Goal: Task Accomplishment & Management: Complete application form

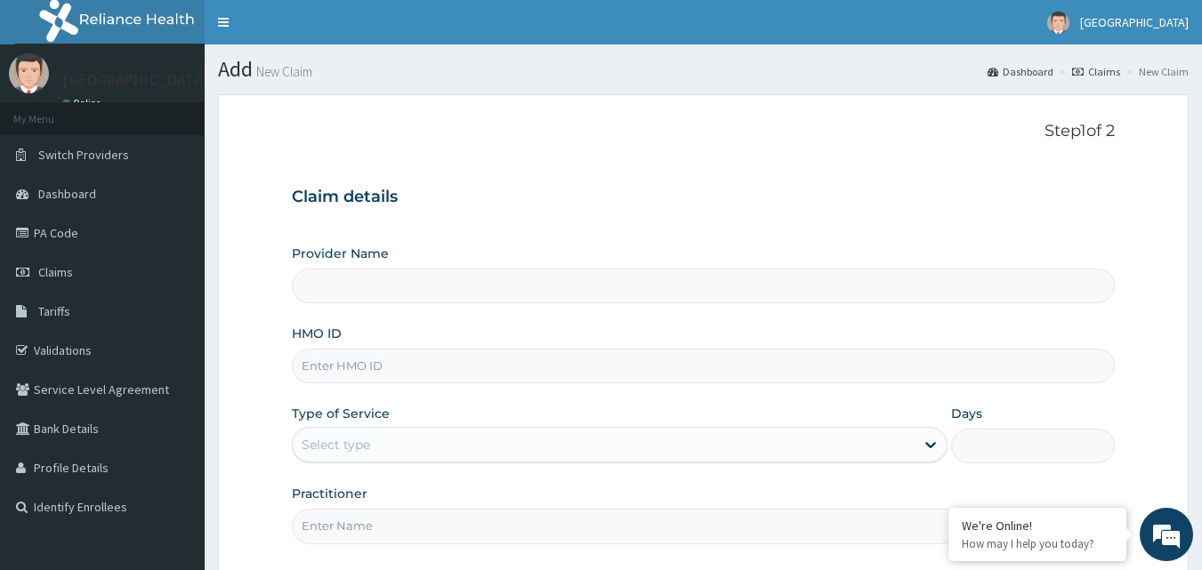
click at [406, 367] on input "HMO ID" at bounding box center [704, 366] width 824 height 35
type input "DDA/10447/C"
click at [760, 433] on div "Select type" at bounding box center [604, 445] width 622 height 28
click at [933, 439] on icon at bounding box center [931, 445] width 18 height 18
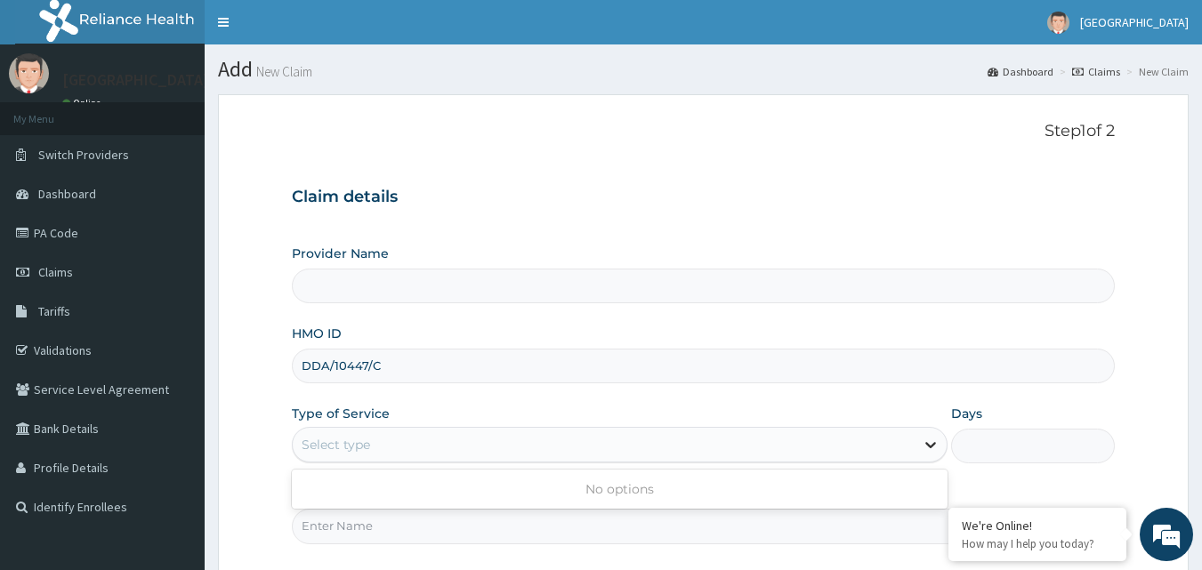
click at [933, 439] on icon at bounding box center [931, 445] width 18 height 18
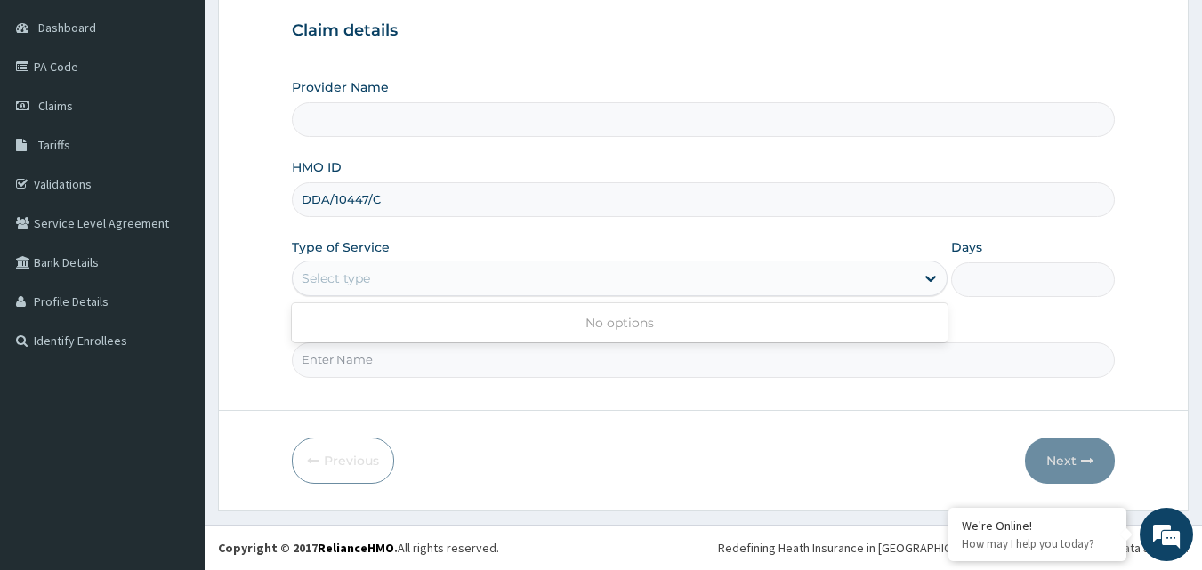
scroll to position [77, 0]
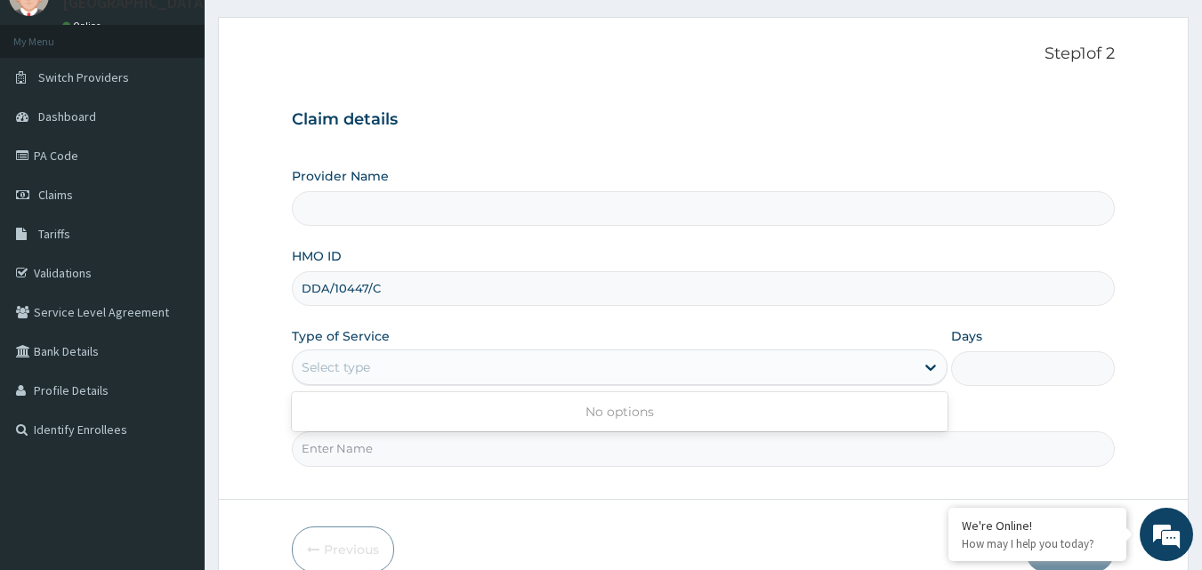
click at [879, 366] on div "Select type" at bounding box center [604, 367] width 622 height 28
click at [932, 366] on icon at bounding box center [931, 368] width 18 height 18
click at [932, 367] on icon at bounding box center [931, 368] width 18 height 18
click at [925, 336] on div "Type of Service Select type" at bounding box center [620, 356] width 656 height 59
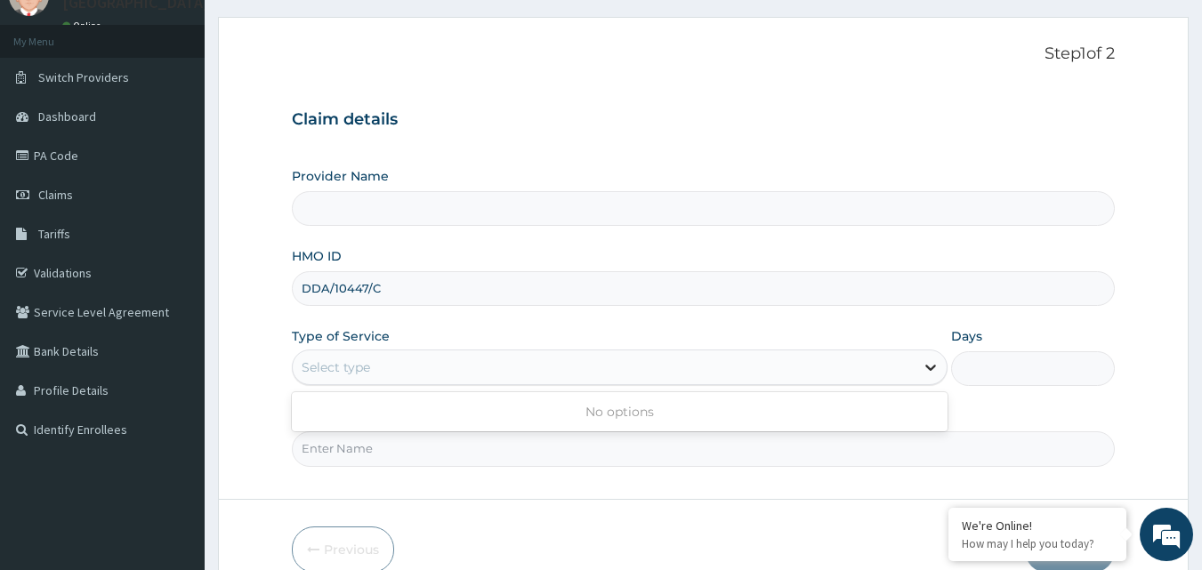
click at [929, 366] on icon at bounding box center [931, 368] width 18 height 18
click at [927, 373] on icon at bounding box center [931, 368] width 18 height 18
click at [508, 351] on div "Select type" at bounding box center [620, 368] width 656 height 36
click at [529, 357] on div "Select type" at bounding box center [604, 367] width 622 height 28
click at [532, 357] on div "Select type" at bounding box center [604, 367] width 622 height 28
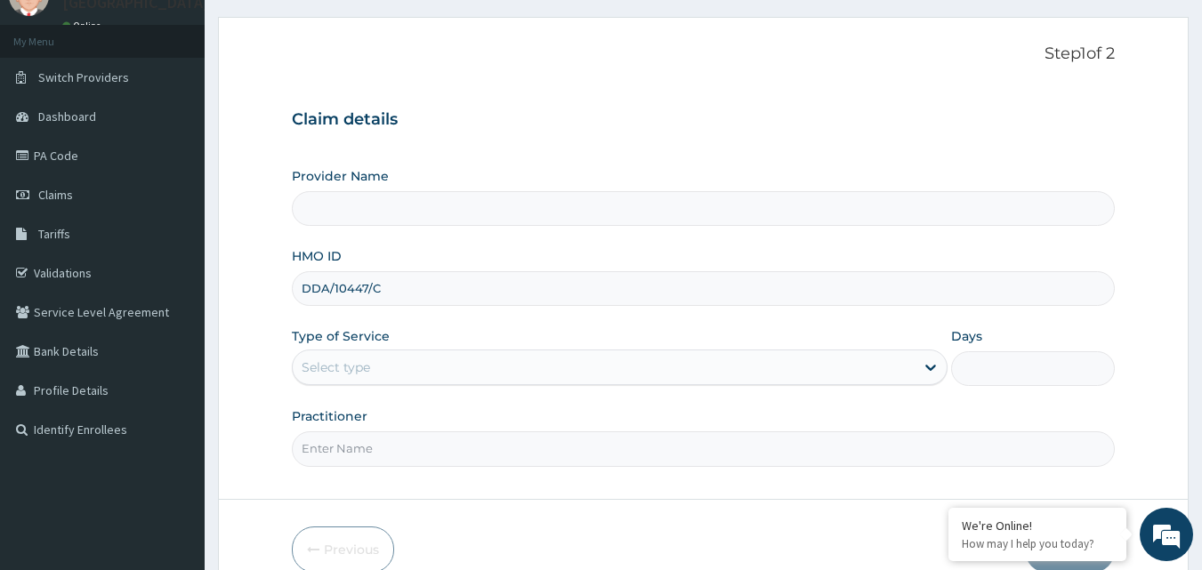
click at [532, 357] on div "Select type" at bounding box center [604, 367] width 622 height 28
click at [653, 371] on div "Select type" at bounding box center [604, 367] width 622 height 28
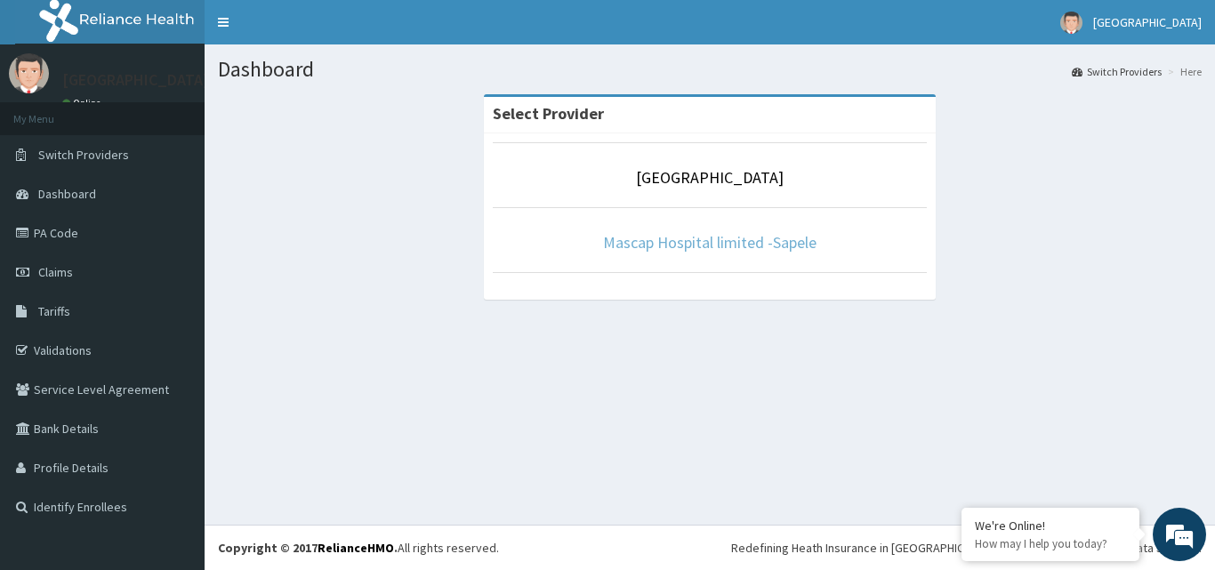
click at [704, 250] on link "Mascap Hospital limited -Sapele" at bounding box center [710, 242] width 214 height 20
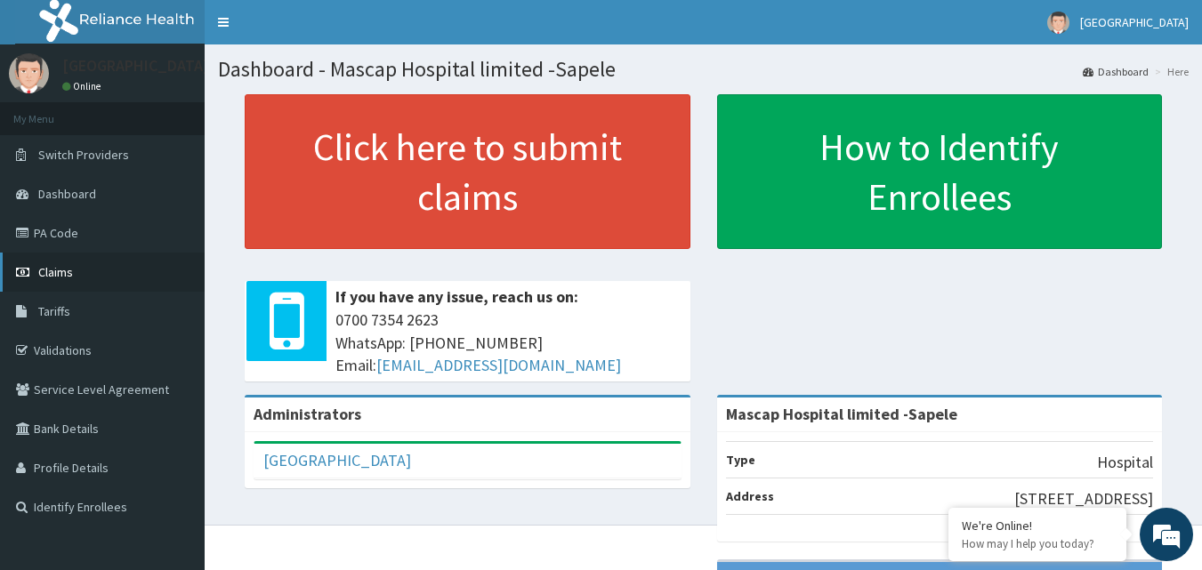
click at [77, 271] on link "Claims" at bounding box center [102, 272] width 205 height 39
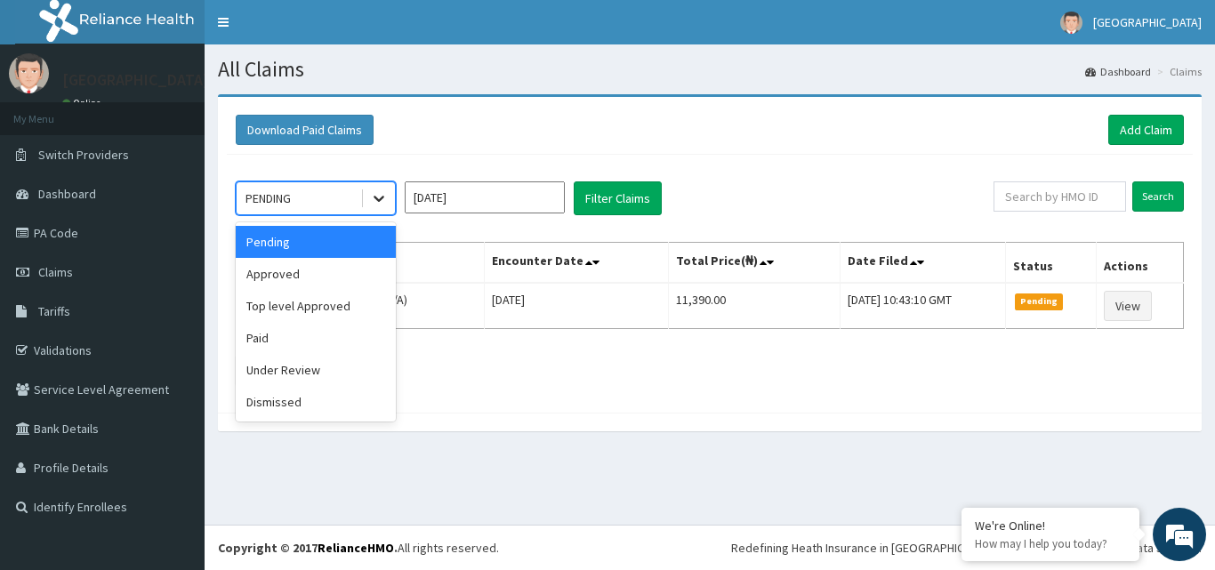
click at [385, 197] on icon at bounding box center [379, 198] width 18 height 18
click at [298, 273] on div "Approved" at bounding box center [316, 274] width 160 height 32
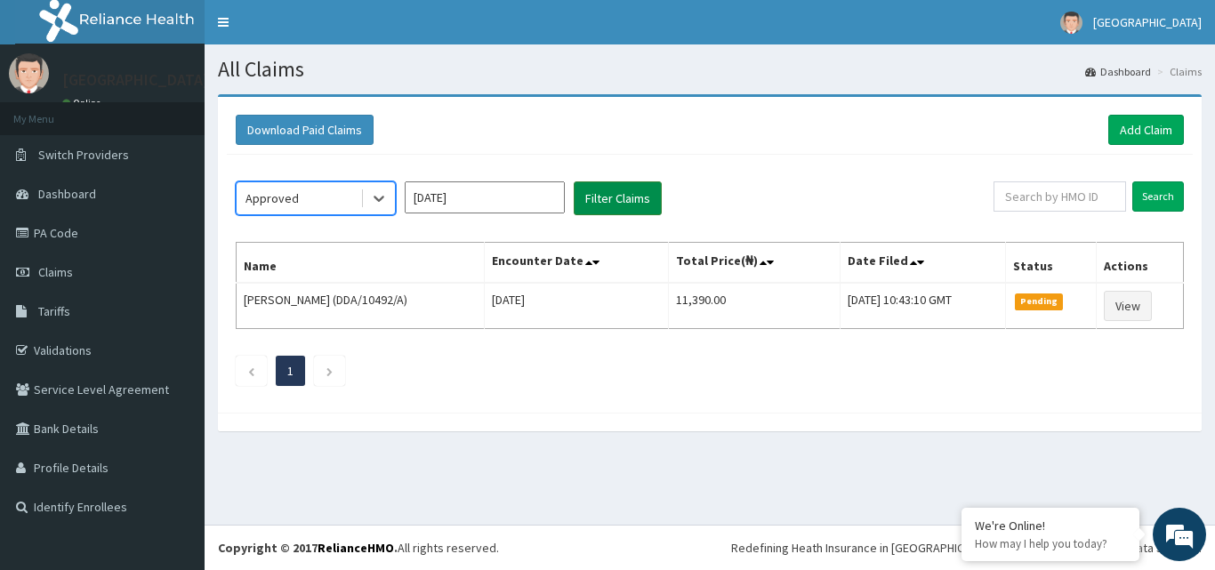
click at [617, 197] on button "Filter Claims" at bounding box center [618, 198] width 88 height 34
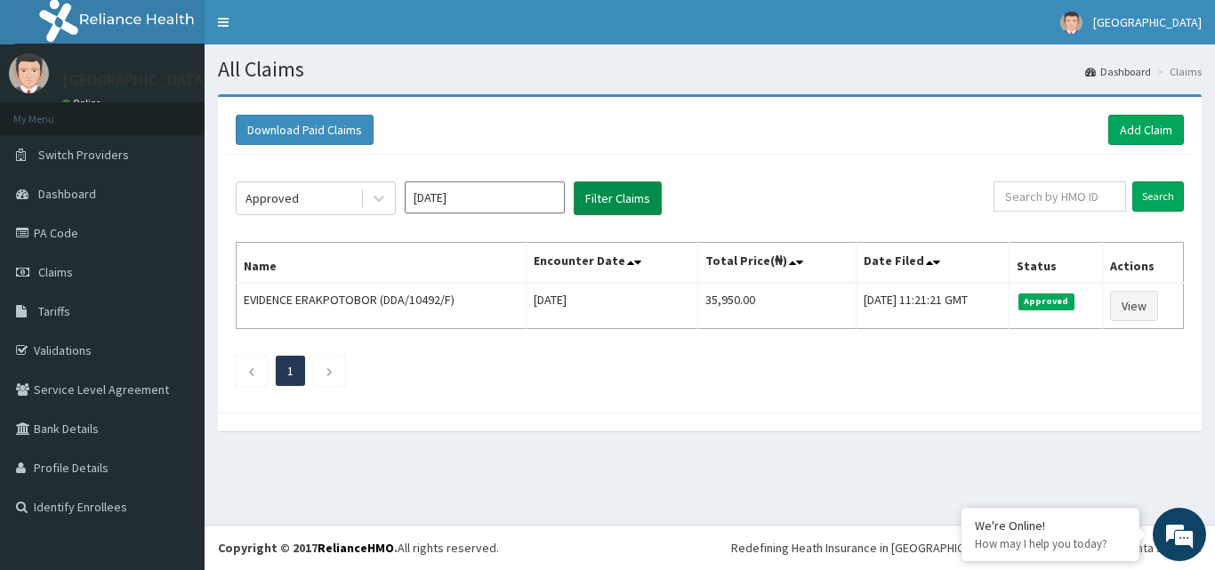
click at [619, 195] on button "Filter Claims" at bounding box center [618, 198] width 88 height 34
click at [1141, 124] on link "Add Claim" at bounding box center [1147, 130] width 76 height 30
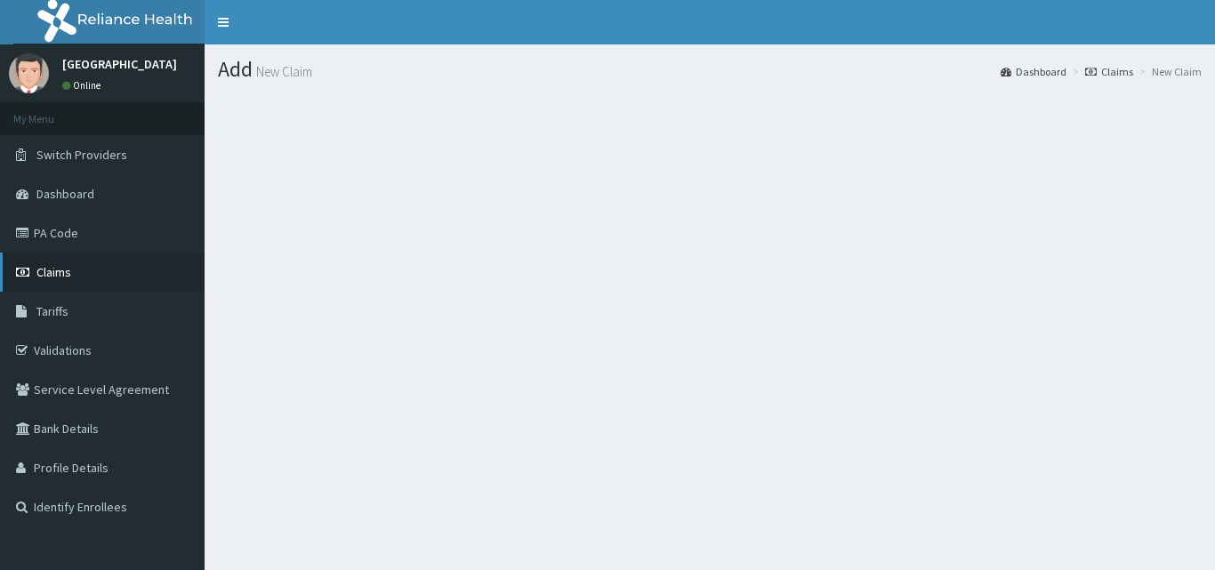
click at [53, 273] on span "Claims" at bounding box center [53, 272] width 35 height 16
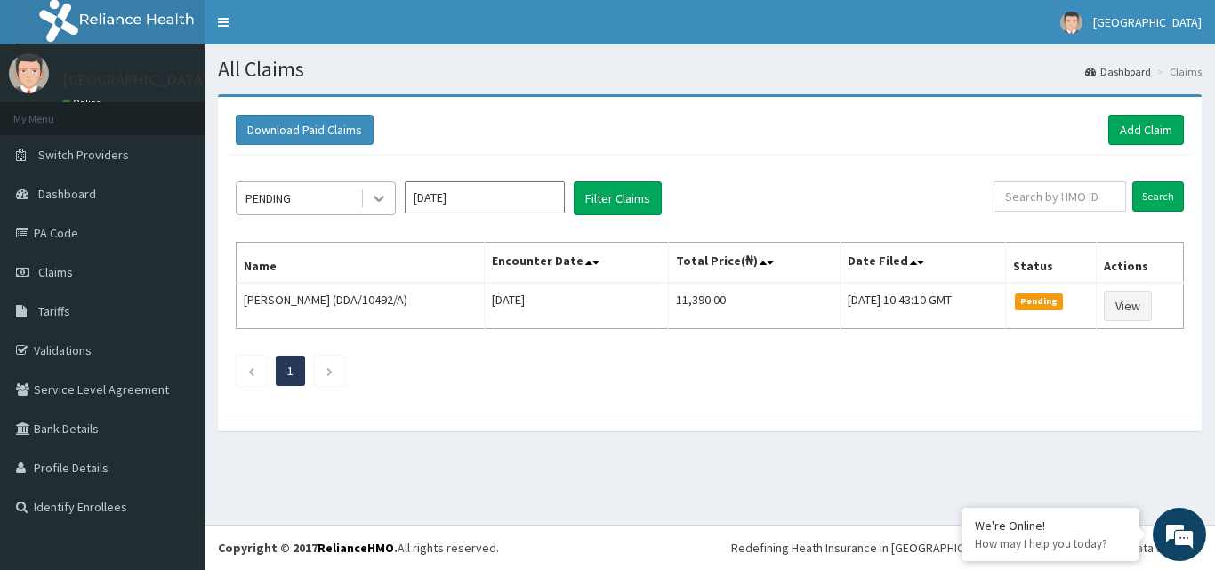
click at [371, 189] on div at bounding box center [379, 198] width 32 height 32
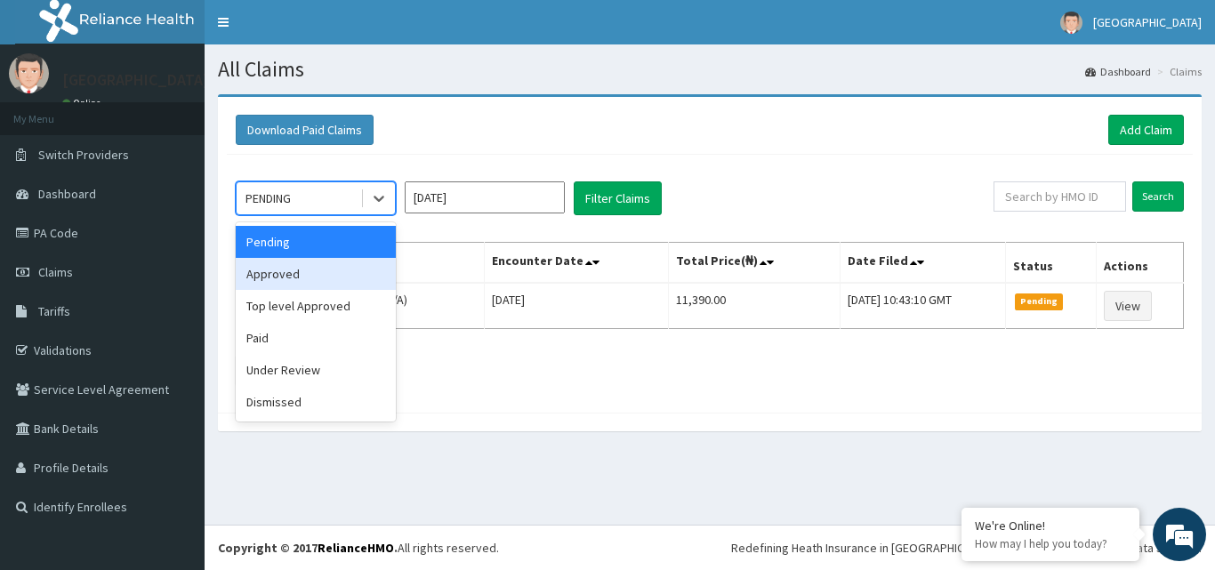
click at [310, 274] on div "Approved" at bounding box center [316, 274] width 160 height 32
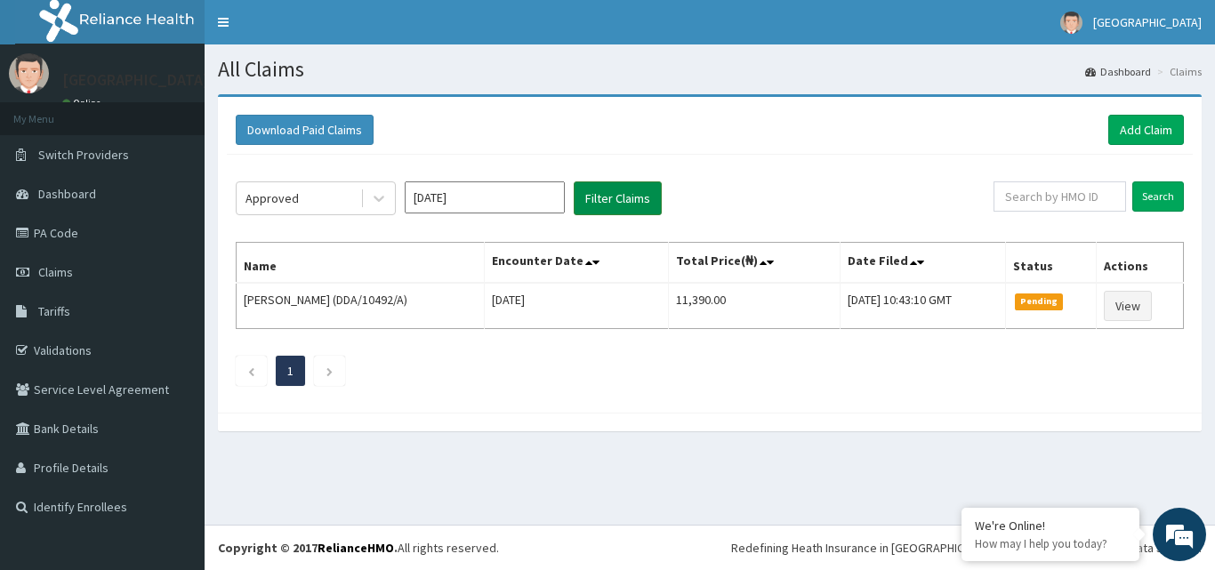
click at [624, 198] on button "Filter Claims" at bounding box center [618, 198] width 88 height 34
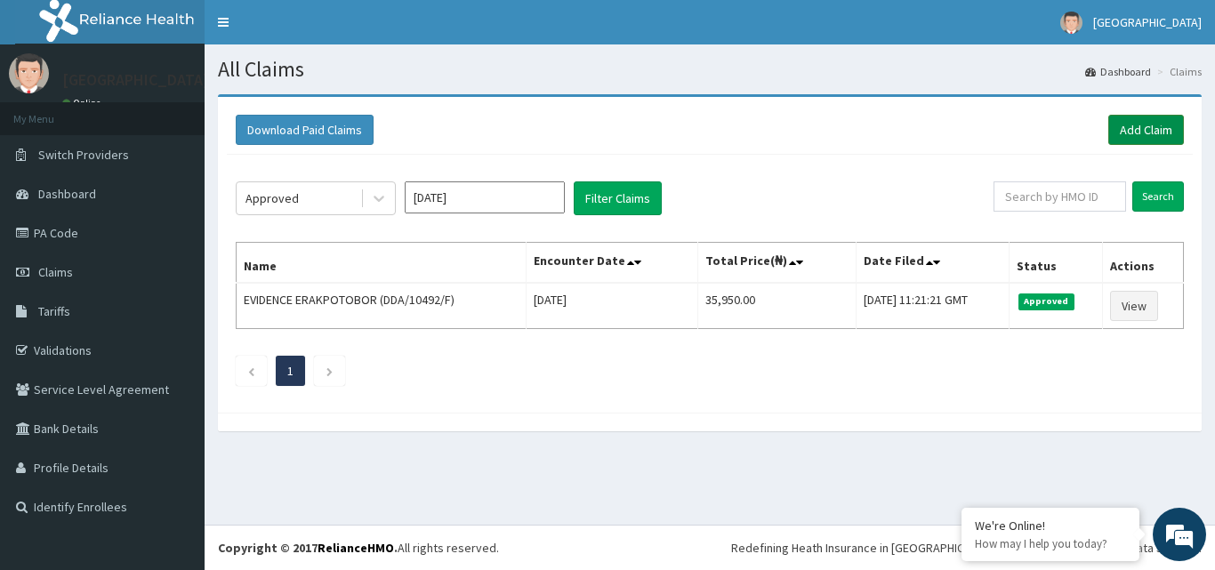
click at [1138, 130] on link "Add Claim" at bounding box center [1147, 130] width 76 height 30
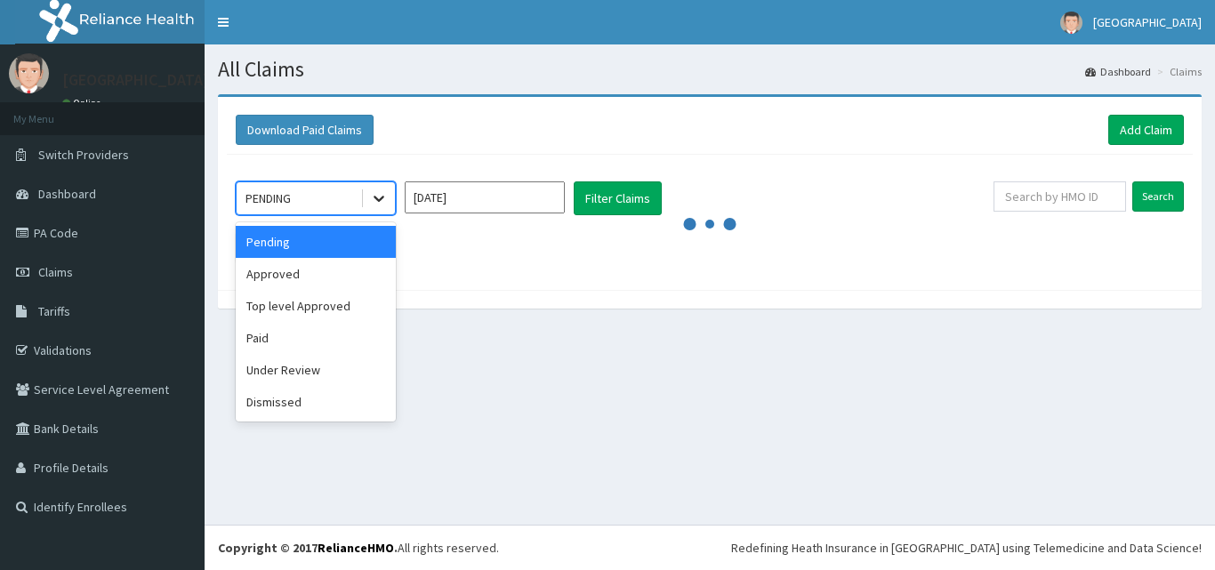
click at [382, 193] on icon at bounding box center [379, 198] width 18 height 18
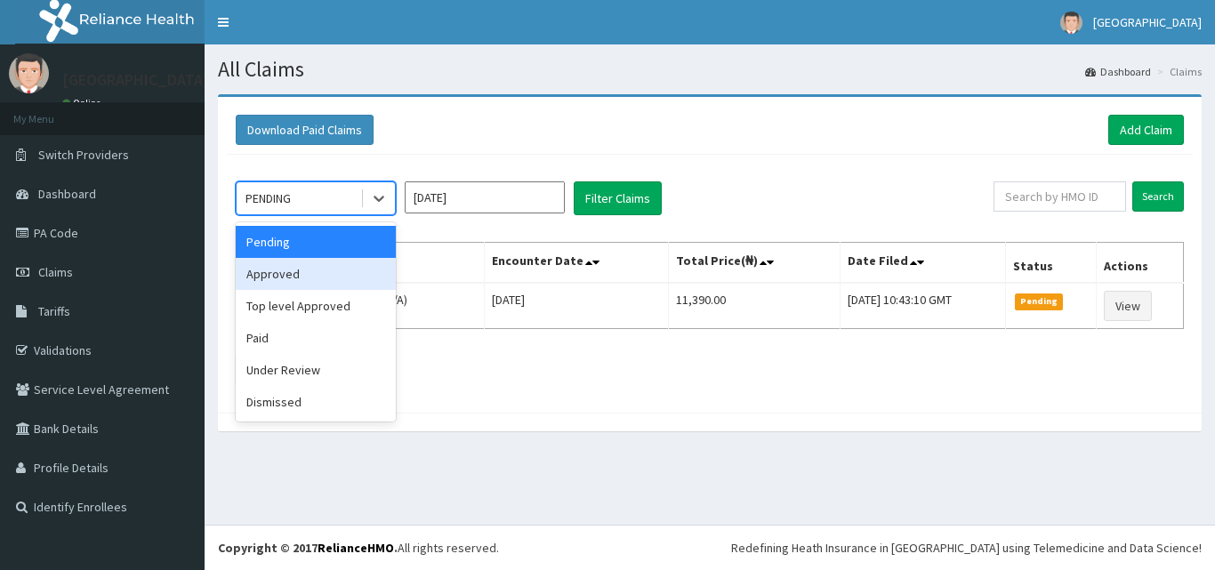
click at [325, 278] on div "Approved" at bounding box center [316, 274] width 160 height 32
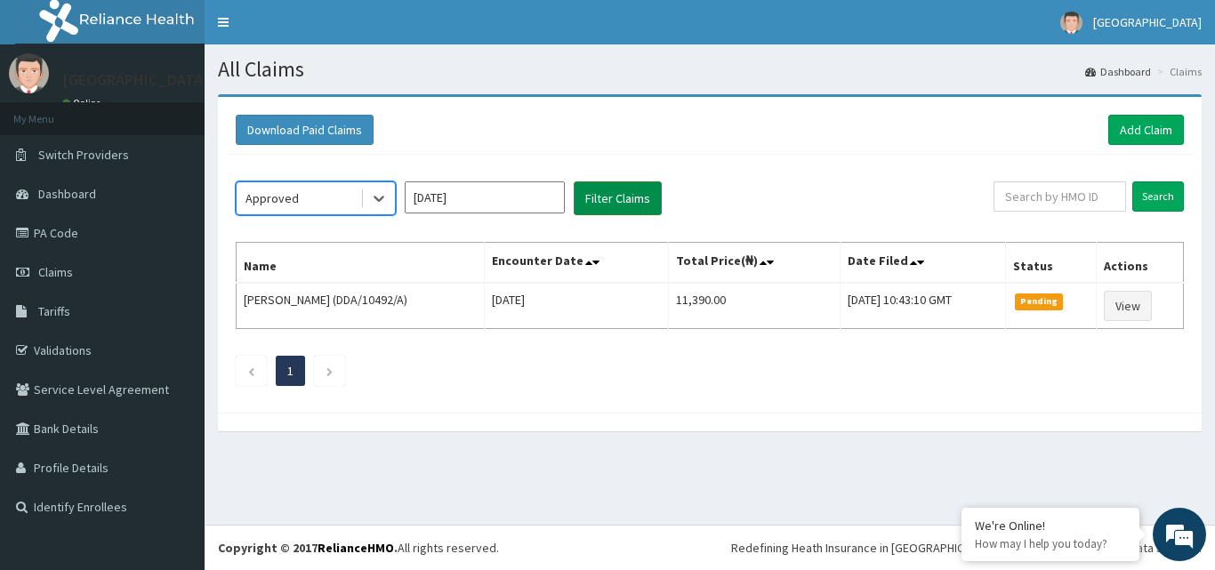
click at [645, 186] on button "Filter Claims" at bounding box center [618, 198] width 88 height 34
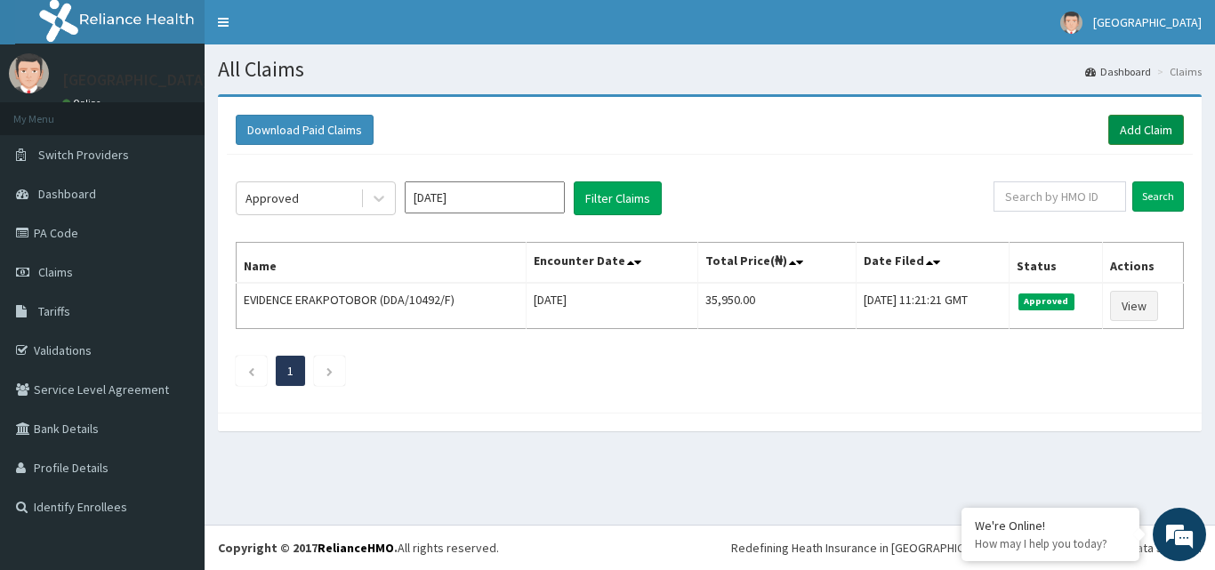
click at [1145, 126] on link "Add Claim" at bounding box center [1147, 130] width 76 height 30
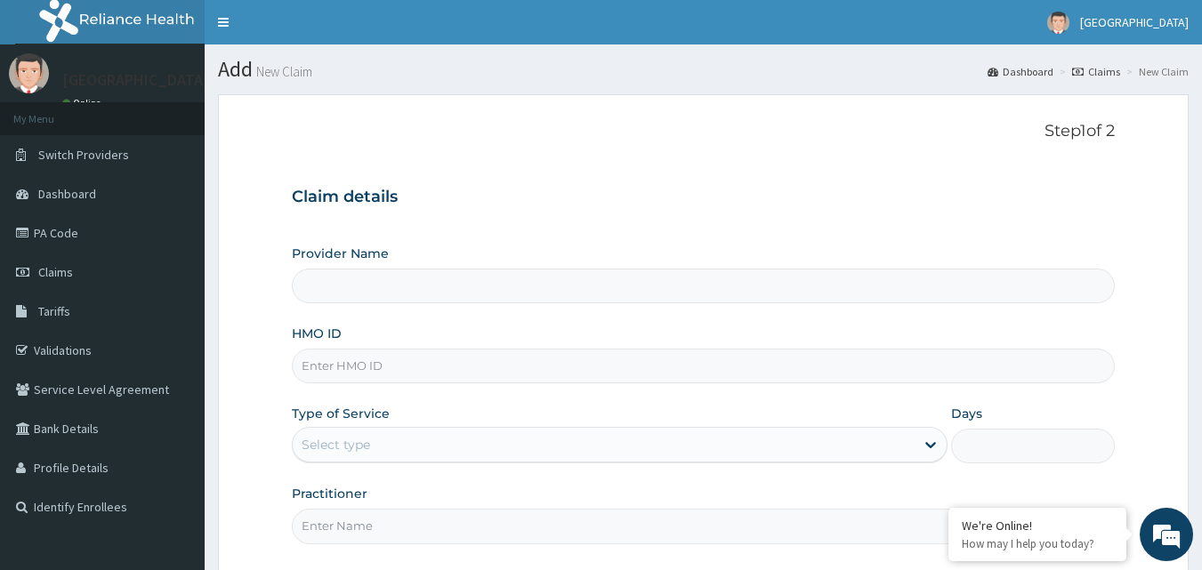
type input "Mascap Hospital limited -Sapele"
drag, startPoint x: 673, startPoint y: 379, endPoint x: 655, endPoint y: 361, distance: 25.2
click at [673, 379] on input "HMO ID" at bounding box center [704, 366] width 824 height 35
type input "DDA/10447/C"
click at [842, 440] on div "Select type" at bounding box center [604, 445] width 622 height 28
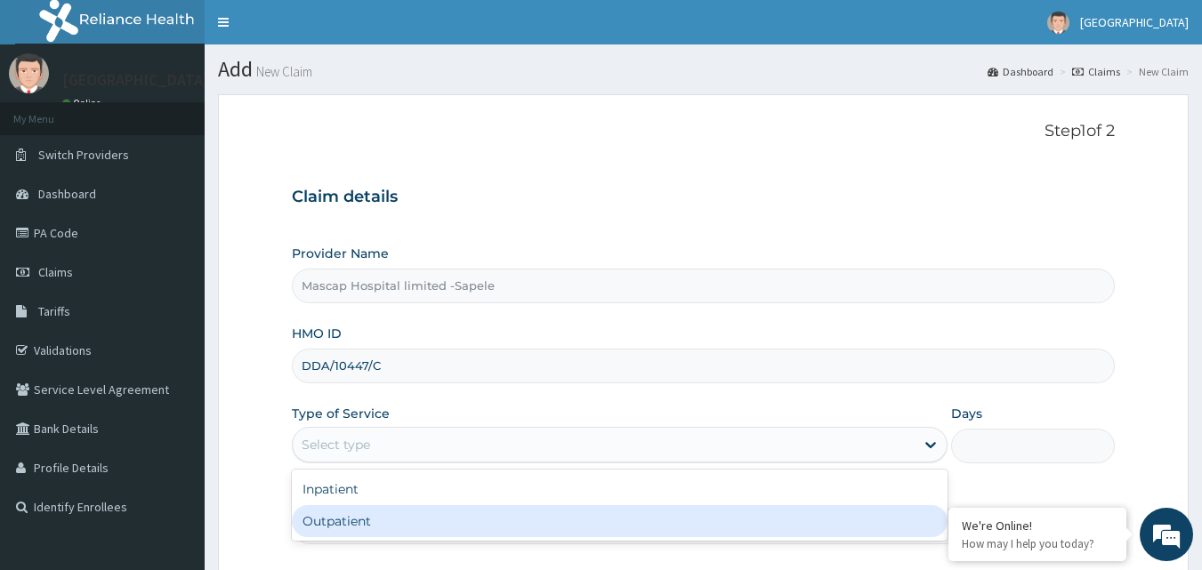
click at [797, 526] on div "Outpatient" at bounding box center [620, 521] width 656 height 32
type input "1"
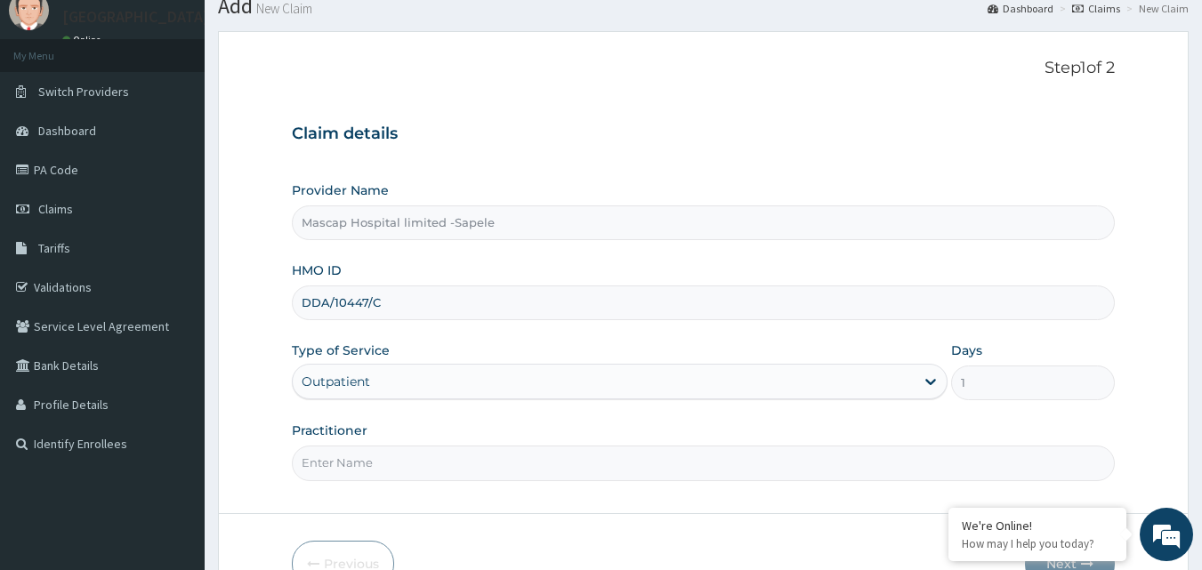
scroll to position [166, 0]
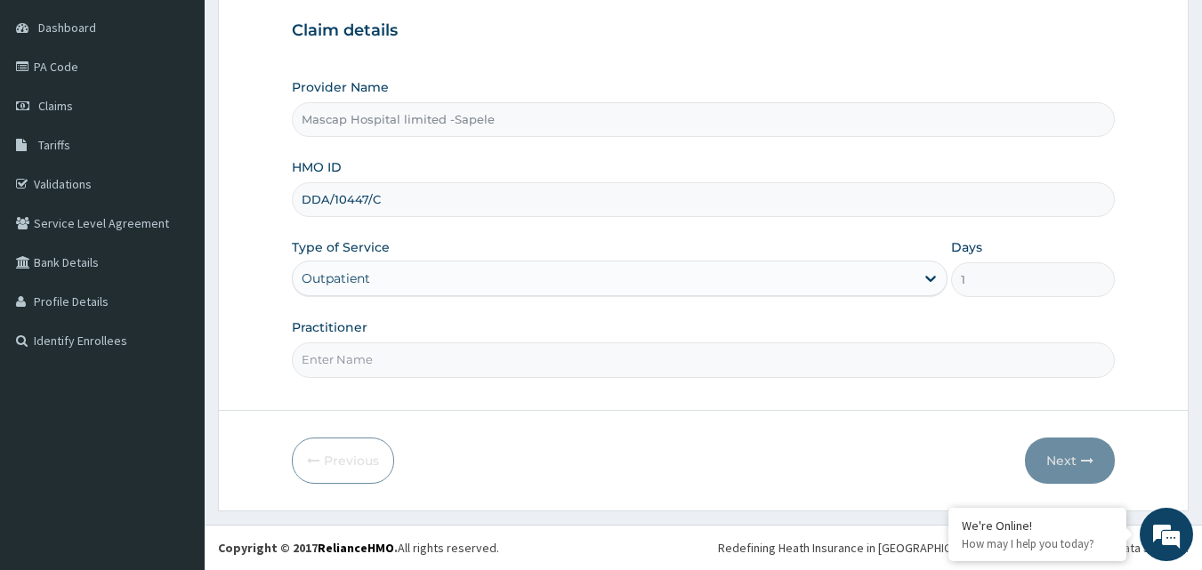
click at [754, 345] on input "Practitioner" at bounding box center [704, 360] width 824 height 35
type input "DR AJIRI"
click at [1059, 472] on button "Next" at bounding box center [1070, 461] width 90 height 46
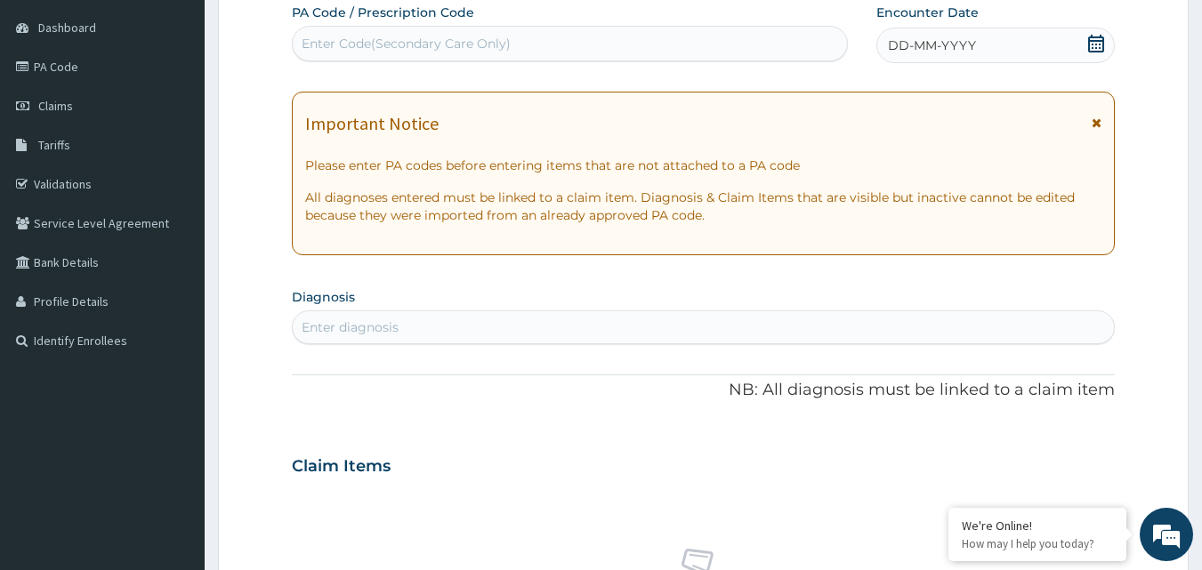
click at [1091, 119] on div "Important Notice" at bounding box center [703, 128] width 797 height 28
click at [1098, 120] on icon at bounding box center [1097, 123] width 10 height 12
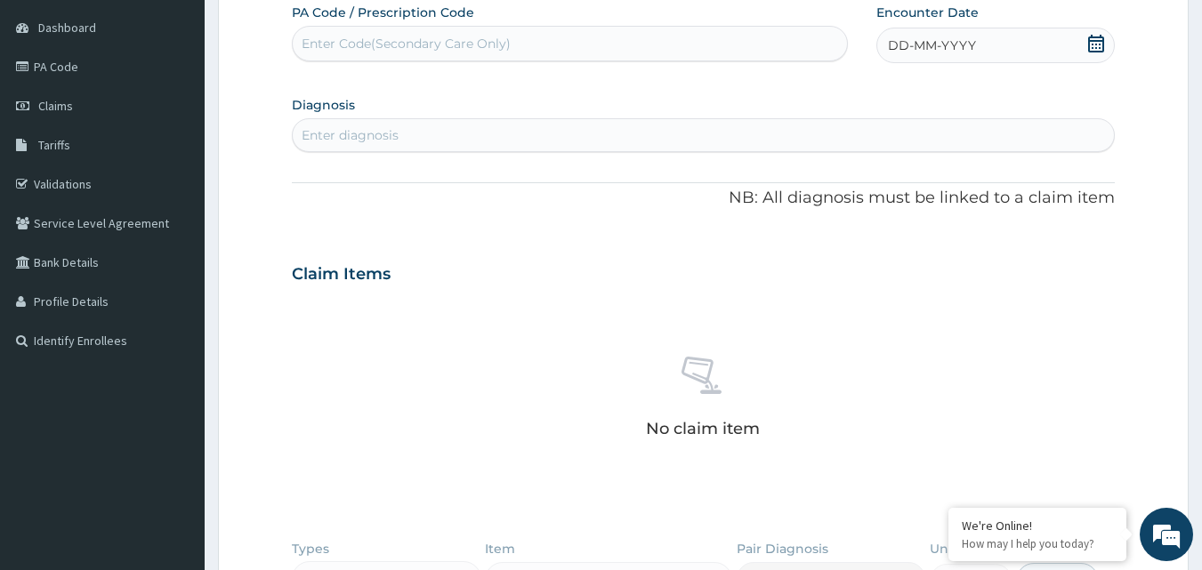
click at [1016, 50] on div "DD-MM-YYYY" at bounding box center [995, 46] width 238 height 36
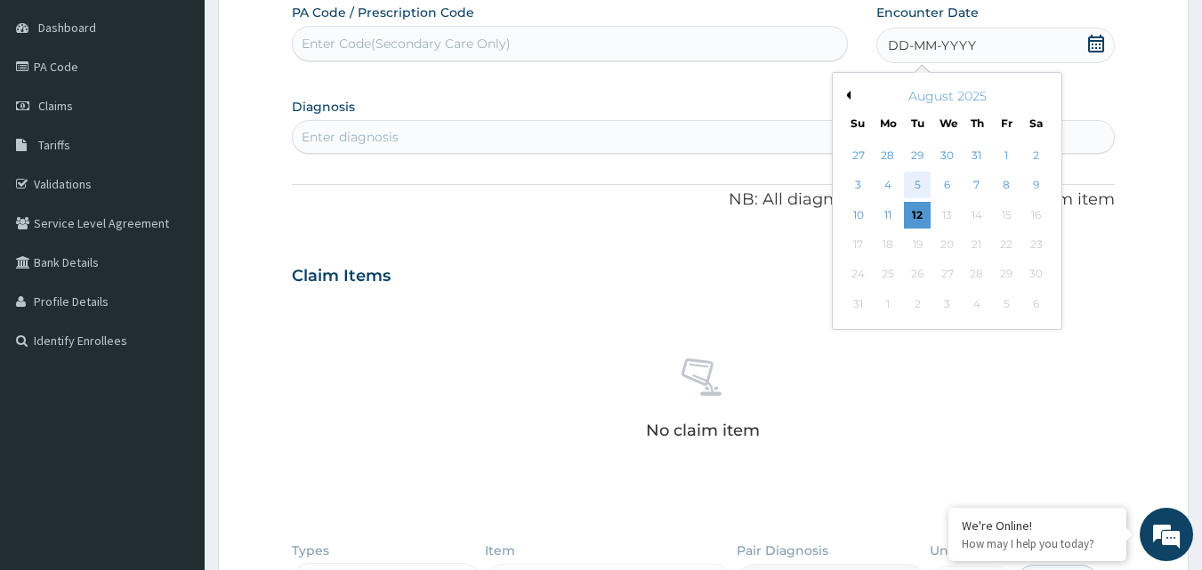
click at [916, 184] on div "5" at bounding box center [918, 186] width 27 height 27
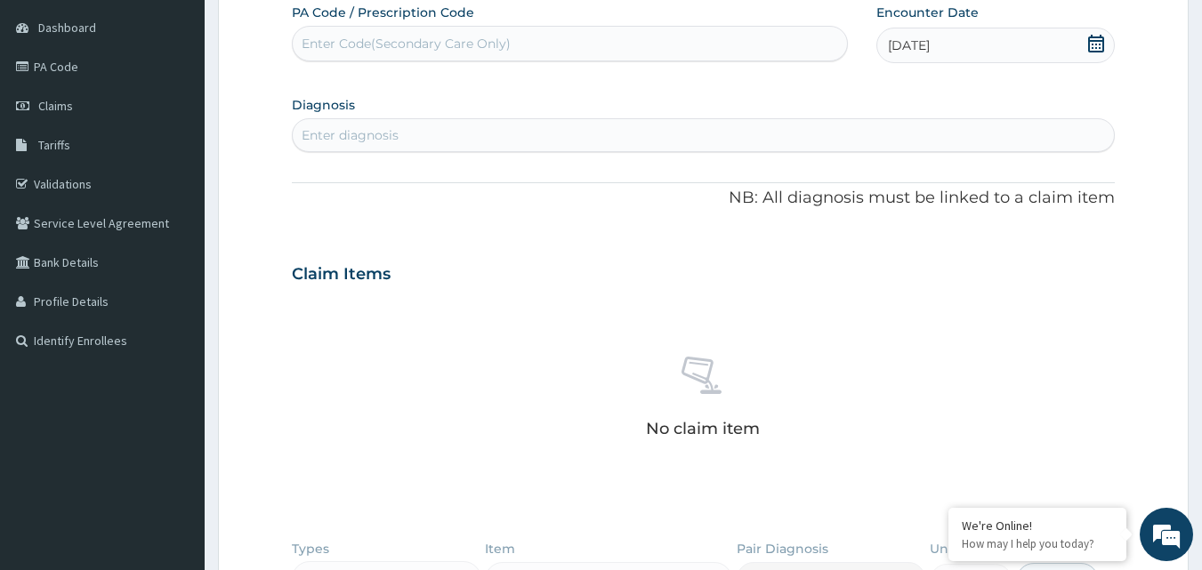
click at [515, 132] on div "Enter diagnosis" at bounding box center [704, 135] width 822 height 28
type input "MALARIA"
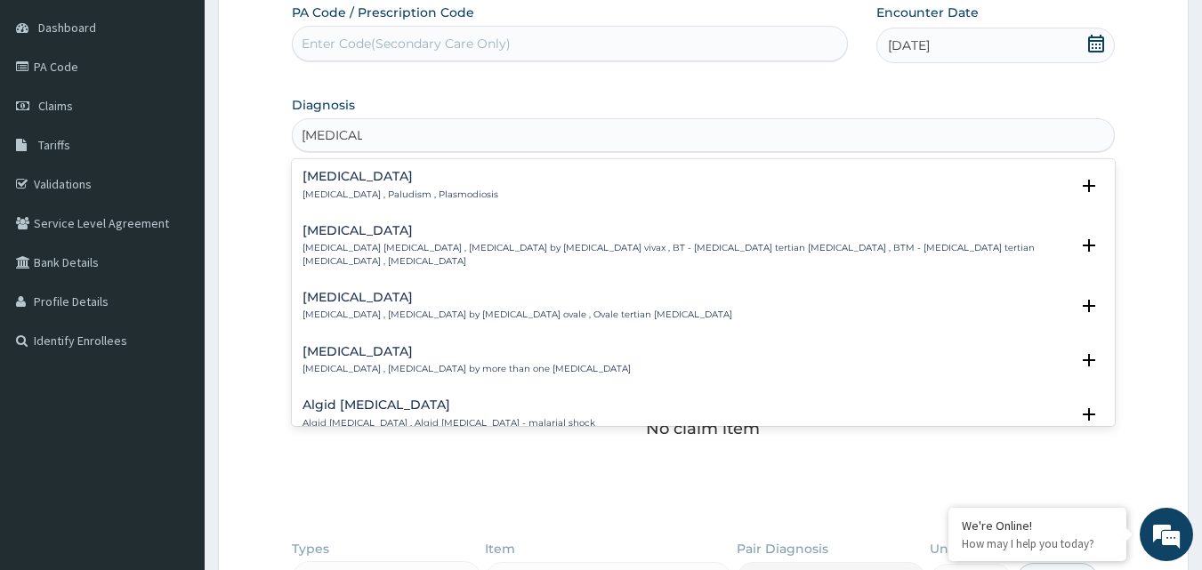
click at [311, 195] on p "Malaria , Paludism , Plasmodiosis" at bounding box center [400, 195] width 196 height 12
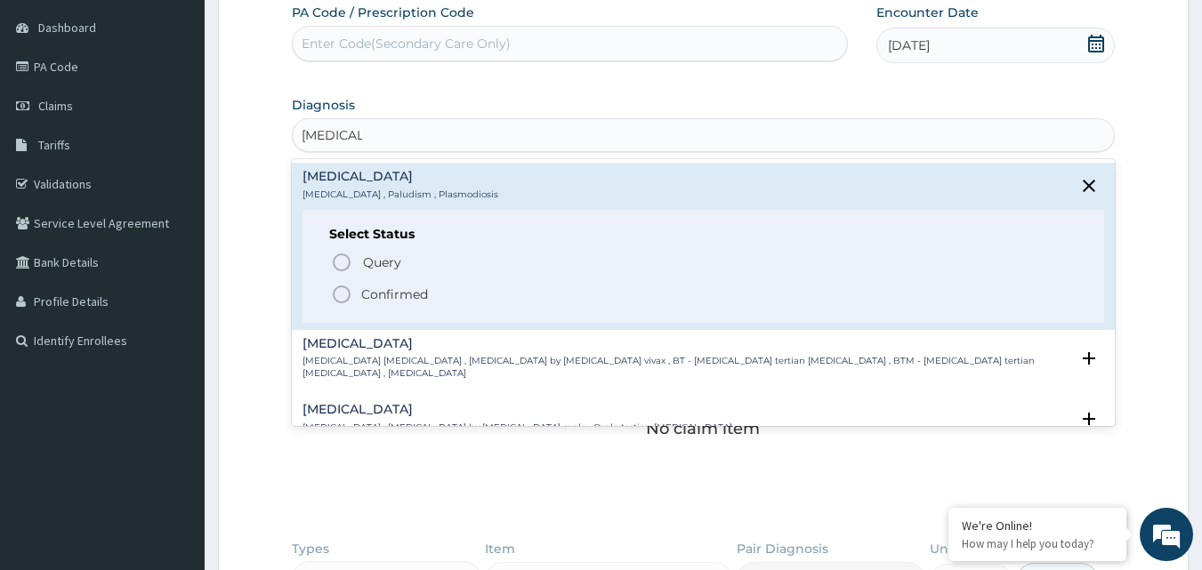
click at [338, 291] on icon "status option filled" at bounding box center [341, 294] width 21 height 21
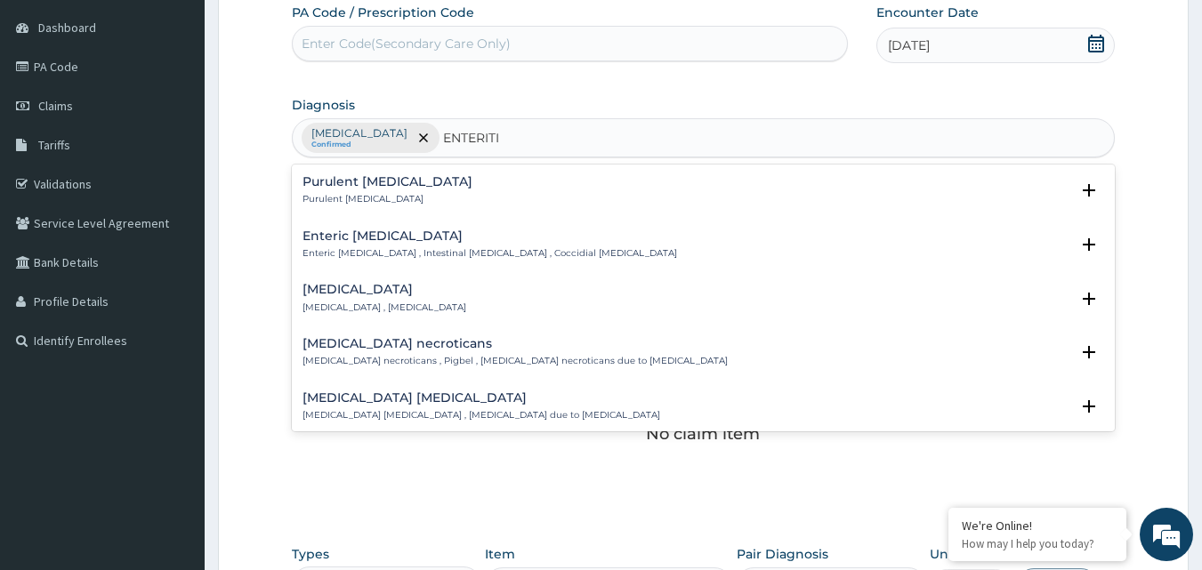
type input "ENTERITIS"
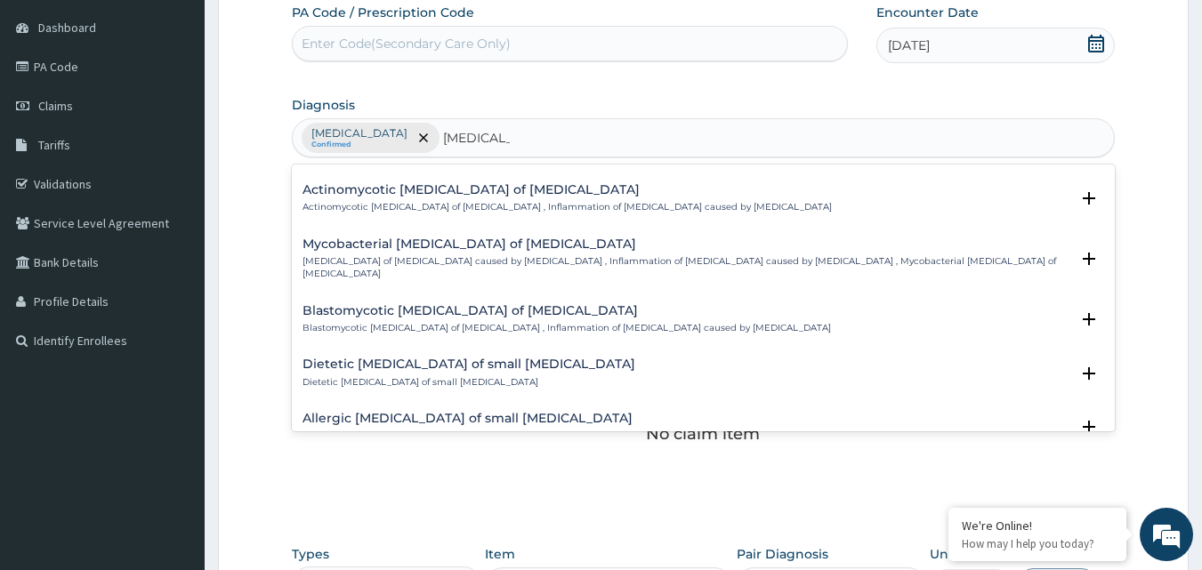
scroll to position [2490, 0]
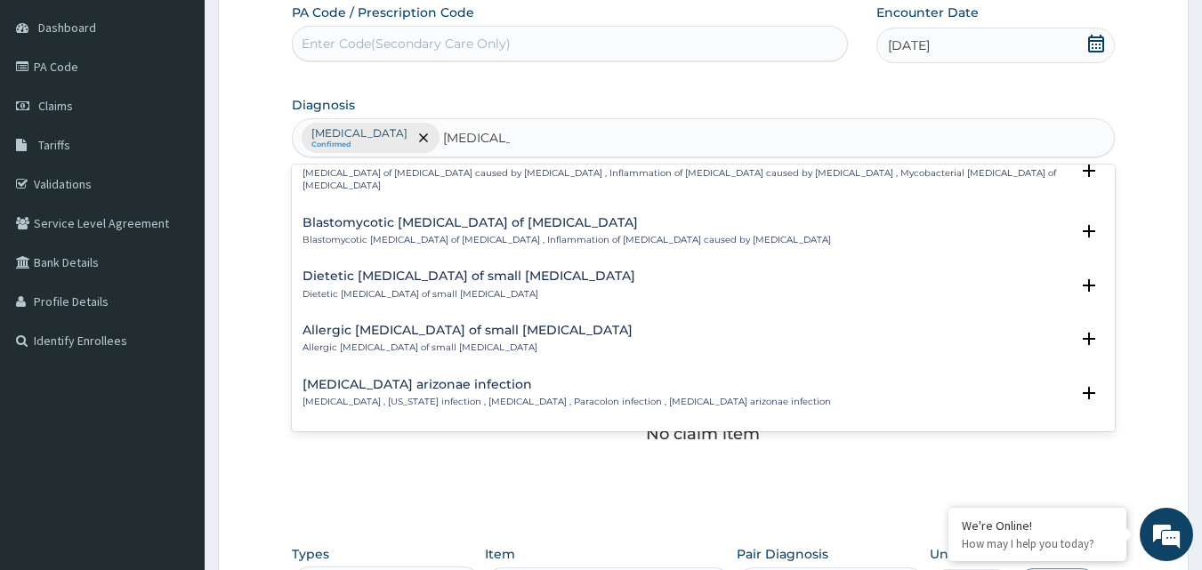
click at [490, 396] on p "Arizonosis , Arizona infection , Salmonella enteritis , Paracolon infection , S…" at bounding box center [566, 402] width 528 height 12
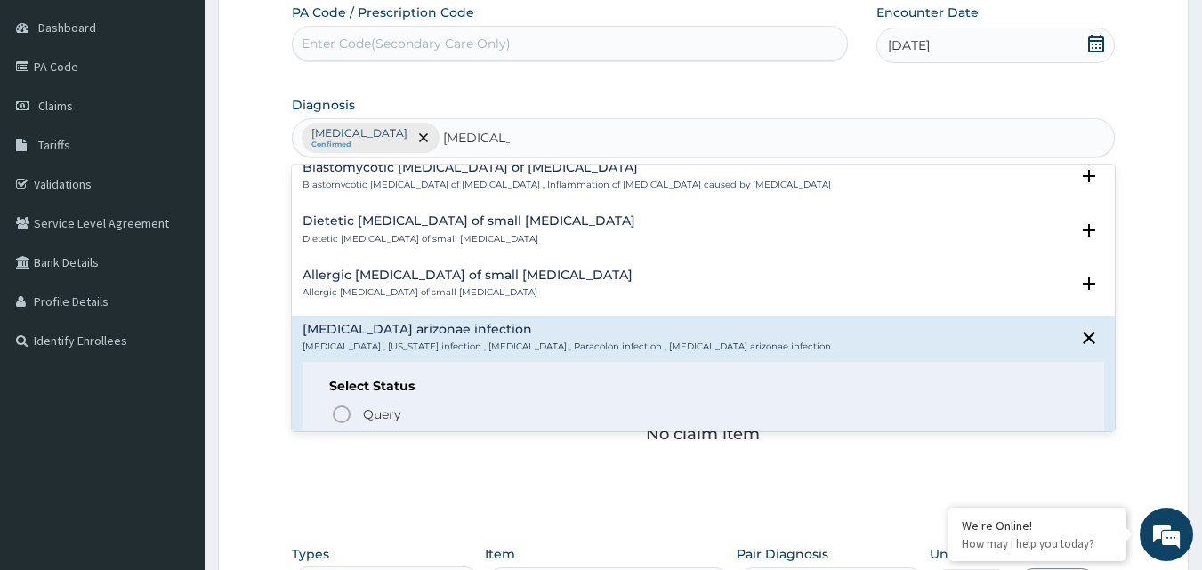
scroll to position [2602, 0]
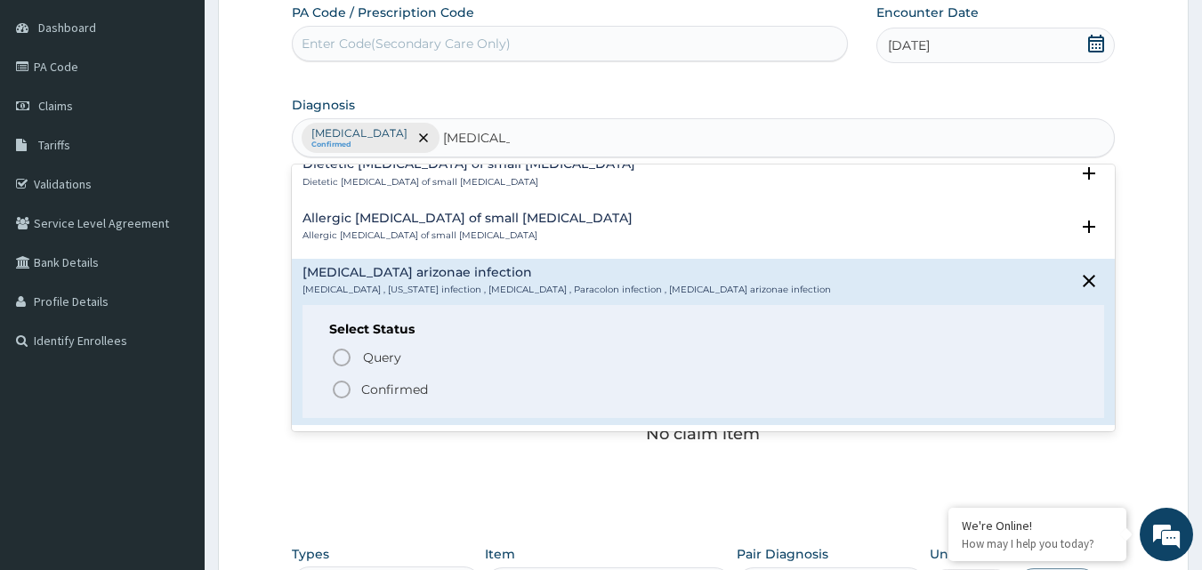
click at [343, 379] on icon "status option filled" at bounding box center [341, 389] width 21 height 21
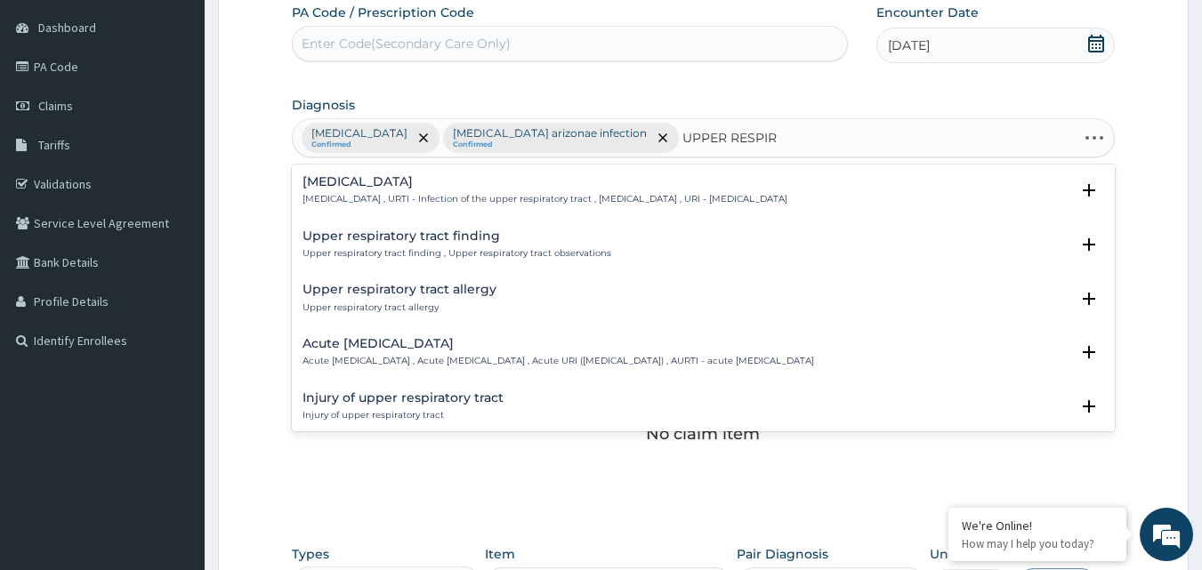
type input "UPPER RESPIRA"
click at [552, 359] on p "Acute upper respiratory infection , Acute upper respiratory tract infection , A…" at bounding box center [558, 361] width 512 height 12
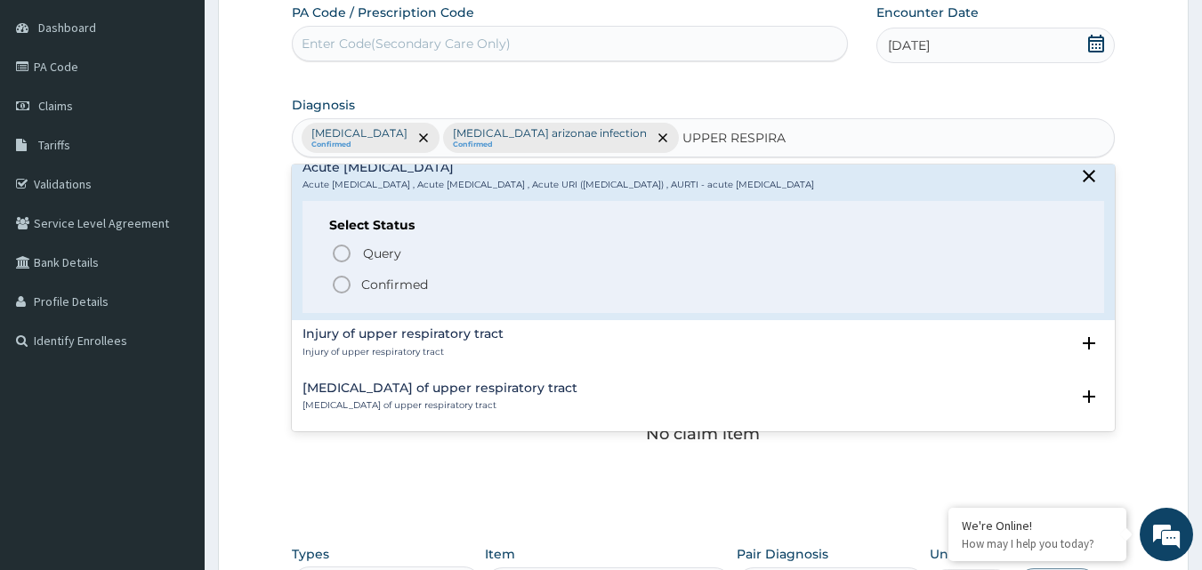
scroll to position [178, 0]
click at [343, 277] on icon "status option filled" at bounding box center [341, 282] width 21 height 21
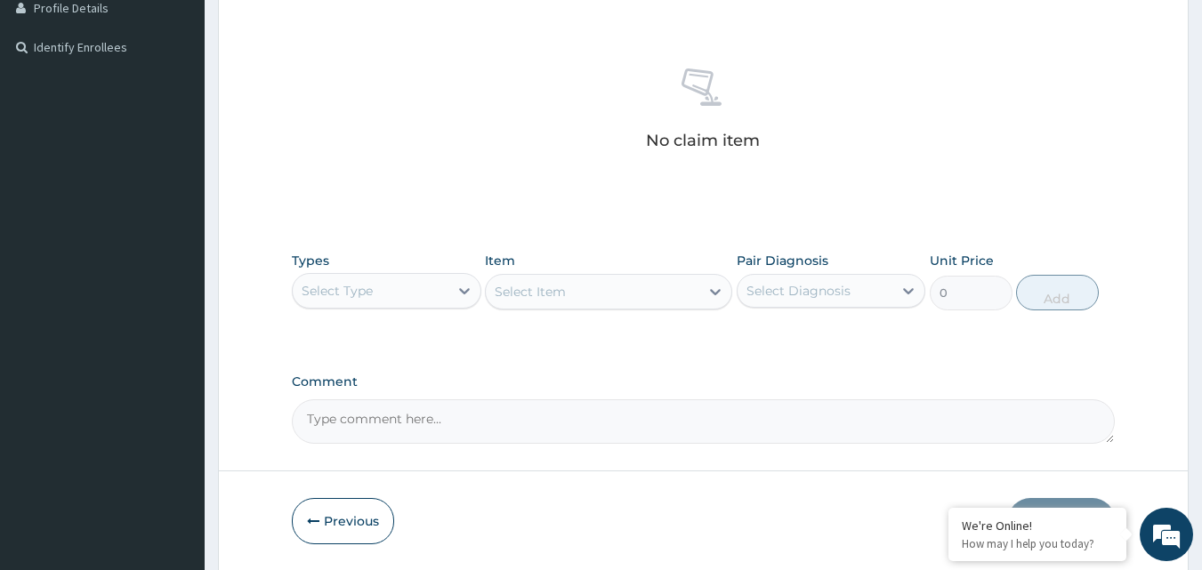
scroll to position [520, 0]
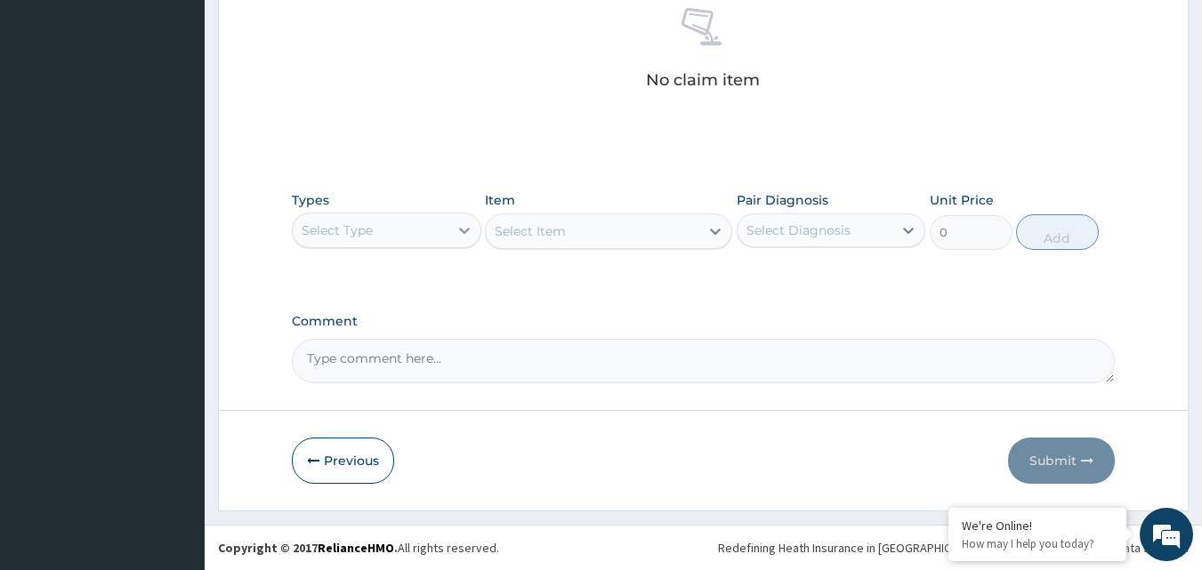
click at [457, 230] on icon at bounding box center [465, 231] width 18 height 18
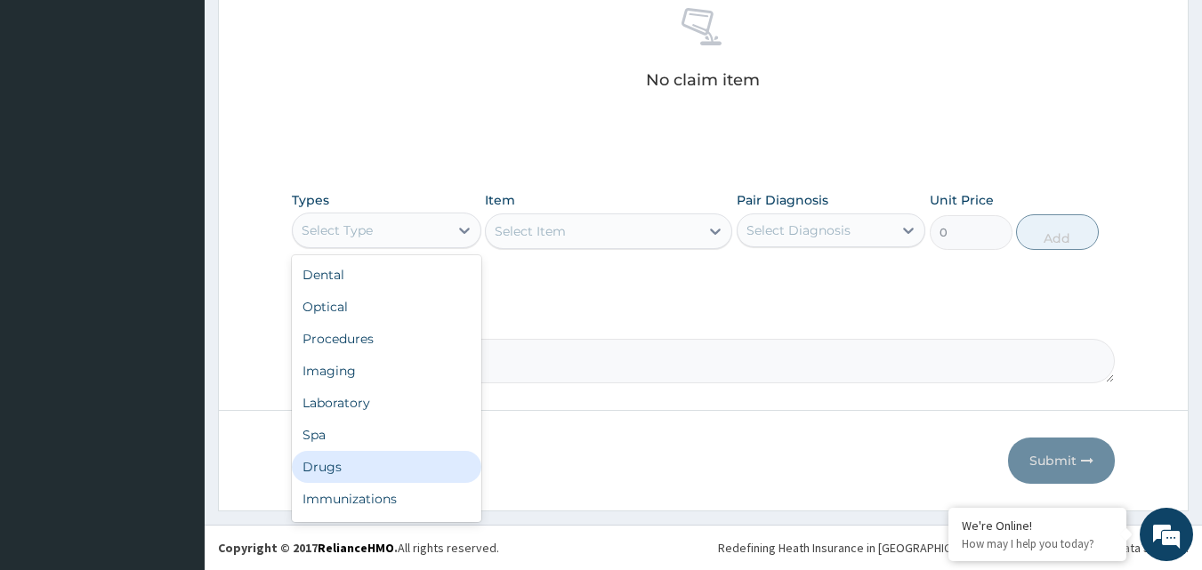
click at [388, 470] on div "Drugs" at bounding box center [386, 467] width 189 height 32
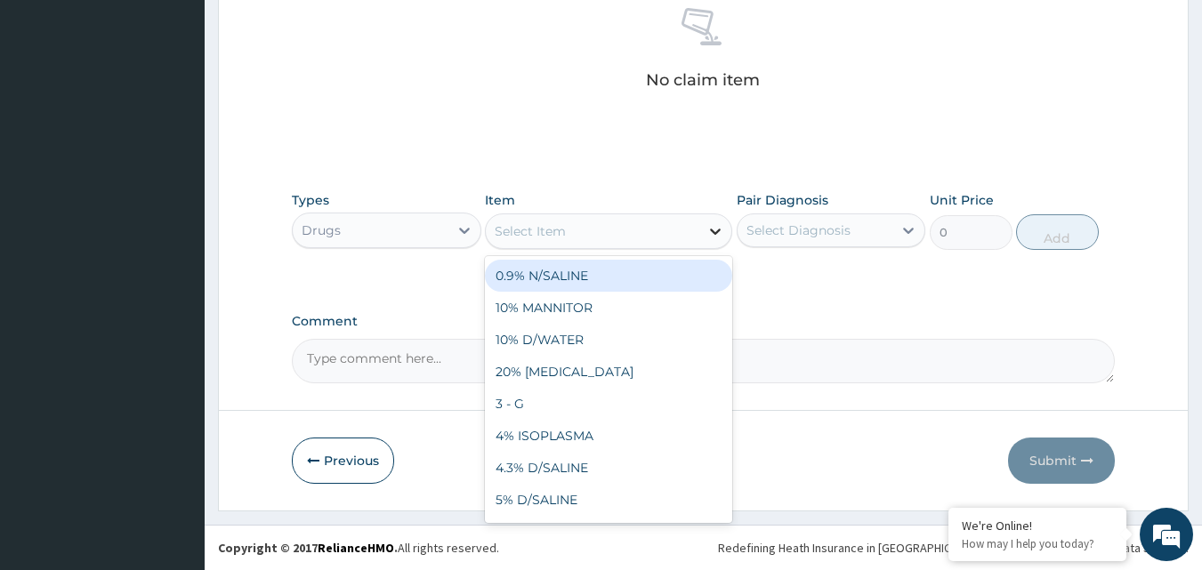
click at [721, 225] on icon at bounding box center [715, 231] width 18 height 18
type input "MAL"
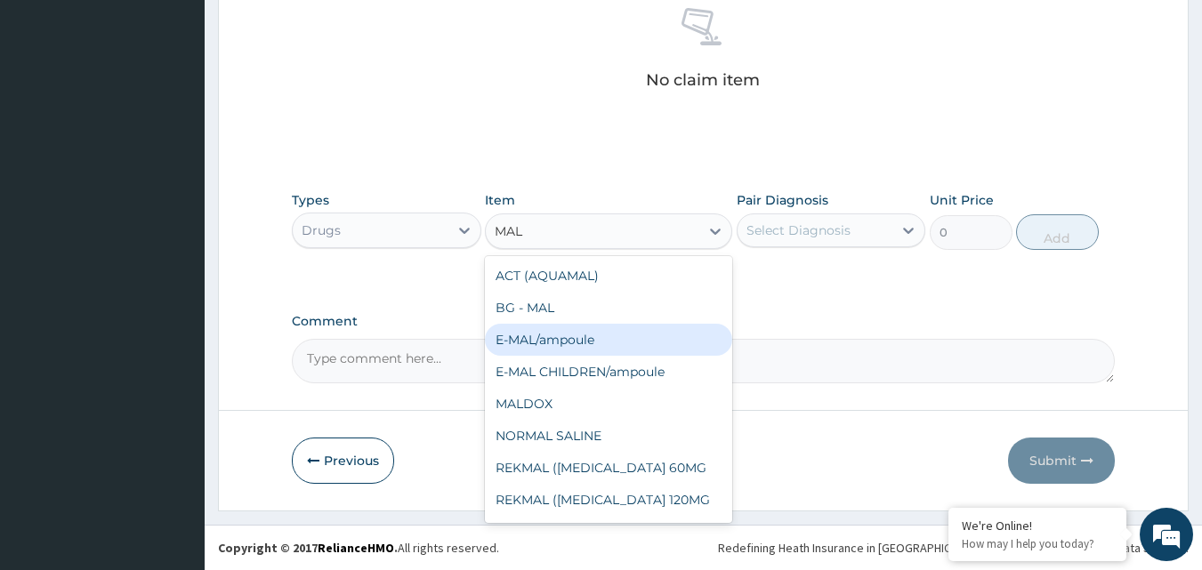
click at [584, 344] on div "E-MAL/ampoule" at bounding box center [608, 340] width 247 height 32
type input "1000"
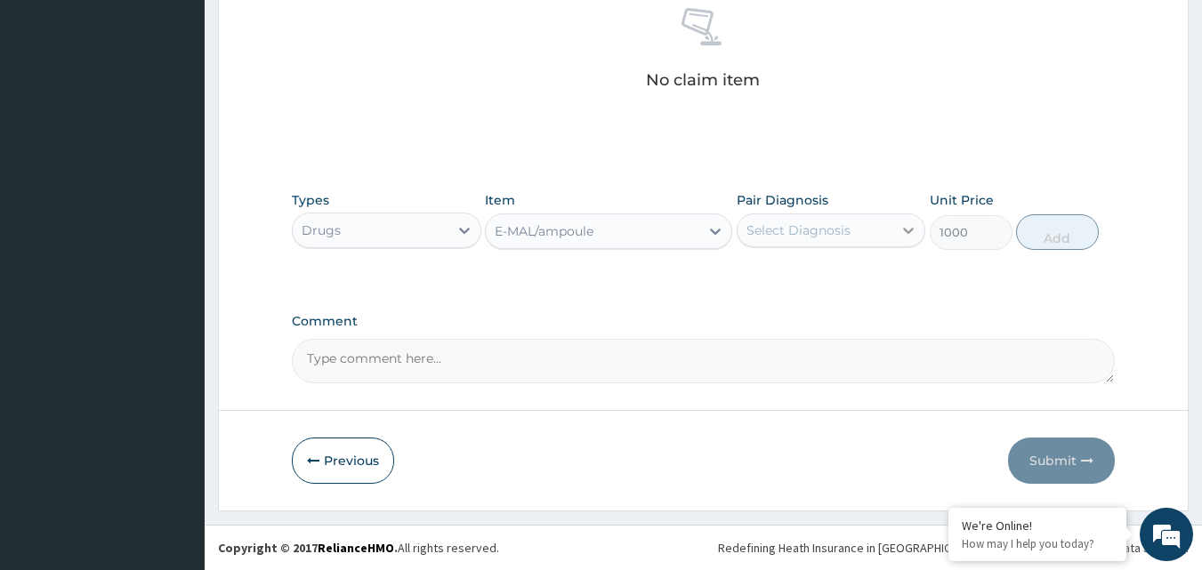
click at [904, 228] on icon at bounding box center [908, 231] width 18 height 18
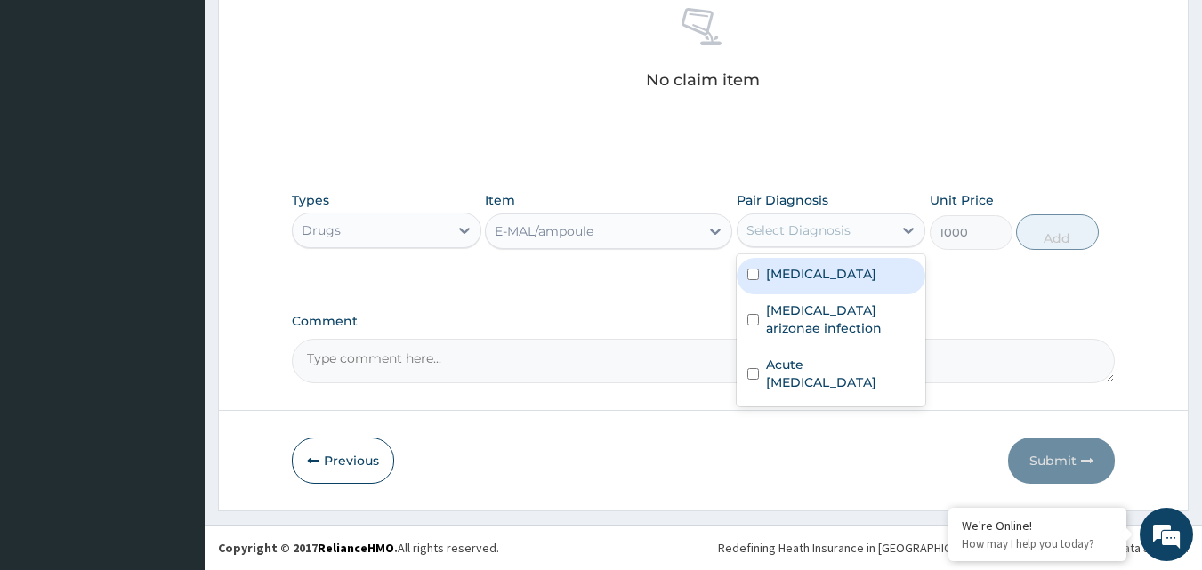
click at [752, 272] on input "checkbox" at bounding box center [753, 275] width 12 height 12
checkbox input "true"
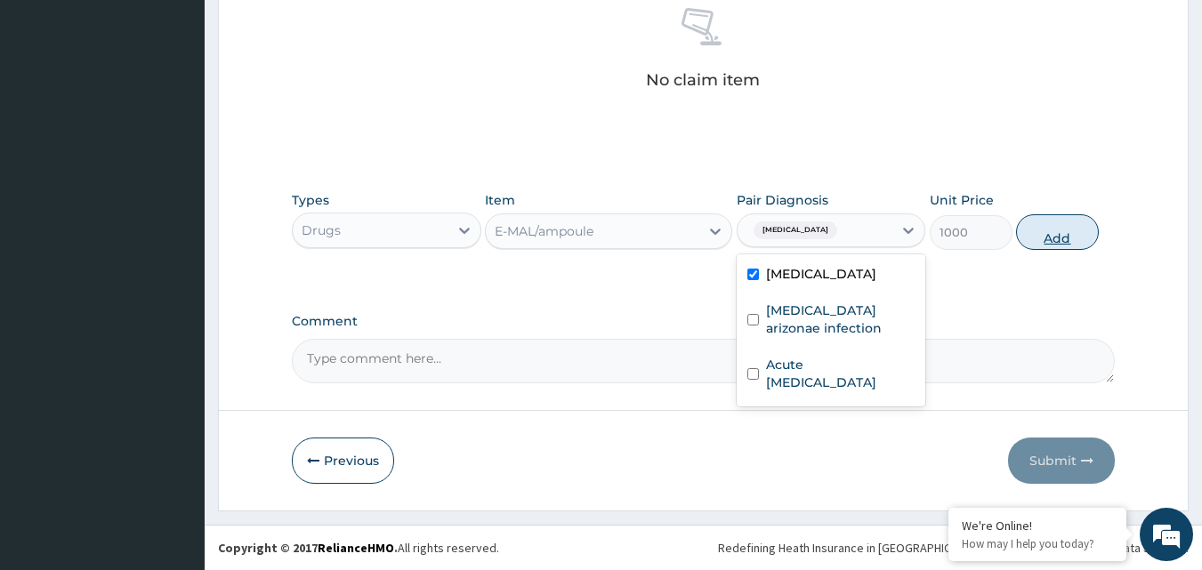
click at [1036, 227] on button "Add" at bounding box center [1057, 232] width 83 height 36
type input "0"
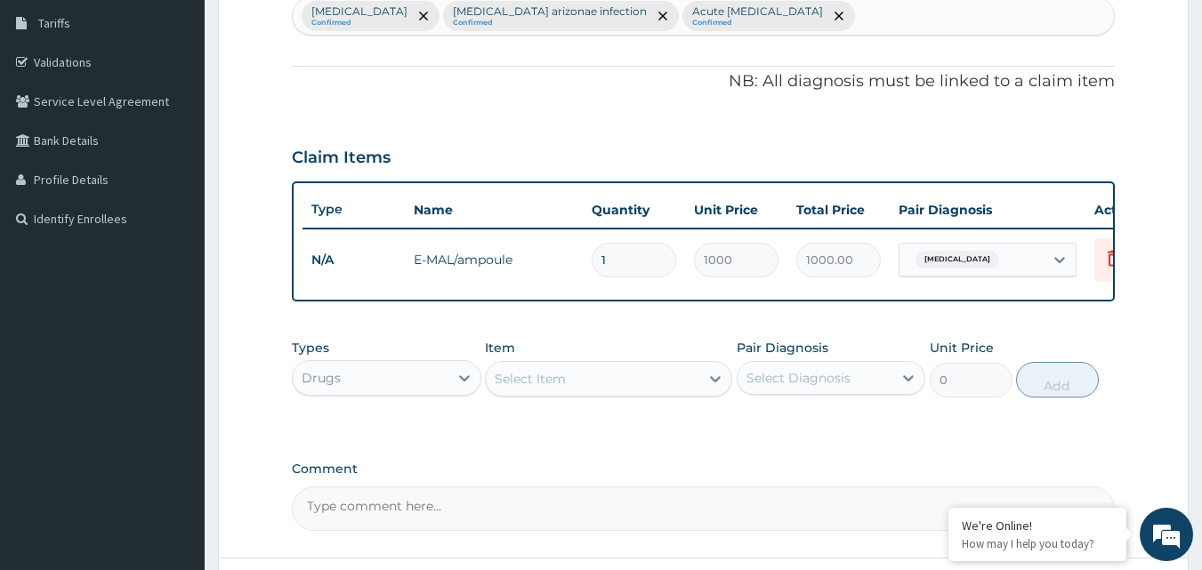
scroll to position [271, 0]
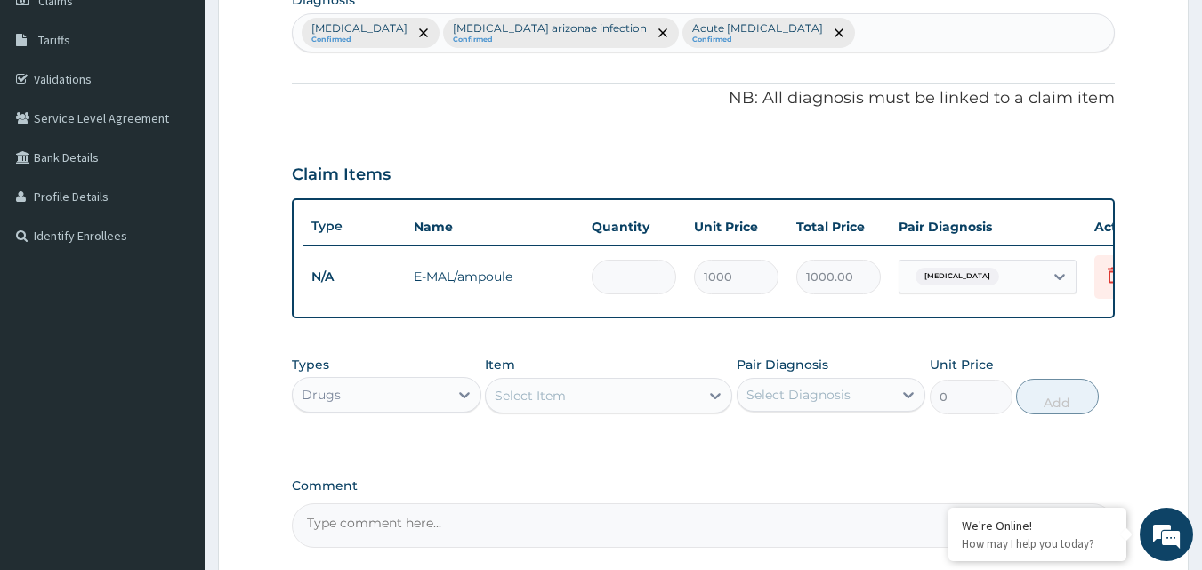
type input "0.00"
type input "3"
type input "3000.00"
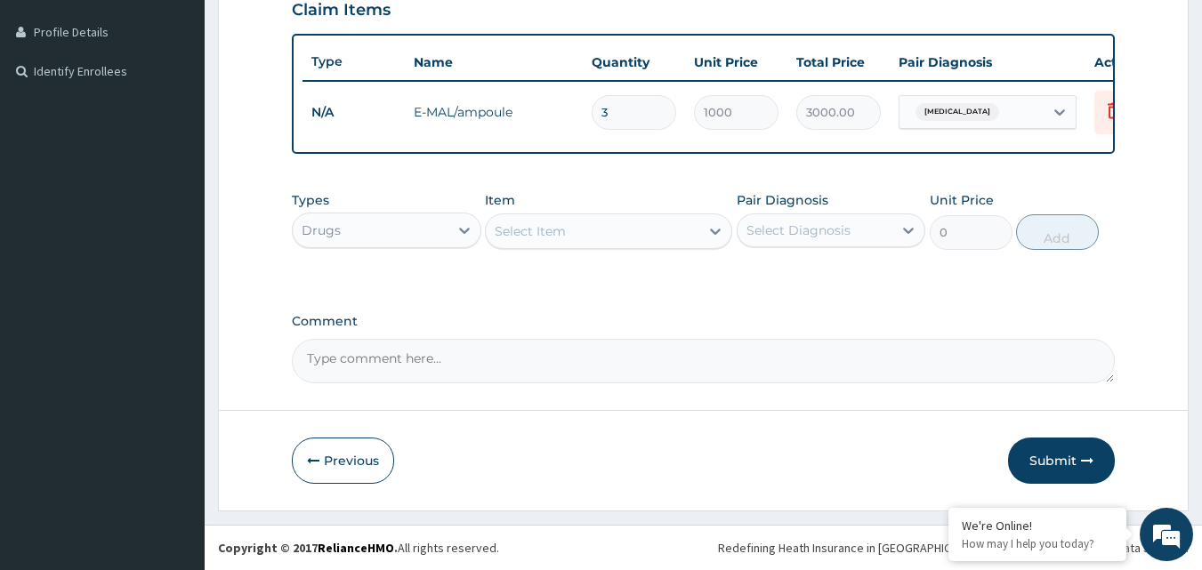
scroll to position [449, 0]
type input "3"
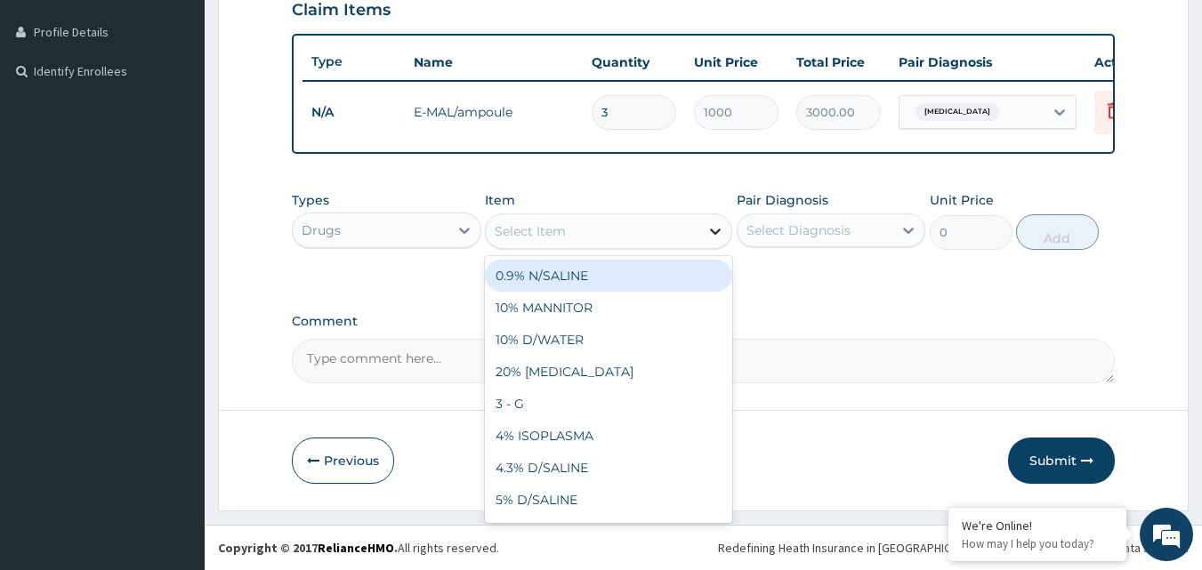
click at [714, 223] on icon at bounding box center [715, 231] width 18 height 18
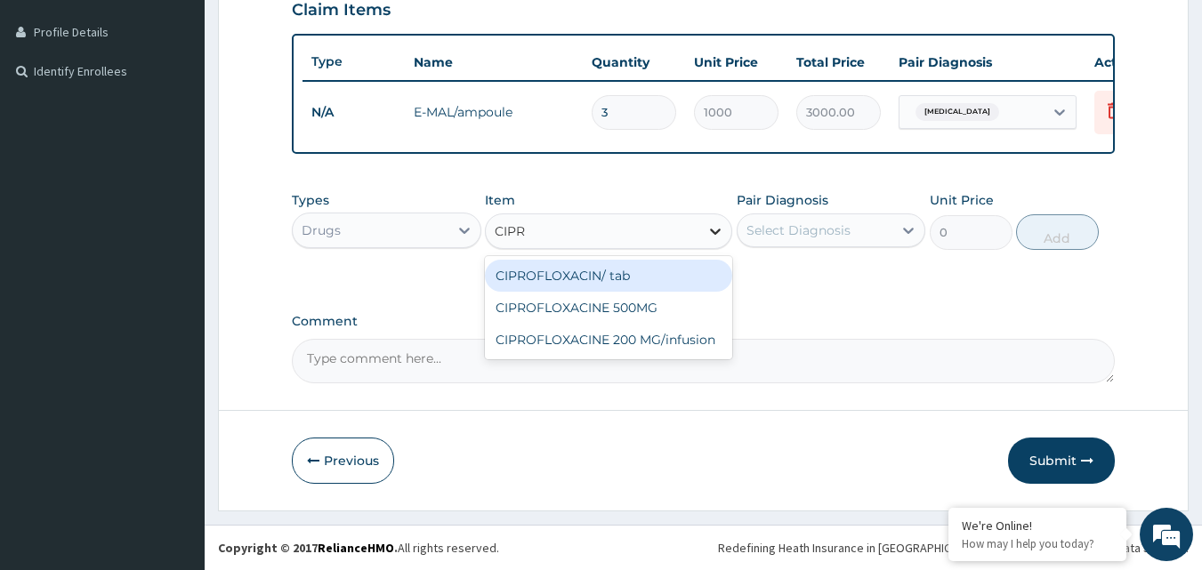
type input "CIPRO"
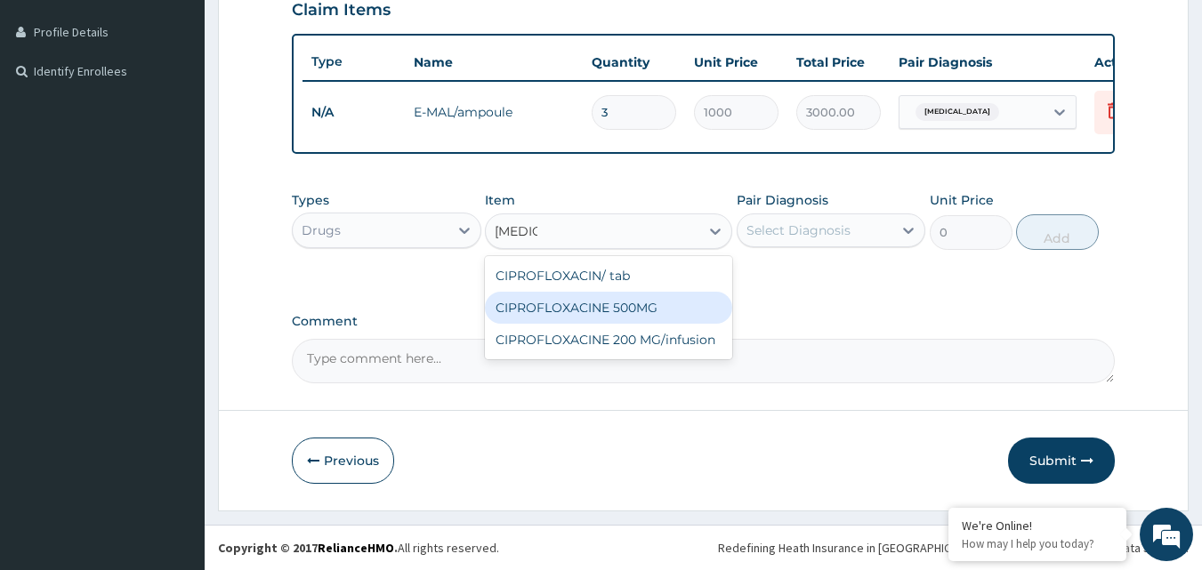
click at [625, 318] on div "CIPROFLOXACINE 500MG" at bounding box center [608, 308] width 247 height 32
type input "120"
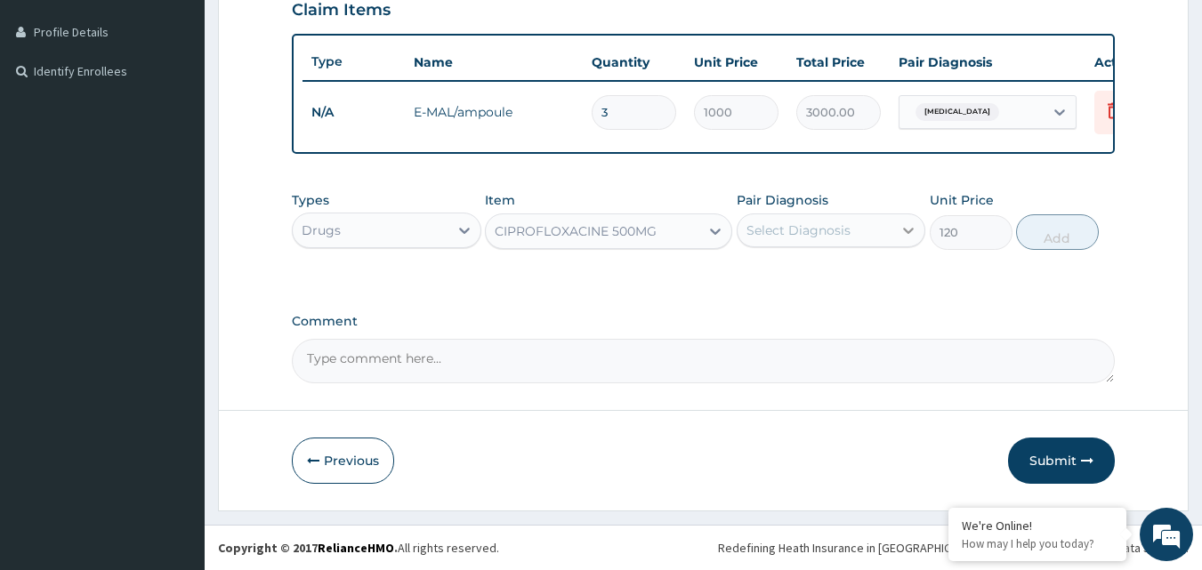
click at [906, 218] on div at bounding box center [908, 230] width 32 height 32
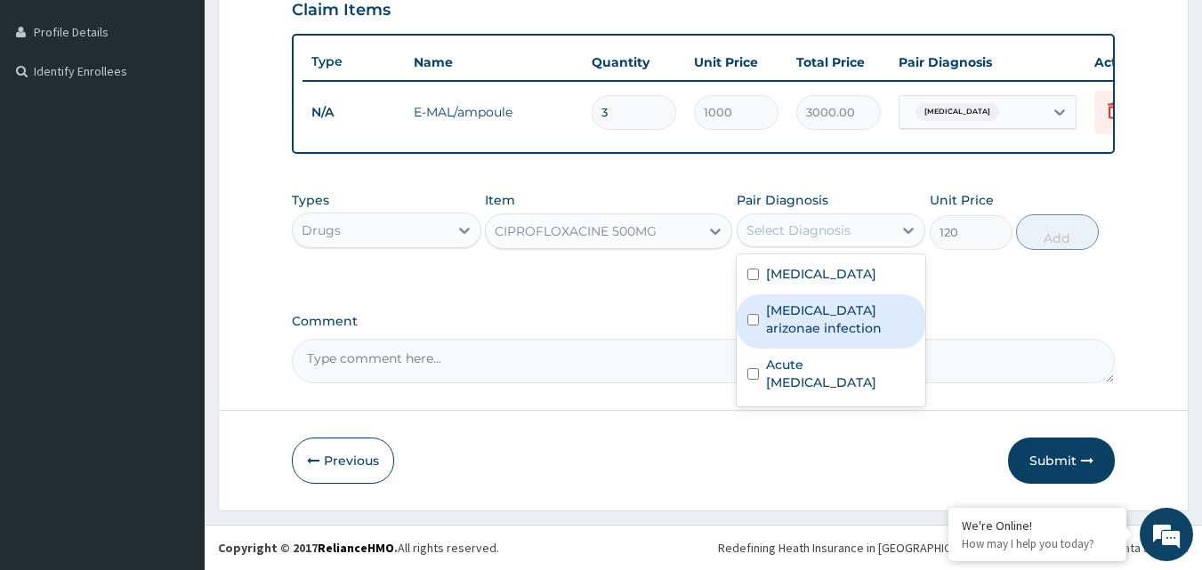
click at [754, 316] on input "checkbox" at bounding box center [753, 320] width 12 height 12
checkbox input "true"
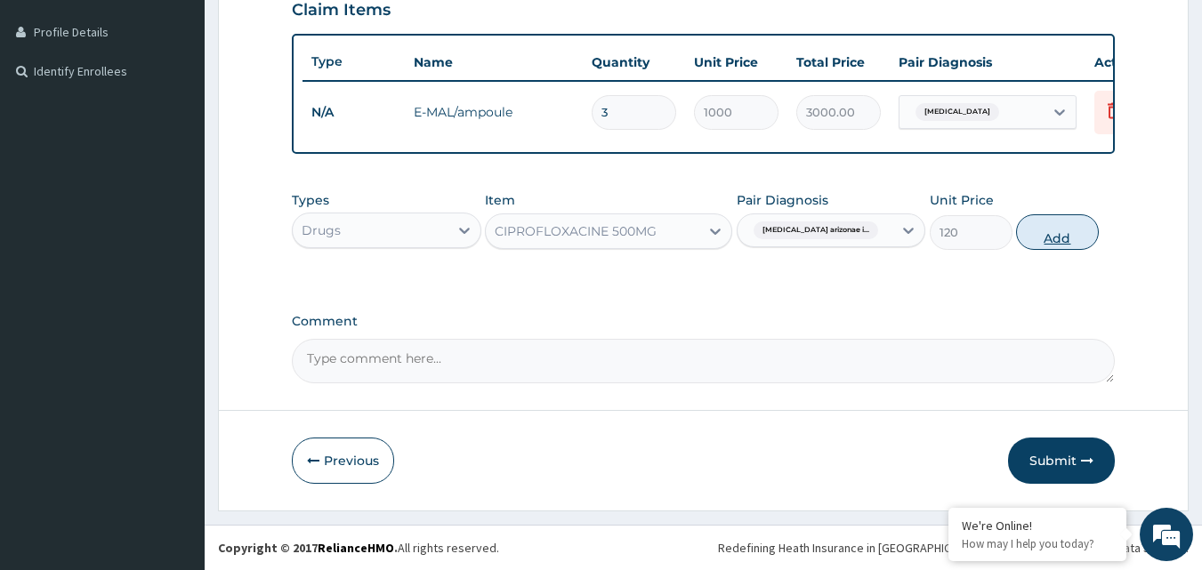
click at [1049, 224] on button "Add" at bounding box center [1057, 232] width 83 height 36
type input "0"
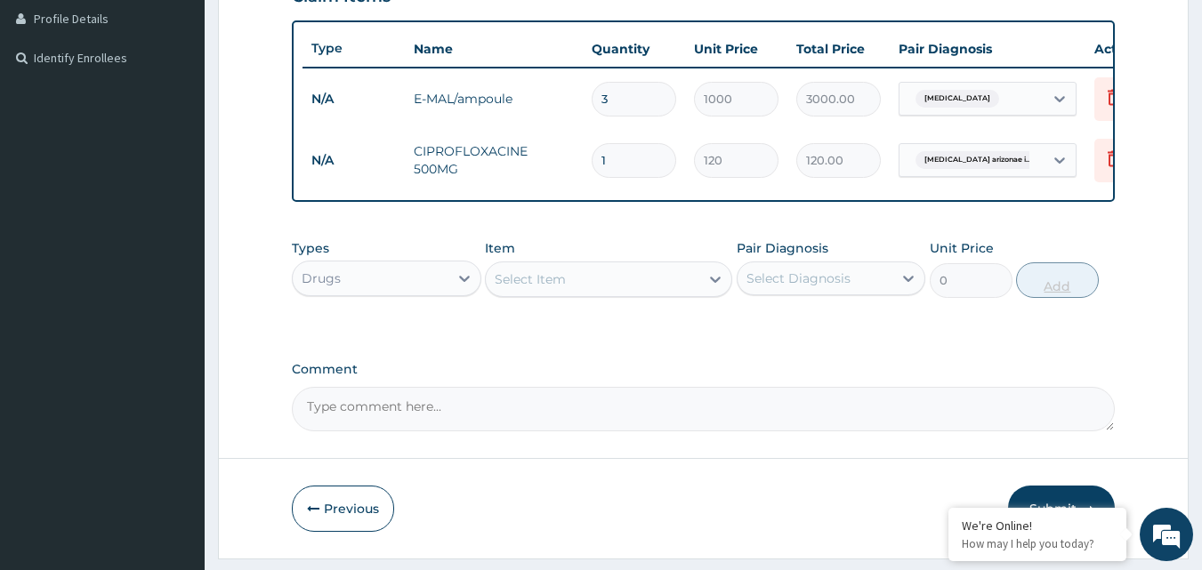
type input "10"
type input "1200.00"
type input "10"
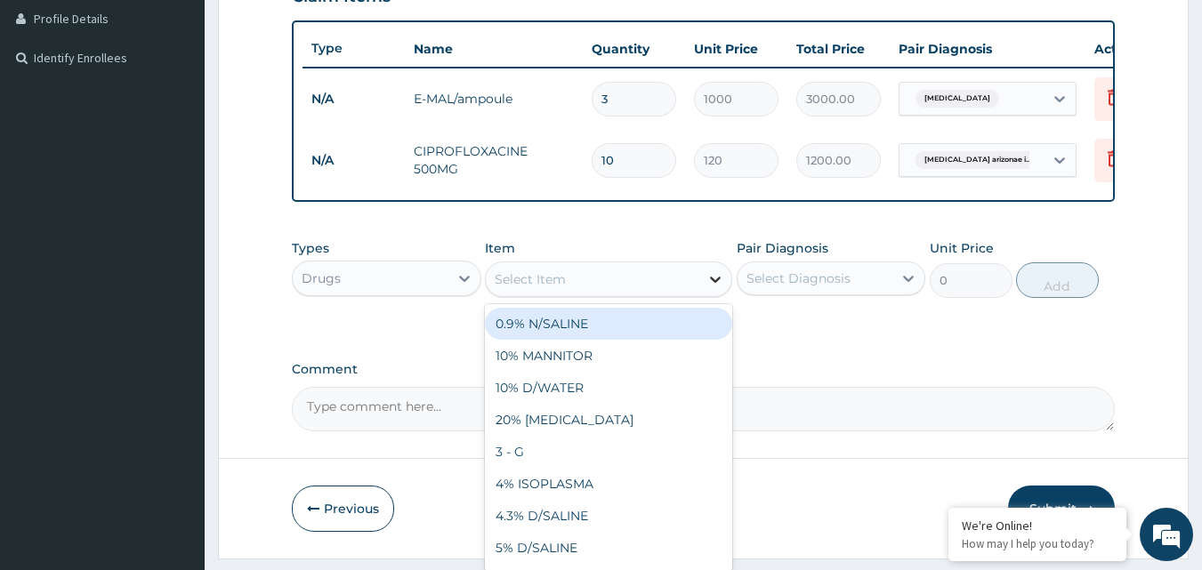
click at [717, 288] on icon at bounding box center [715, 279] width 18 height 18
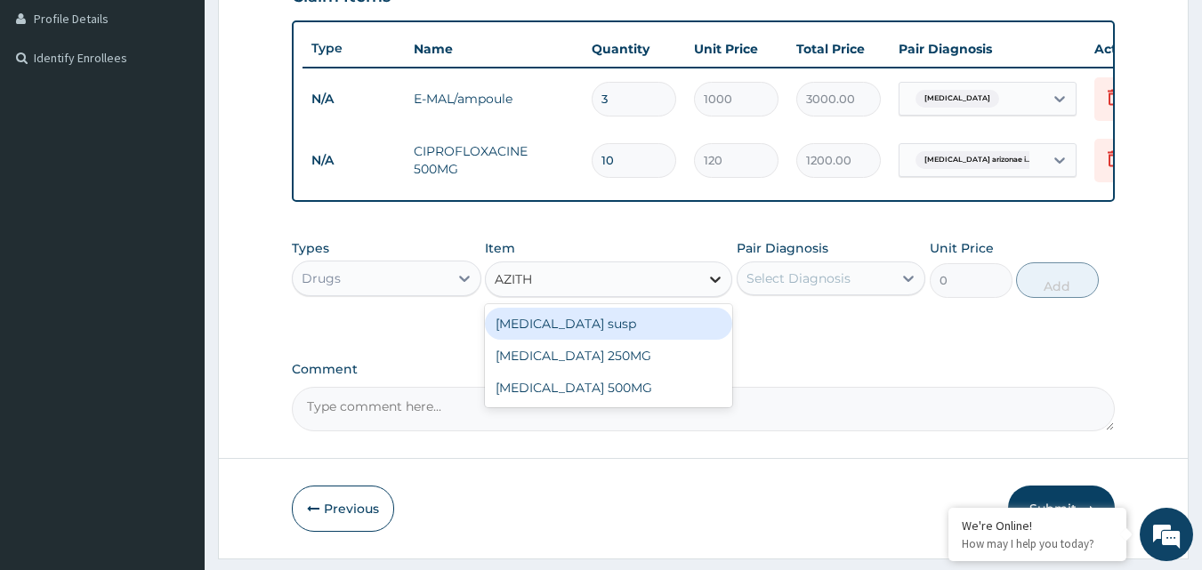
type input "AZITHR"
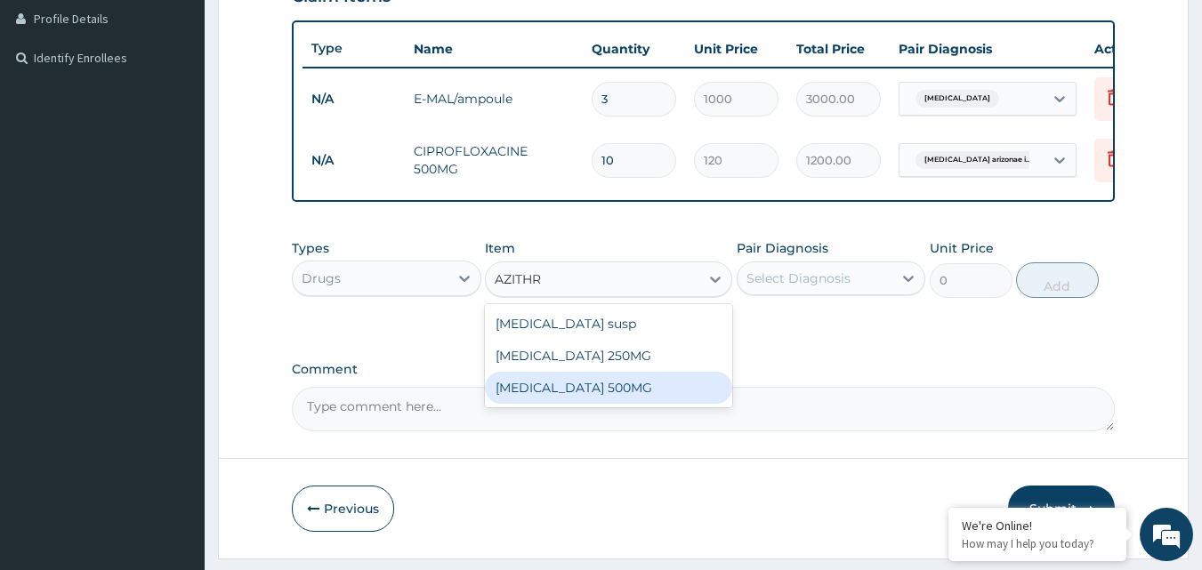
click at [636, 394] on div "[MEDICAL_DATA] 500MG" at bounding box center [608, 388] width 247 height 32
type input "250"
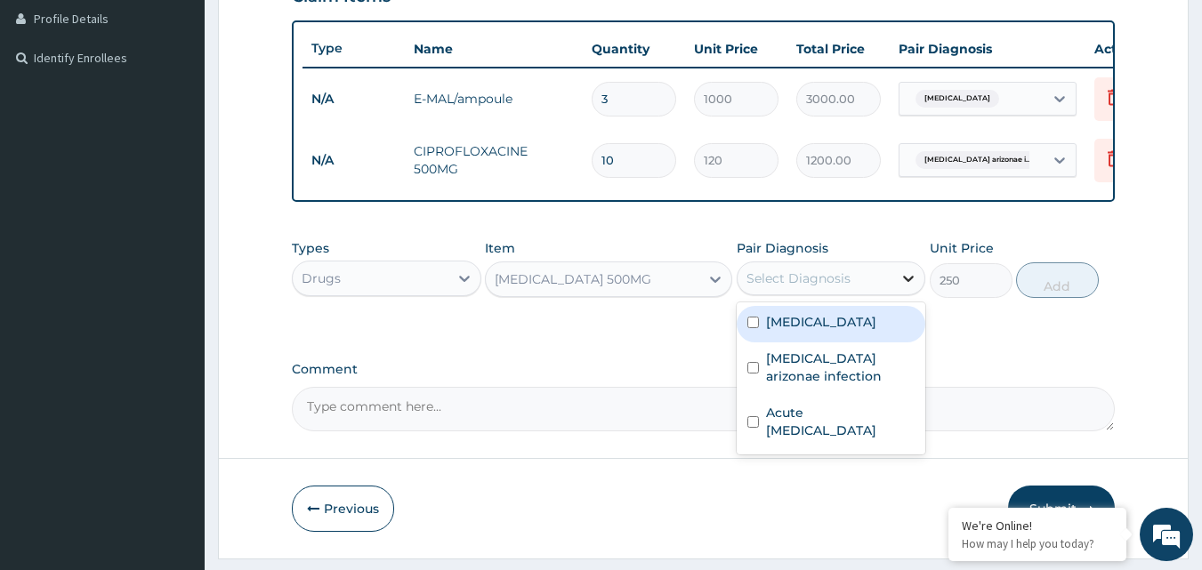
click at [899, 291] on div at bounding box center [908, 278] width 32 height 32
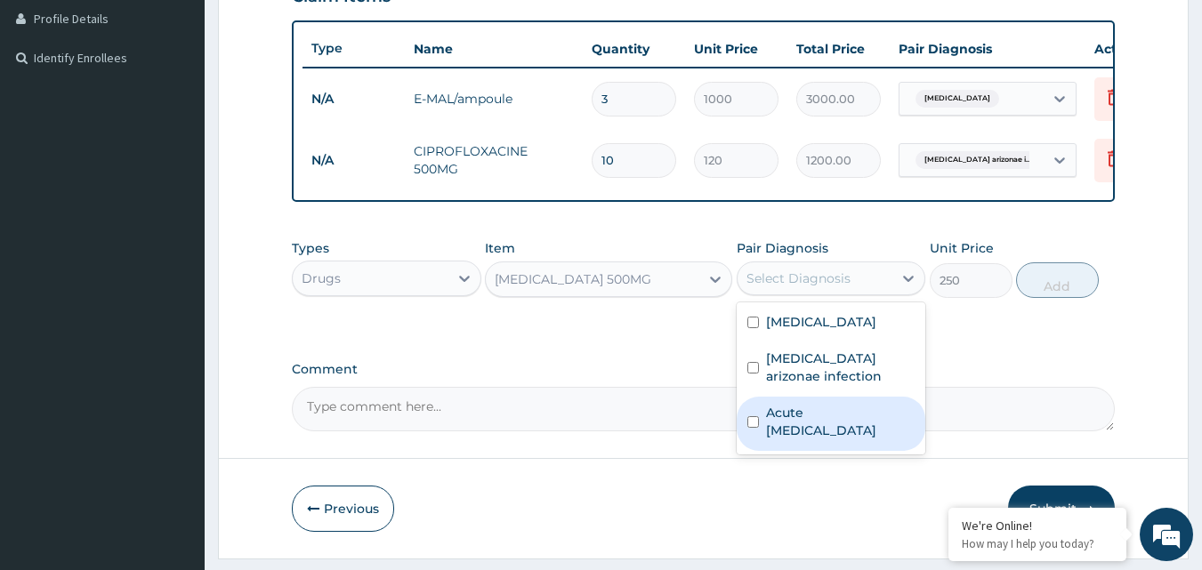
click at [754, 429] on div "Acute upper respiratory infection" at bounding box center [831, 424] width 189 height 54
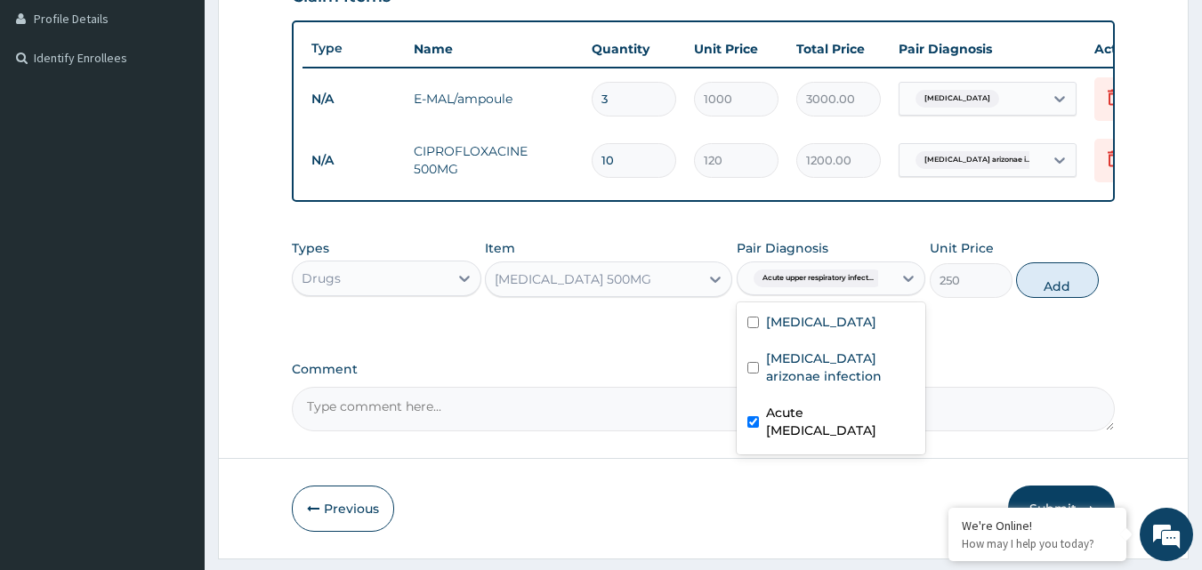
checkbox input "true"
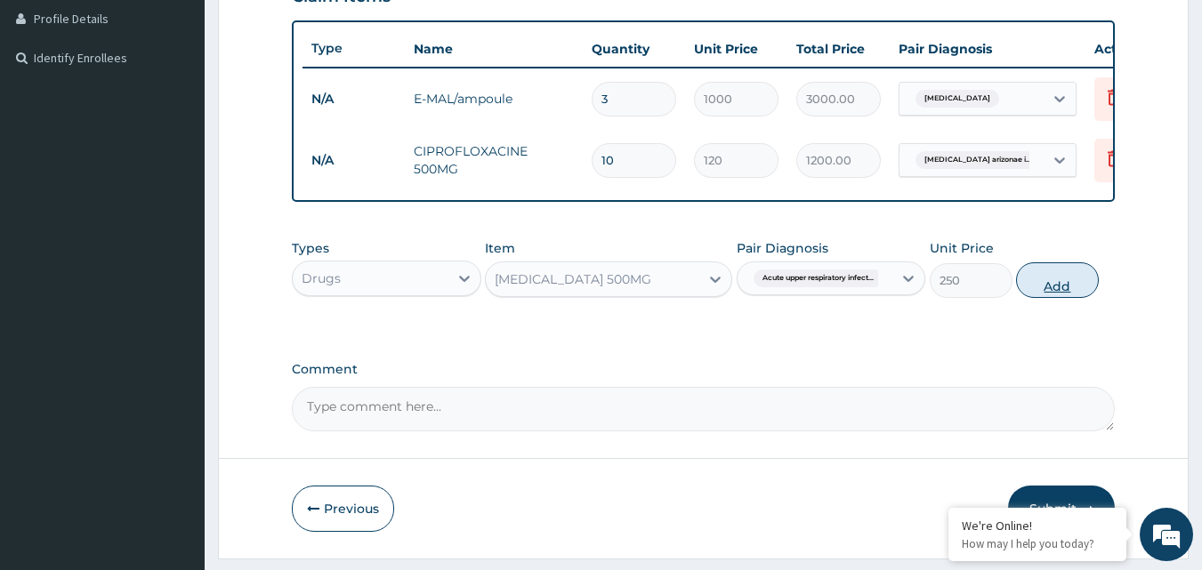
click at [1064, 281] on button "Add" at bounding box center [1057, 280] width 83 height 36
type input "0"
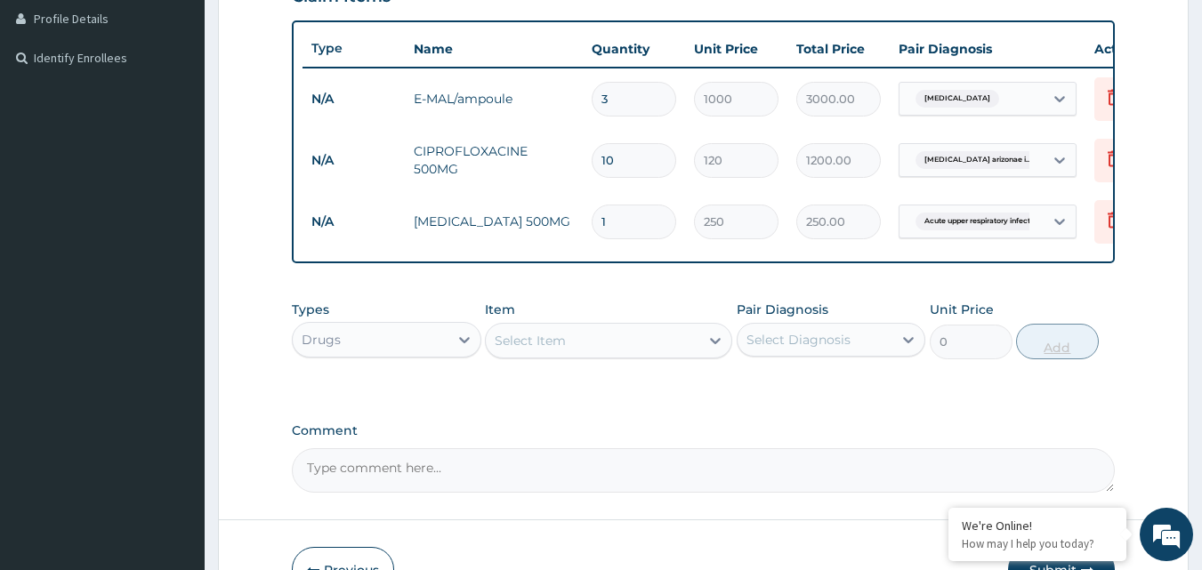
type input "0.00"
type input "5"
type input "1250.00"
type input "5"
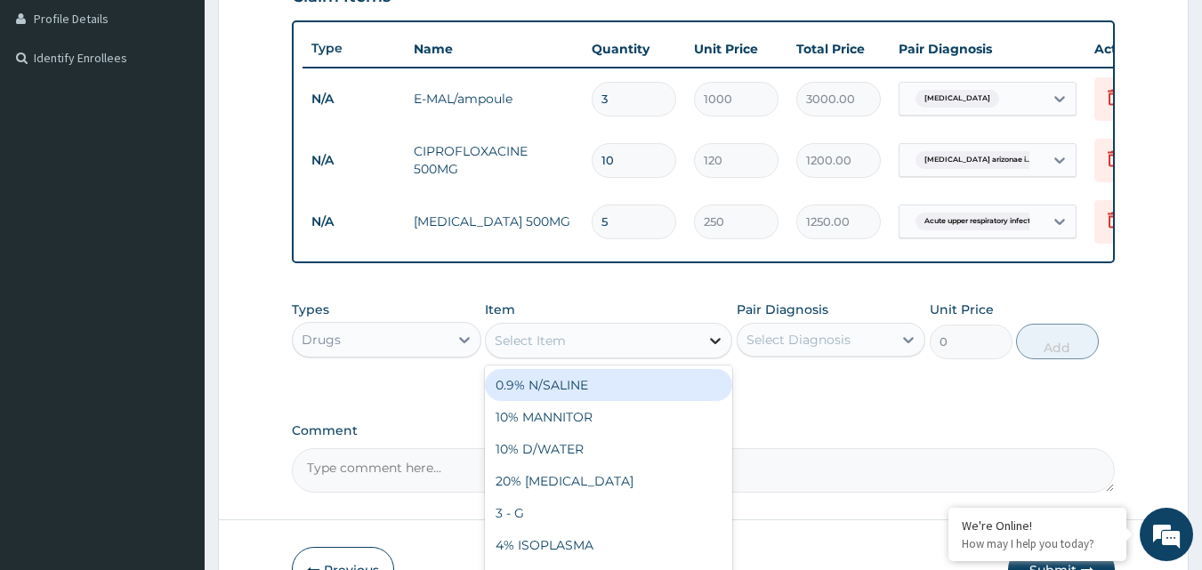
click at [722, 350] on icon at bounding box center [715, 341] width 18 height 18
type input "BEN"
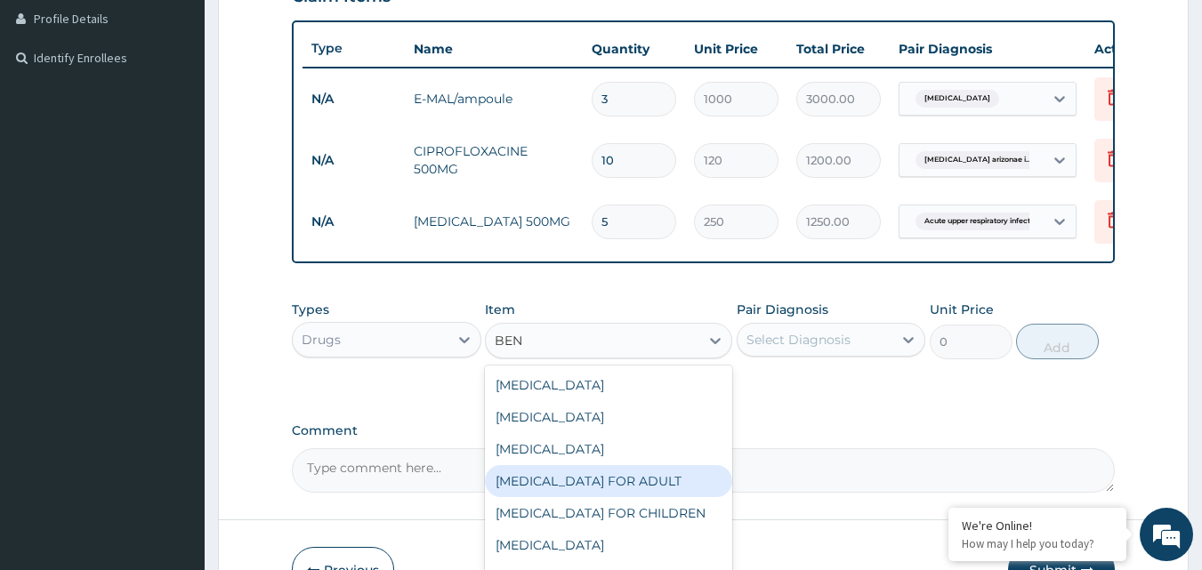
click at [625, 494] on div "[MEDICAL_DATA] FOR ADULT" at bounding box center [608, 481] width 247 height 32
type input "1200"
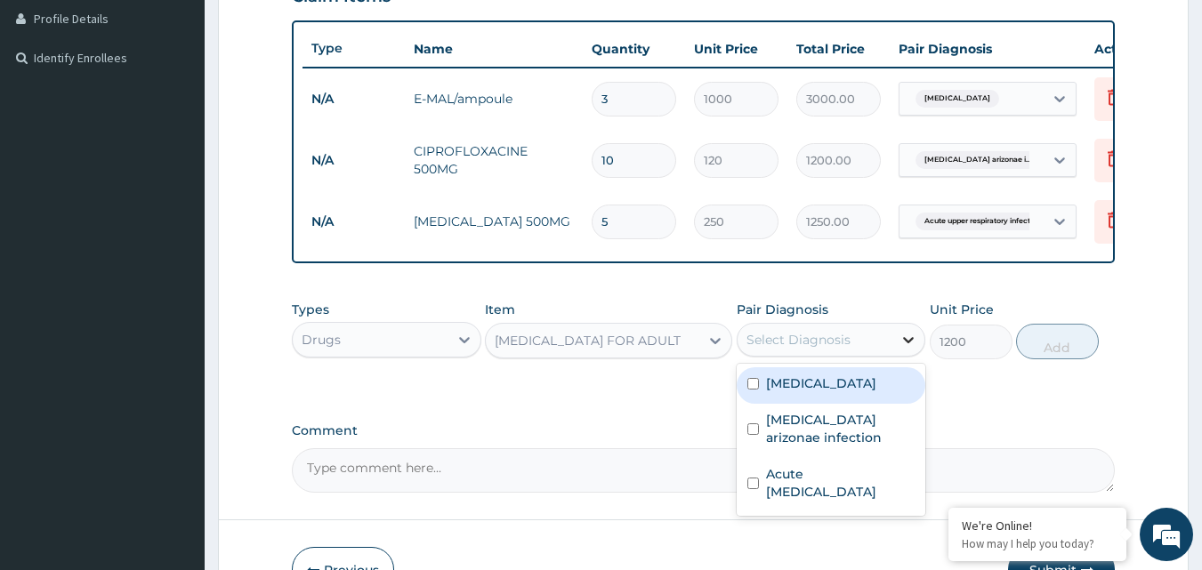
click at [899, 353] on div at bounding box center [908, 340] width 32 height 32
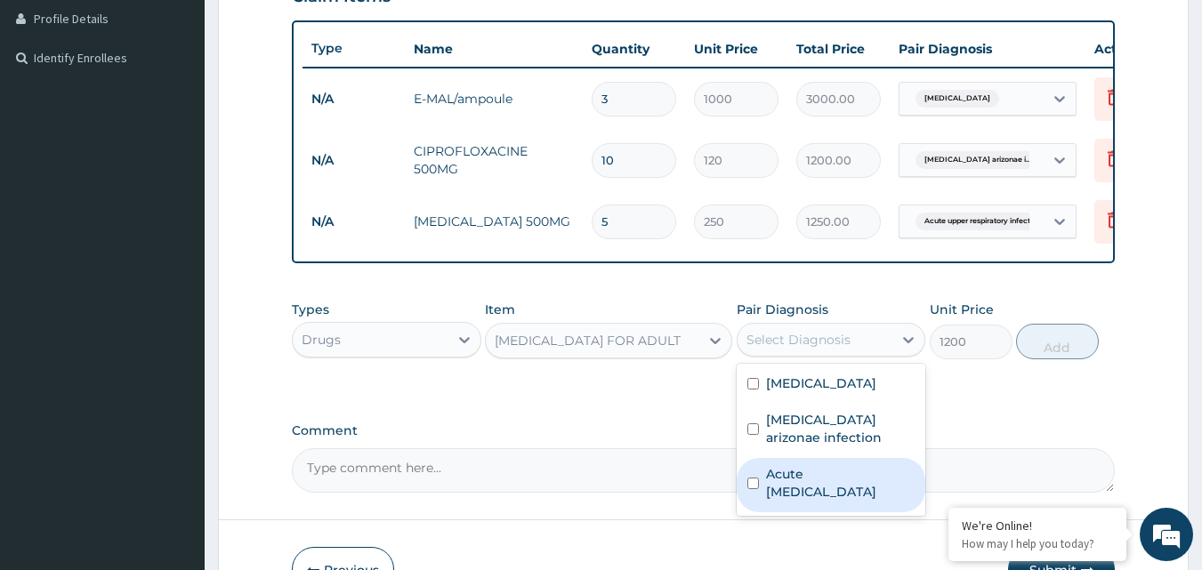
click at [752, 489] on input "checkbox" at bounding box center [753, 484] width 12 height 12
checkbox input "true"
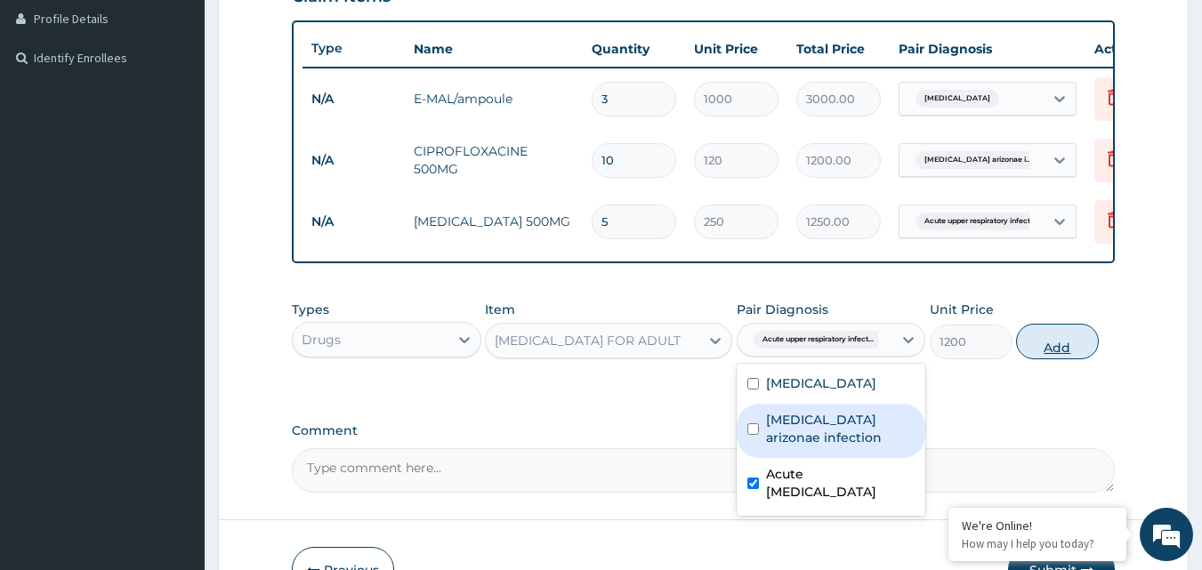
click at [1074, 354] on button "Add" at bounding box center [1057, 342] width 83 height 36
type input "0"
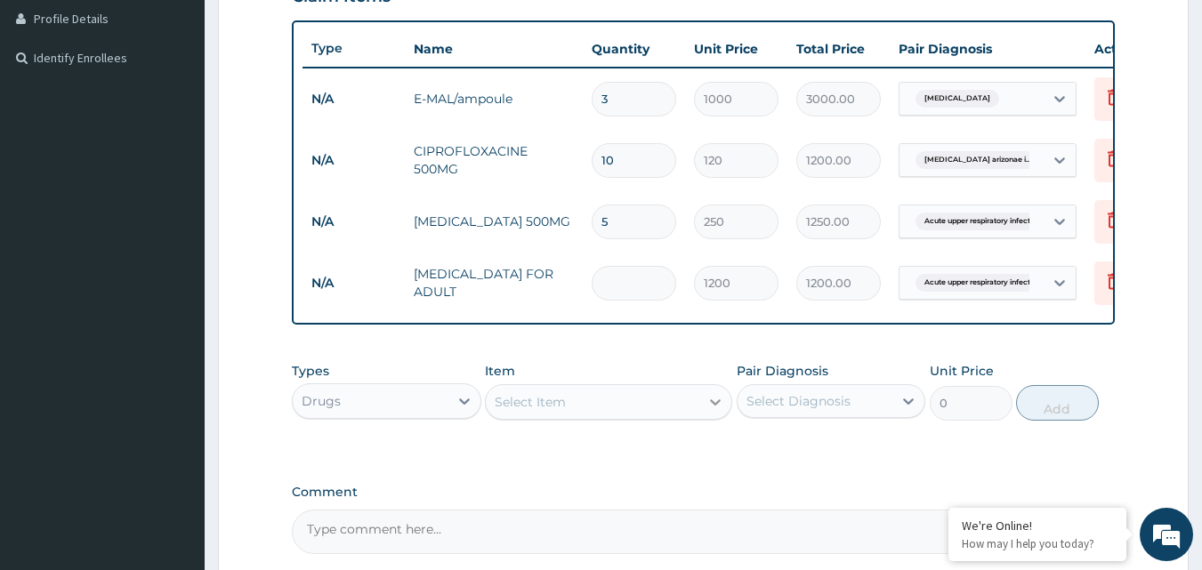
type input "0.00"
type input "1"
type input "1200.00"
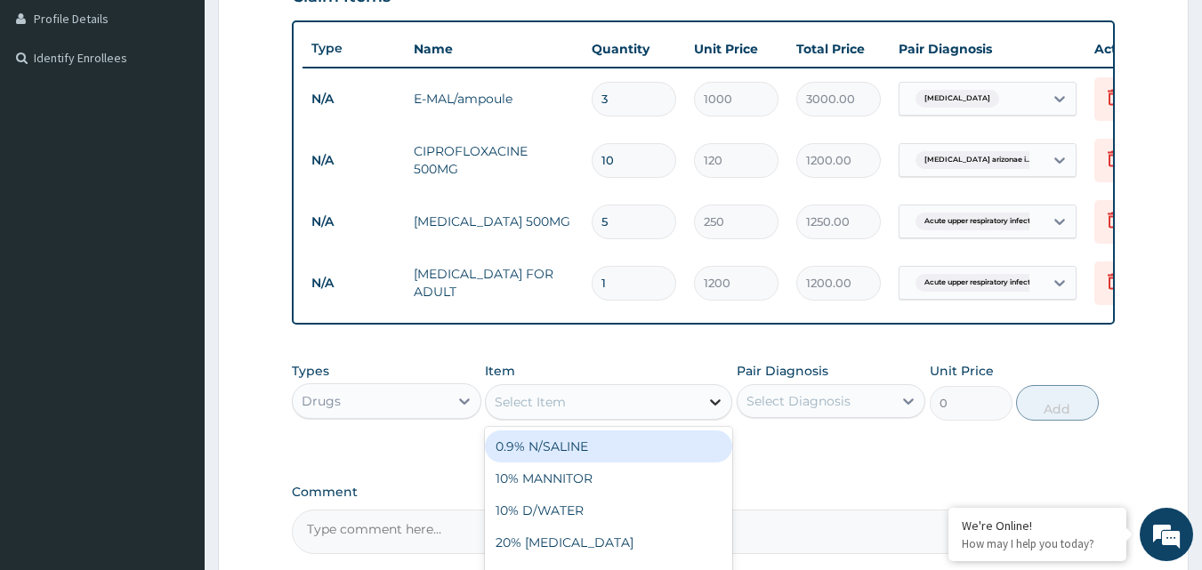
click at [713, 411] on icon at bounding box center [715, 402] width 18 height 18
type input "PARACE"
click at [657, 463] on div "PARACETAMOL/tab" at bounding box center [608, 447] width 247 height 32
type input "20"
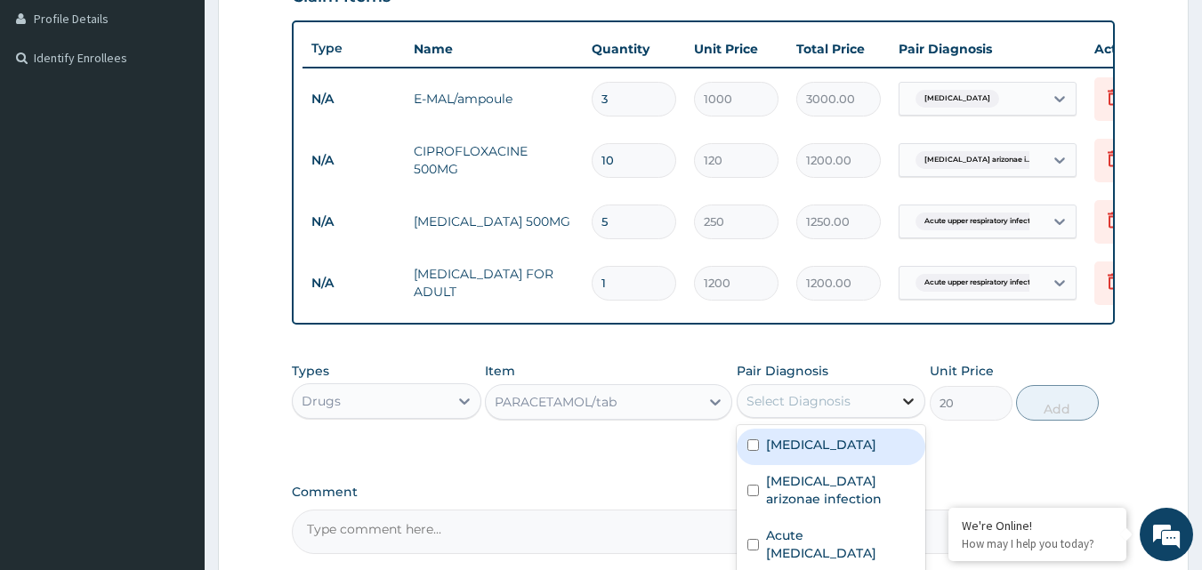
click at [907, 410] on icon at bounding box center [908, 401] width 18 height 18
click at [754, 451] on input "checkbox" at bounding box center [753, 445] width 12 height 12
checkbox input "true"
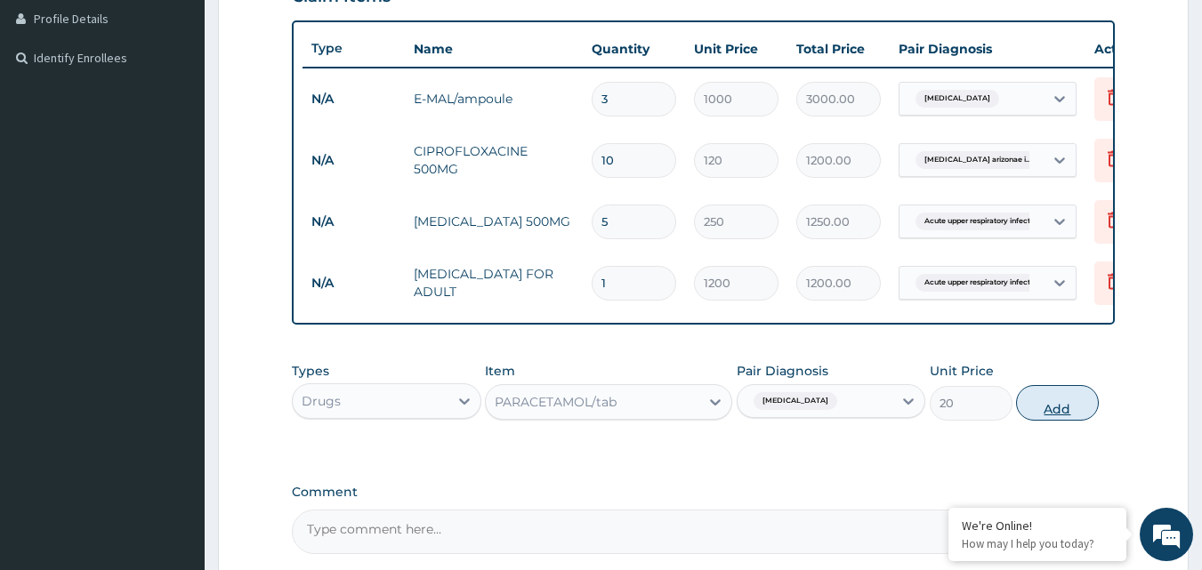
click at [1062, 411] on button "Add" at bounding box center [1057, 403] width 83 height 36
type input "0"
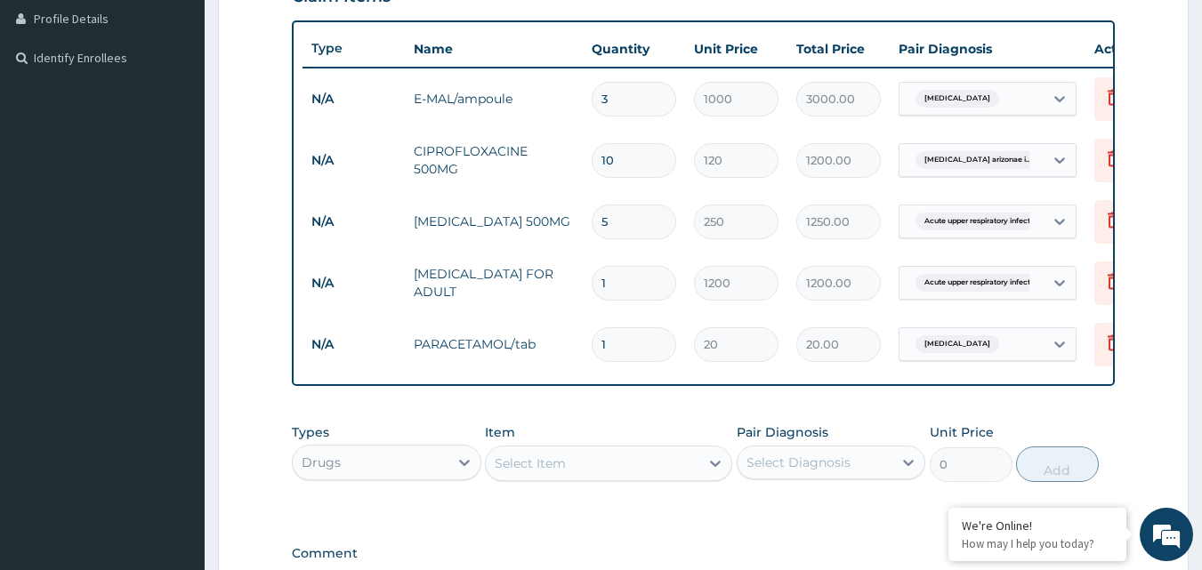
type input "18"
type input "360.00"
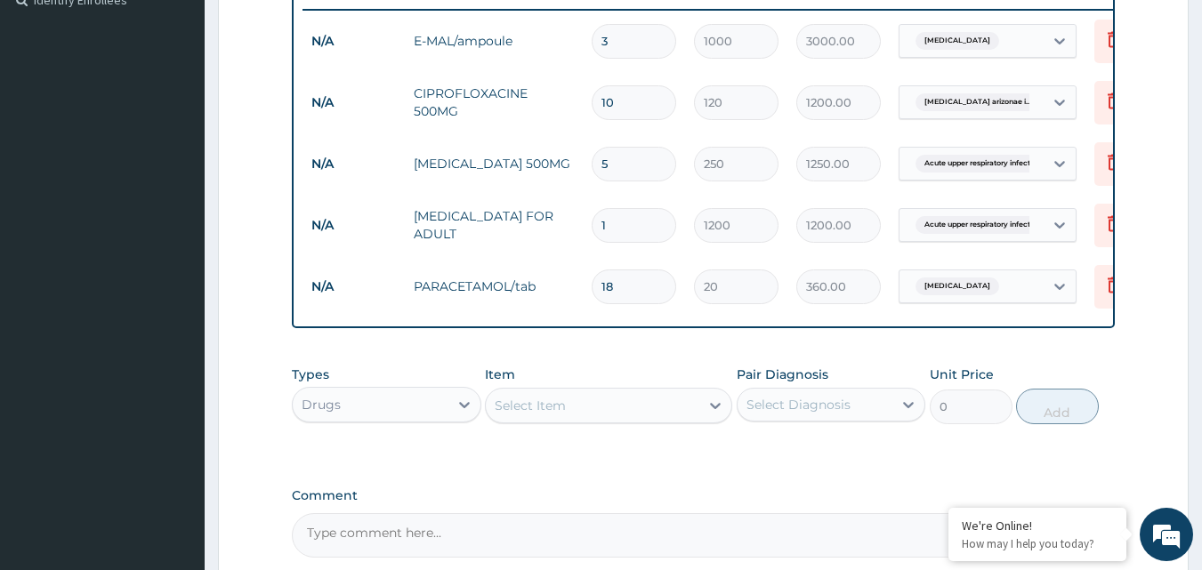
scroll to position [538, 0]
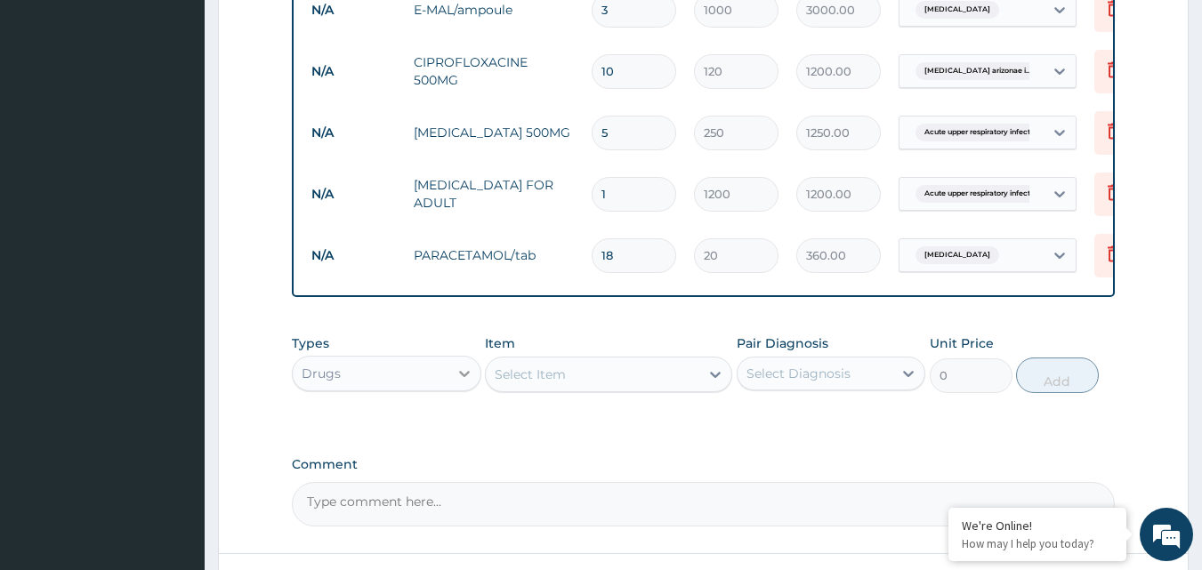
type input "18"
click at [466, 383] on icon at bounding box center [465, 374] width 18 height 18
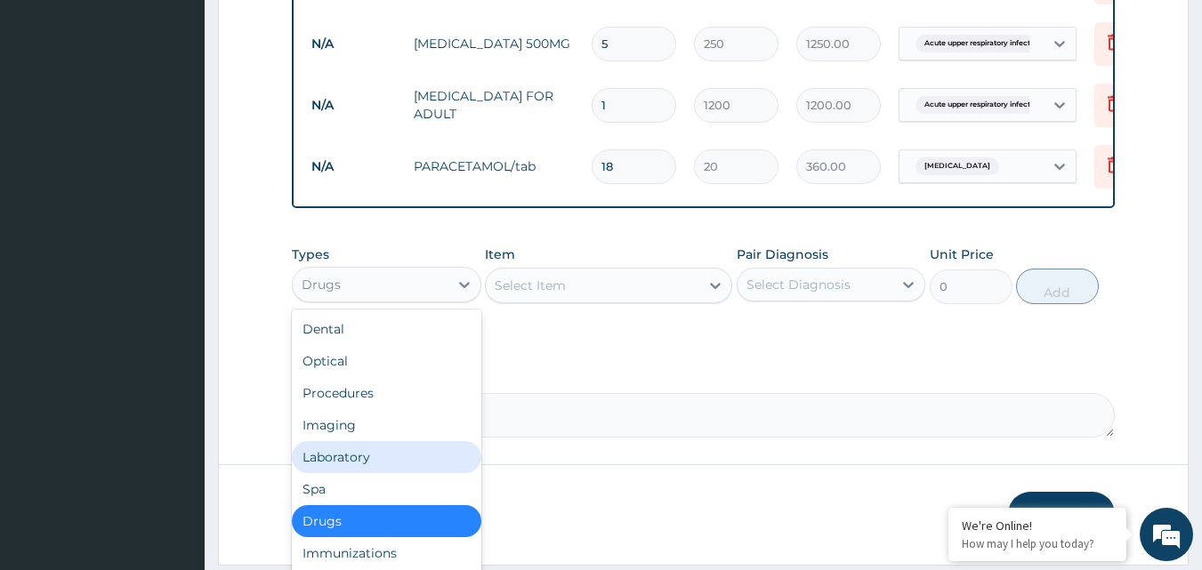
click at [395, 469] on div "Laboratory" at bounding box center [386, 457] width 189 height 32
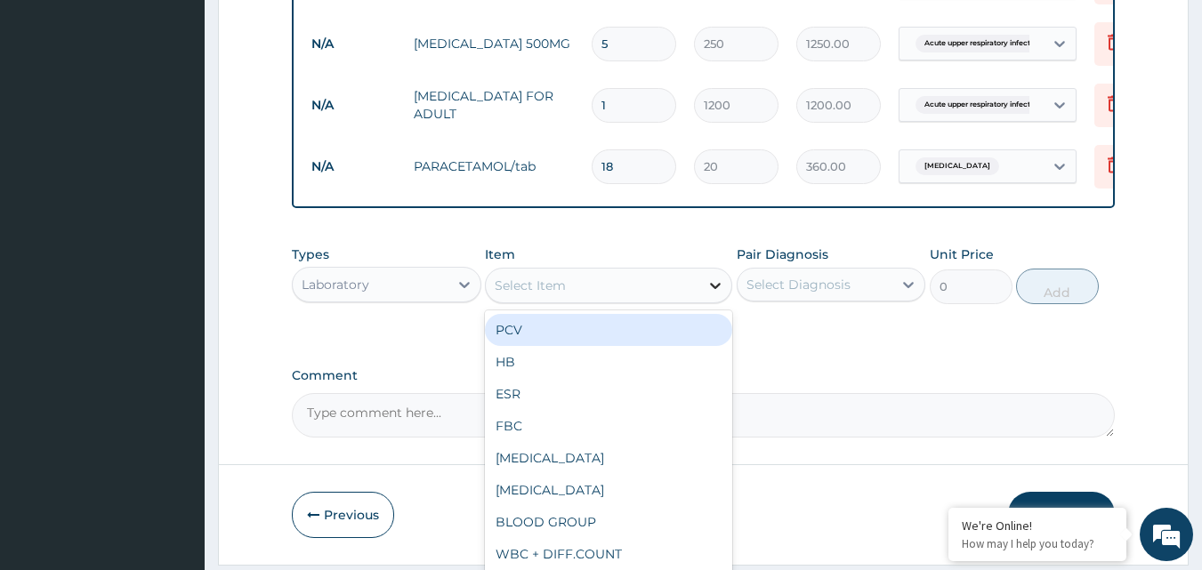
click at [717, 294] on icon at bounding box center [715, 286] width 18 height 18
type input "MP"
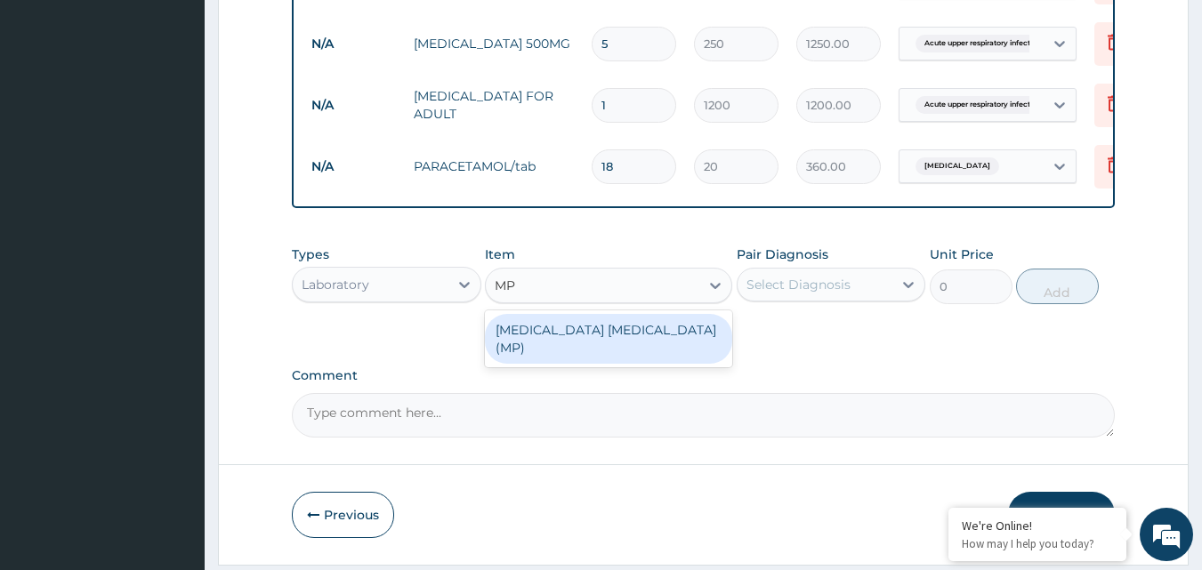
click at [626, 337] on div "[MEDICAL_DATA] [MEDICAL_DATA] (MP)" at bounding box center [608, 339] width 247 height 50
type input "800"
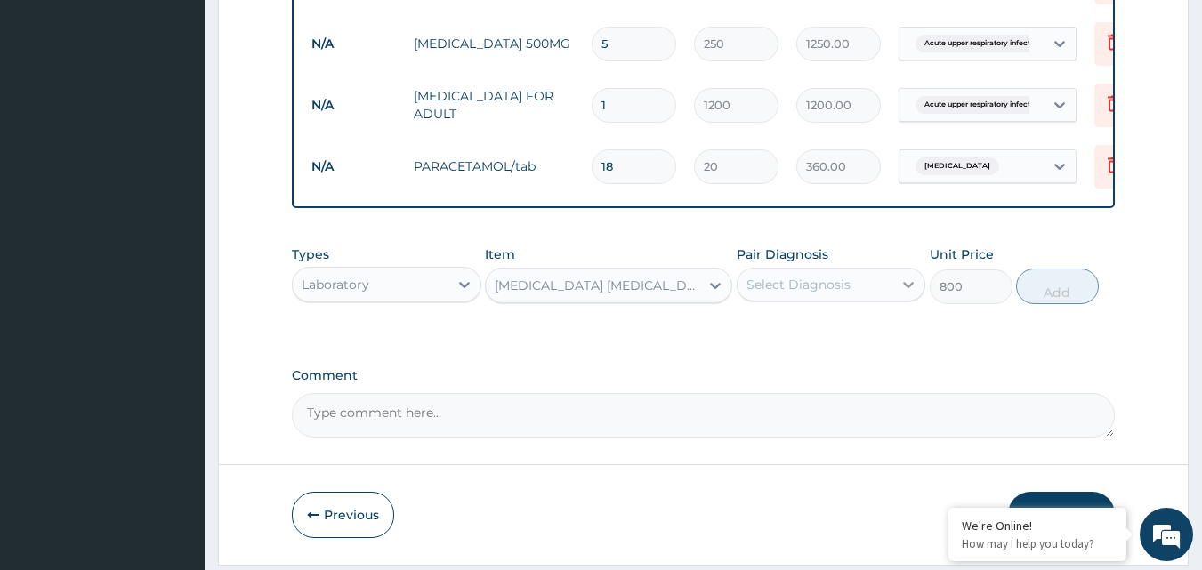
click at [915, 294] on icon at bounding box center [908, 285] width 18 height 18
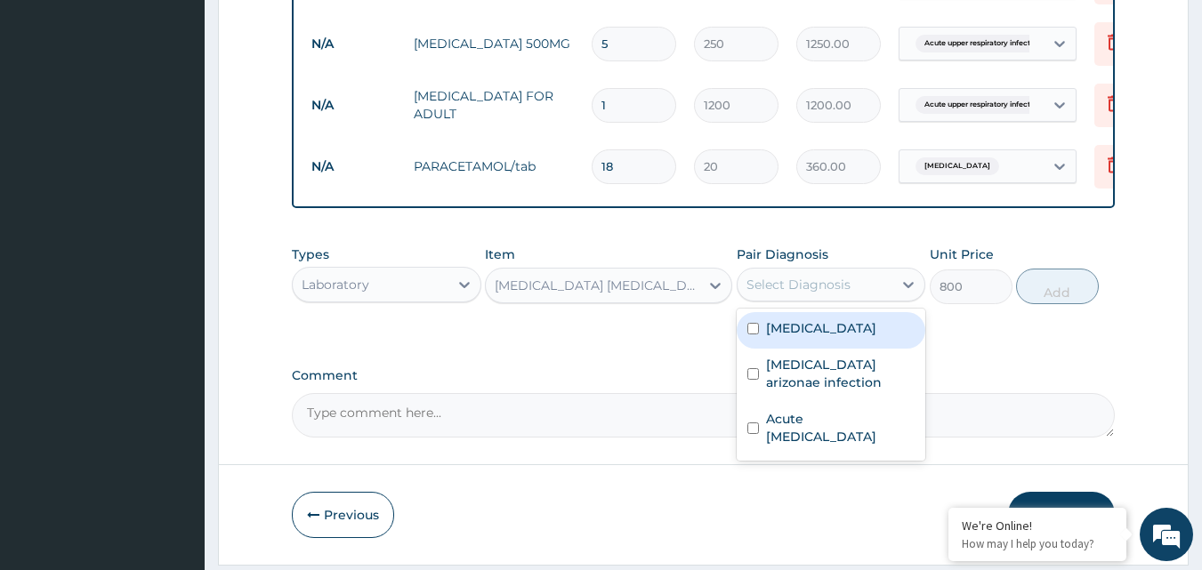
click at [752, 335] on input "checkbox" at bounding box center [753, 329] width 12 height 12
checkbox input "true"
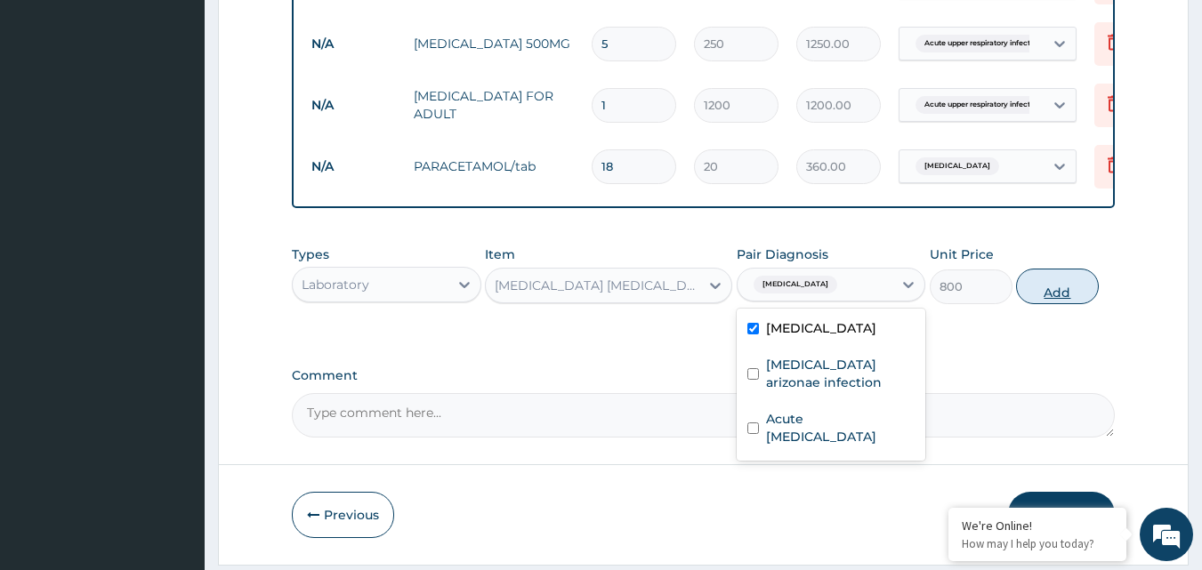
click at [1049, 302] on button "Add" at bounding box center [1057, 287] width 83 height 36
type input "0"
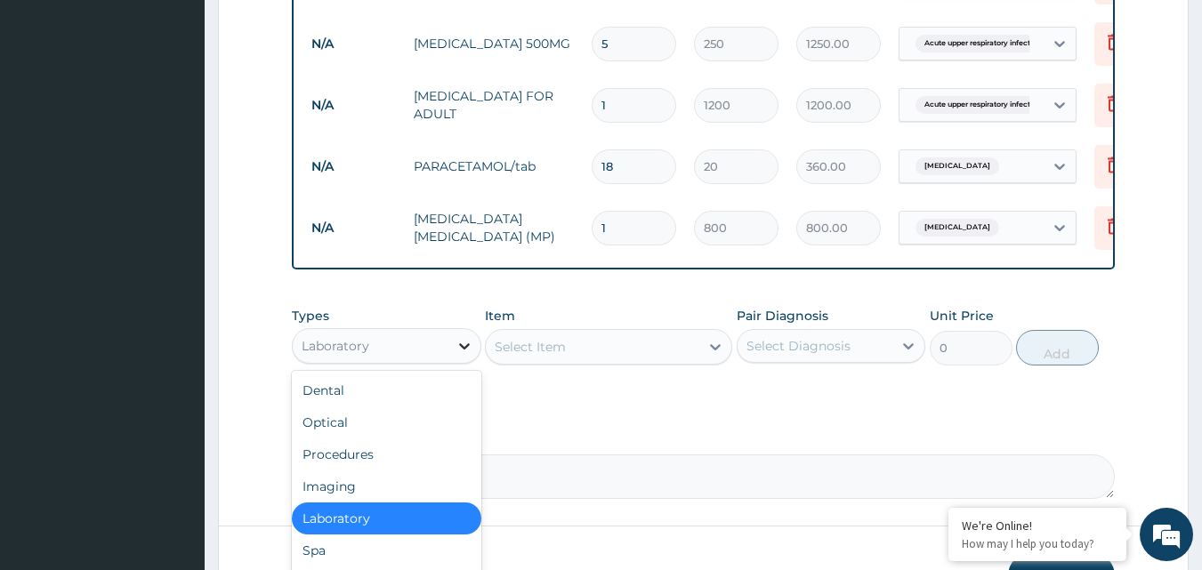
click at [466, 355] on icon at bounding box center [465, 346] width 18 height 18
click at [392, 464] on div "Procedures" at bounding box center [386, 455] width 189 height 32
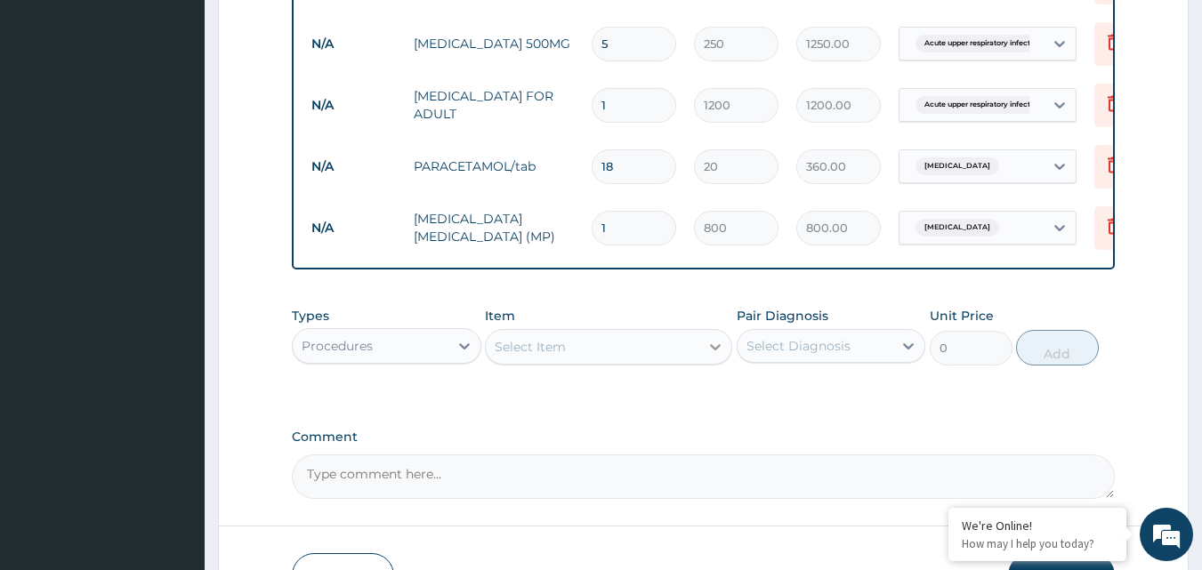
click at [720, 351] on icon at bounding box center [715, 347] width 11 height 6
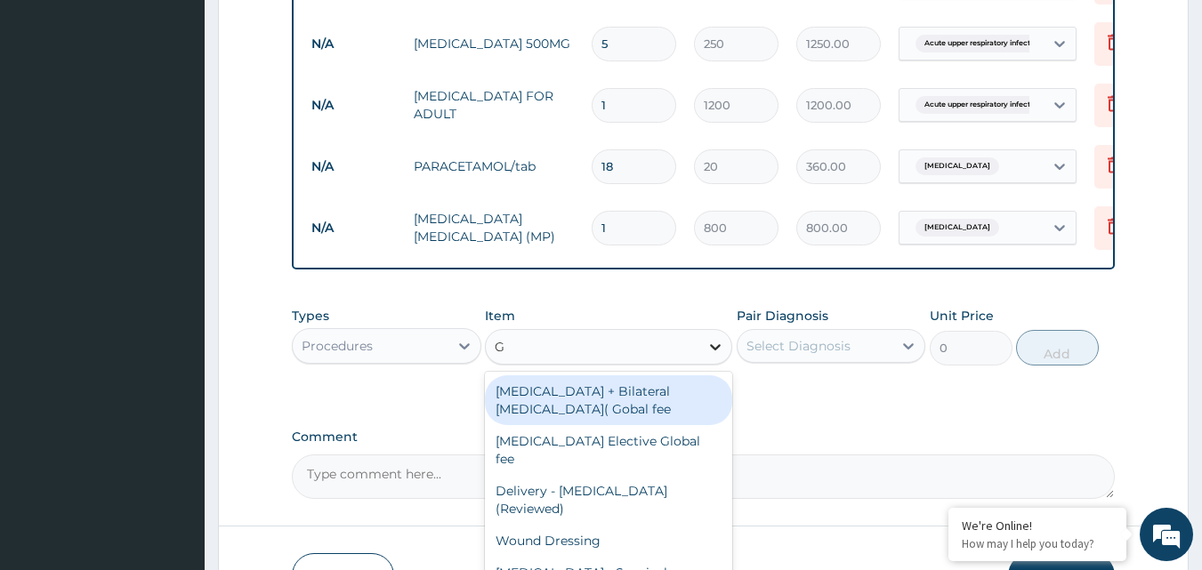
type input "GP"
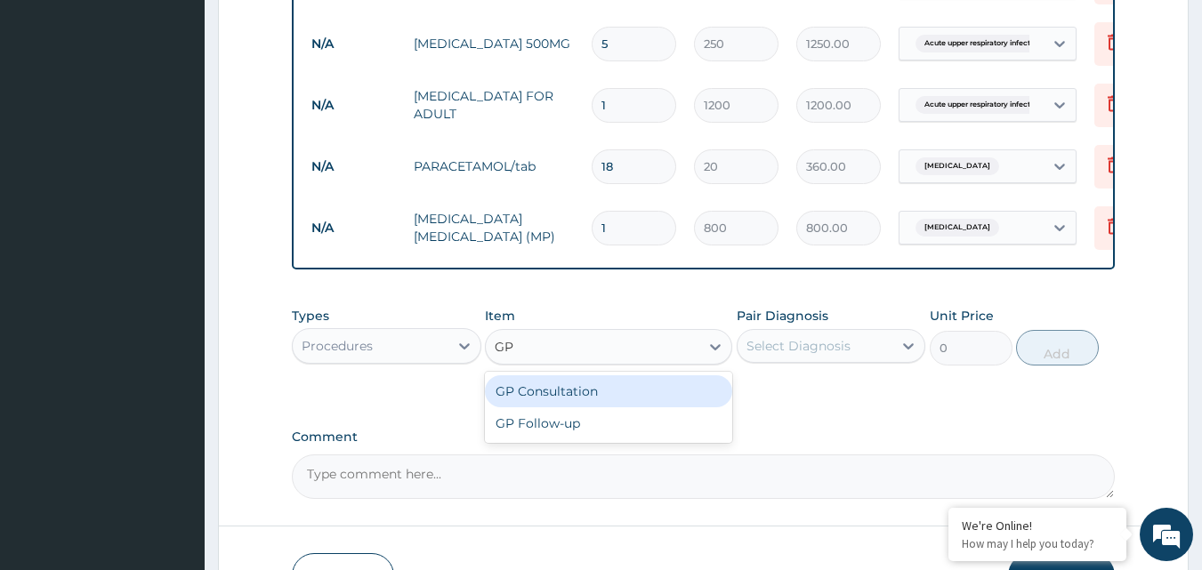
click at [657, 403] on div "GP Consultation" at bounding box center [608, 391] width 247 height 32
type input "1500"
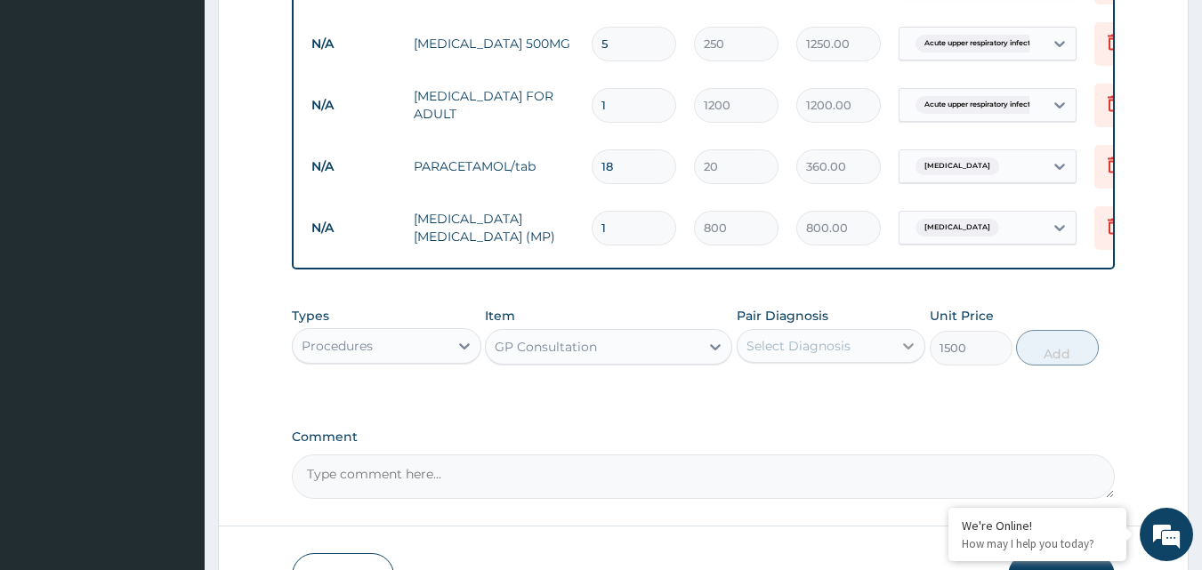
click at [915, 355] on icon at bounding box center [908, 346] width 18 height 18
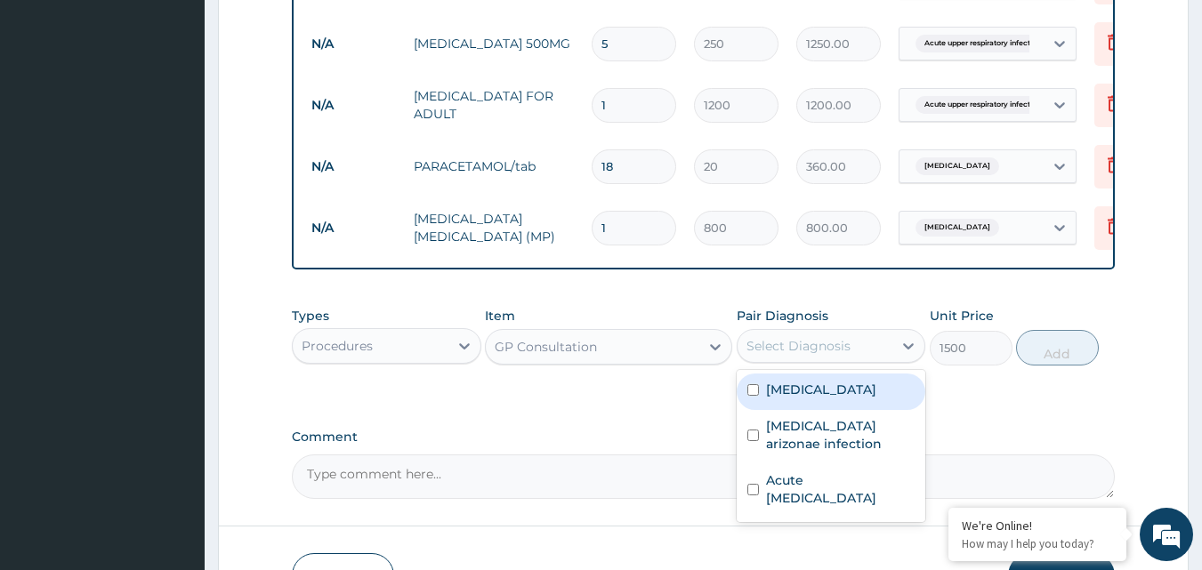
click at [756, 396] on input "checkbox" at bounding box center [753, 390] width 12 height 12
checkbox input "true"
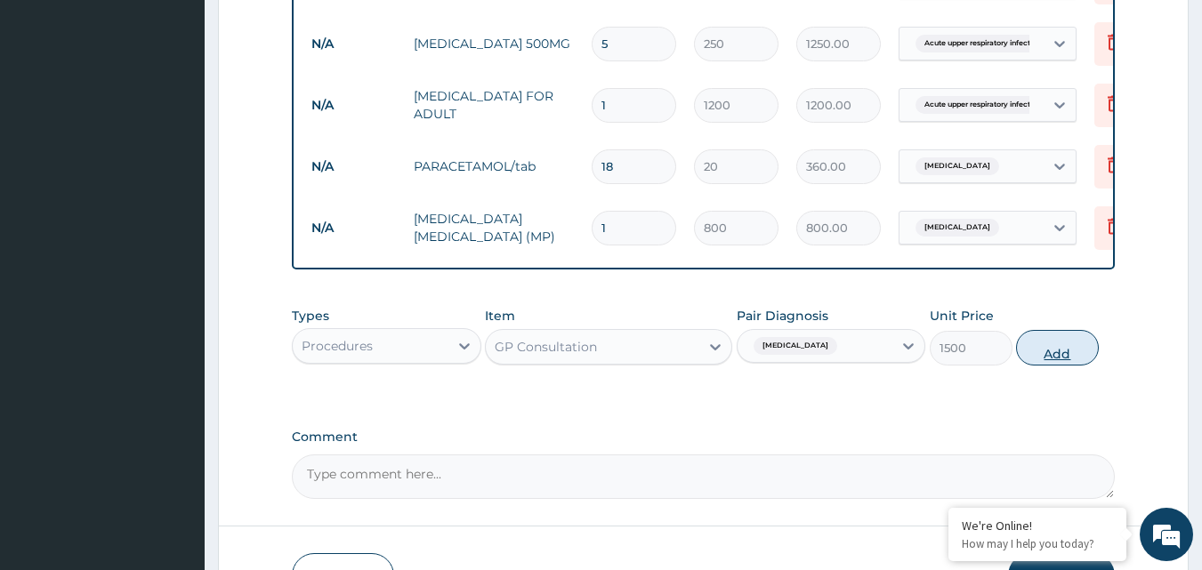
click at [1047, 355] on button "Add" at bounding box center [1057, 348] width 83 height 36
type input "0"
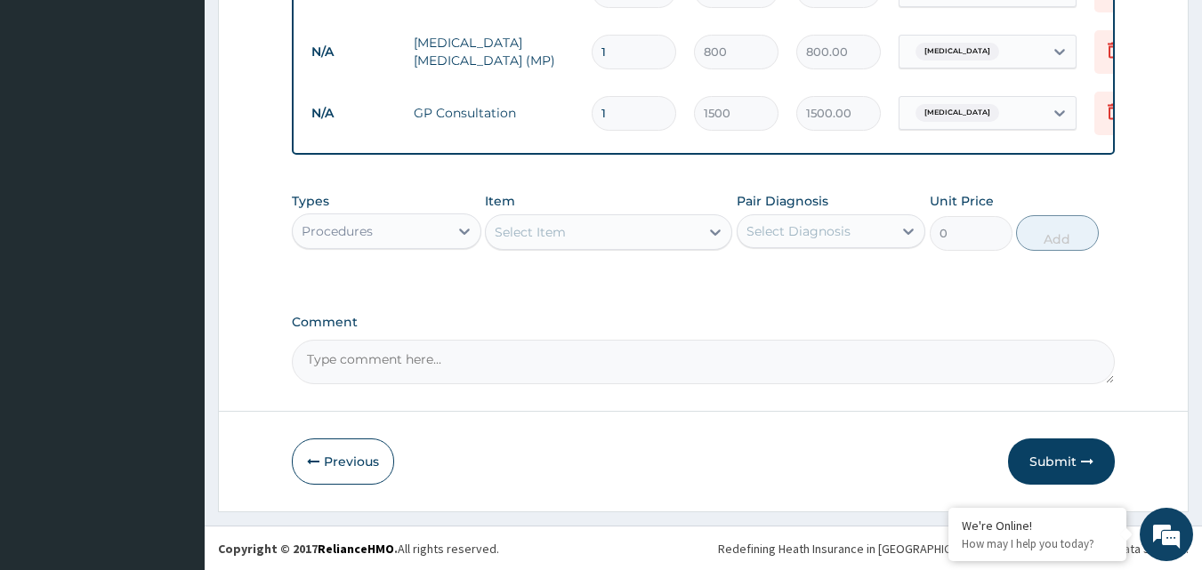
scroll to position [818, 0]
click at [1059, 465] on button "Submit" at bounding box center [1061, 461] width 107 height 46
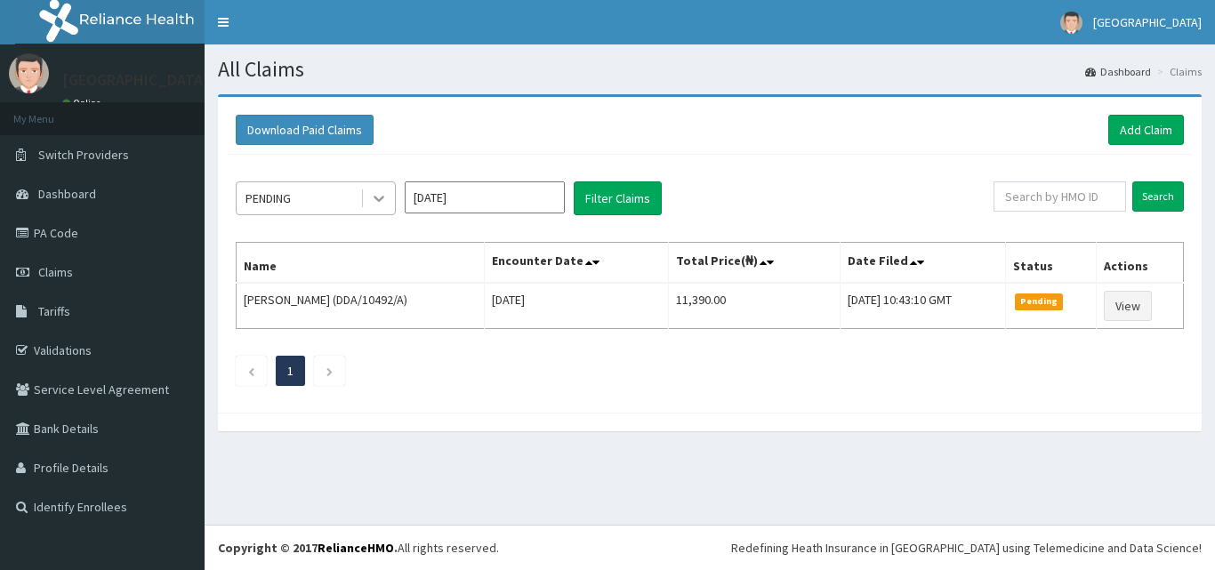
click at [386, 197] on icon at bounding box center [379, 198] width 18 height 18
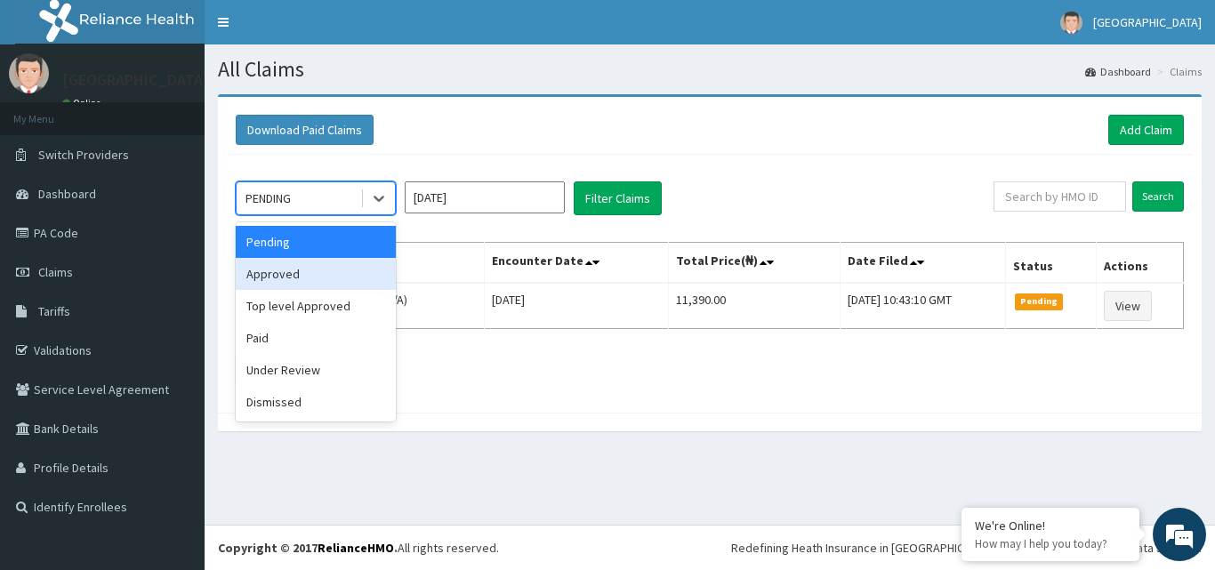
click at [323, 278] on div "Approved" at bounding box center [316, 274] width 160 height 32
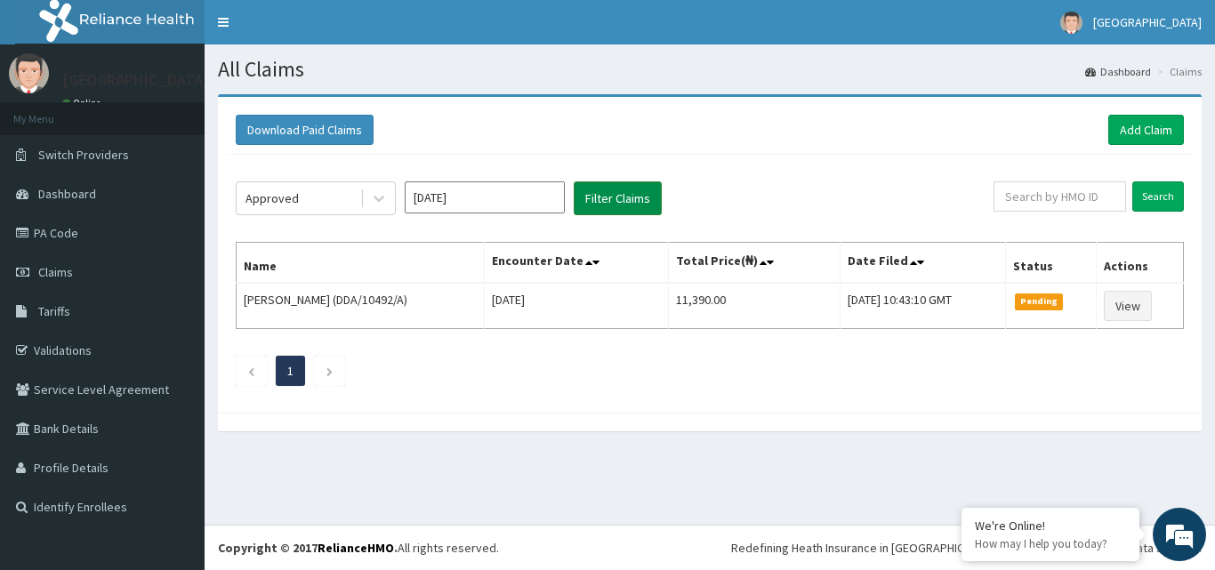
click at [612, 198] on button "Filter Claims" at bounding box center [618, 198] width 88 height 34
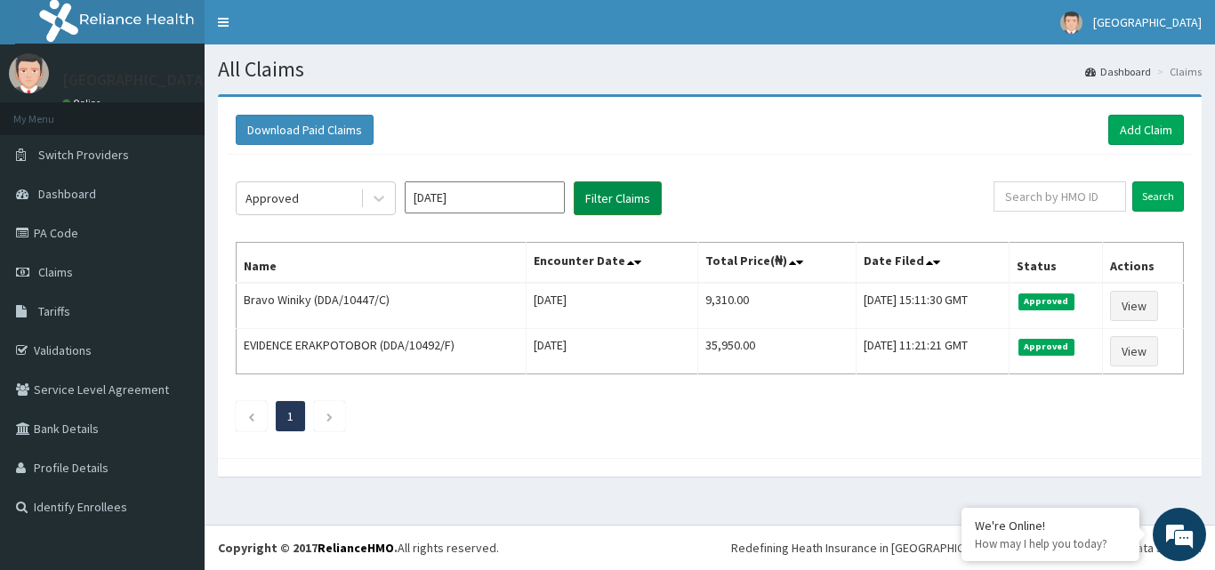
click at [608, 188] on button "Filter Claims" at bounding box center [618, 198] width 88 height 34
click at [1141, 126] on link "Add Claim" at bounding box center [1147, 130] width 76 height 30
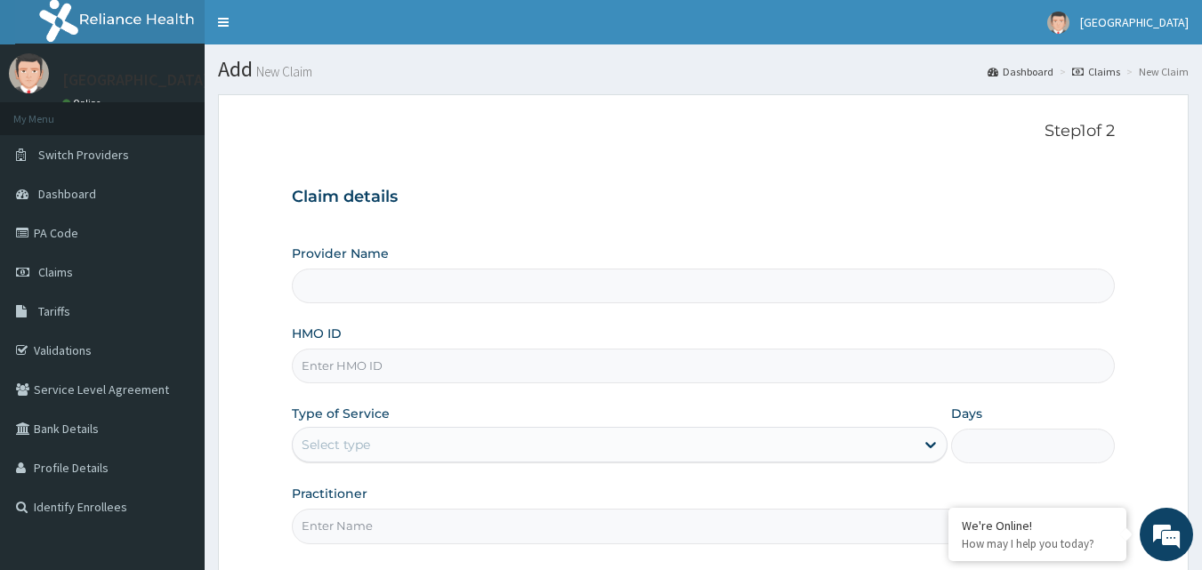
click at [486, 367] on input "HMO ID" at bounding box center [704, 366] width 824 height 35
type input "Mascap Hospital limited -Sapele"
type input "LFM/10015/A"
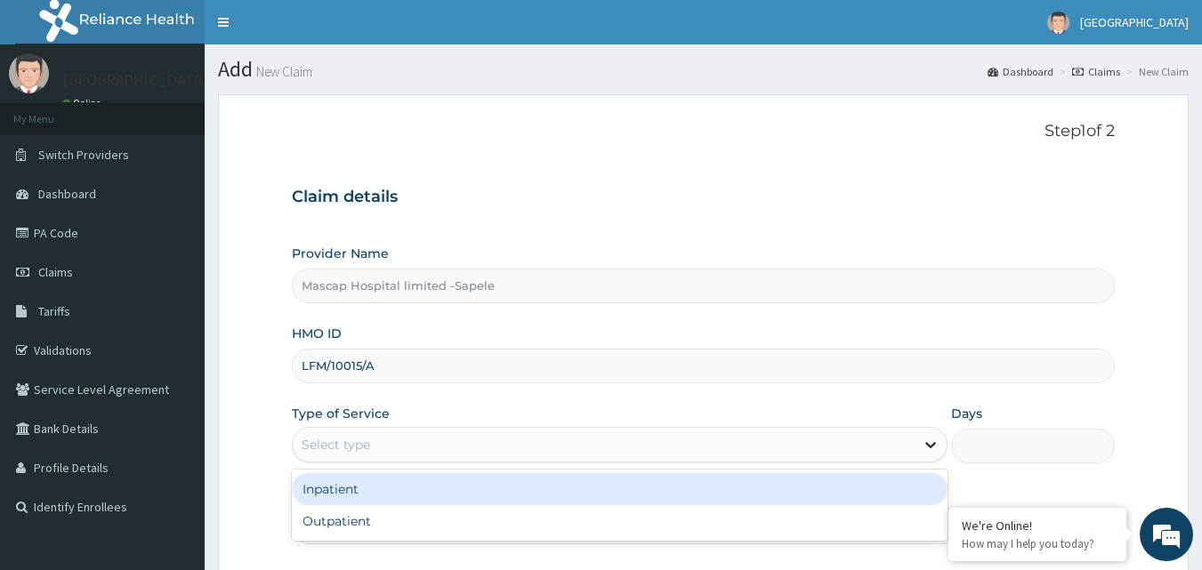
click at [929, 440] on icon at bounding box center [931, 445] width 18 height 18
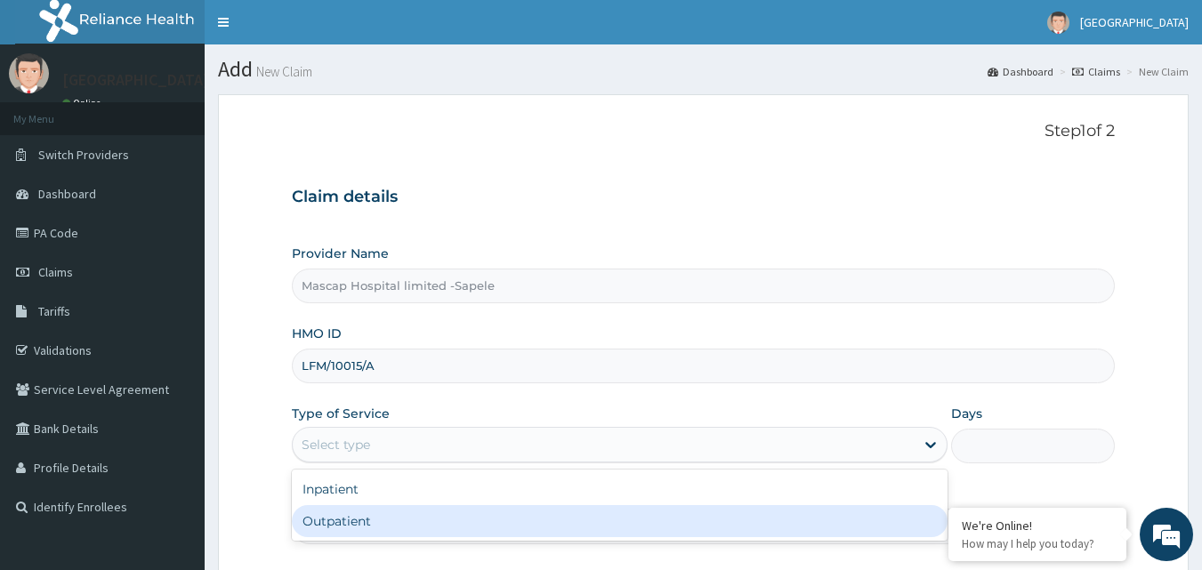
click at [656, 528] on div "Outpatient" at bounding box center [620, 521] width 656 height 32
type input "1"
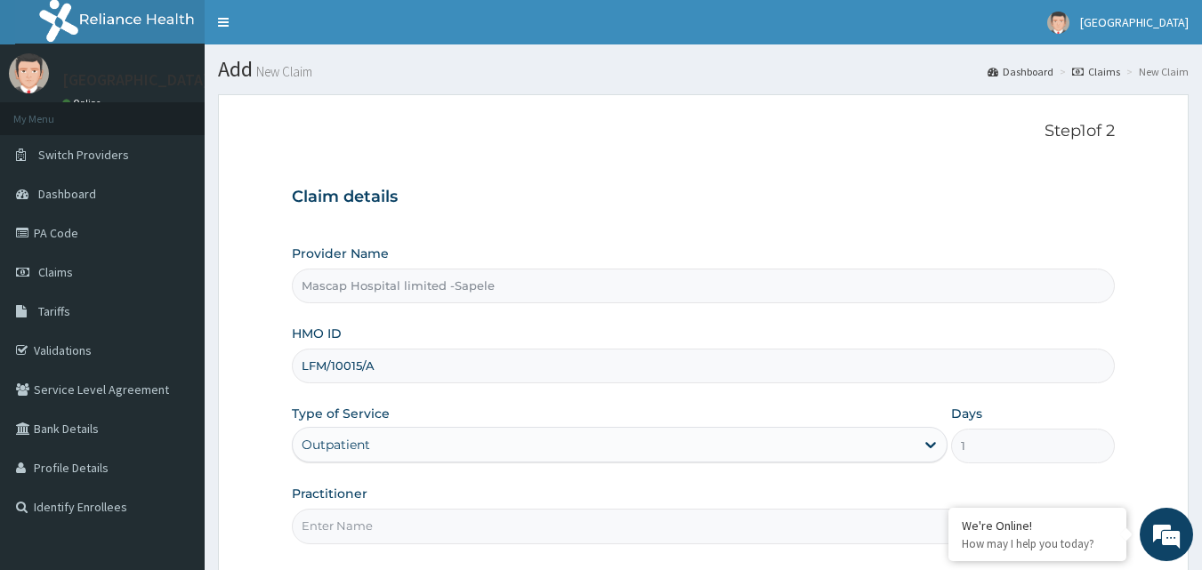
click at [433, 367] on input "LFM/10015/A" at bounding box center [704, 366] width 824 height 35
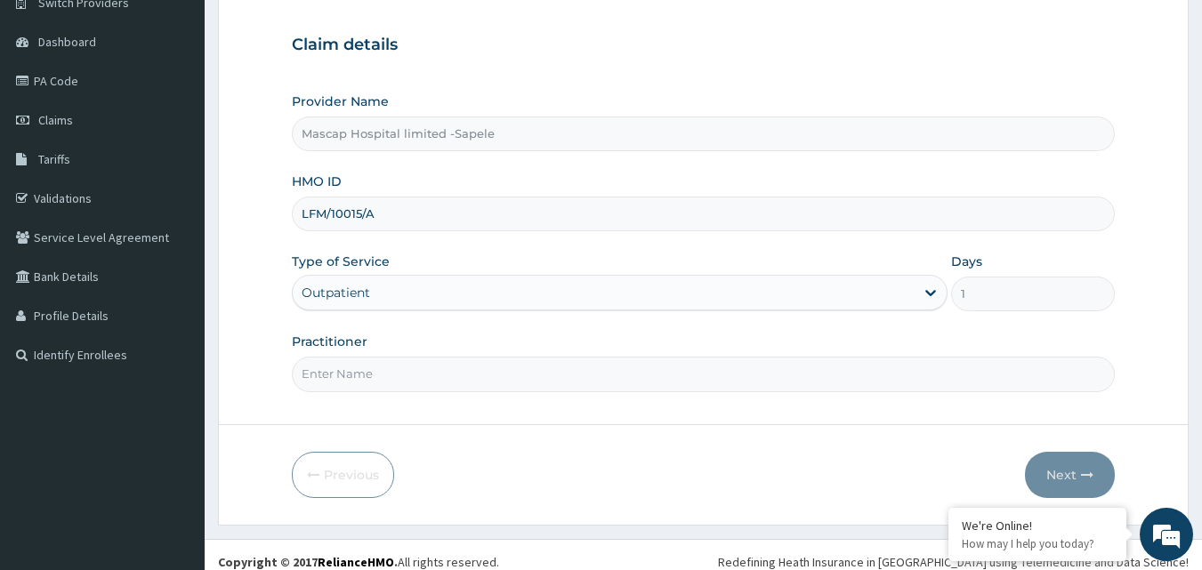
scroll to position [166, 0]
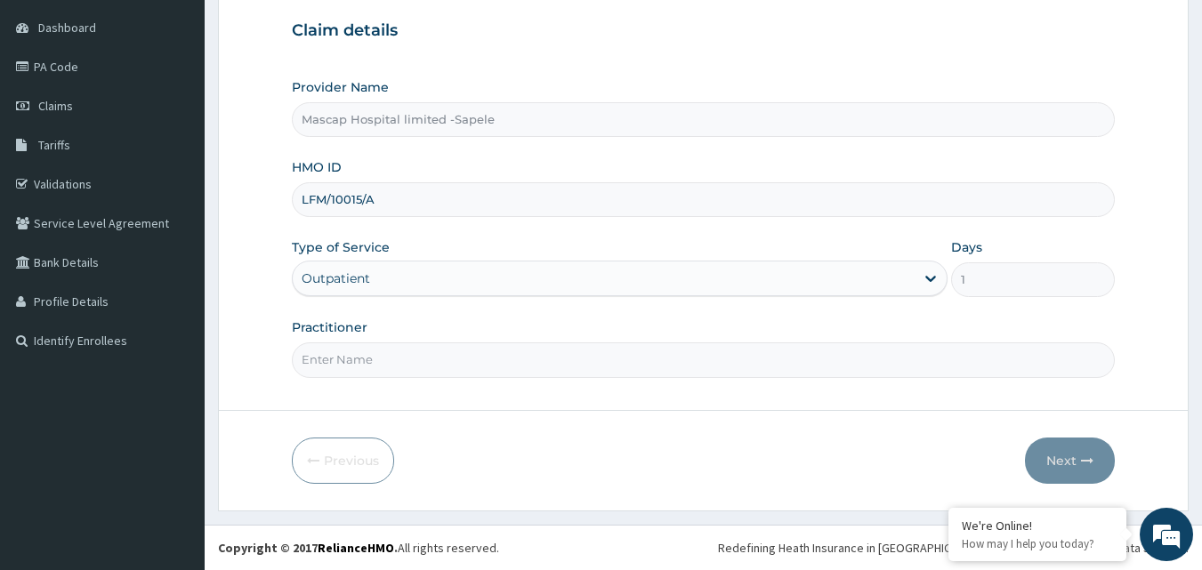
click at [686, 366] on input "Practitioner" at bounding box center [704, 360] width 824 height 35
type input "DR UCHE"
click at [1053, 459] on button "Next" at bounding box center [1070, 461] width 90 height 46
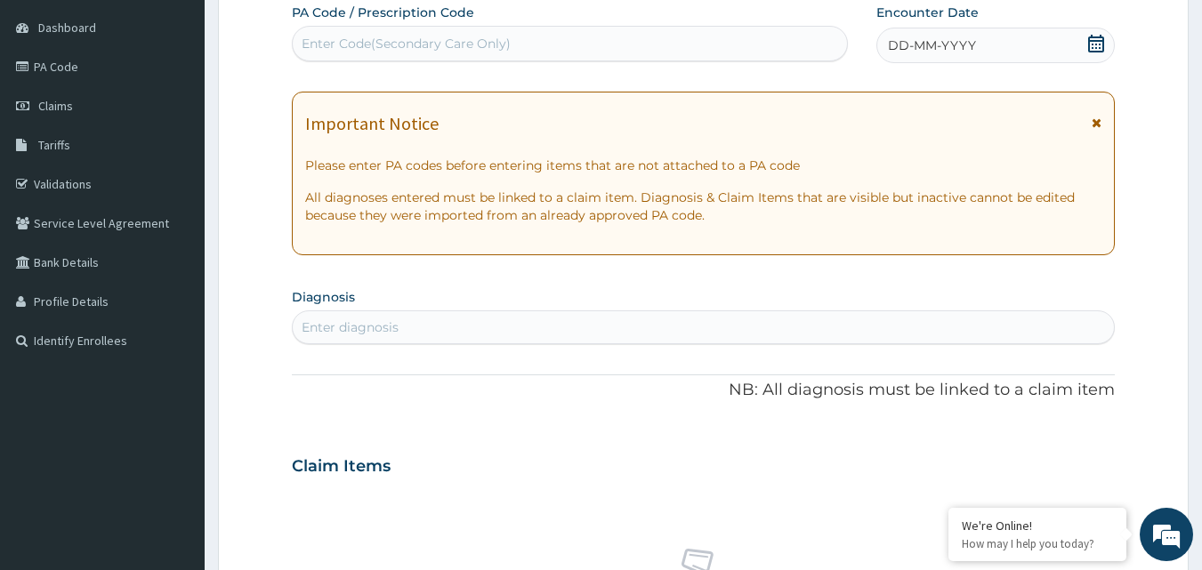
click at [1094, 118] on icon at bounding box center [1097, 123] width 10 height 12
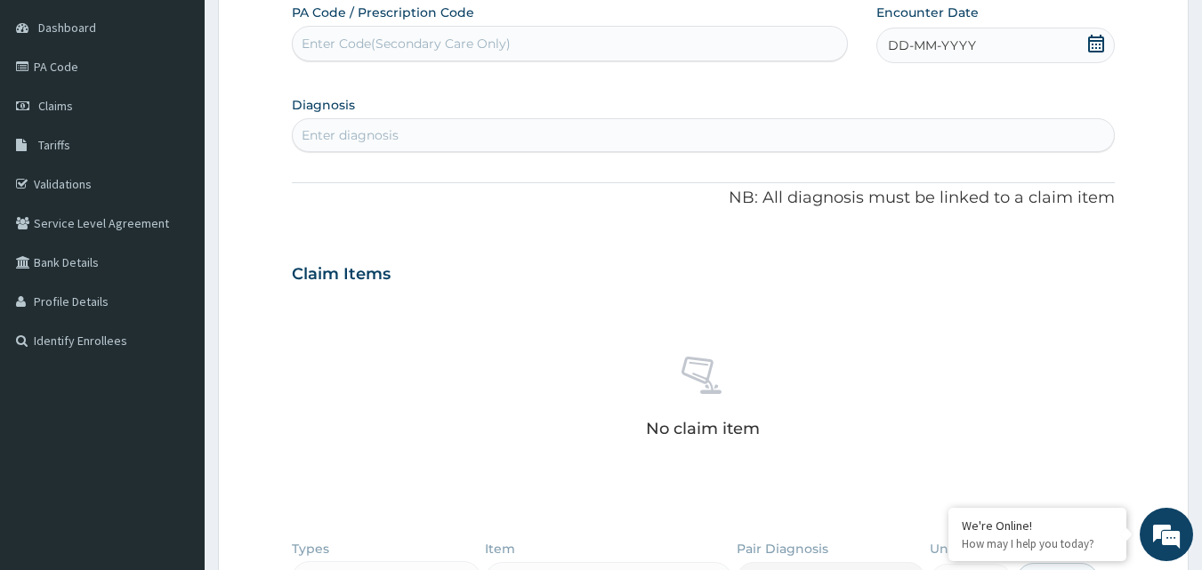
click at [1035, 42] on div "DD-MM-YYYY" at bounding box center [995, 46] width 238 height 36
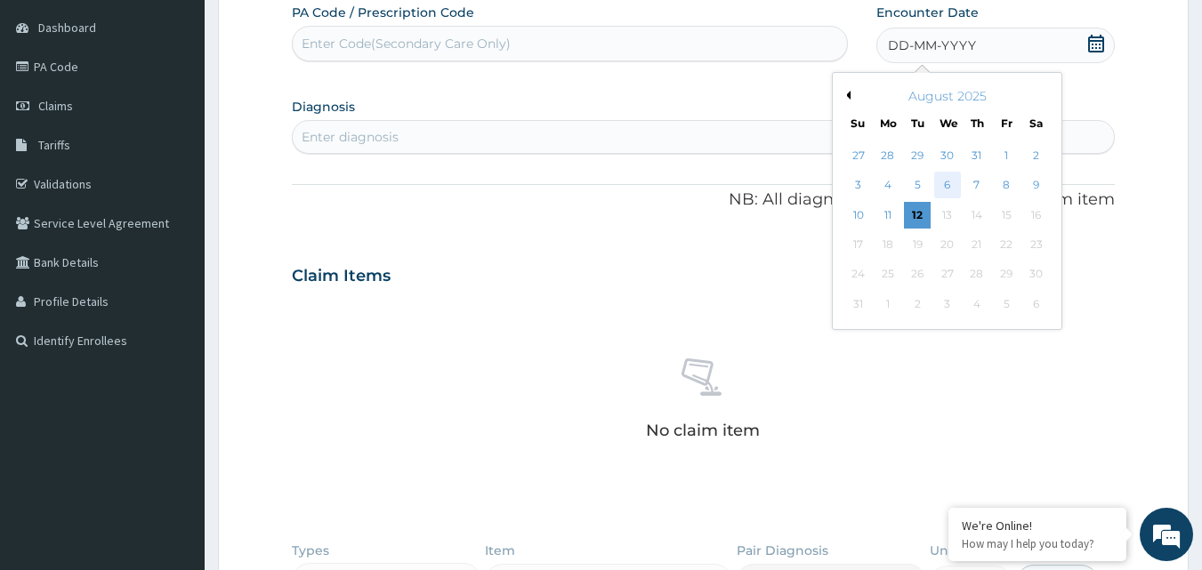
click at [952, 184] on div "6" at bounding box center [947, 186] width 27 height 27
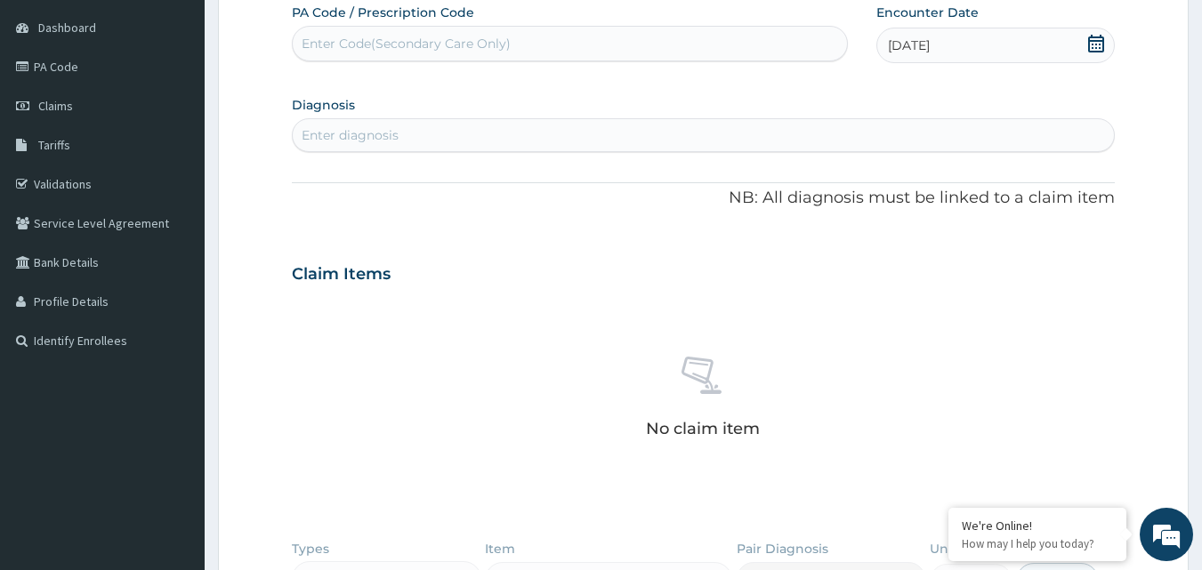
click at [553, 124] on div "Enter diagnosis" at bounding box center [704, 135] width 822 height 28
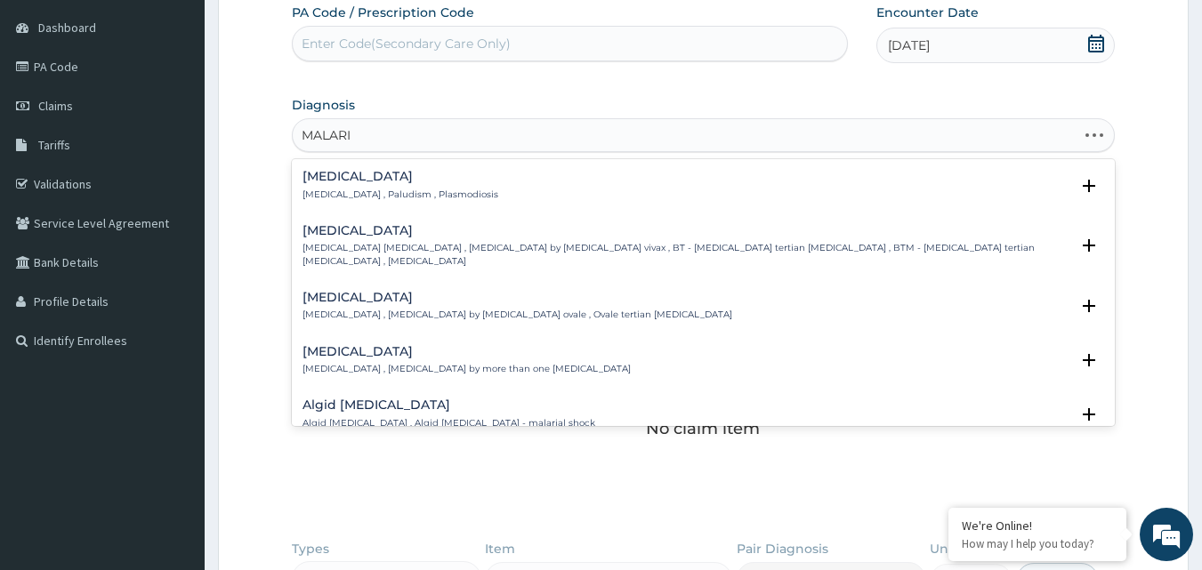
type input "MALARIA"
click at [327, 194] on p "Malaria , Paludism , Plasmodiosis" at bounding box center [400, 195] width 196 height 12
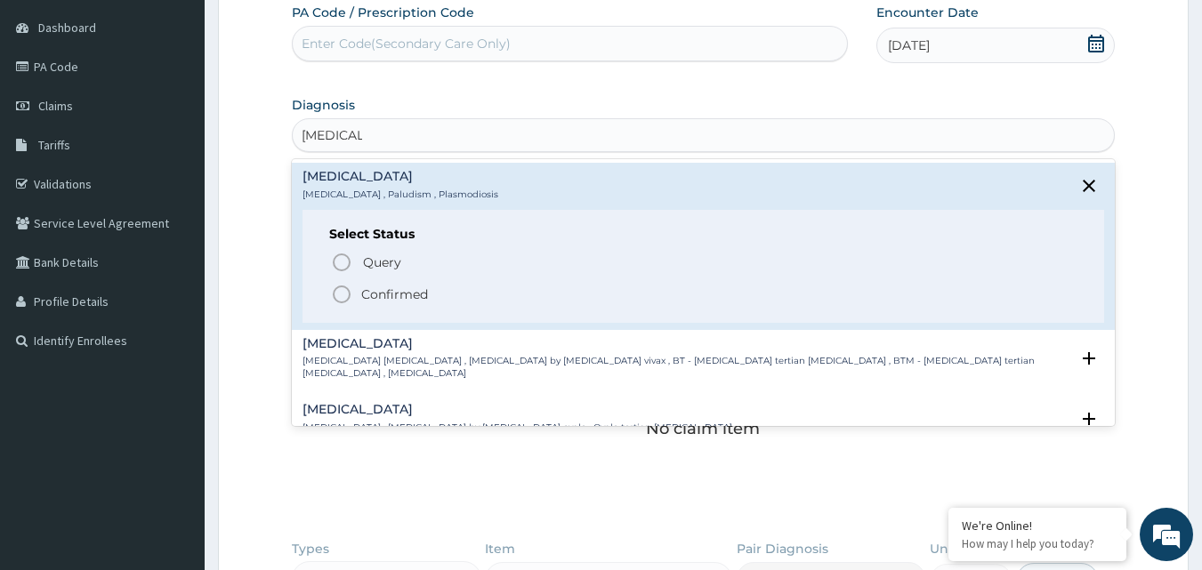
click at [340, 291] on icon "status option filled" at bounding box center [341, 294] width 21 height 21
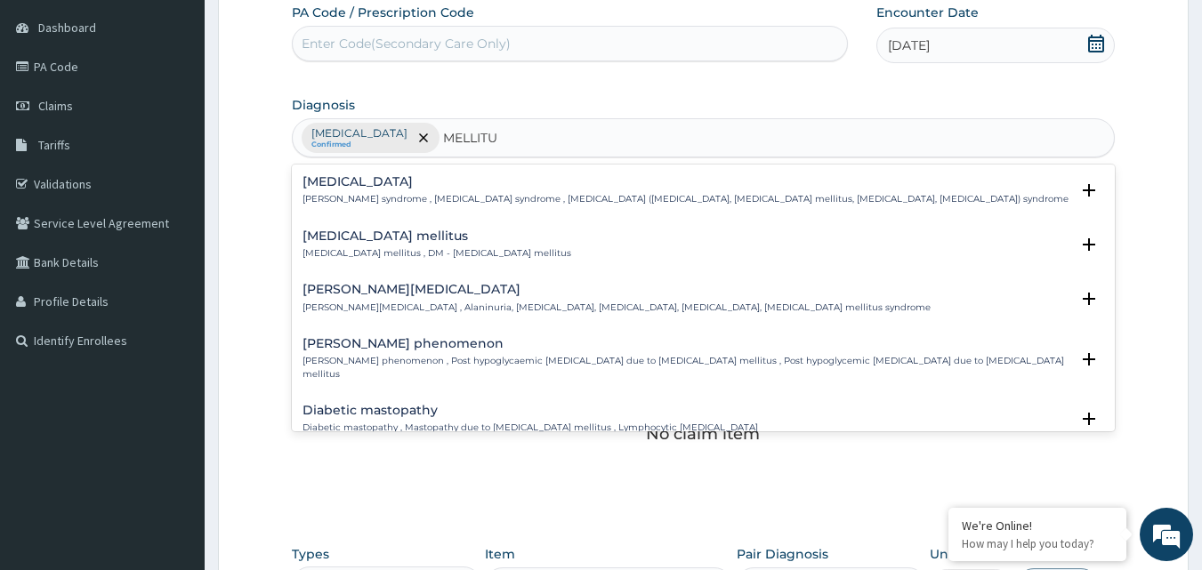
type input "MELLITUS"
click at [336, 255] on p "Diabetes mellitus , DM - Diabetes mellitus" at bounding box center [436, 253] width 269 height 12
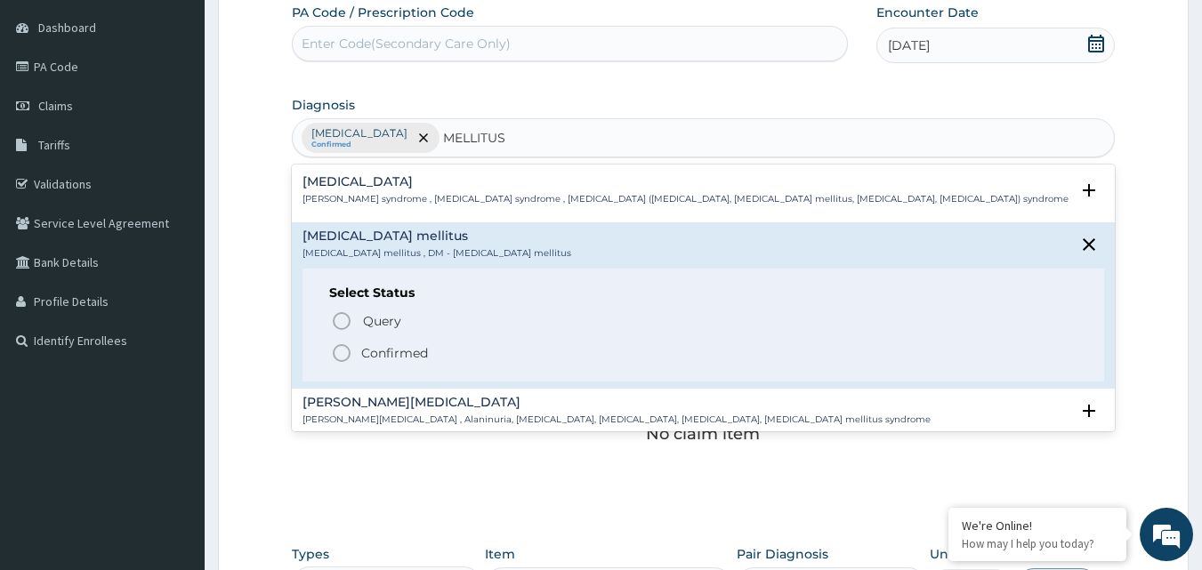
click at [340, 355] on icon "status option filled" at bounding box center [341, 353] width 21 height 21
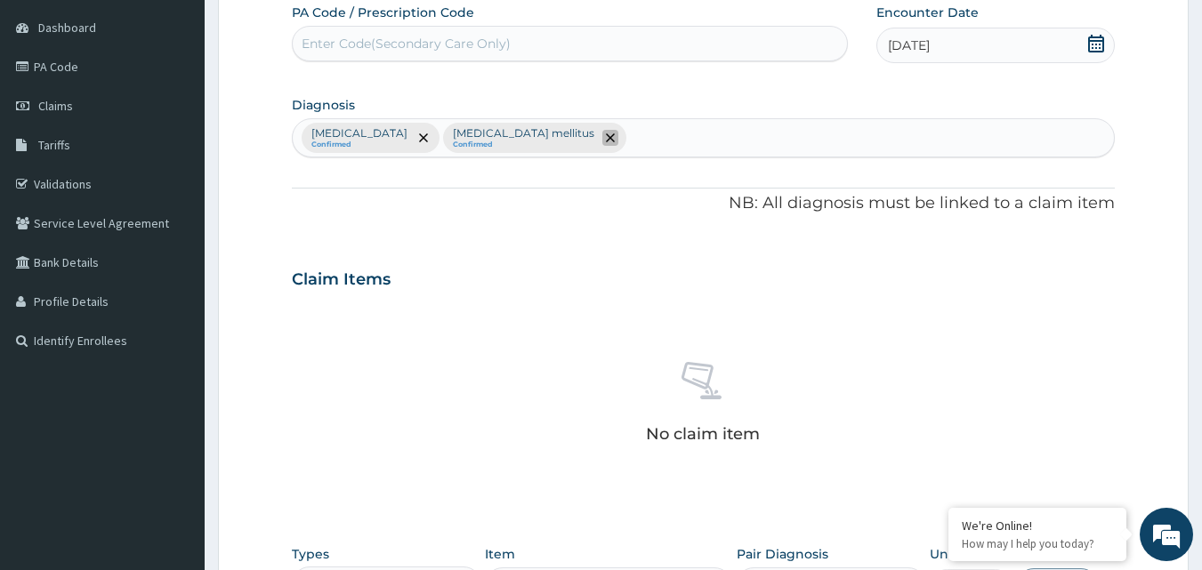
click at [606, 133] on icon "remove selection option" at bounding box center [610, 137] width 9 height 9
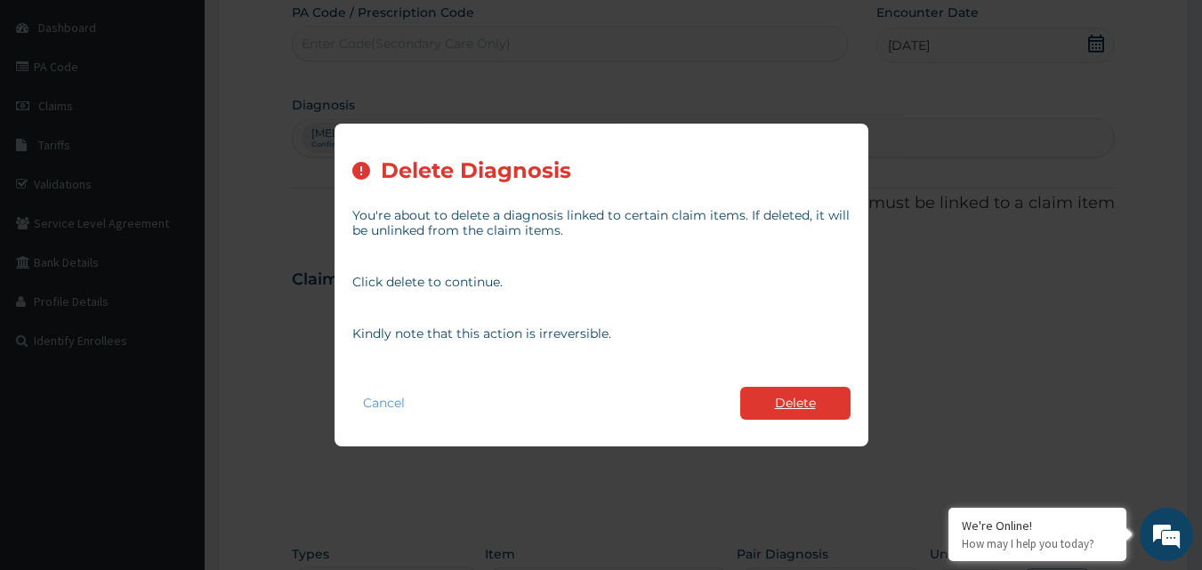
click at [802, 399] on button "Delete" at bounding box center [795, 403] width 110 height 33
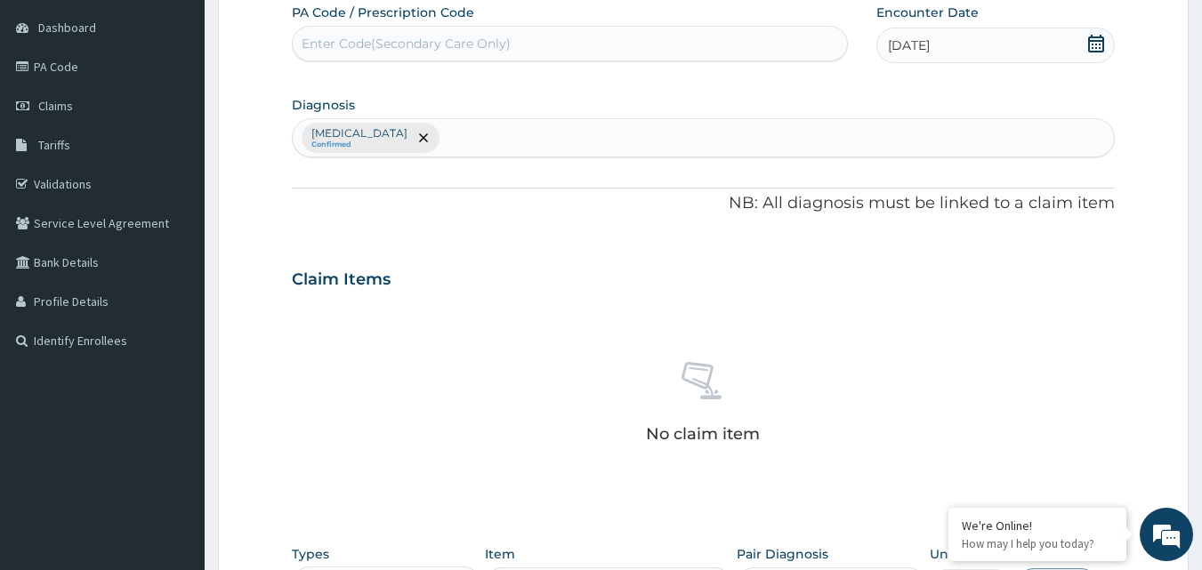
click at [435, 140] on div "Malaria Confirmed" at bounding box center [704, 137] width 822 height 37
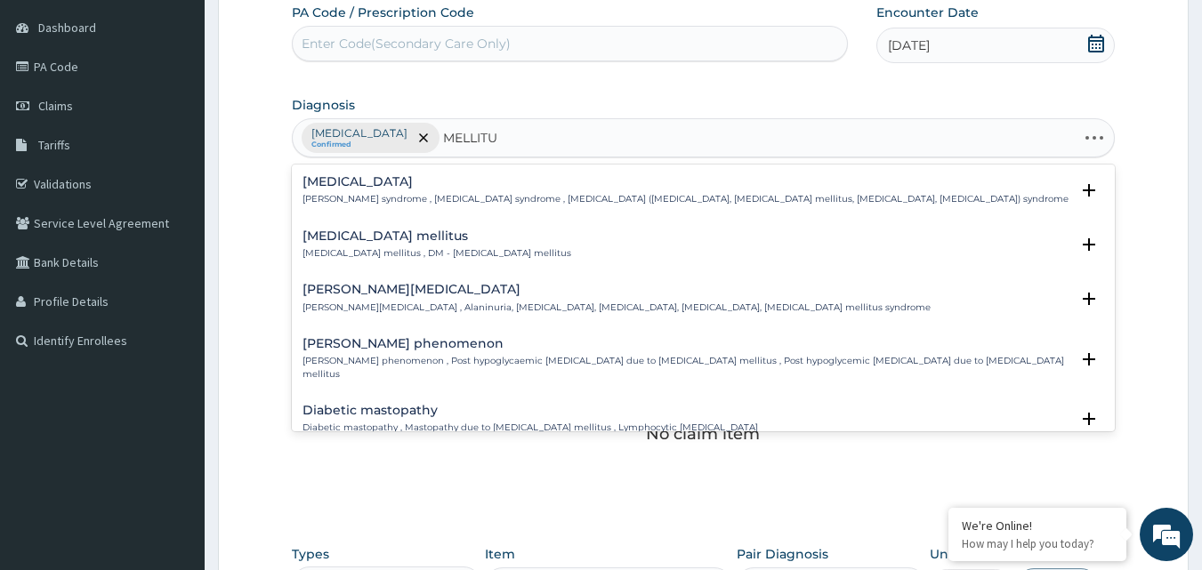
type input "MELLITUS"
click at [335, 254] on p "Diabetes mellitus , DM - Diabetes mellitus" at bounding box center [436, 253] width 269 height 12
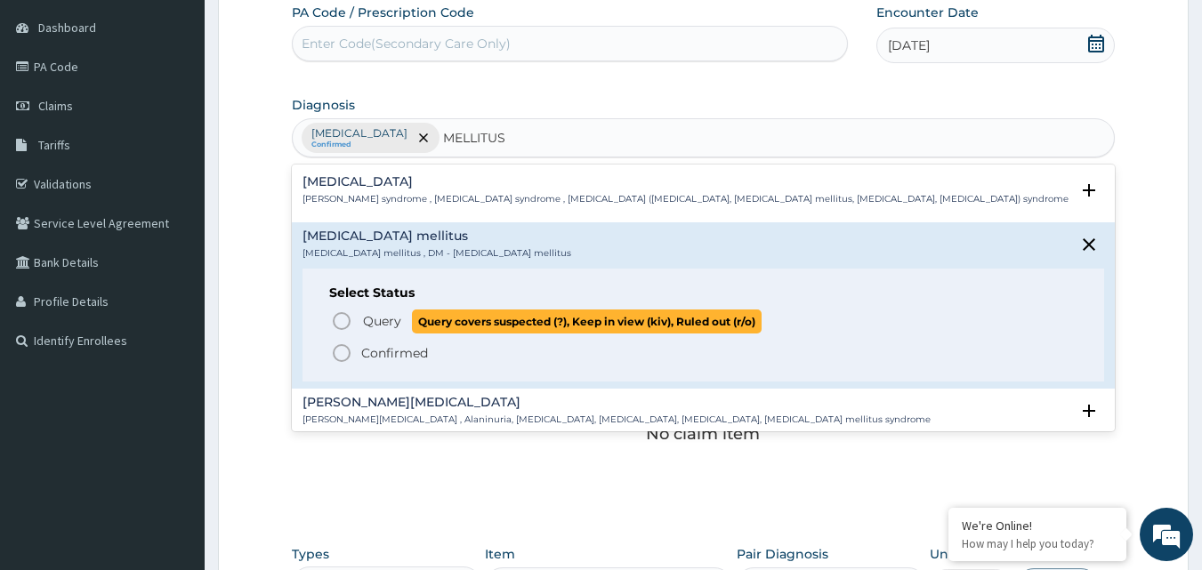
click at [344, 324] on icon "status option query" at bounding box center [341, 320] width 21 height 21
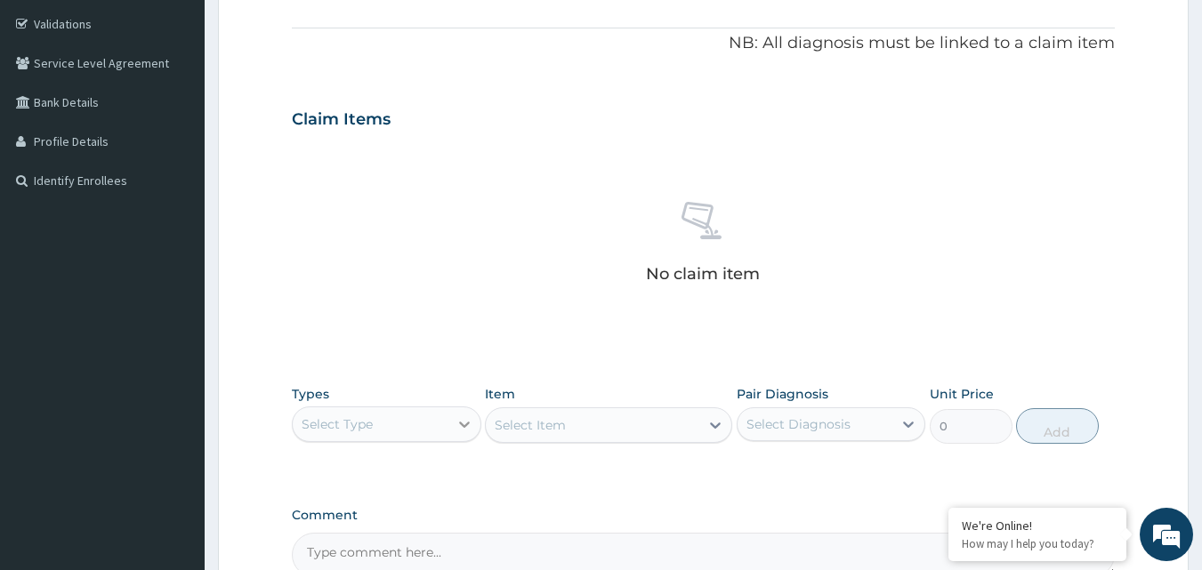
scroll to position [433, 0]
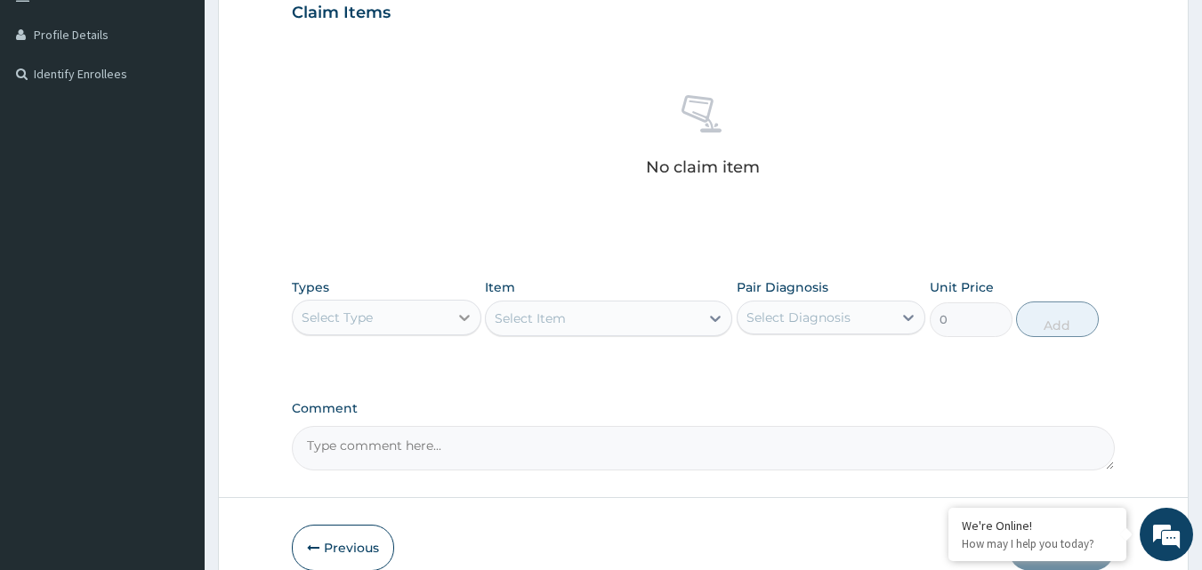
click at [467, 325] on icon at bounding box center [465, 318] width 18 height 18
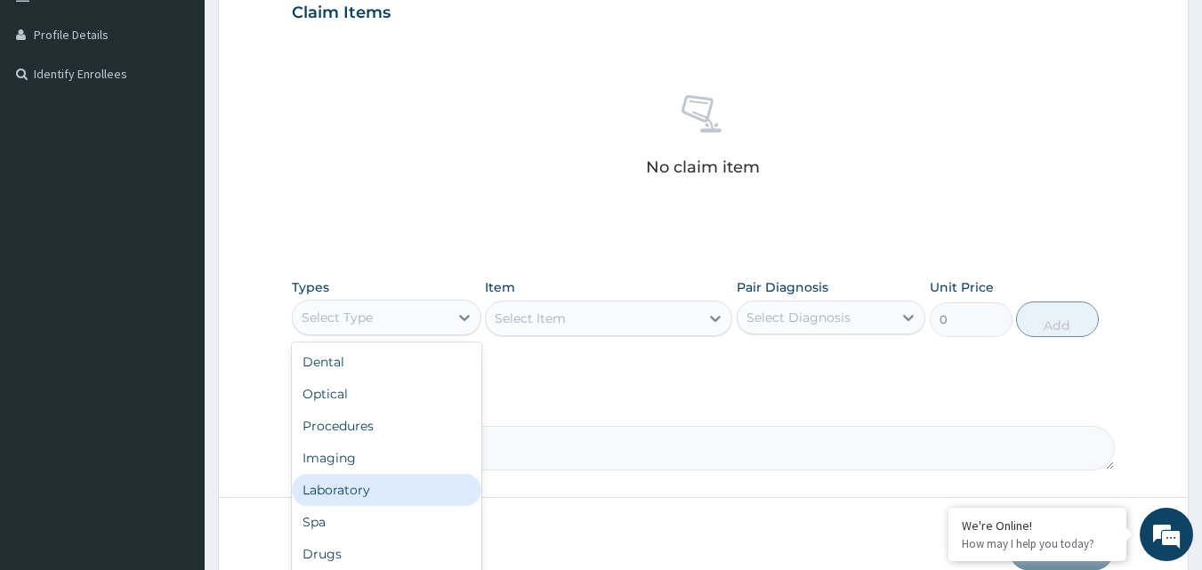
scroll to position [60, 0]
click at [359, 494] on div "Drugs" at bounding box center [386, 494] width 189 height 32
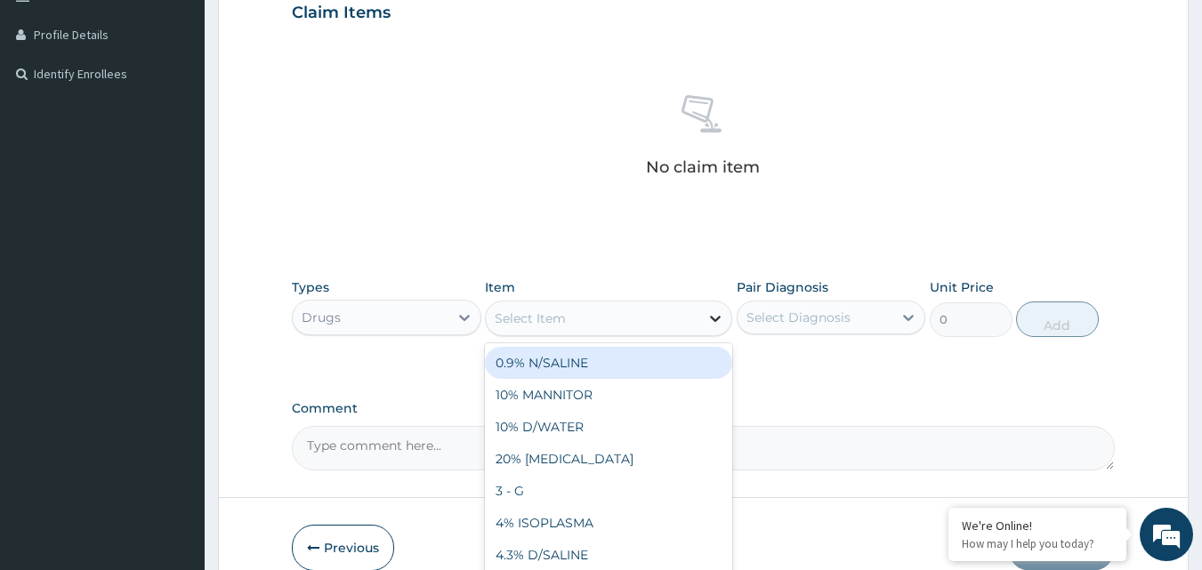
click at [714, 315] on icon at bounding box center [715, 319] width 18 height 18
type input "DICLO"
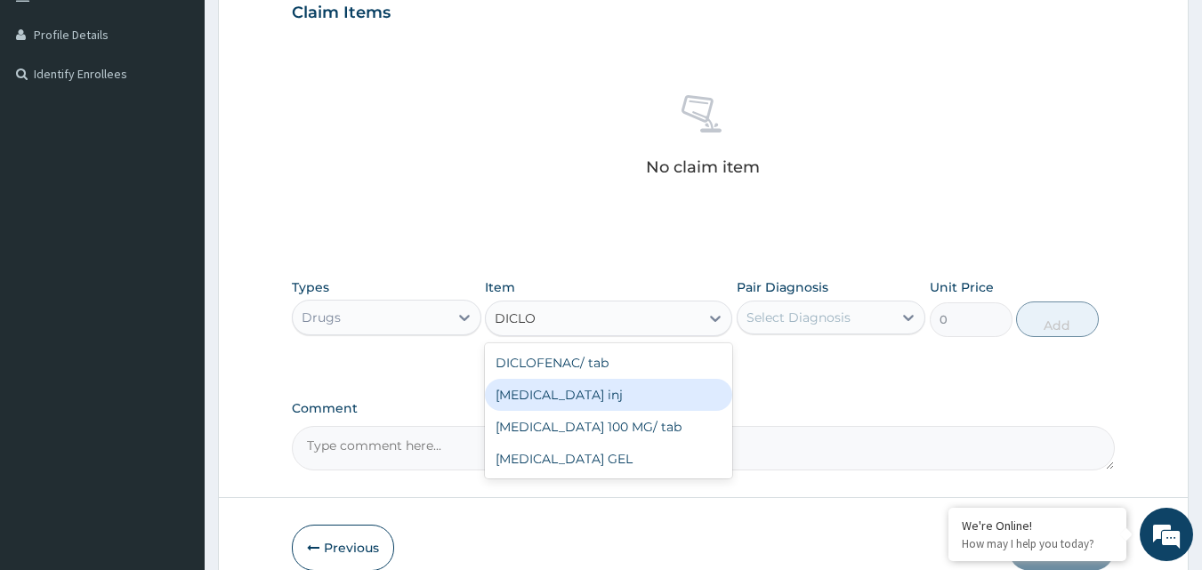
click at [576, 405] on div "DICLOFENAC inj" at bounding box center [608, 395] width 247 height 32
type input "300"
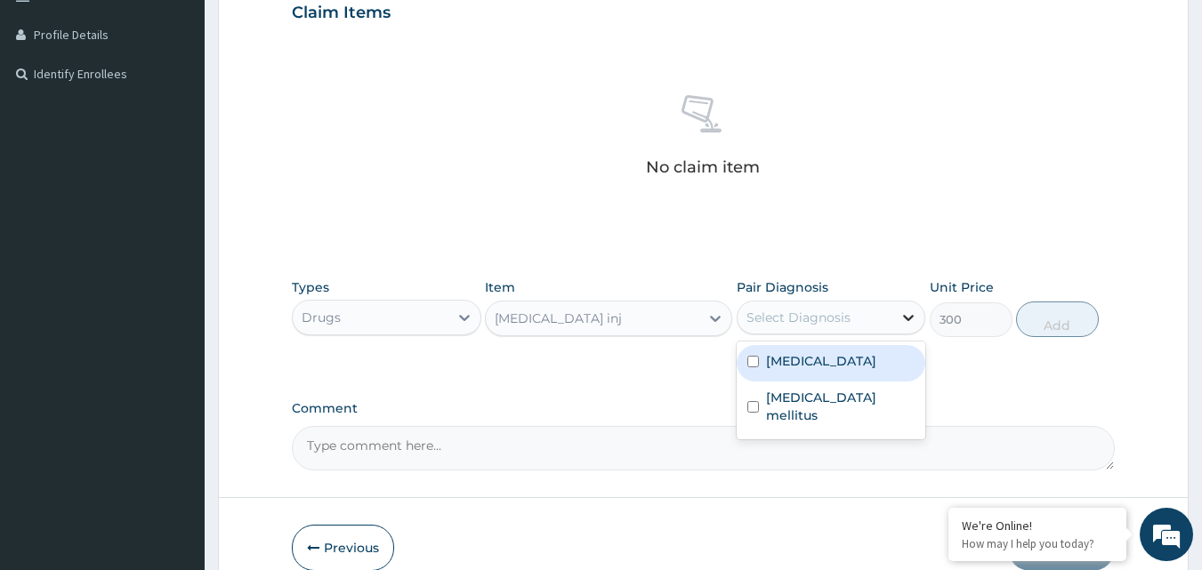
click at [908, 317] on icon at bounding box center [908, 318] width 18 height 18
click at [754, 359] on input "checkbox" at bounding box center [753, 362] width 12 height 12
checkbox input "true"
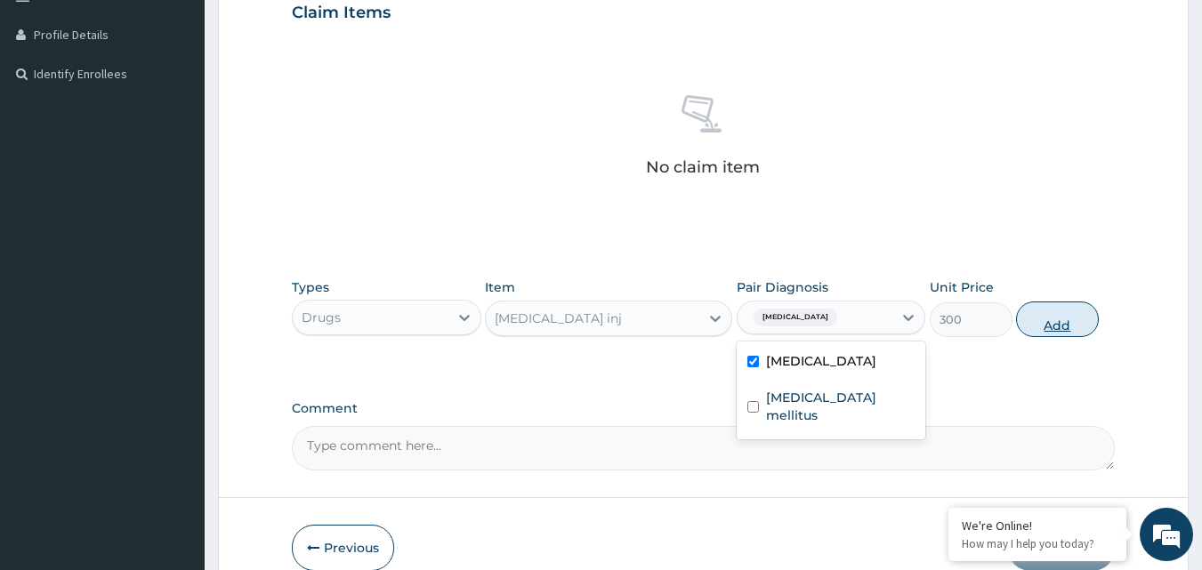
click at [1049, 316] on button "Add" at bounding box center [1057, 320] width 83 height 36
type input "0"
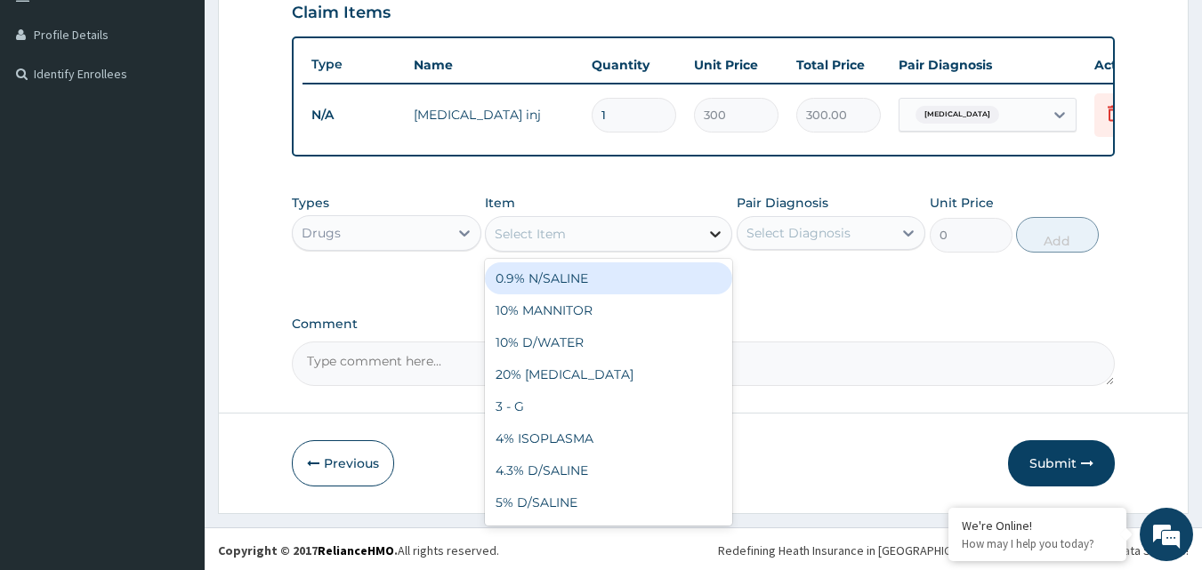
click at [720, 239] on icon at bounding box center [715, 234] width 18 height 18
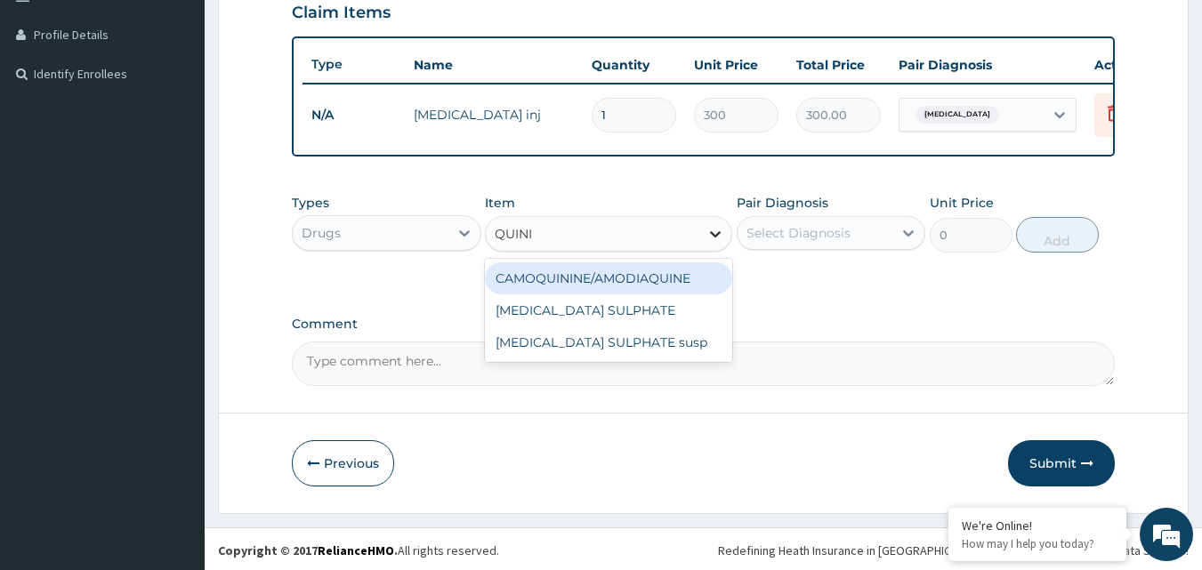
type input "QUININ"
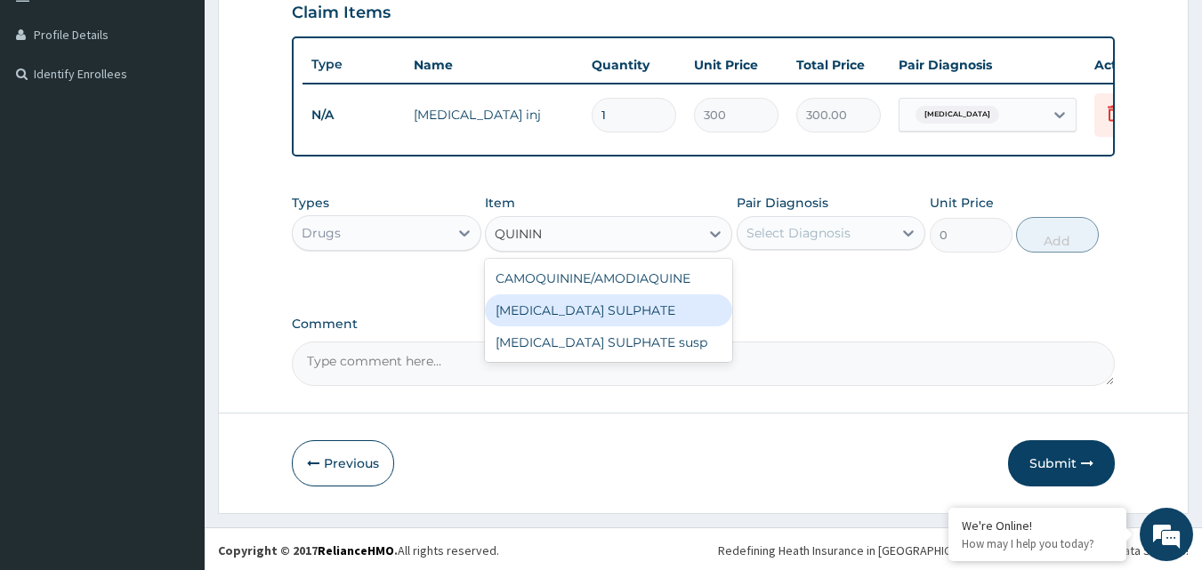
click at [630, 327] on div "QUININE SULPHATE" at bounding box center [608, 310] width 247 height 32
type input "50"
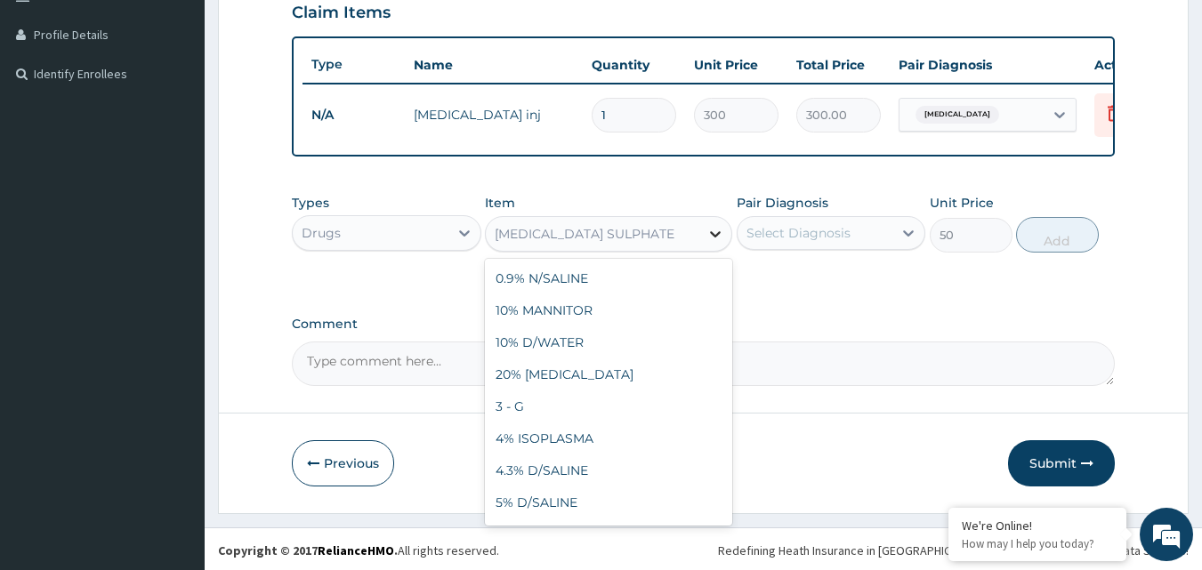
click at [714, 243] on icon at bounding box center [715, 234] width 18 height 18
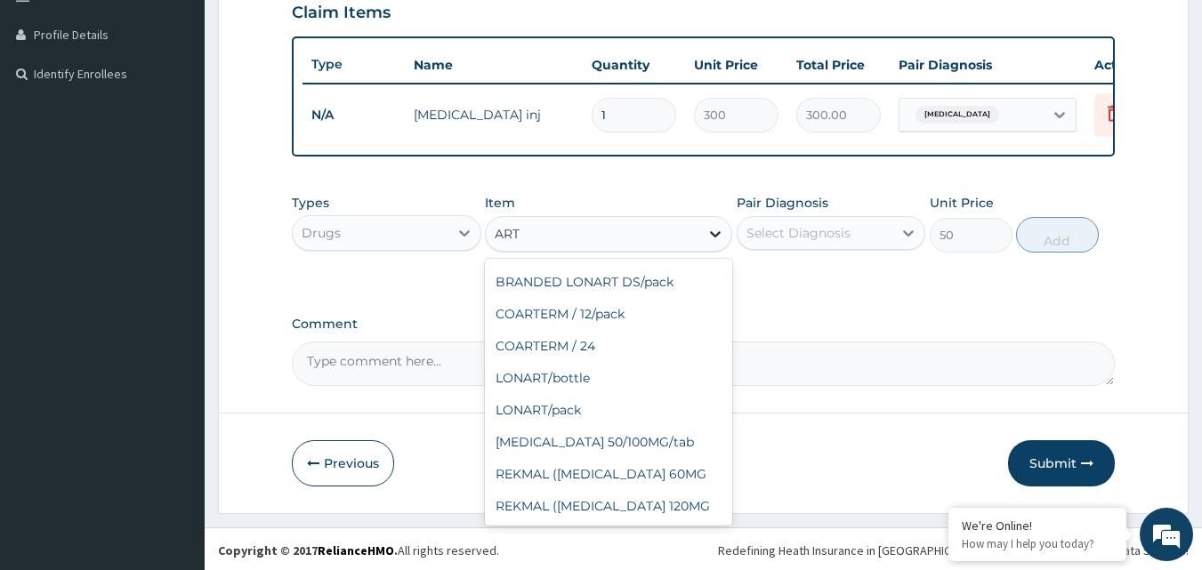
scroll to position [221, 0]
type input "ARTH"
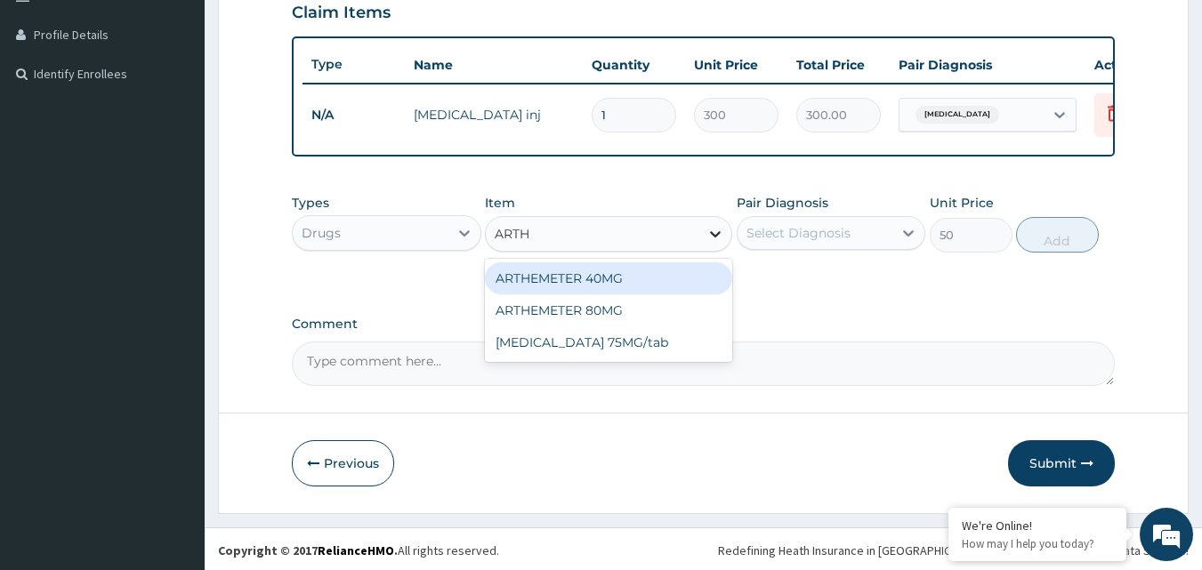
scroll to position [0, 0]
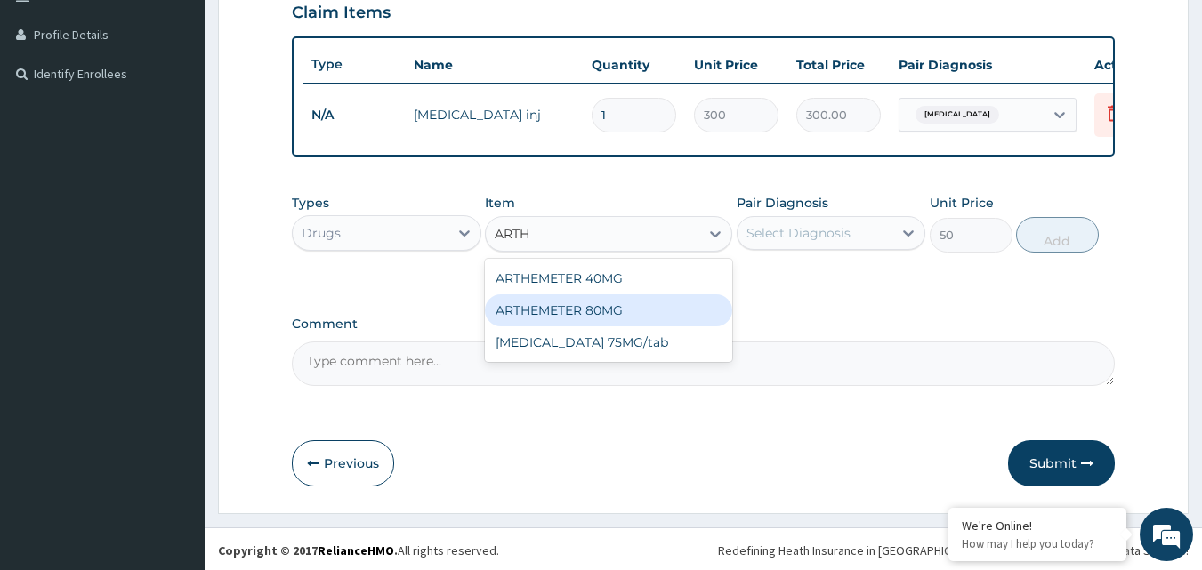
click at [604, 321] on div "ARTHEMETER 80MG" at bounding box center [608, 310] width 247 height 32
type input "500"
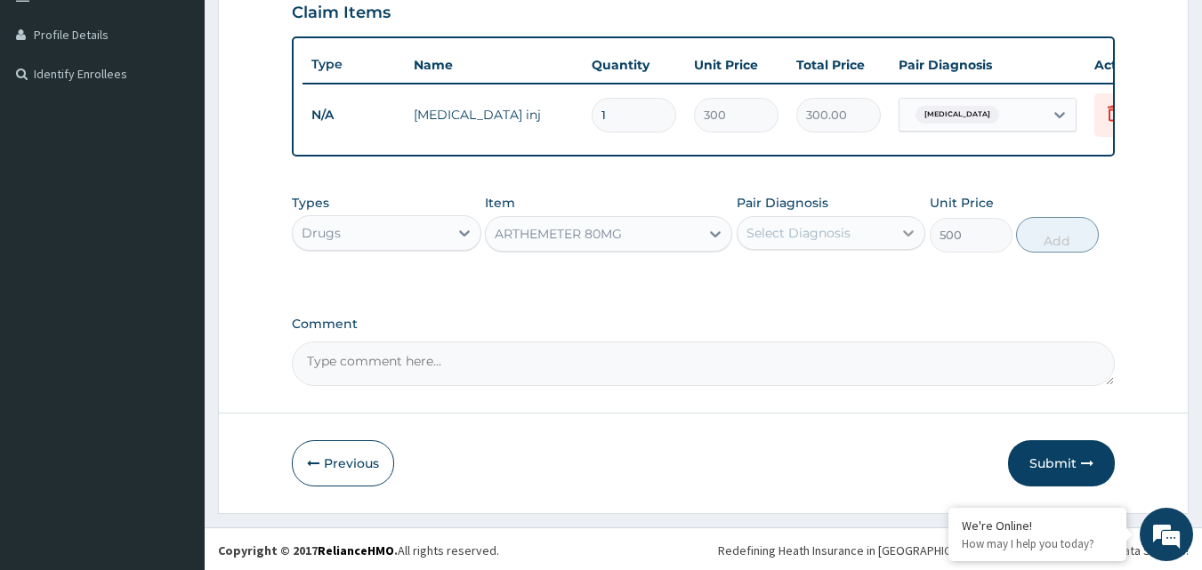
click at [903, 242] on icon at bounding box center [908, 233] width 18 height 18
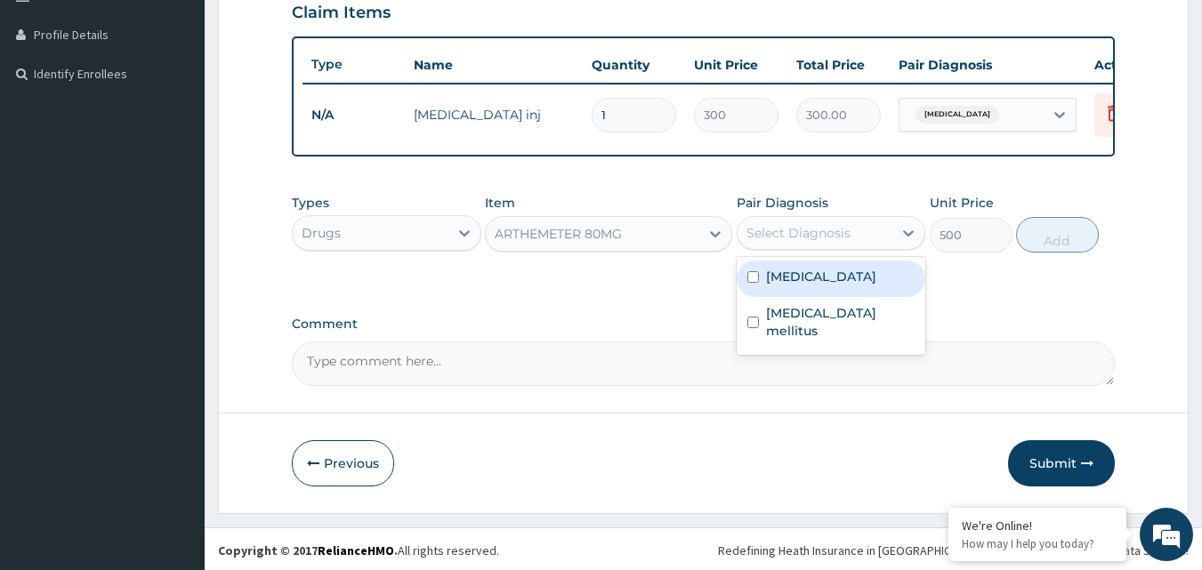
click at [754, 283] on input "checkbox" at bounding box center [753, 277] width 12 height 12
checkbox input "true"
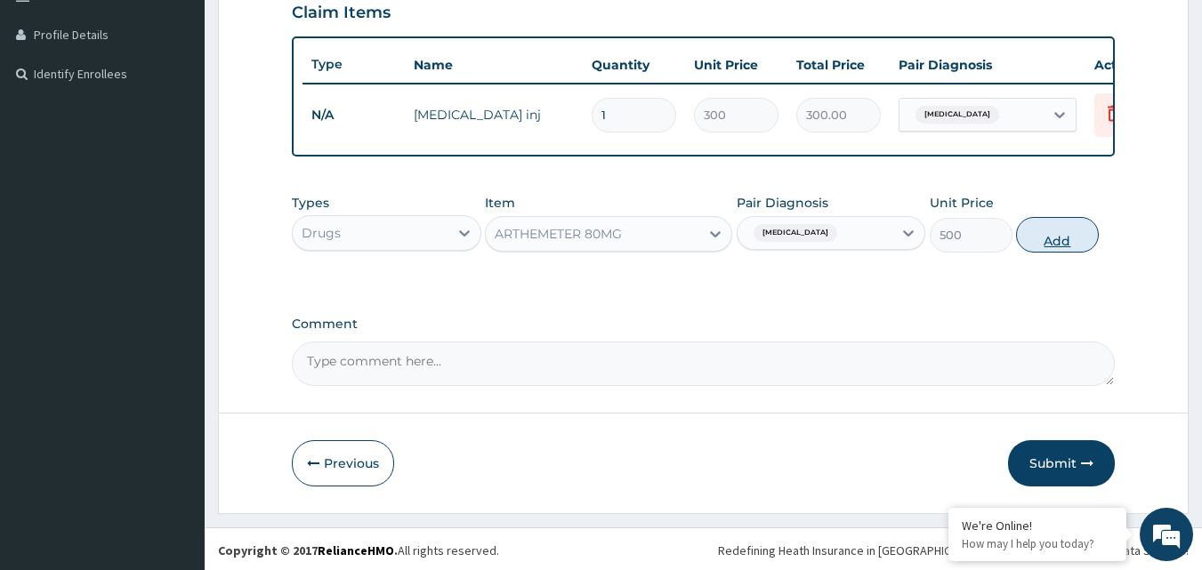
click at [1050, 245] on button "Add" at bounding box center [1057, 235] width 83 height 36
type input "0"
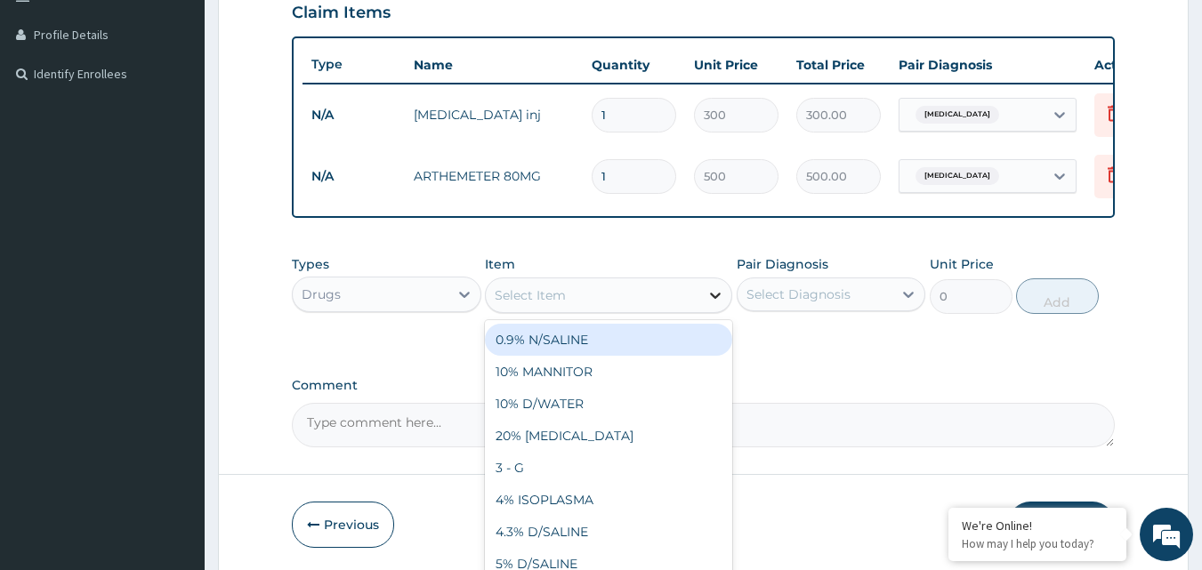
click at [713, 299] on icon at bounding box center [715, 296] width 11 height 6
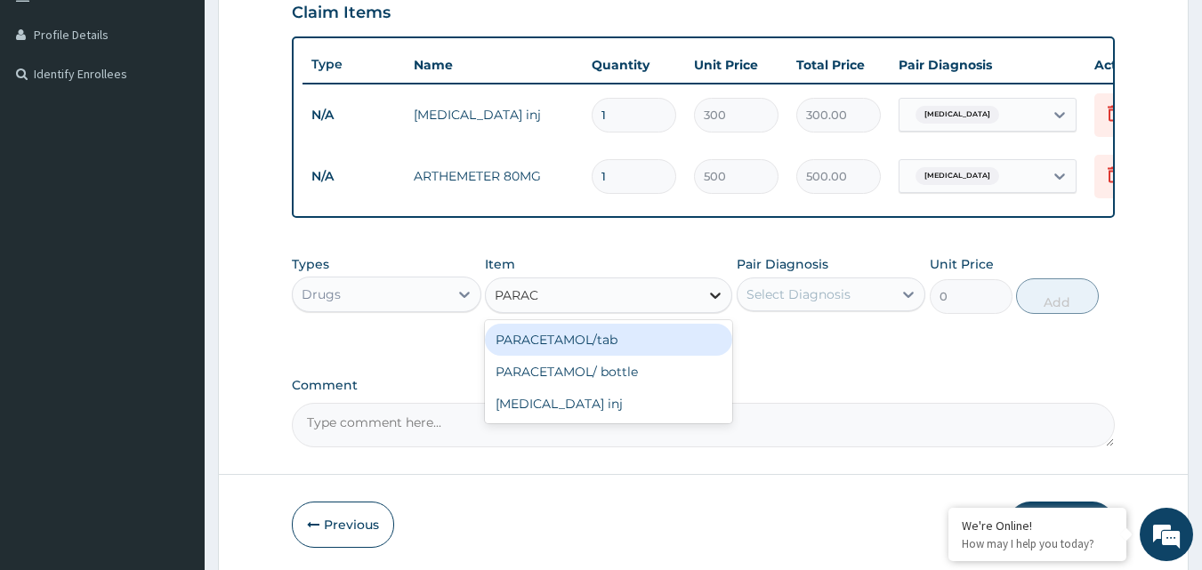
type input "PARACE"
click at [602, 356] on div "PARACETAMOL/tab" at bounding box center [608, 340] width 247 height 32
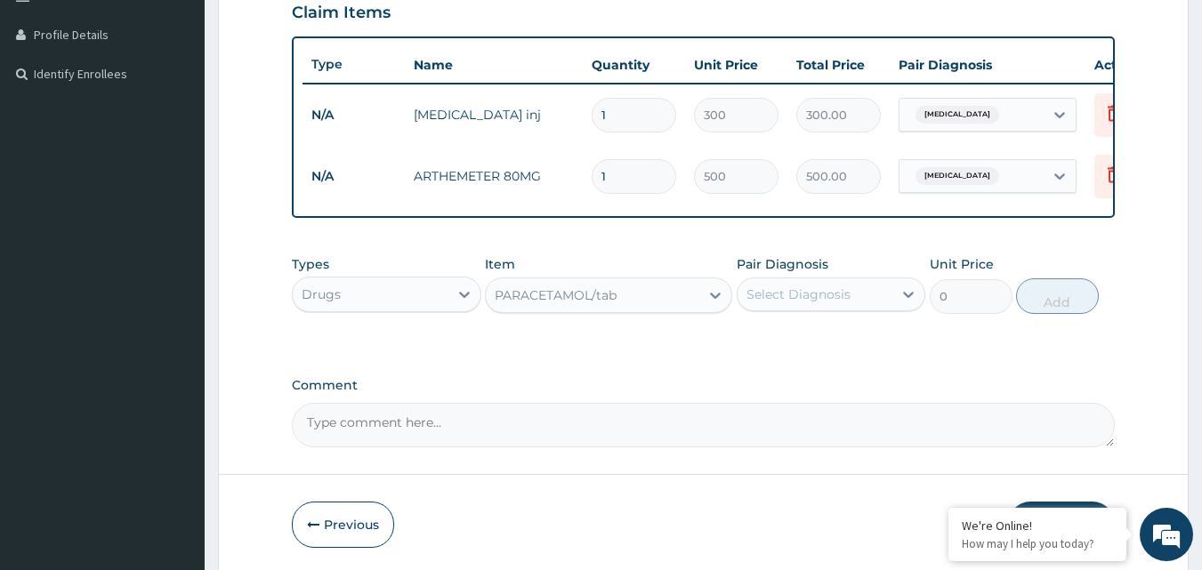
type input "20"
click at [902, 303] on icon at bounding box center [908, 295] width 18 height 18
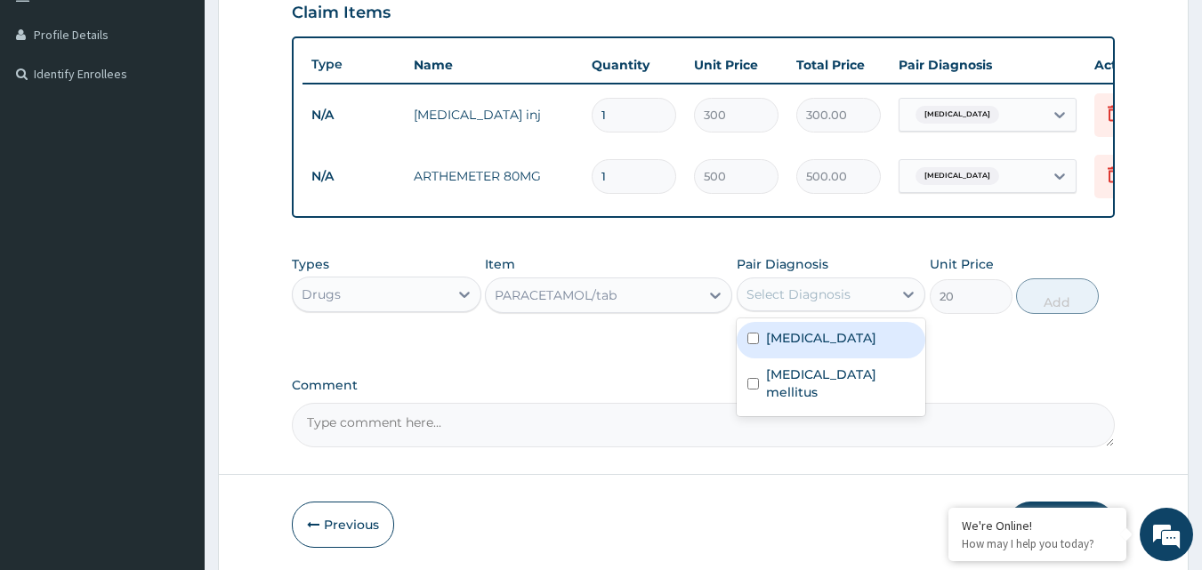
click at [753, 344] on input "checkbox" at bounding box center [753, 339] width 12 height 12
checkbox input "true"
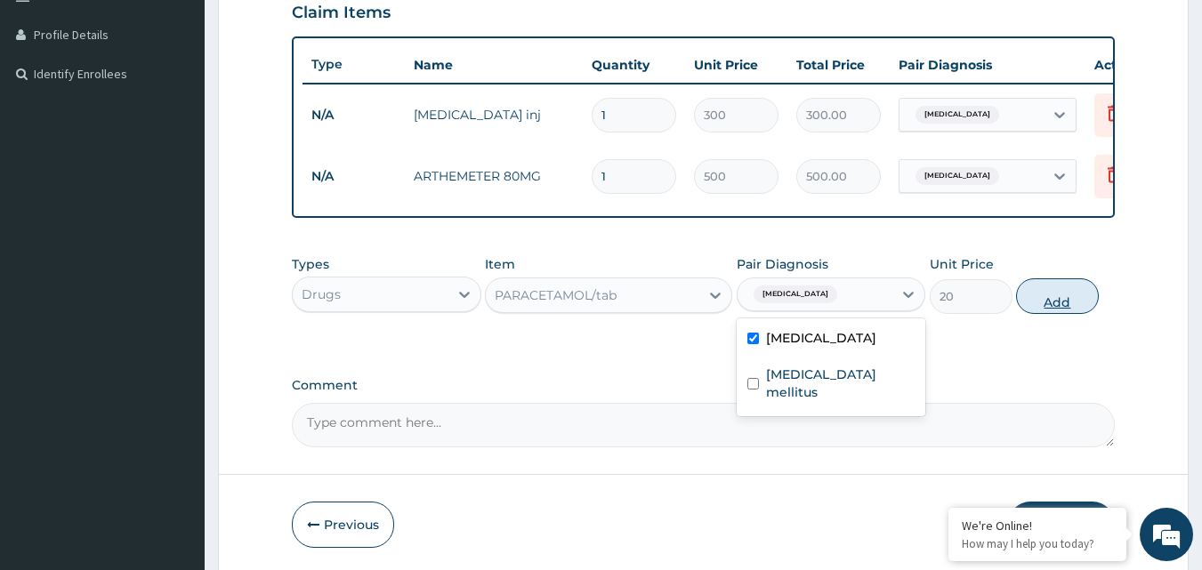
click at [1053, 301] on button "Add" at bounding box center [1057, 296] width 83 height 36
type input "0"
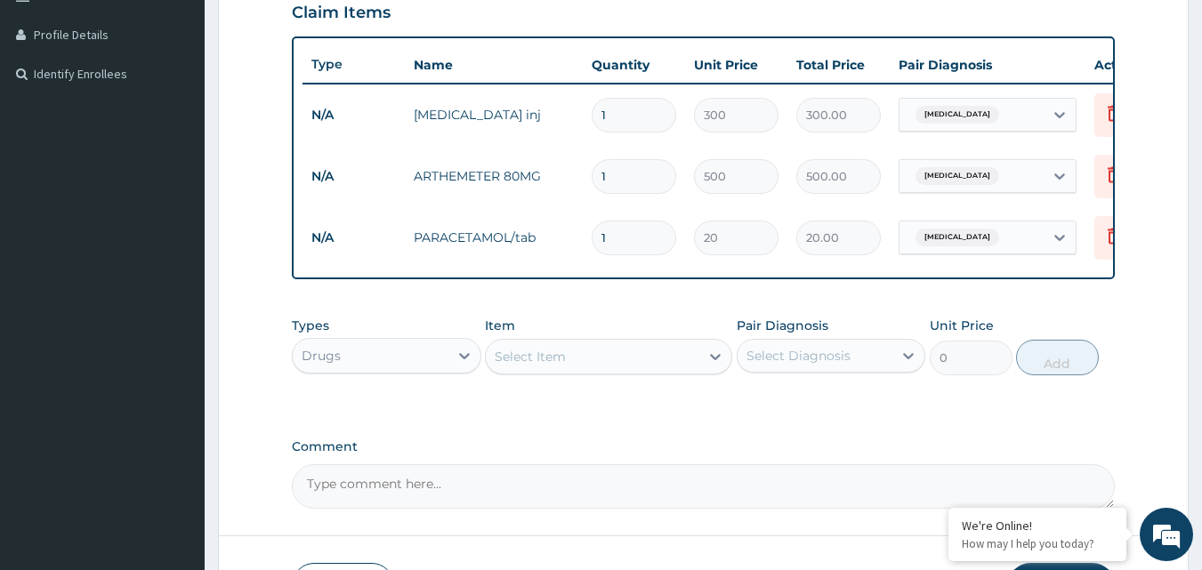
type input "18"
type input "360.00"
type input "18"
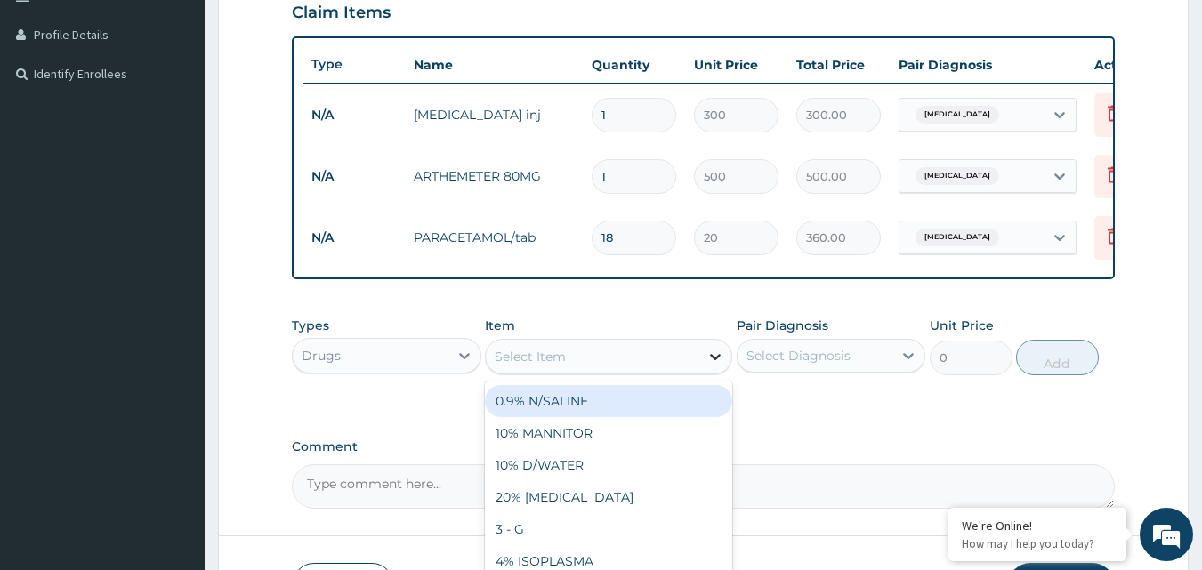
click at [706, 366] on icon at bounding box center [715, 357] width 18 height 18
type input "CIPRO"
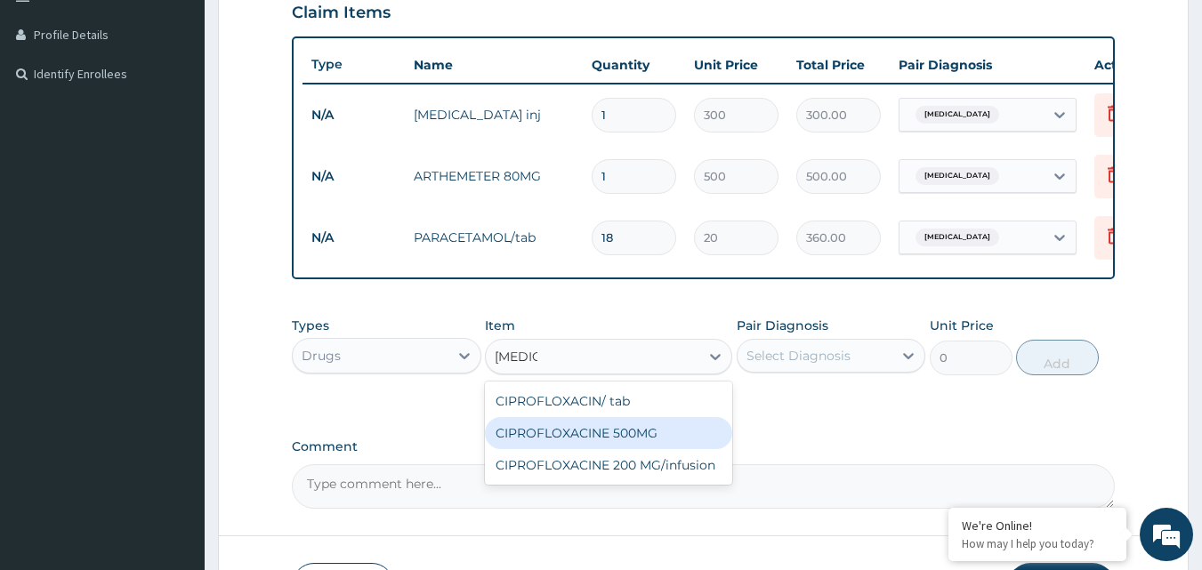
click at [656, 449] on div "CIPROFLOXACINE 500MG" at bounding box center [608, 433] width 247 height 32
type input "120"
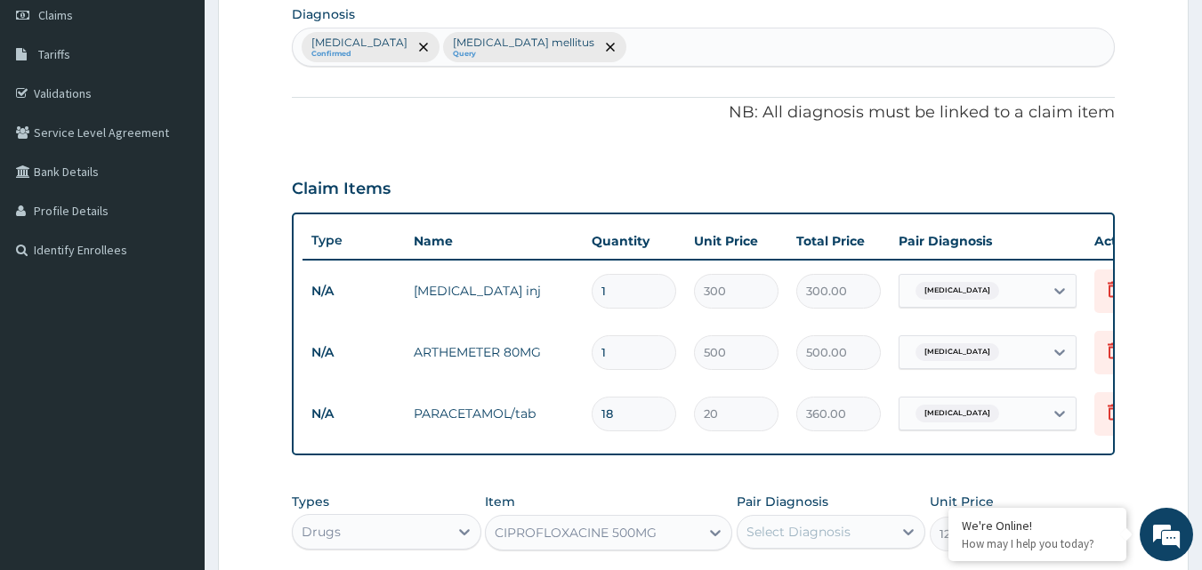
scroll to position [255, 0]
click at [571, 43] on div "Malaria Confirmed Diabetes mellitus Query" at bounding box center [704, 48] width 822 height 37
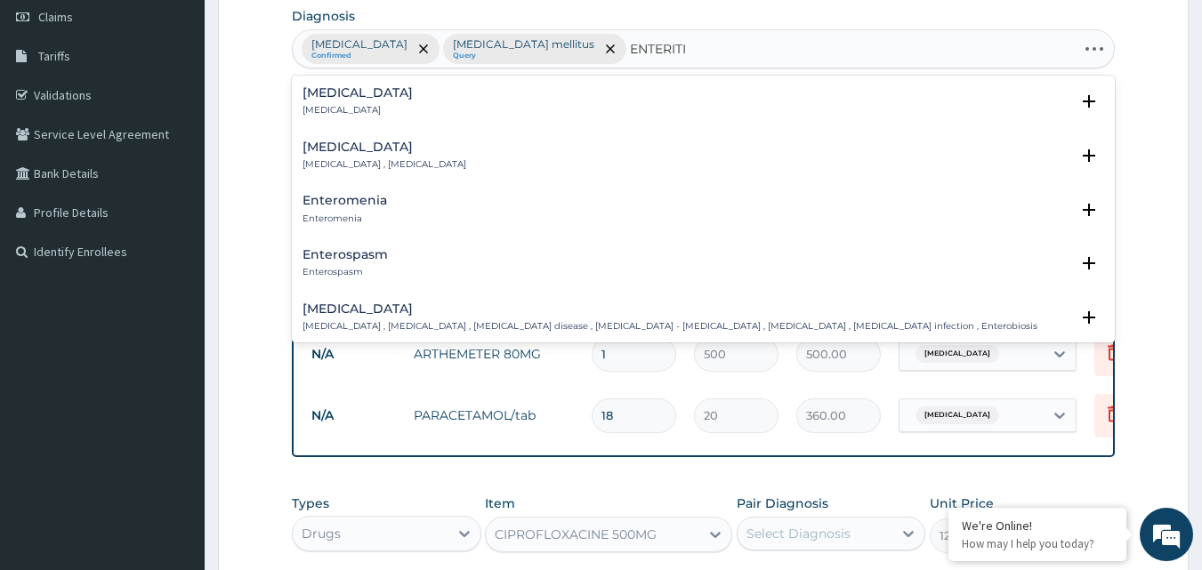
type input "ENTERITIS"
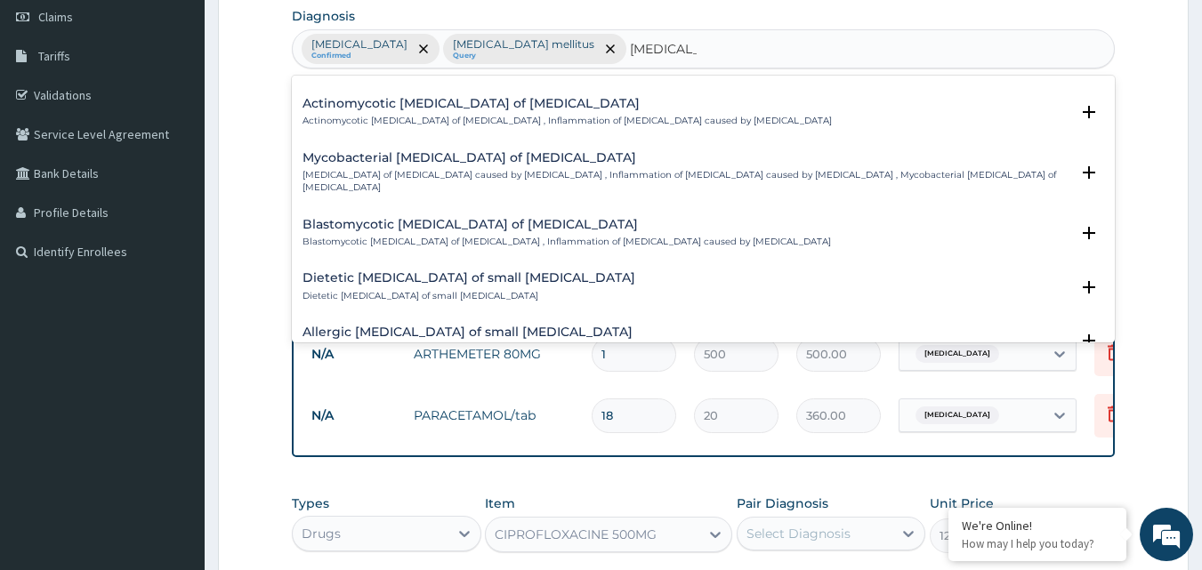
scroll to position [2490, 0]
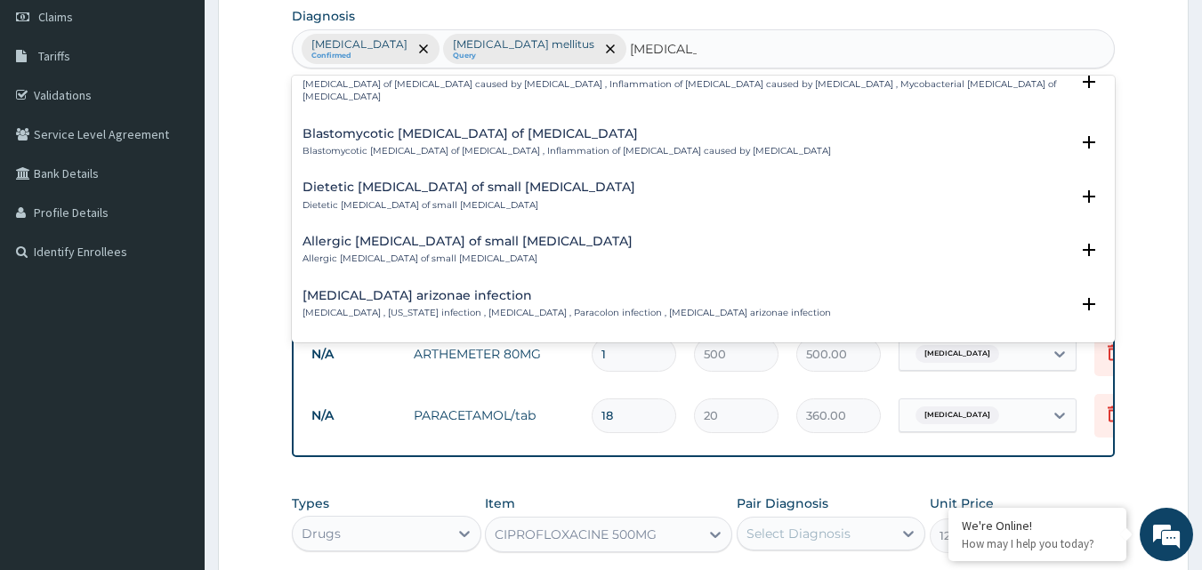
click at [475, 307] on p "Arizonosis , Arizona infection , Salmonella enteritis , Paracolon infection , S…" at bounding box center [566, 313] width 528 height 12
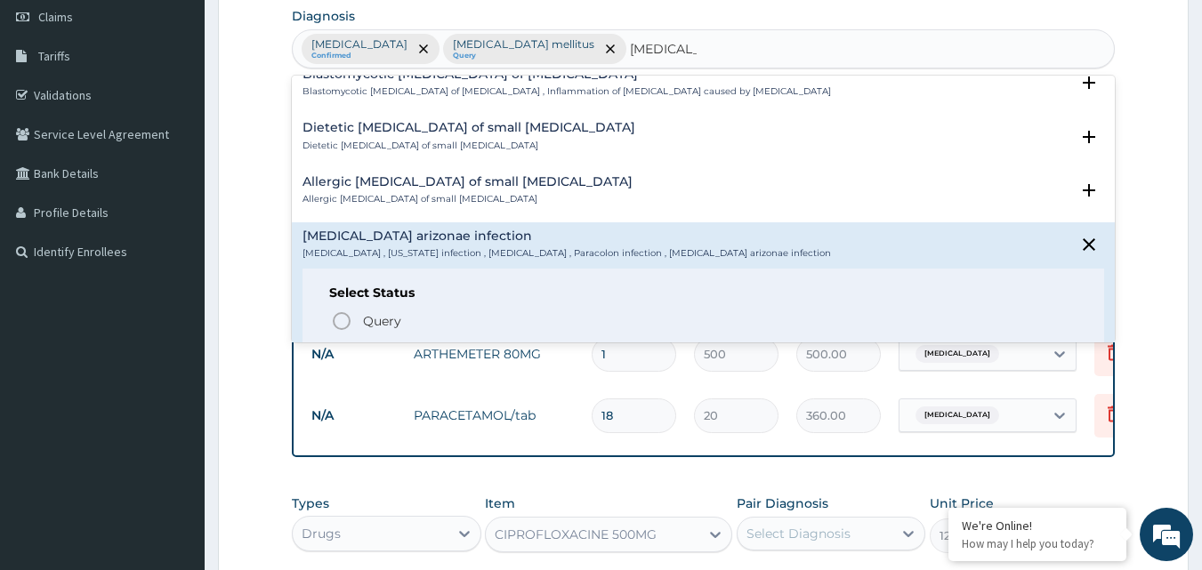
scroll to position [2602, 0]
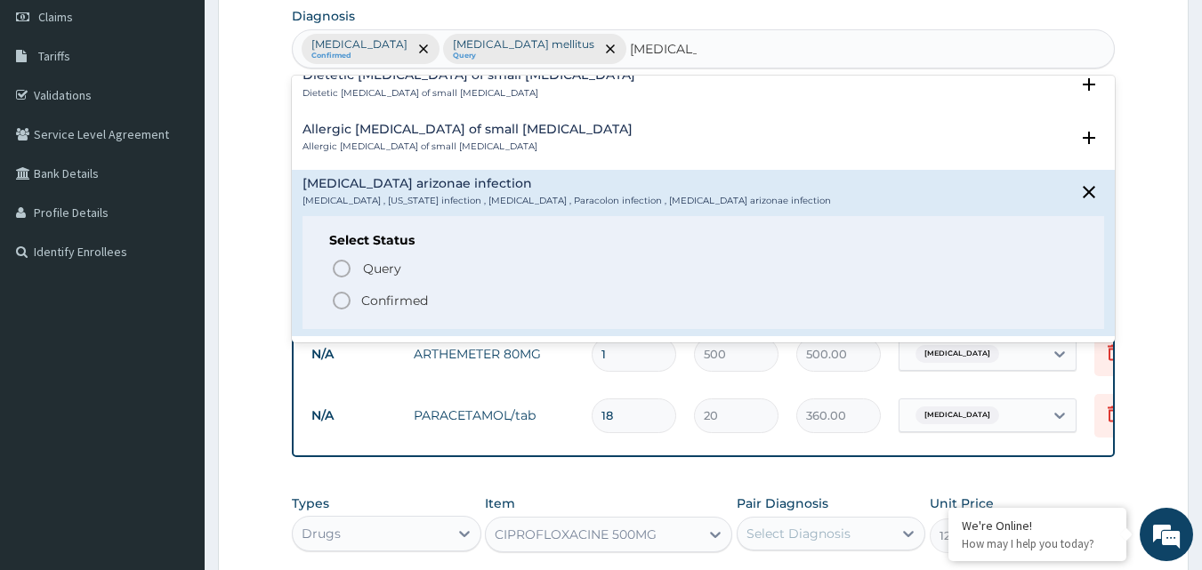
click at [343, 290] on icon "status option filled" at bounding box center [341, 300] width 21 height 21
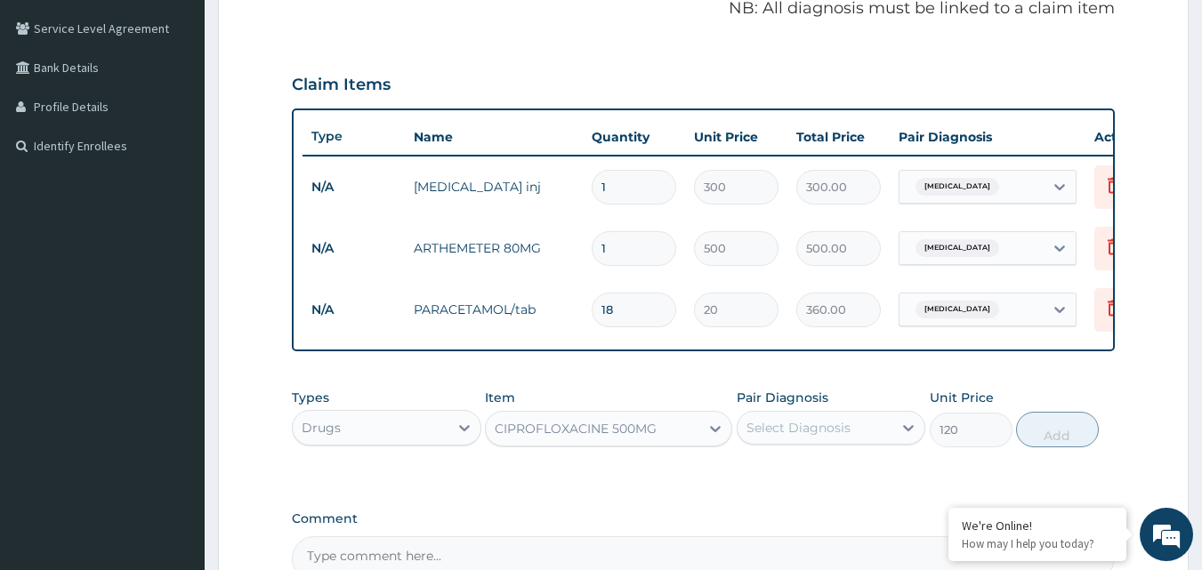
scroll to position [572, 0]
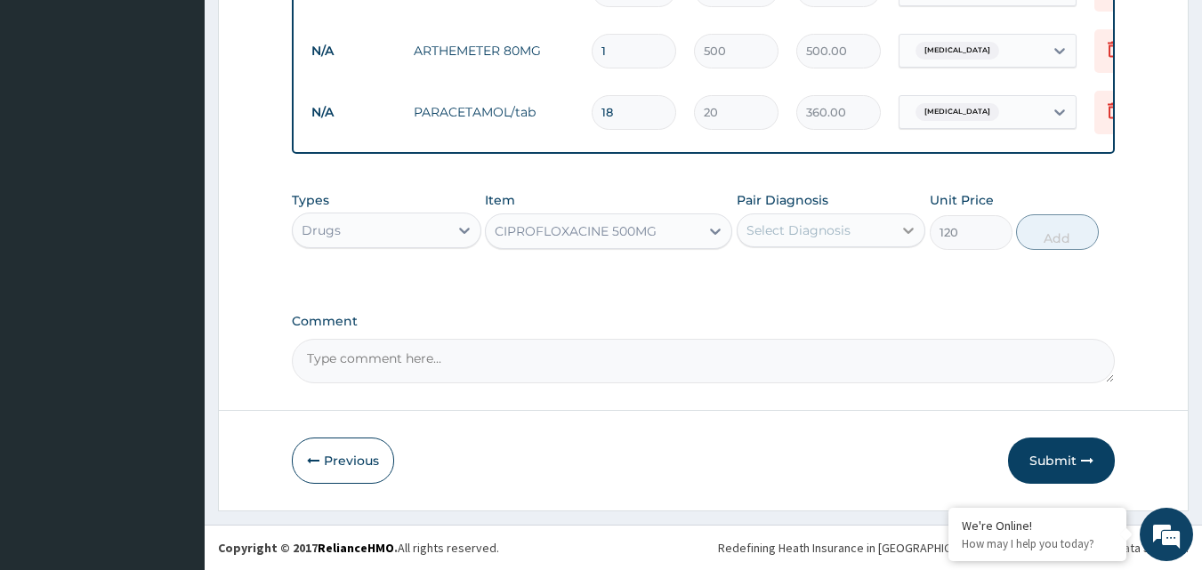
click at [904, 228] on icon at bounding box center [908, 231] width 18 height 18
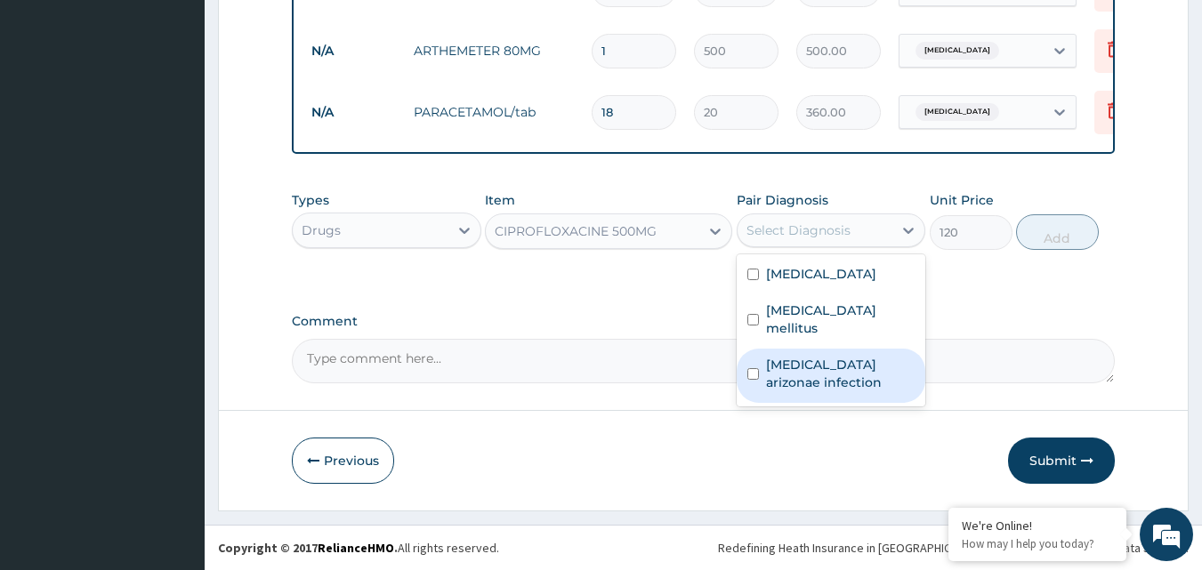
click at [748, 368] on input "checkbox" at bounding box center [753, 374] width 12 height 12
checkbox input "true"
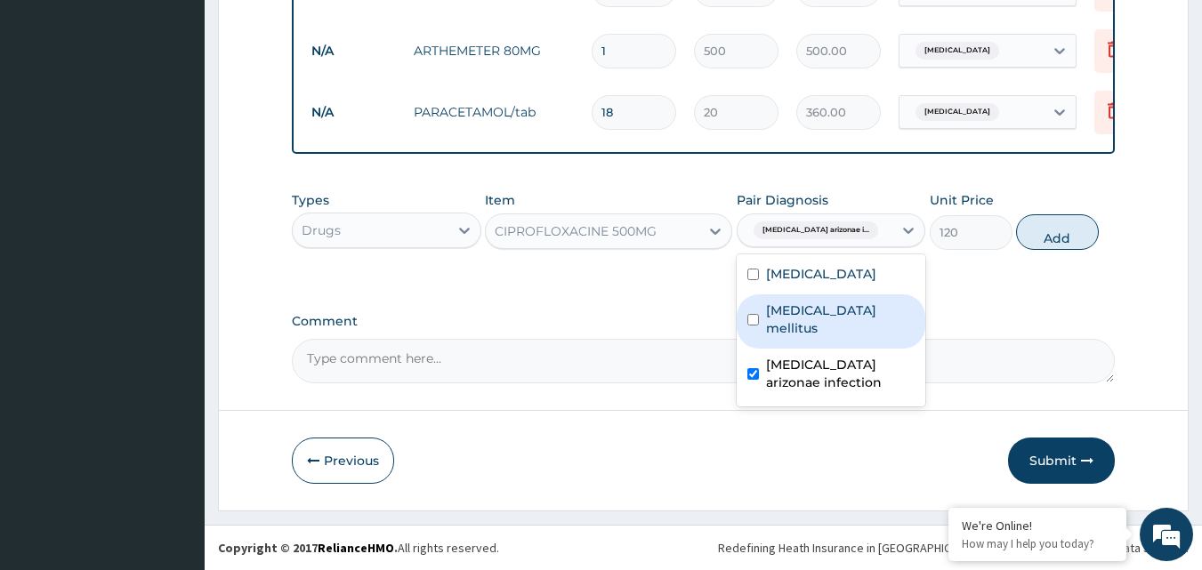
click at [1059, 228] on button "Add" at bounding box center [1057, 232] width 83 height 36
type input "0"
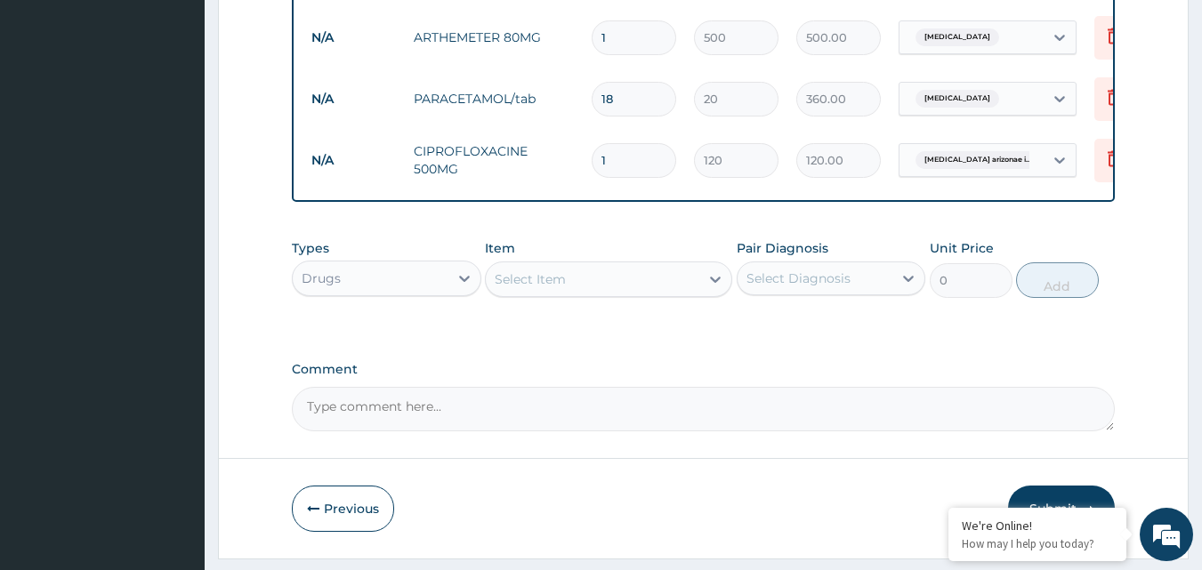
type input "10"
type input "1200.00"
type input "10"
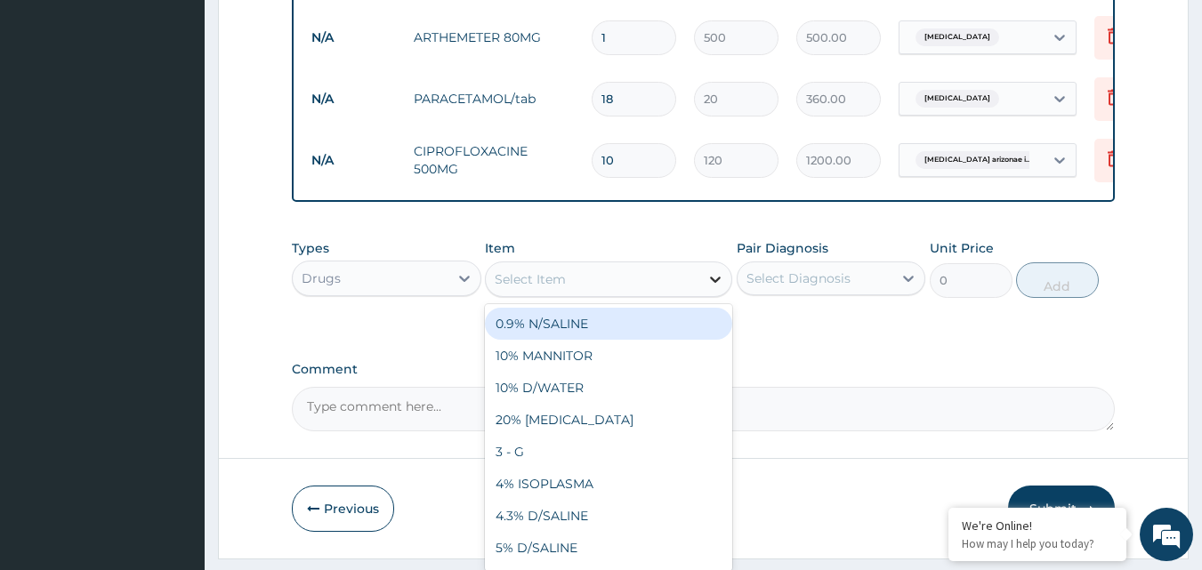
click at [709, 288] on icon at bounding box center [715, 279] width 18 height 18
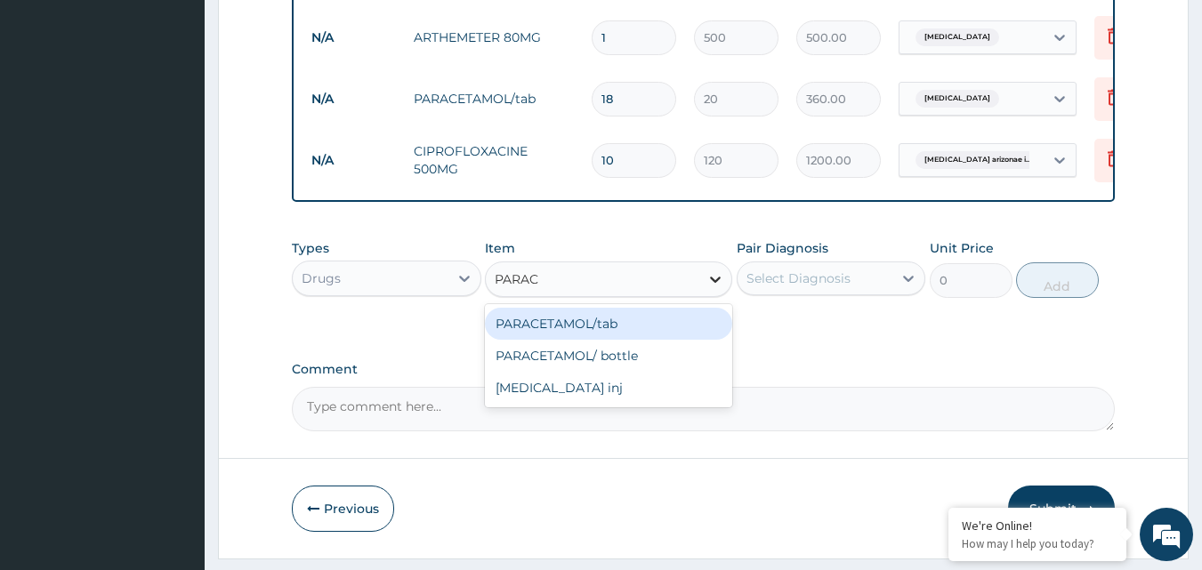
type input "PARACE"
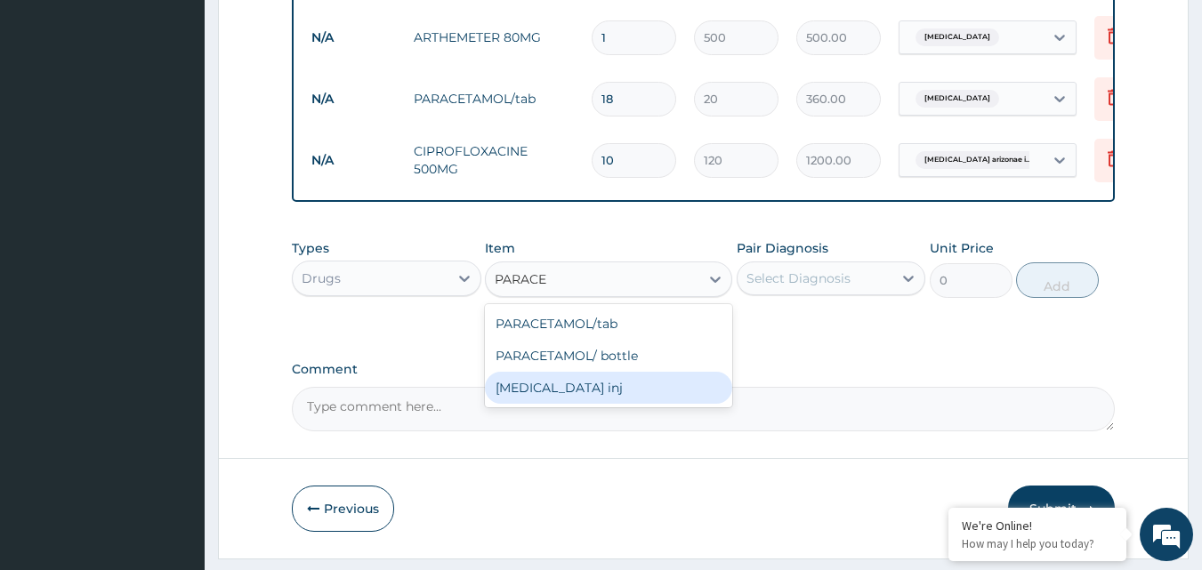
click at [650, 404] on div "[MEDICAL_DATA] inj" at bounding box center [608, 388] width 247 height 32
type input "300"
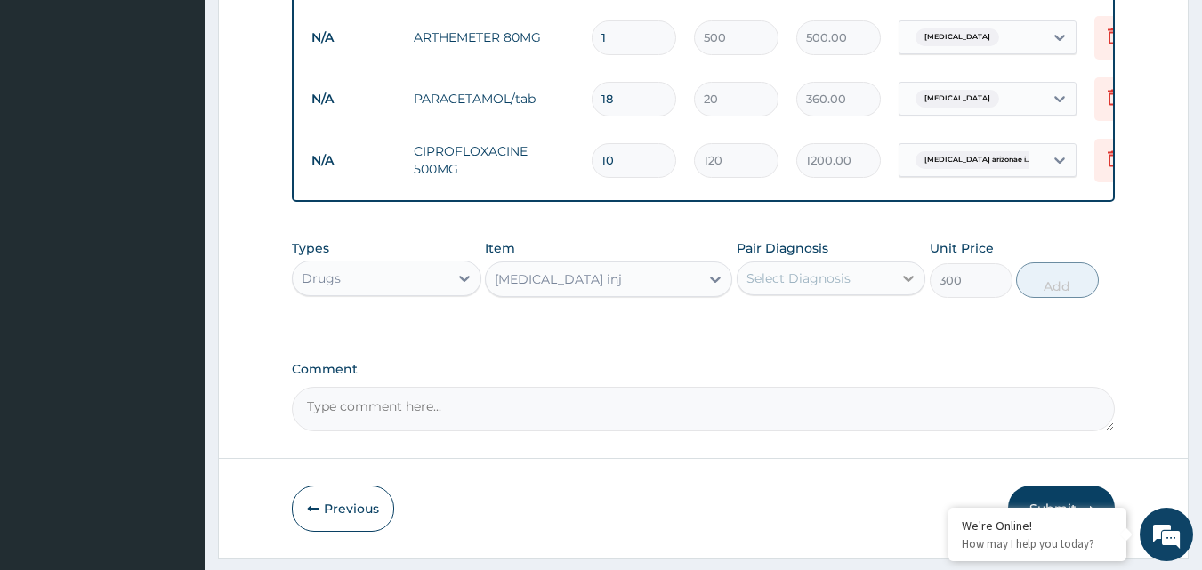
click at [908, 287] on icon at bounding box center [908, 279] width 18 height 18
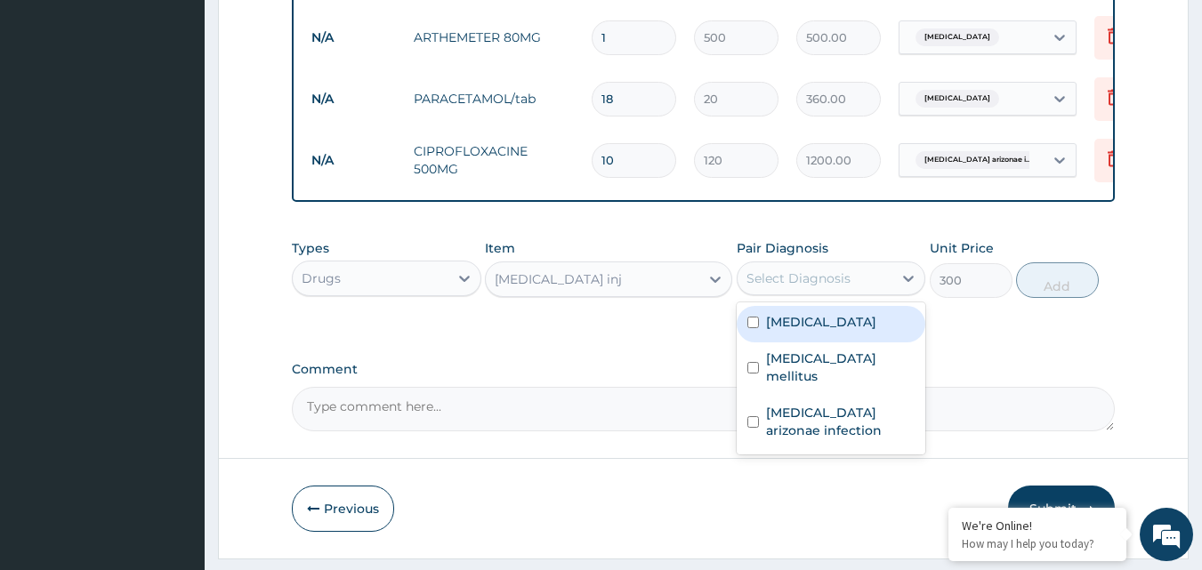
click at [748, 328] on input "checkbox" at bounding box center [753, 323] width 12 height 12
checkbox input "true"
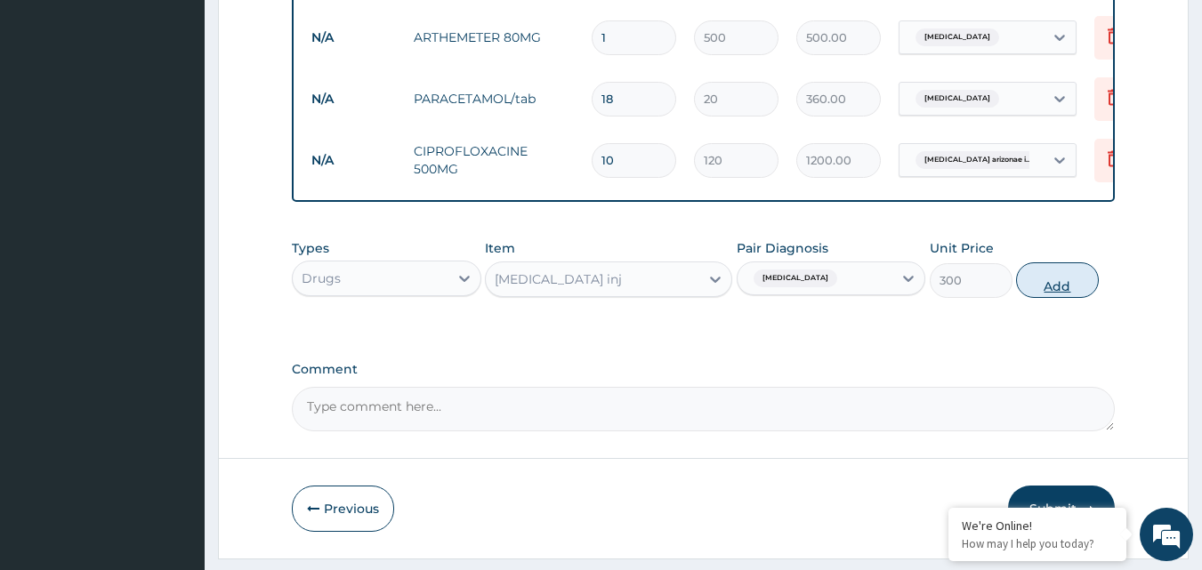
click at [1053, 291] on button "Add" at bounding box center [1057, 280] width 83 height 36
type input "0"
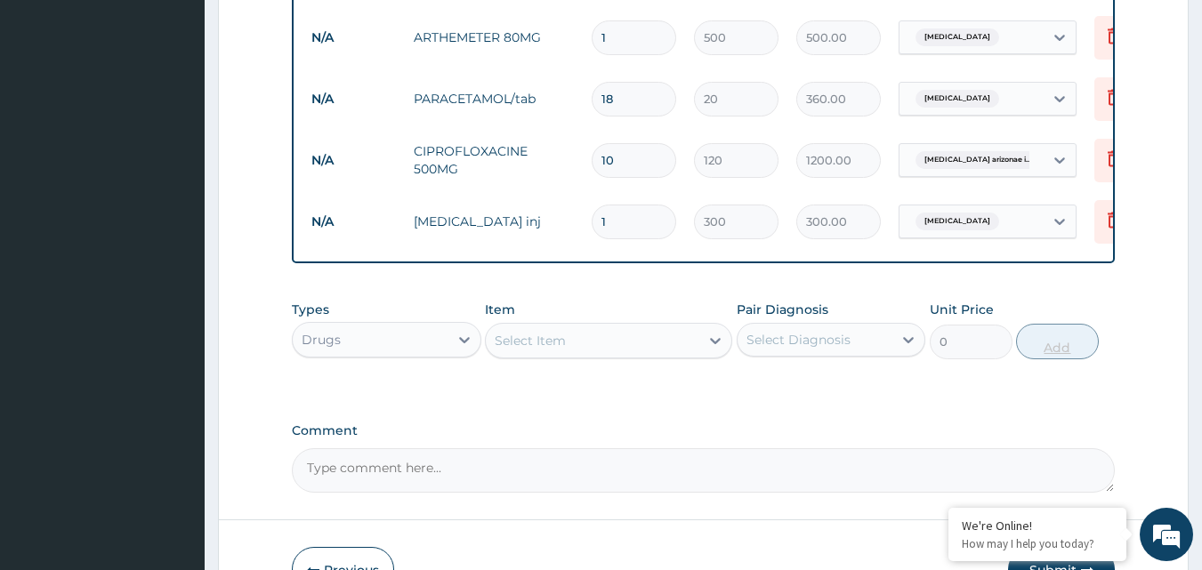
type input "0.00"
type input "2"
type input "600.00"
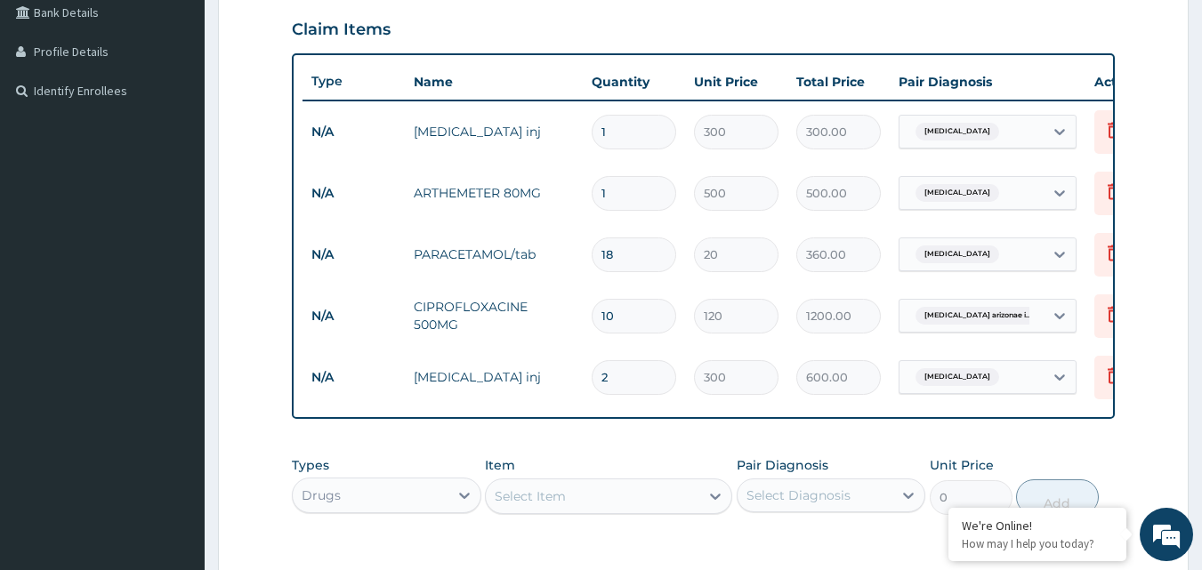
scroll to position [394, 0]
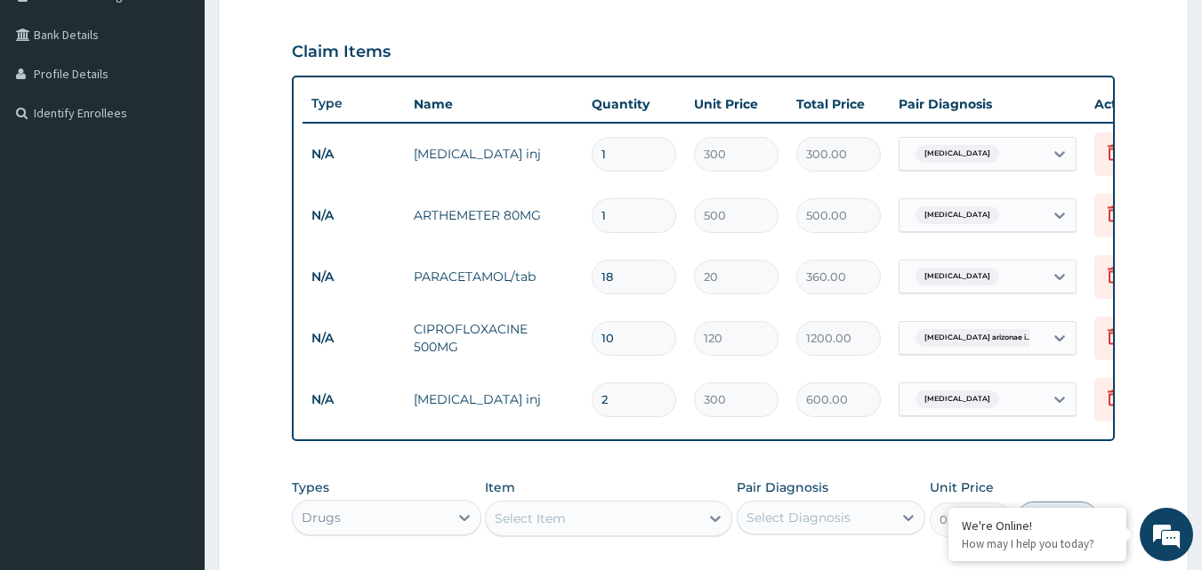
type input "2"
click at [625, 215] on input "1" at bounding box center [634, 215] width 85 height 35
type input "0.00"
type input "6"
type input "3000.00"
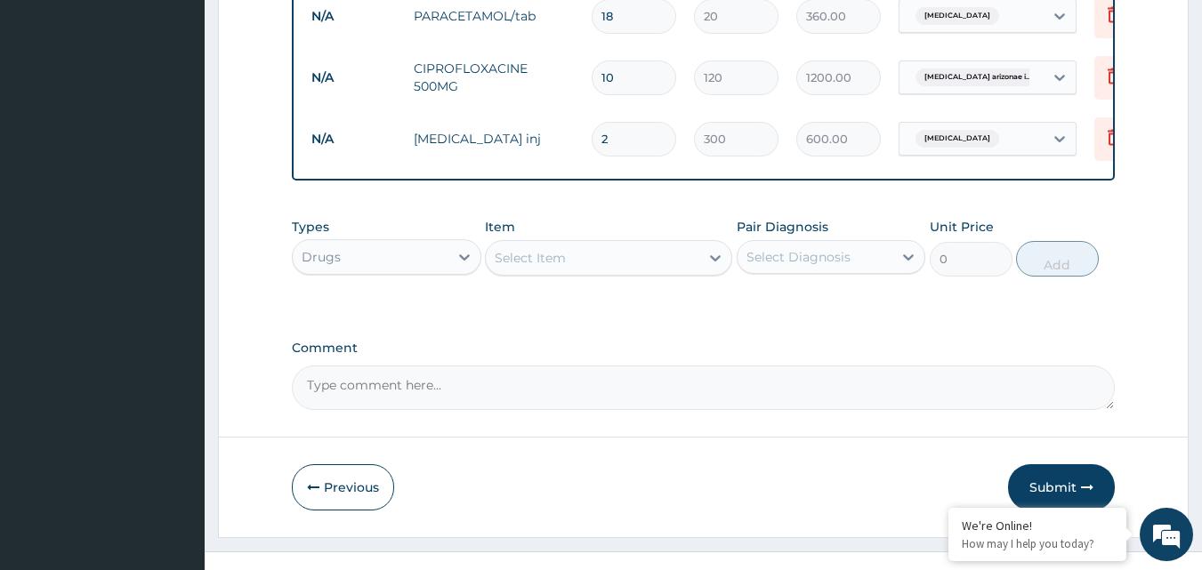
scroll to position [661, 0]
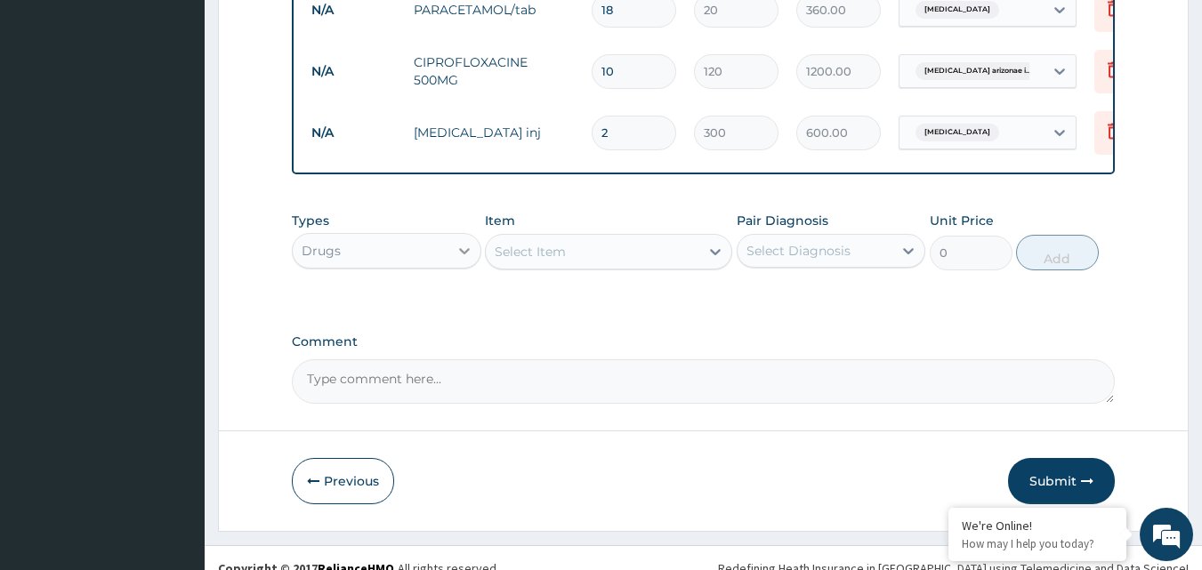
type input "6"
click at [470, 260] on icon at bounding box center [465, 251] width 18 height 18
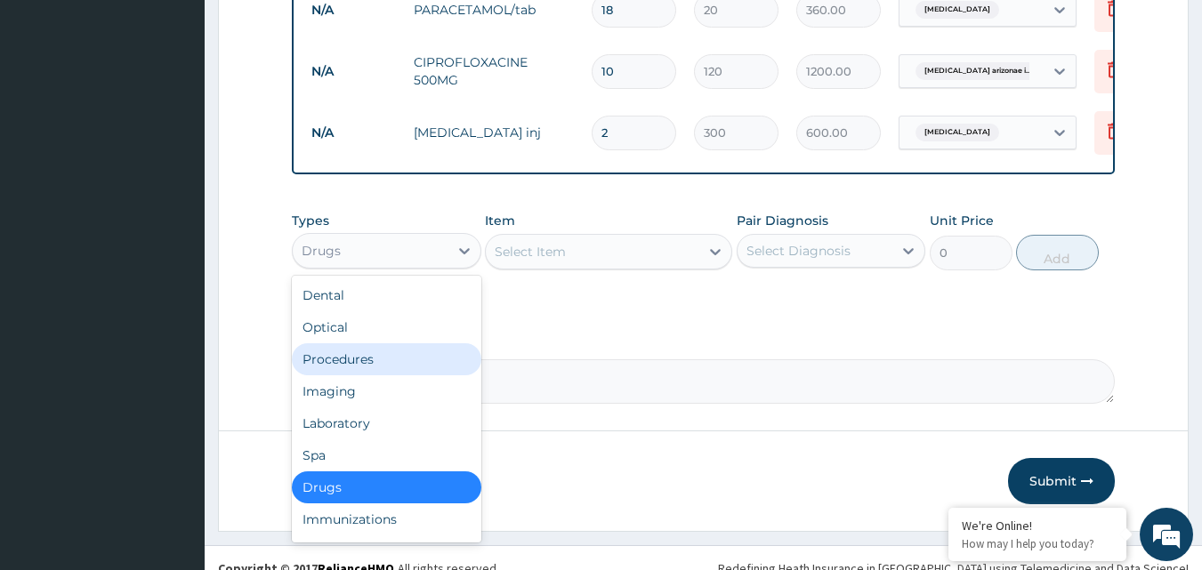
click at [413, 375] on div "Procedures" at bounding box center [386, 359] width 189 height 32
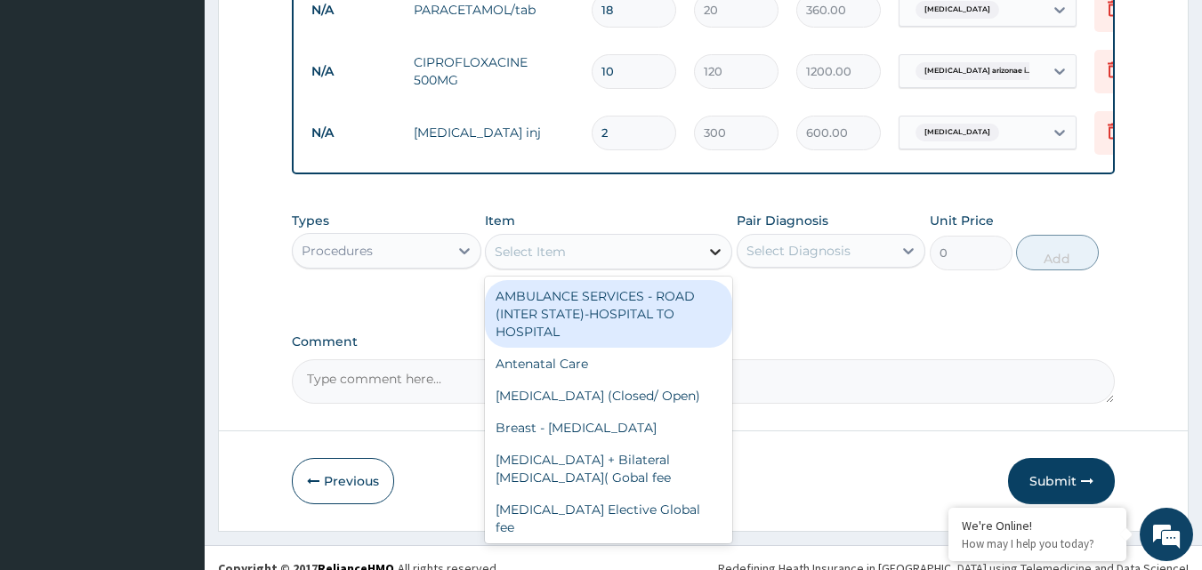
click at [713, 261] on icon at bounding box center [715, 252] width 18 height 18
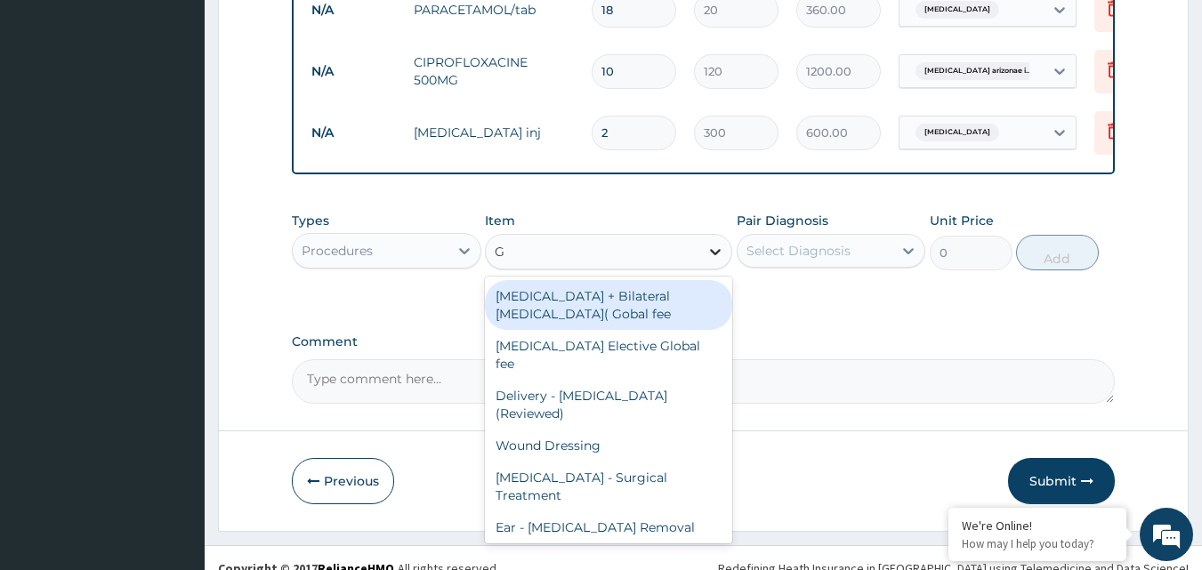
type input "GP"
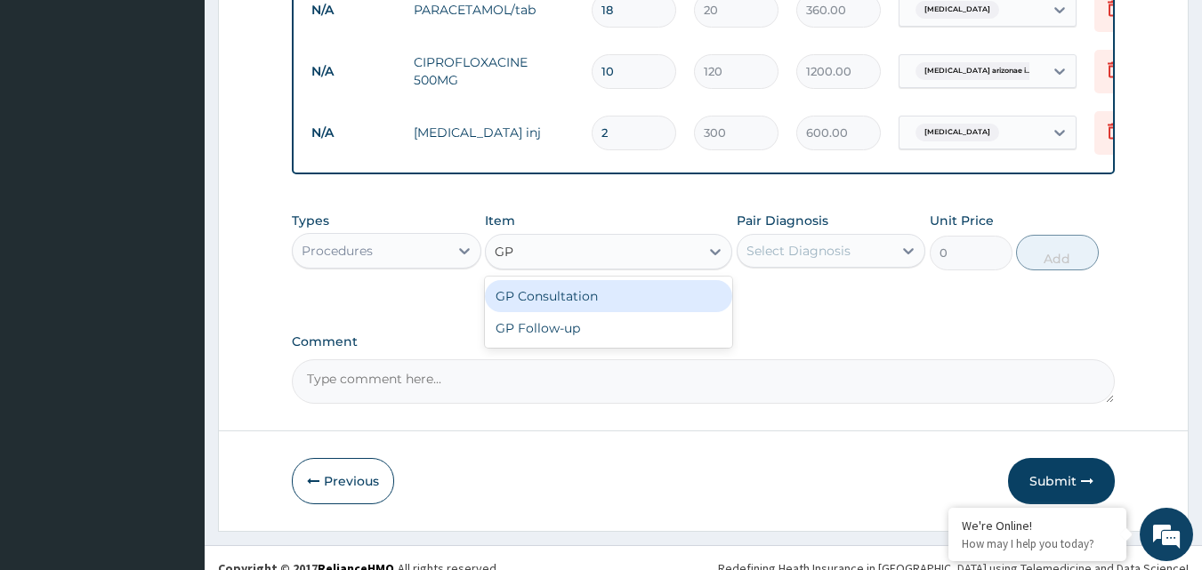
click at [665, 306] on div "GP Consultation" at bounding box center [608, 296] width 247 height 32
type input "1500"
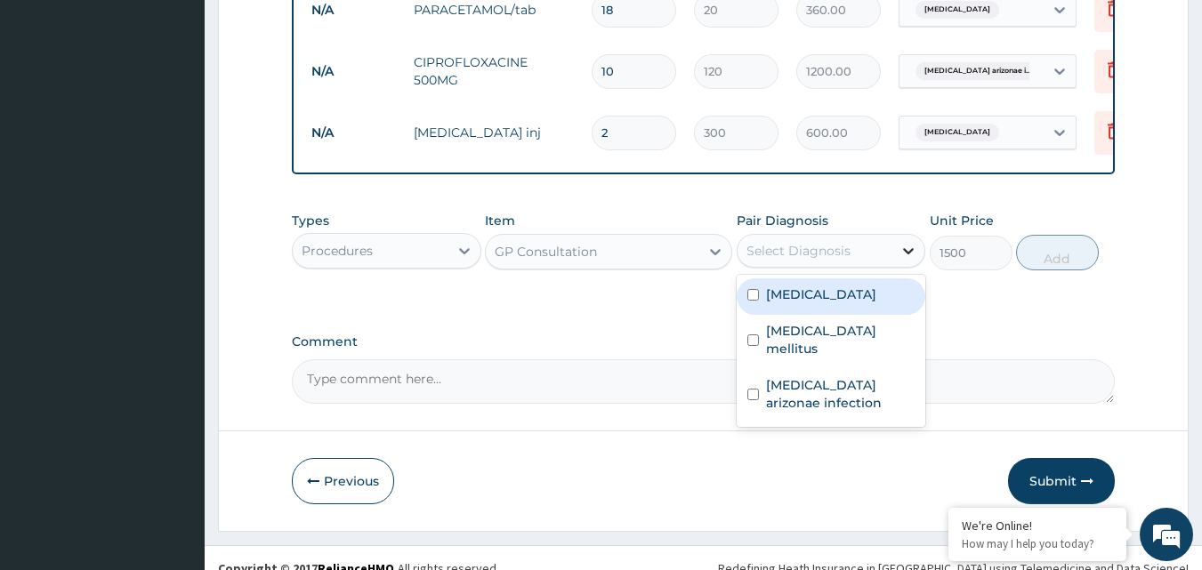
click at [906, 260] on icon at bounding box center [908, 251] width 18 height 18
click at [754, 301] on input "checkbox" at bounding box center [753, 295] width 12 height 12
checkbox input "true"
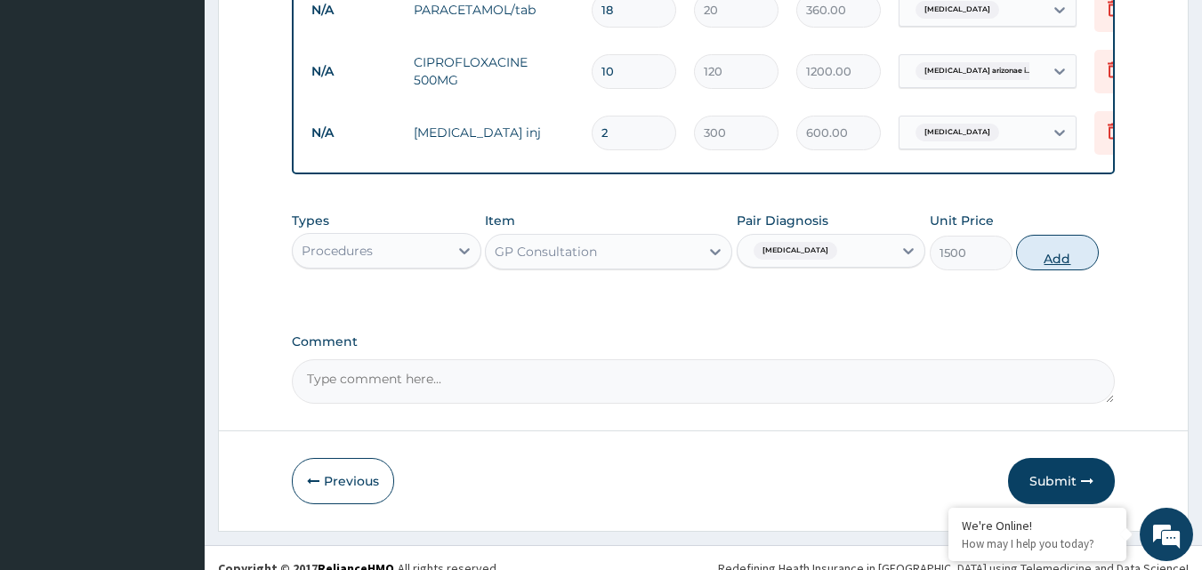
click at [1052, 261] on button "Add" at bounding box center [1057, 253] width 83 height 36
type input "0"
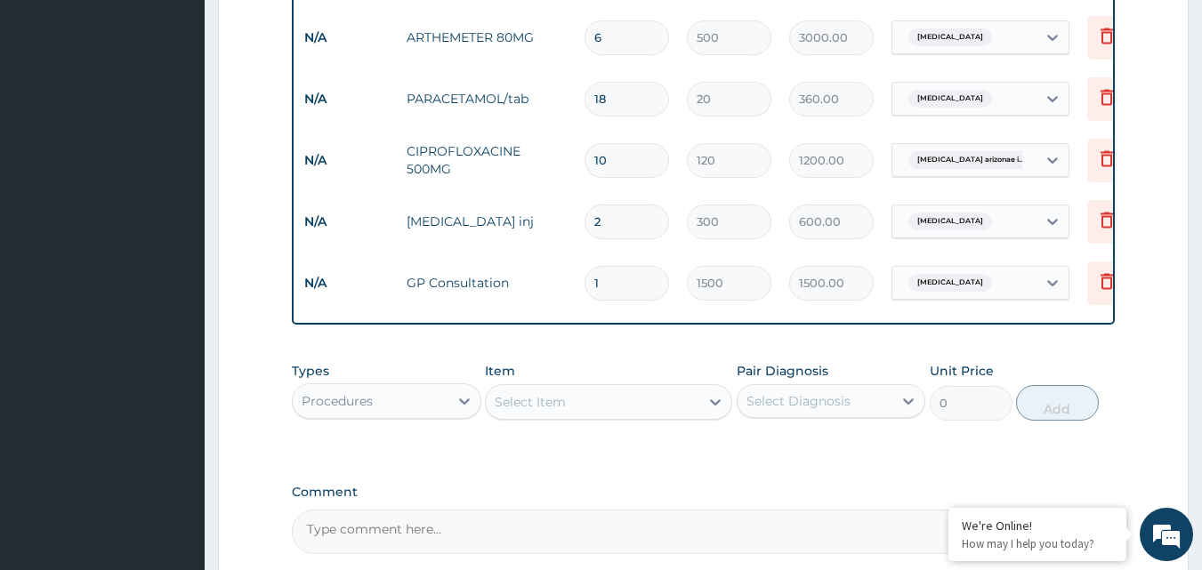
scroll to position [0, 69]
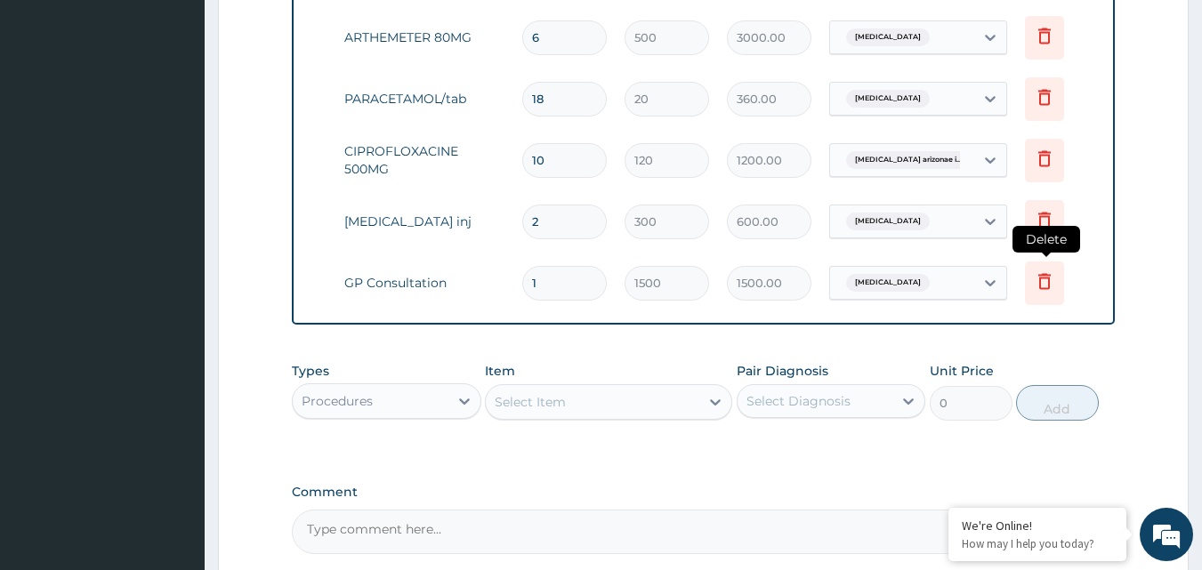
click at [1037, 282] on icon at bounding box center [1044, 280] width 21 height 21
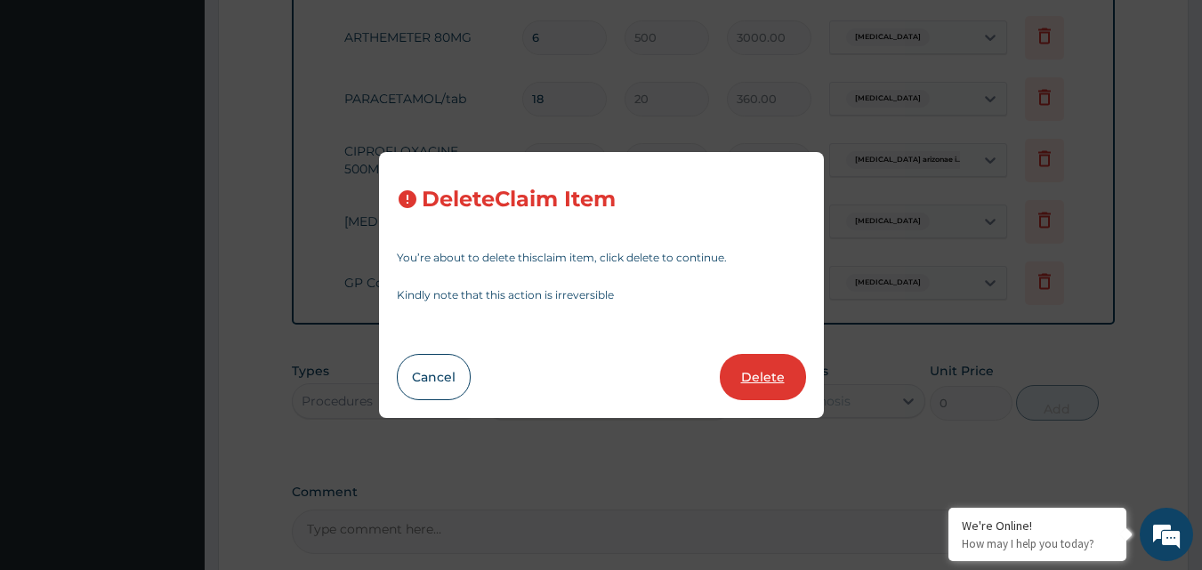
click at [764, 377] on button "Delete" at bounding box center [763, 377] width 86 height 46
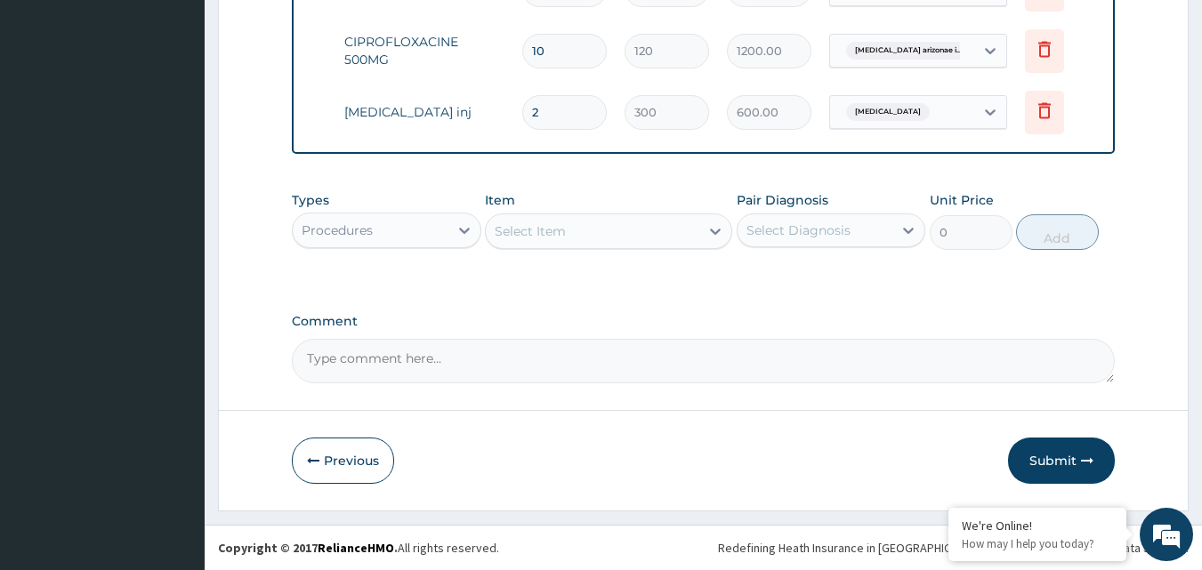
scroll to position [695, 0]
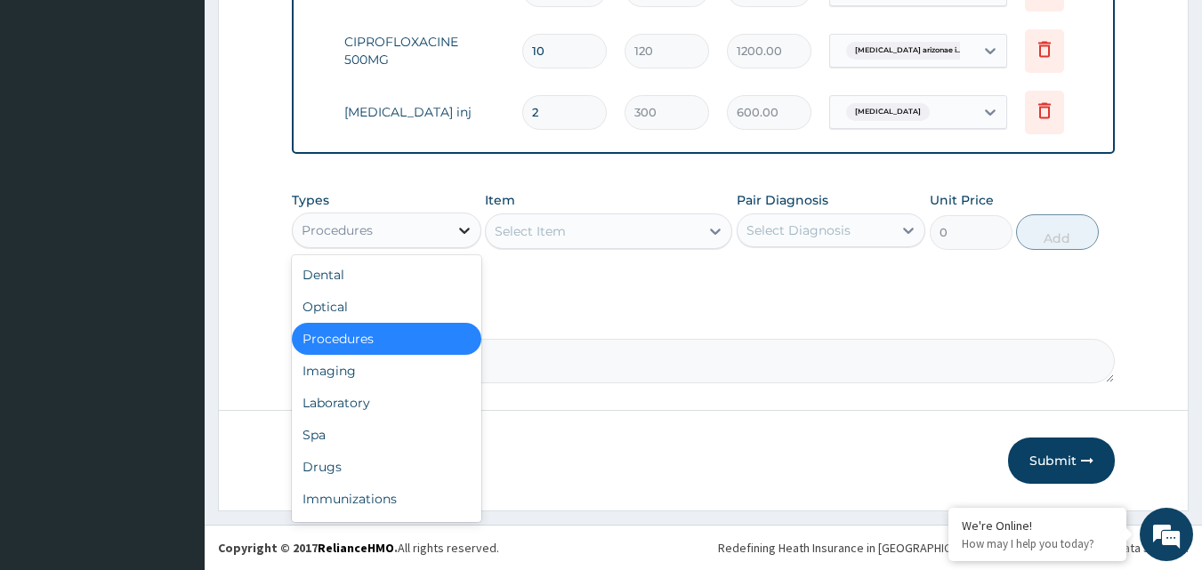
click at [460, 224] on icon at bounding box center [465, 231] width 18 height 18
click at [381, 400] on div "Laboratory" at bounding box center [386, 403] width 189 height 32
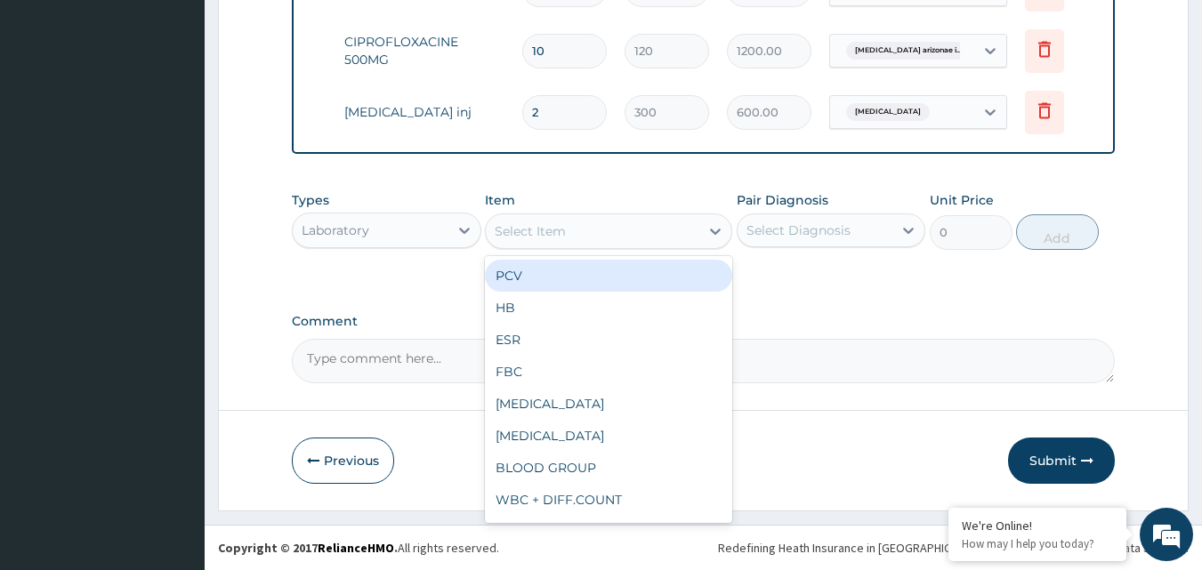
click at [708, 229] on icon at bounding box center [715, 231] width 18 height 18
type input "MP"
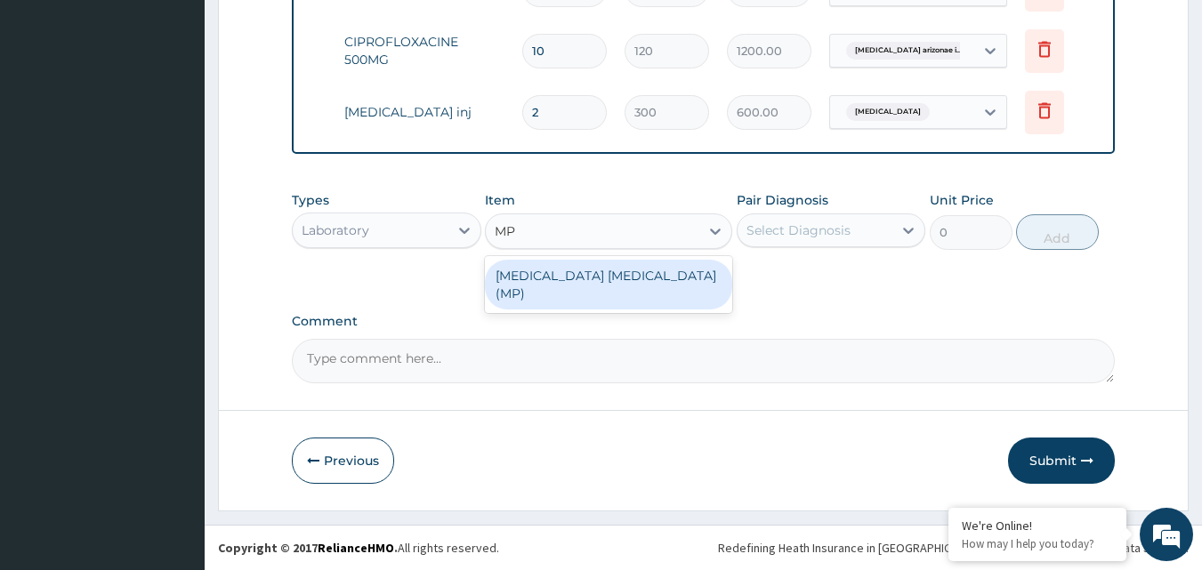
click at [641, 281] on div "[MEDICAL_DATA] [MEDICAL_DATA] (MP)" at bounding box center [608, 285] width 247 height 50
type input "800"
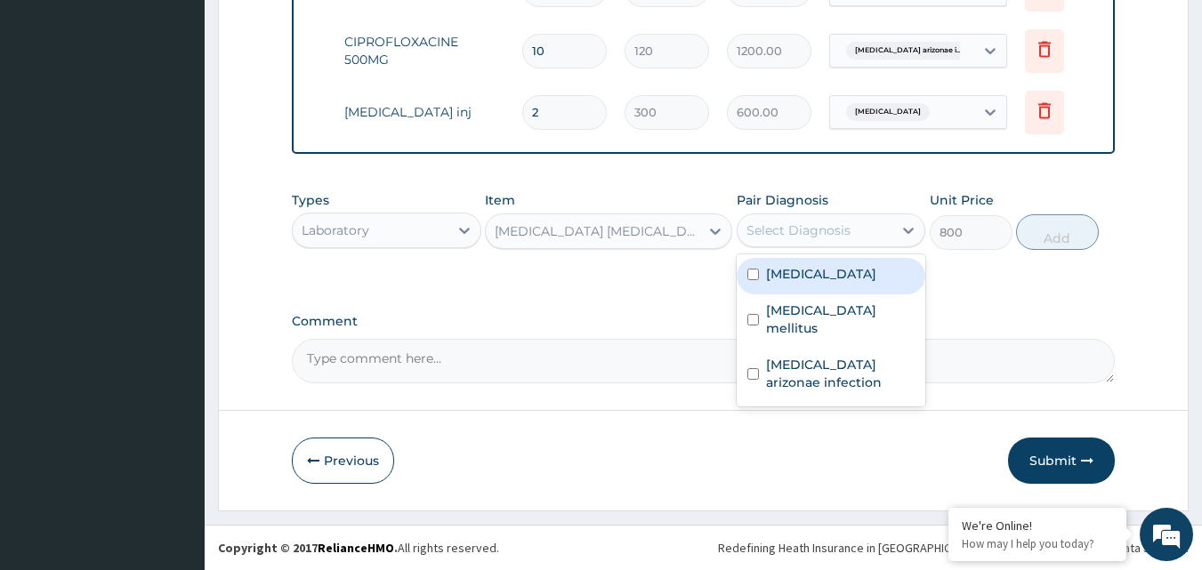
drag, startPoint x: 902, startPoint y: 229, endPoint x: 865, endPoint y: 246, distance: 41.4
click at [899, 229] on icon at bounding box center [908, 231] width 18 height 18
click at [753, 274] on input "checkbox" at bounding box center [753, 275] width 12 height 12
checkbox input "true"
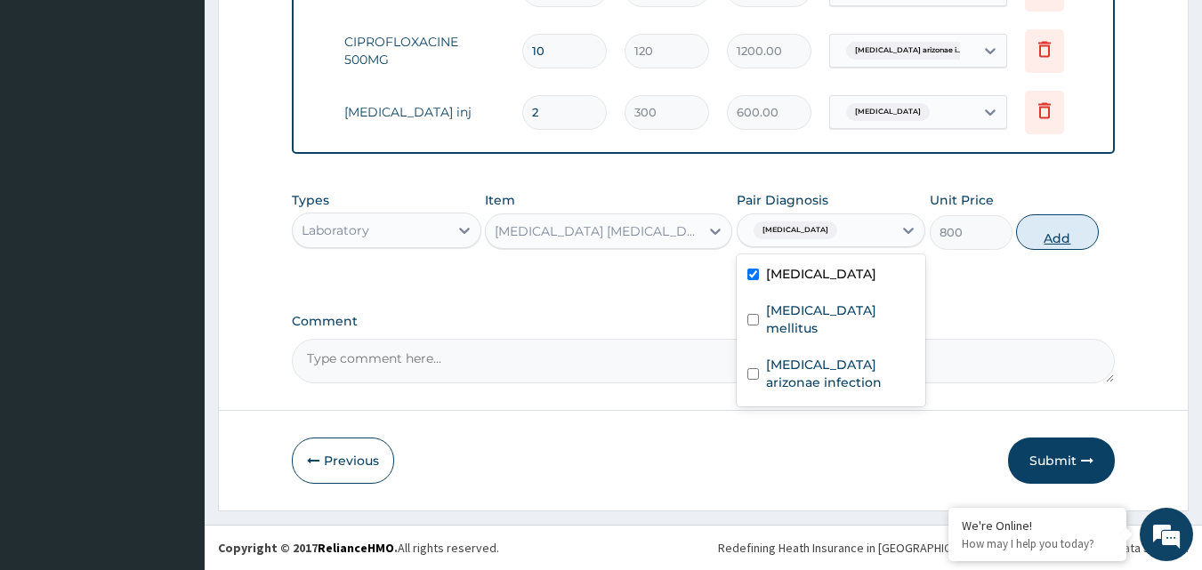
click at [1058, 227] on button "Add" at bounding box center [1057, 232] width 83 height 36
type input "0"
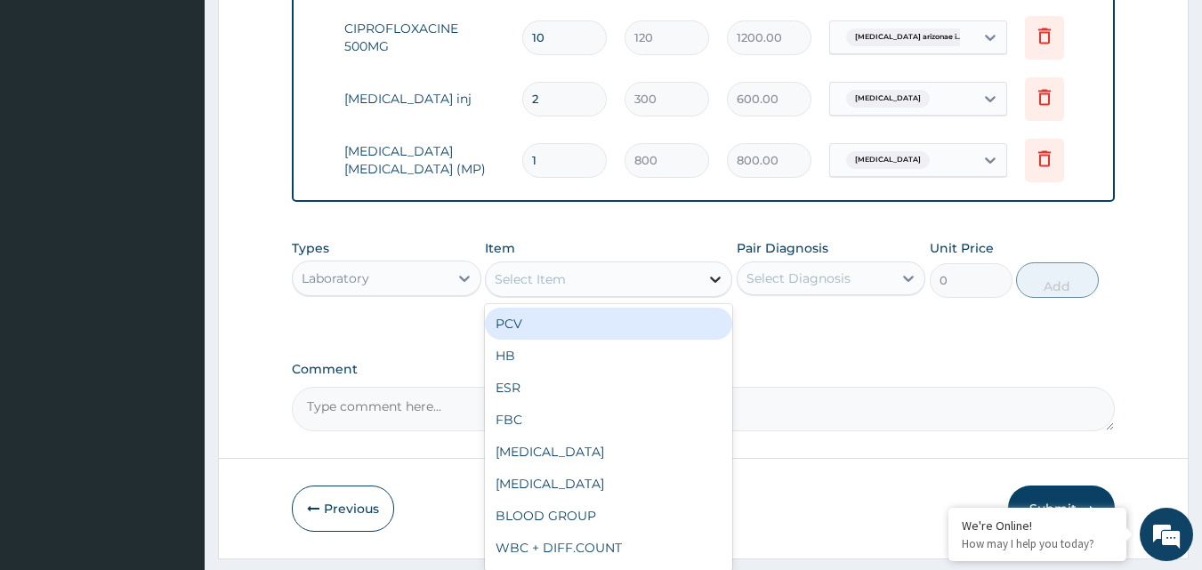
click at [719, 288] on icon at bounding box center [715, 279] width 18 height 18
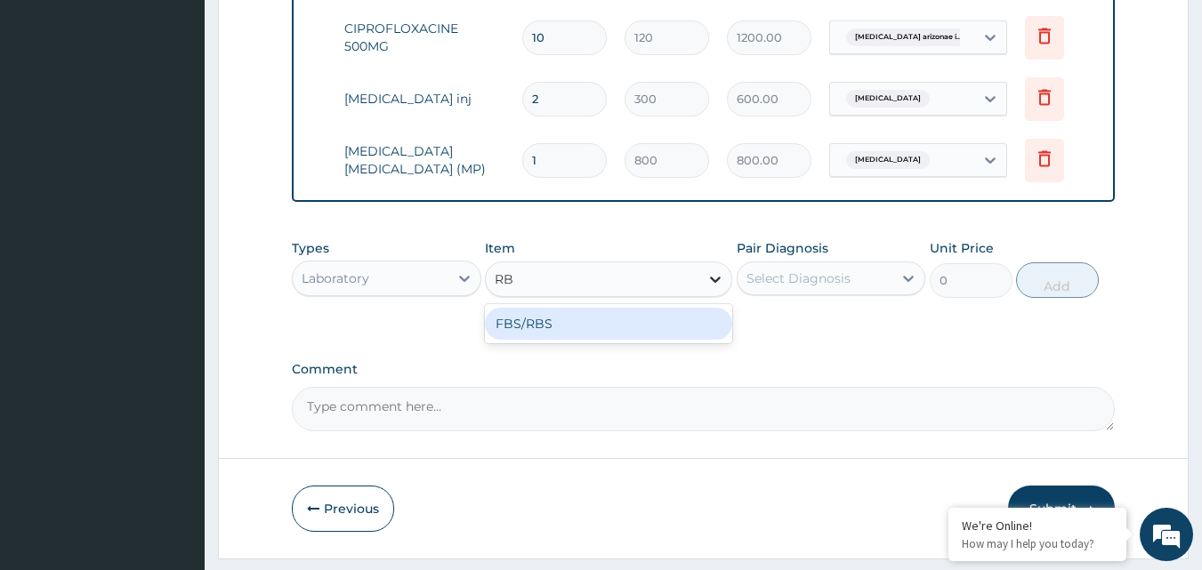
type input "RBS"
click at [658, 340] on div "FBS/RBS" at bounding box center [608, 324] width 247 height 32
type input "800"
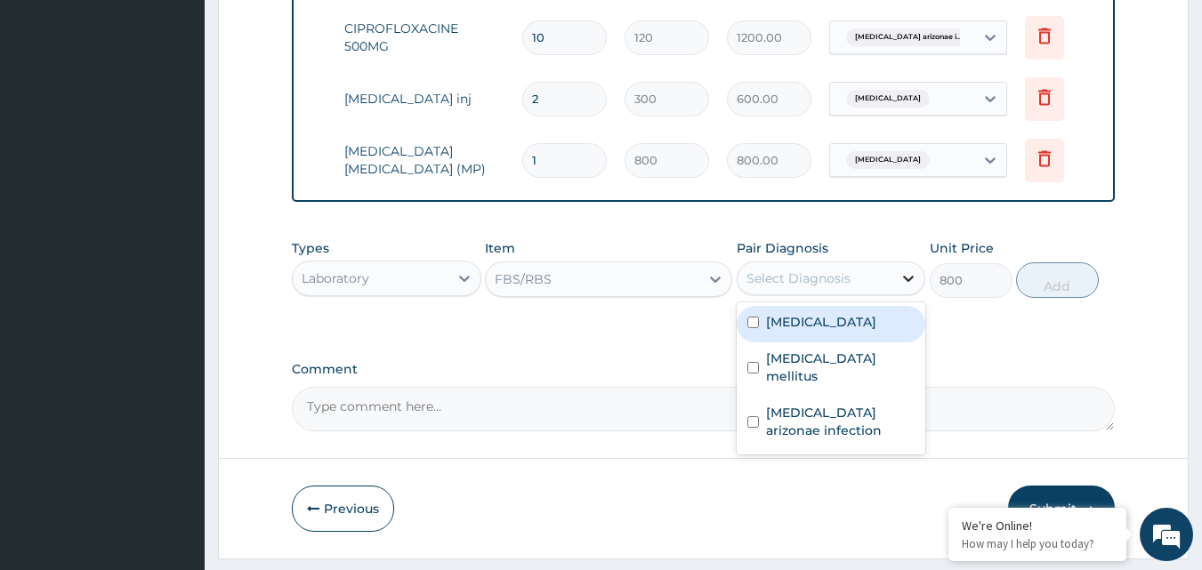
click at [899, 286] on icon at bounding box center [908, 279] width 18 height 18
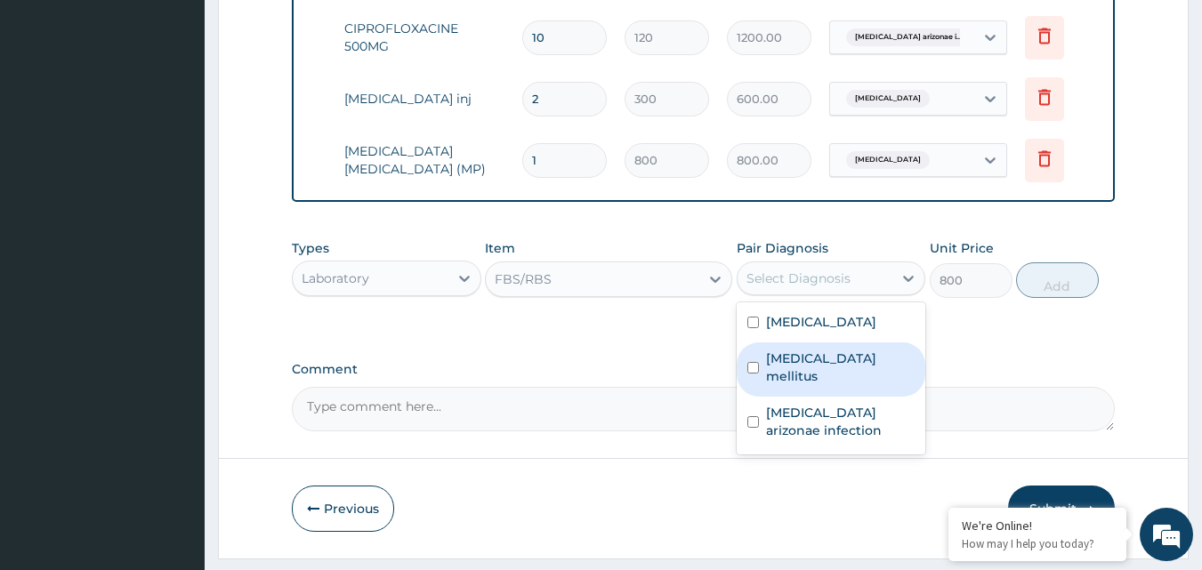
click at [756, 368] on input "checkbox" at bounding box center [753, 368] width 12 height 12
checkbox input "true"
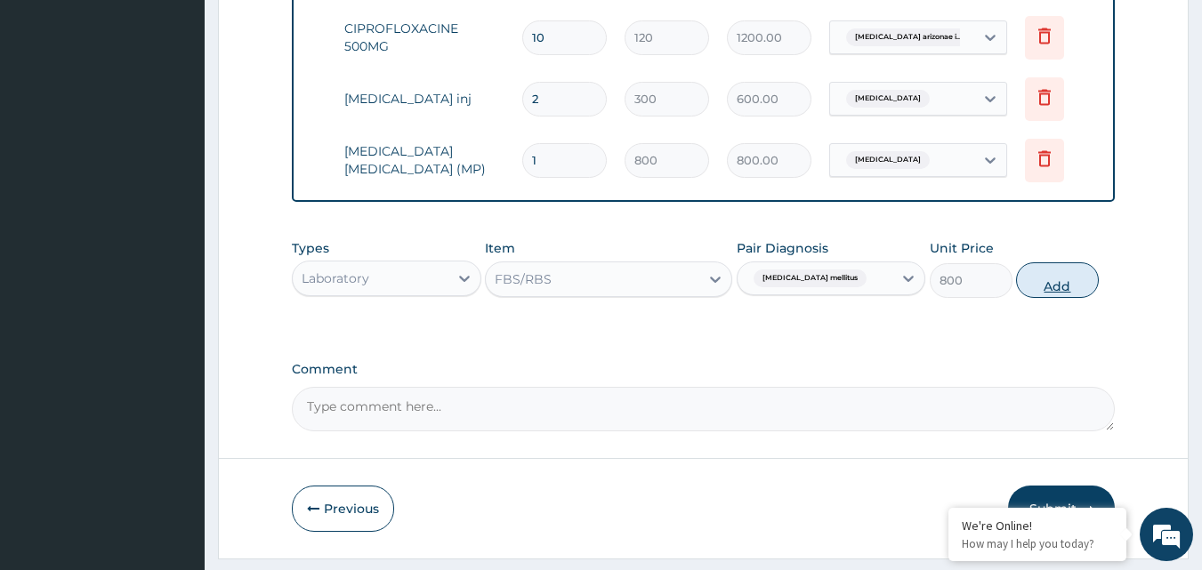
click at [1057, 292] on button "Add" at bounding box center [1057, 280] width 83 height 36
type input "0"
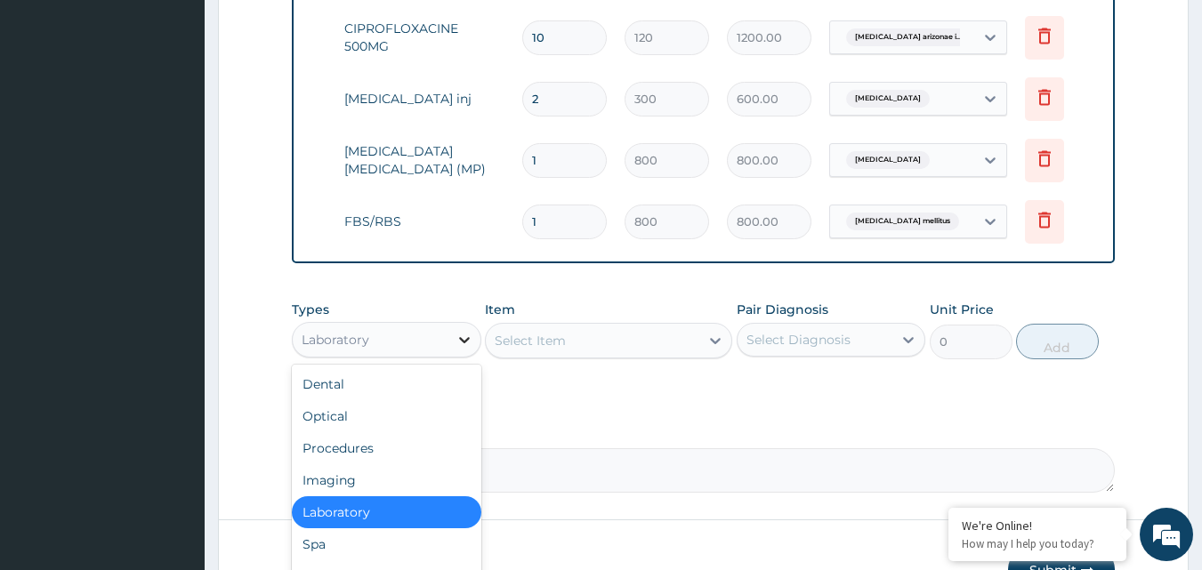
click at [449, 356] on div at bounding box center [464, 340] width 32 height 32
click at [355, 464] on div "Procedures" at bounding box center [386, 448] width 189 height 32
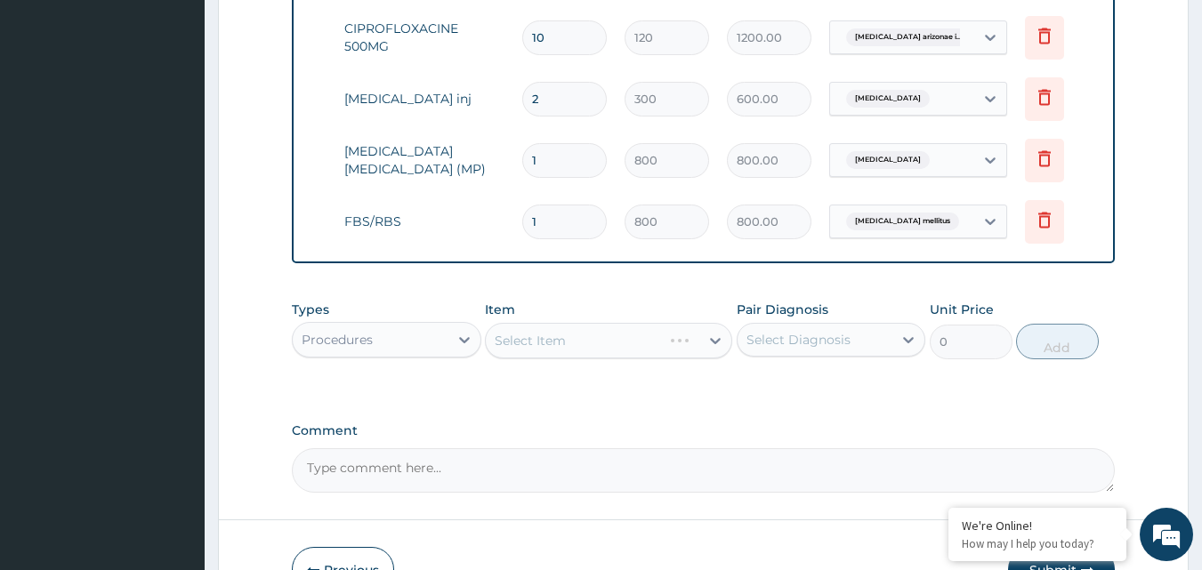
click at [713, 352] on div "Select Item" at bounding box center [608, 341] width 247 height 36
click at [712, 352] on div "Select Item" at bounding box center [608, 341] width 247 height 36
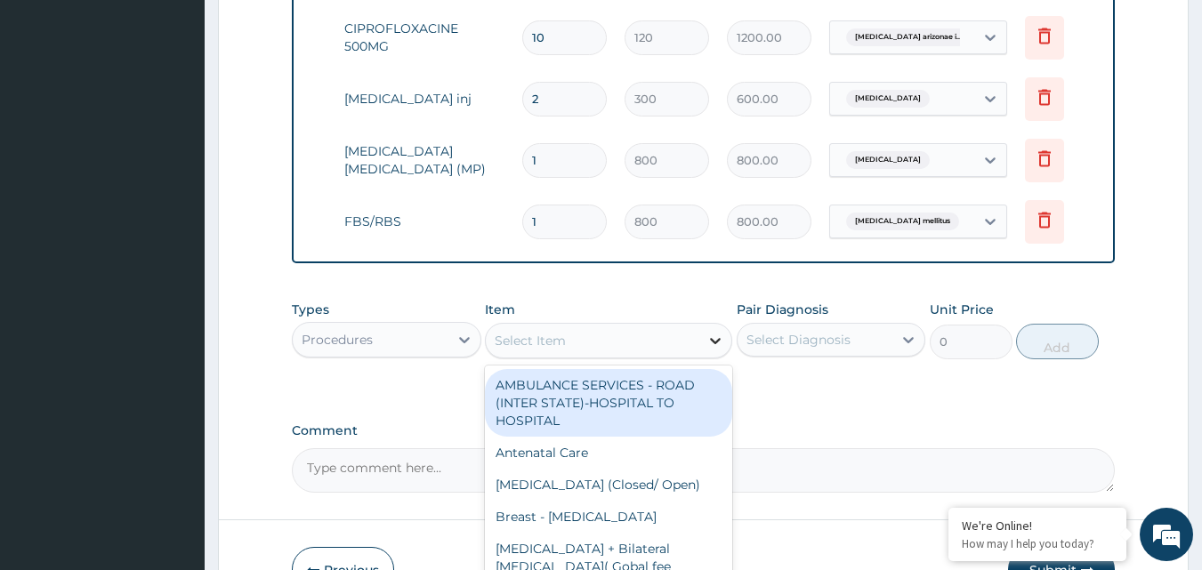
click at [716, 344] on icon at bounding box center [715, 341] width 11 height 6
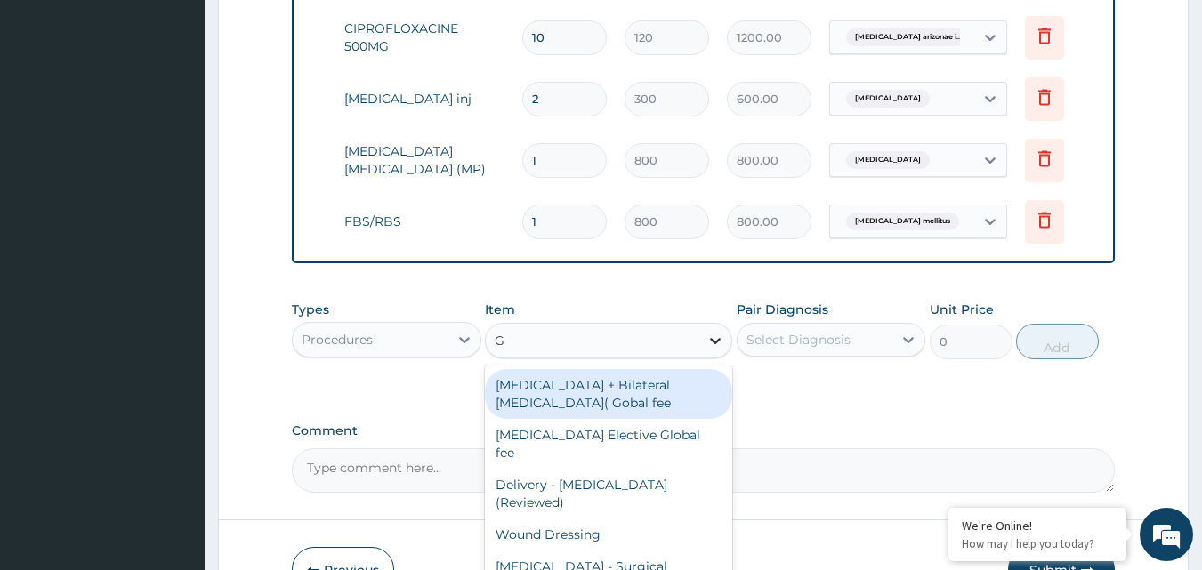
type input "GP"
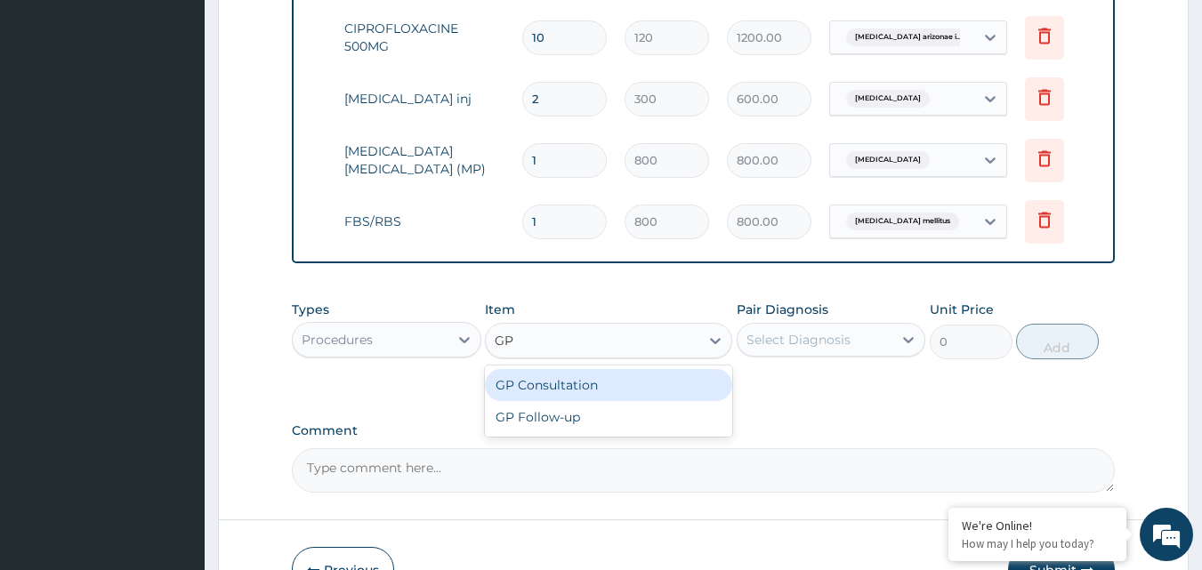
click at [615, 398] on div "GP Consultation" at bounding box center [608, 385] width 247 height 32
type input "1500"
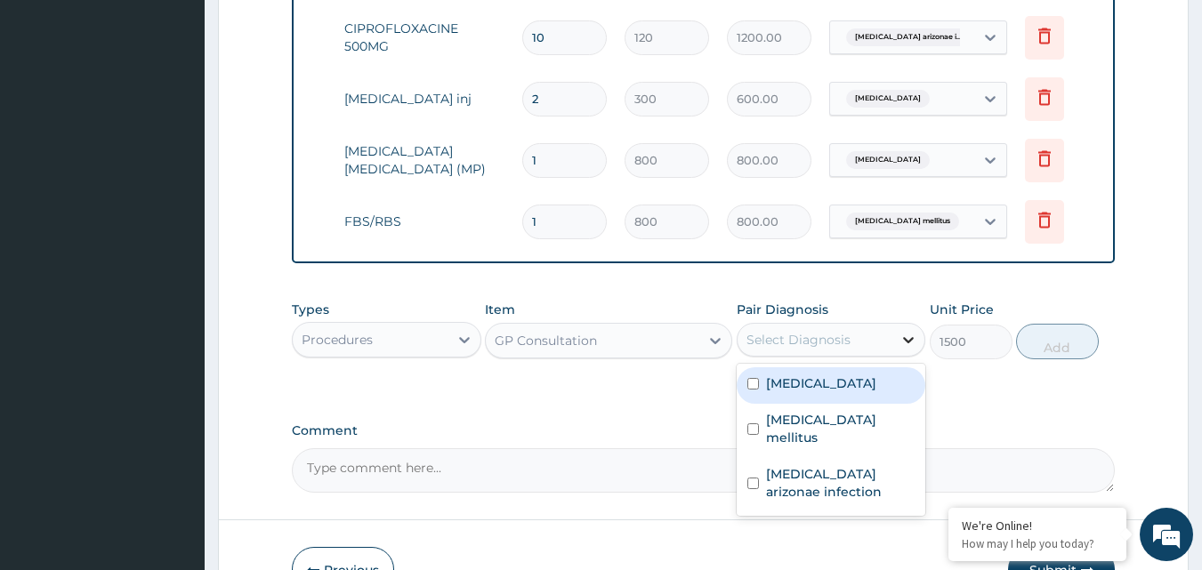
click at [906, 349] on icon at bounding box center [908, 340] width 18 height 18
click at [753, 390] on input "checkbox" at bounding box center [753, 384] width 12 height 12
checkbox input "true"
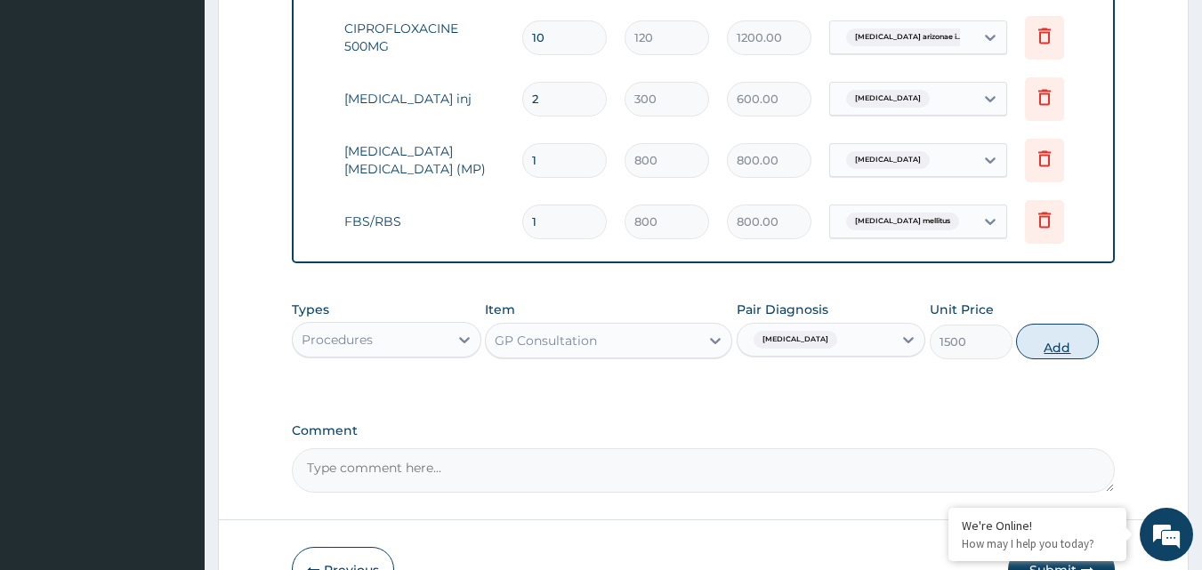
click at [1060, 348] on button "Add" at bounding box center [1057, 342] width 83 height 36
type input "0"
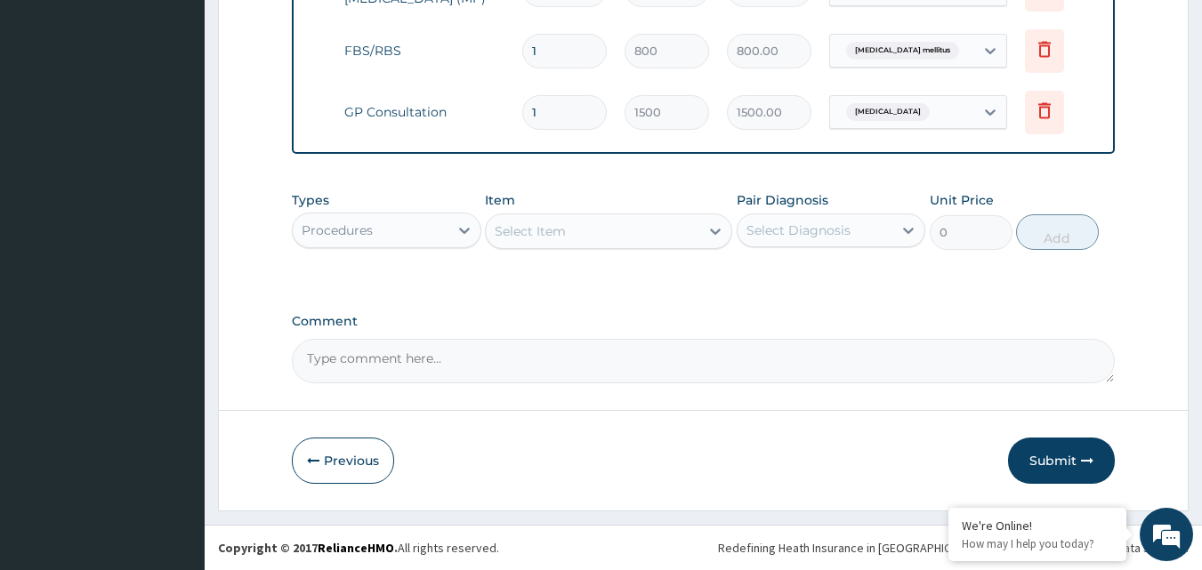
scroll to position [879, 0]
click at [1058, 460] on button "Submit" at bounding box center [1061, 461] width 107 height 46
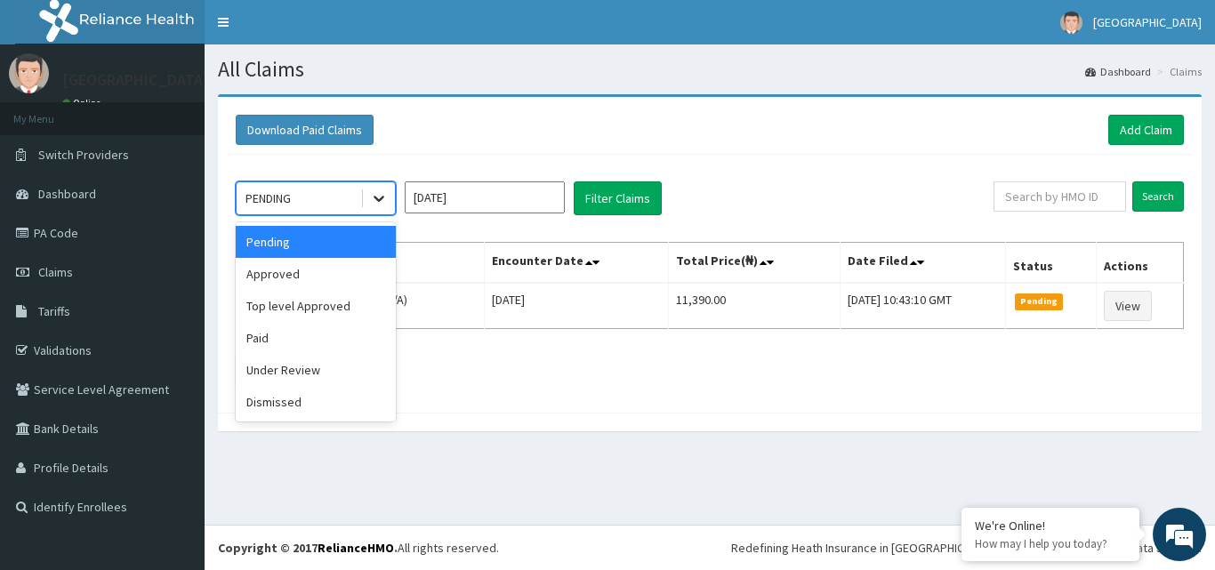
click at [387, 199] on icon at bounding box center [379, 198] width 18 height 18
click at [303, 278] on div "Approved" at bounding box center [316, 274] width 160 height 32
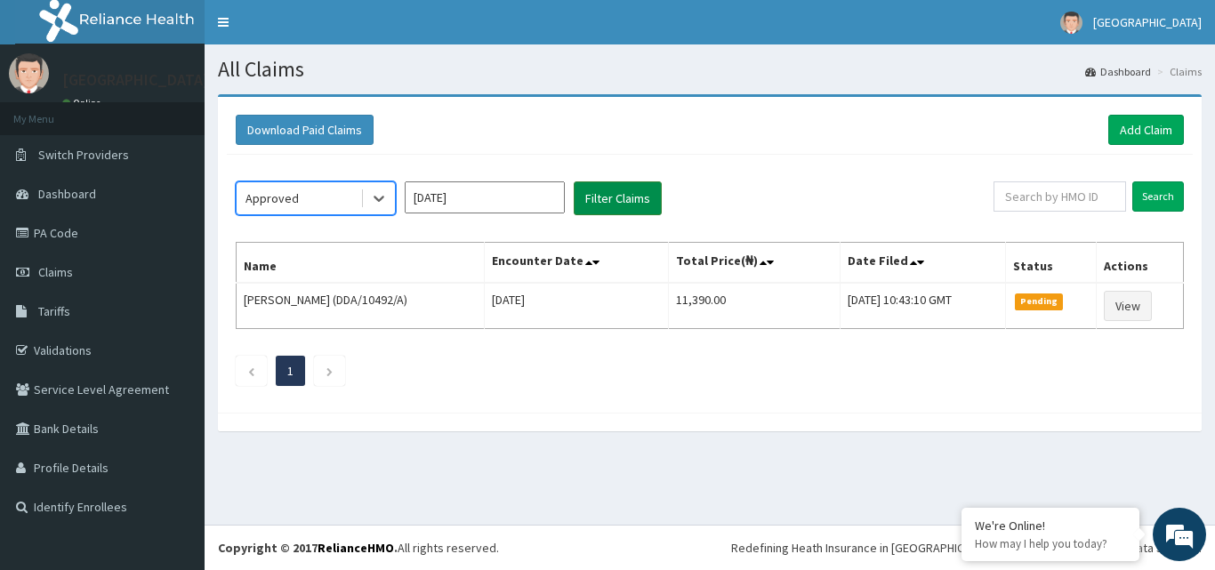
click at [629, 197] on button "Filter Claims" at bounding box center [618, 198] width 88 height 34
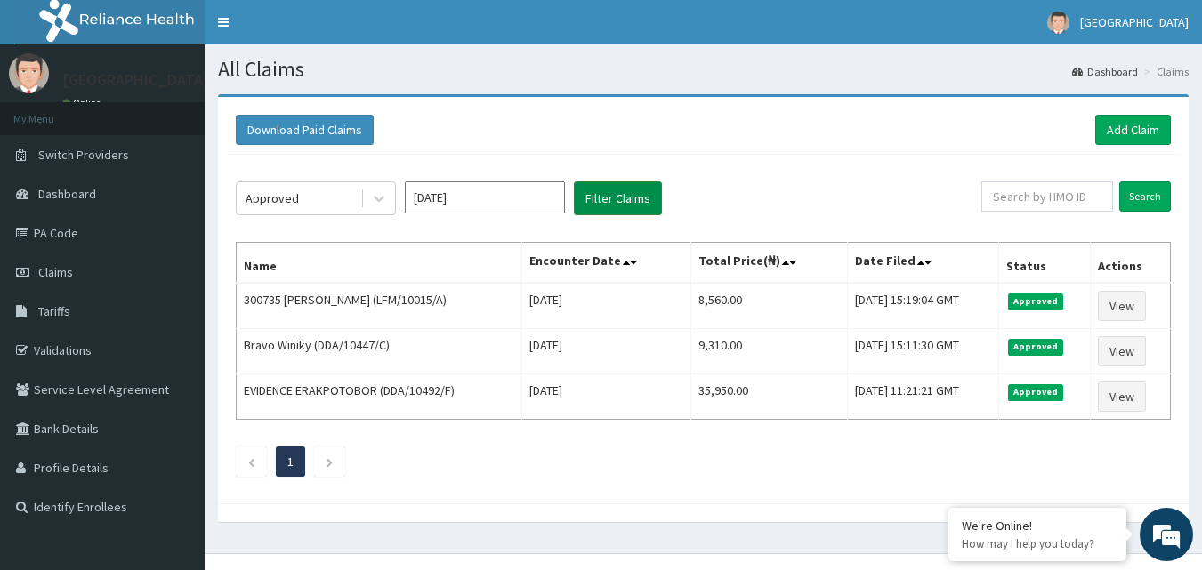
click at [634, 198] on button "Filter Claims" at bounding box center [618, 198] width 88 height 34
click at [1126, 129] on link "Add Claim" at bounding box center [1133, 130] width 76 height 30
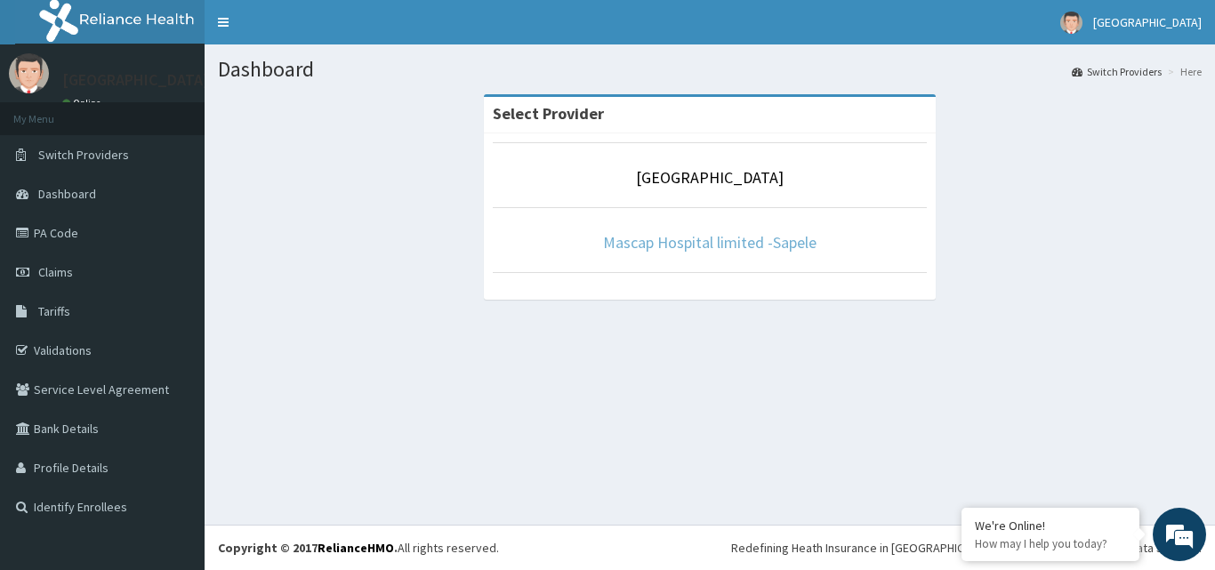
click at [684, 244] on link "Mascap Hospital limited -Sapele" at bounding box center [710, 242] width 214 height 20
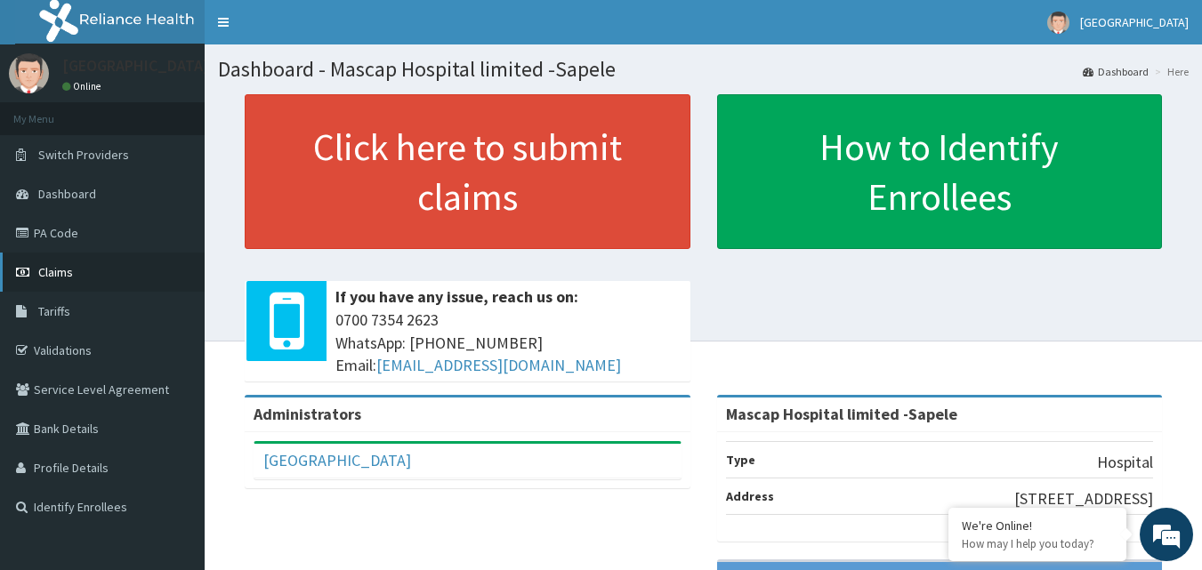
click at [74, 268] on link "Claims" at bounding box center [102, 272] width 205 height 39
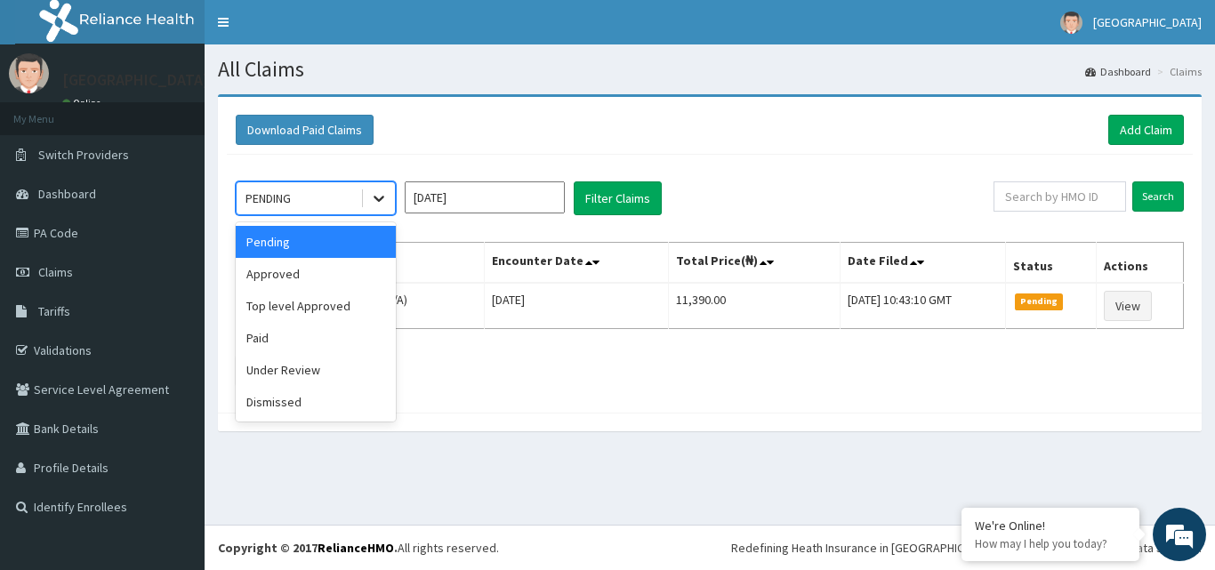
click at [371, 198] on icon at bounding box center [379, 198] width 18 height 18
click at [327, 279] on div "Approved" at bounding box center [316, 274] width 160 height 32
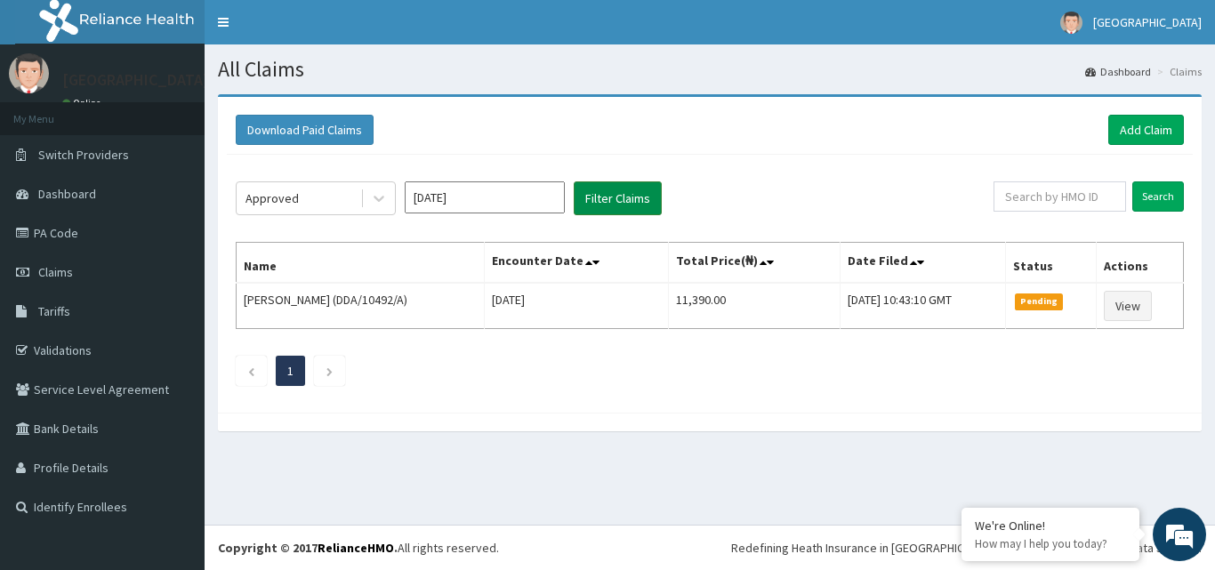
click at [618, 195] on button "Filter Claims" at bounding box center [618, 198] width 88 height 34
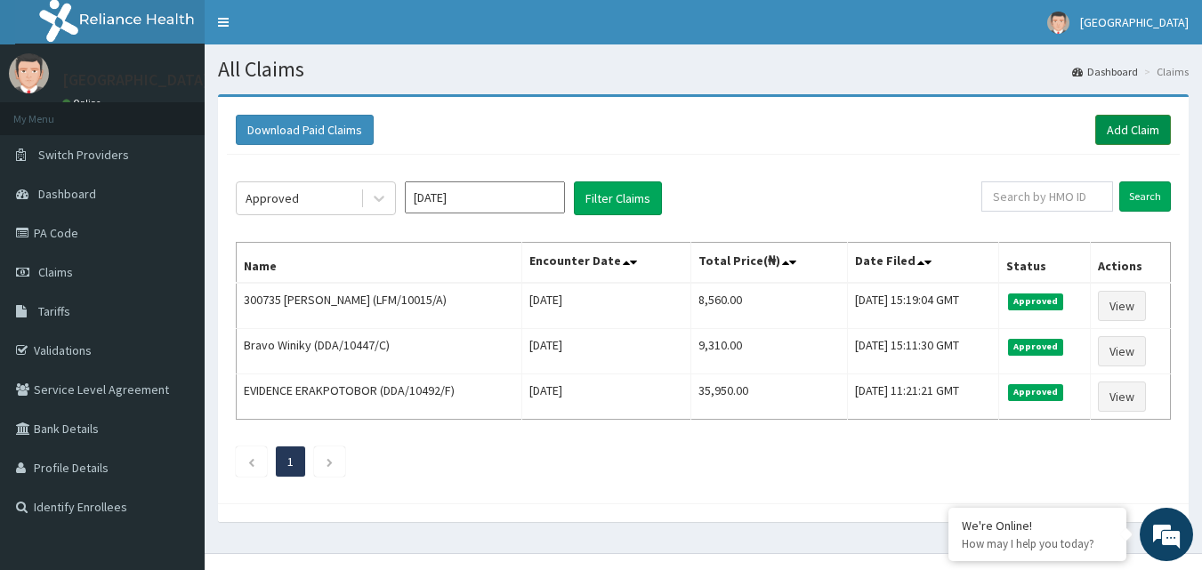
click at [1141, 131] on link "Add Claim" at bounding box center [1133, 130] width 76 height 30
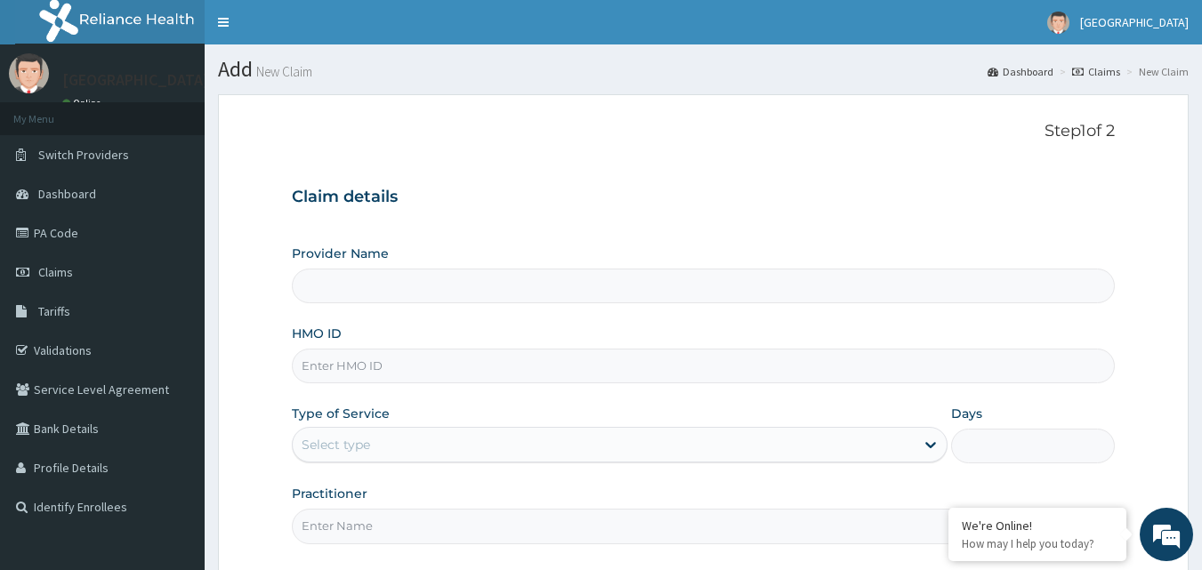
click at [534, 369] on input "HMO ID" at bounding box center [704, 366] width 824 height 35
type input "Mascap Hospital limited -Sapele"
type input "DTI/10458/E"
click at [713, 444] on div "Select type" at bounding box center [604, 445] width 622 height 28
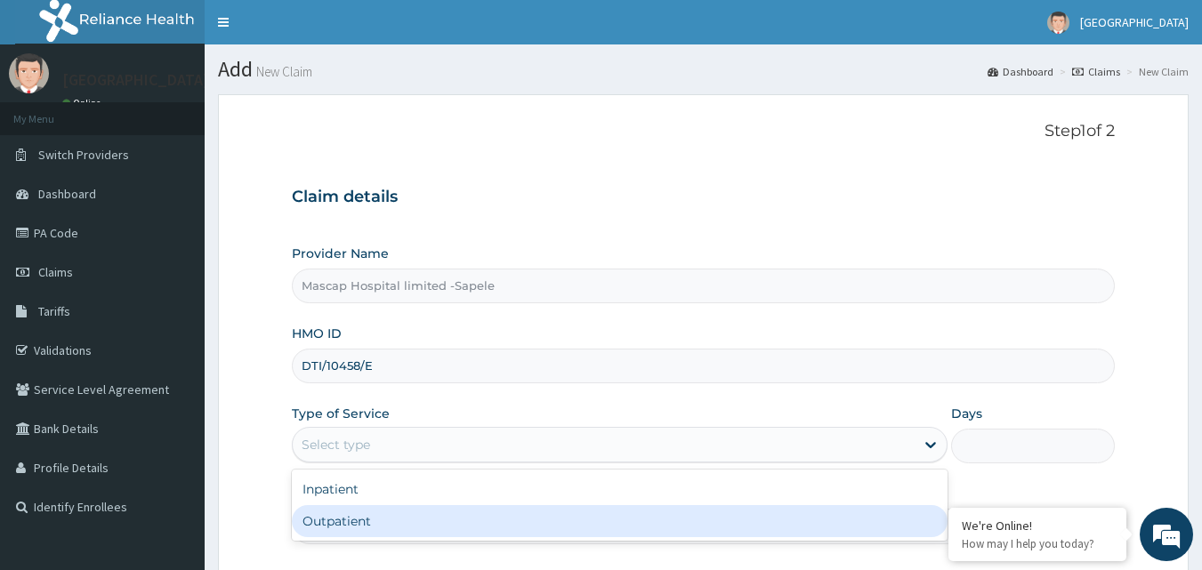
click at [689, 528] on div "Outpatient" at bounding box center [620, 521] width 656 height 32
type input "1"
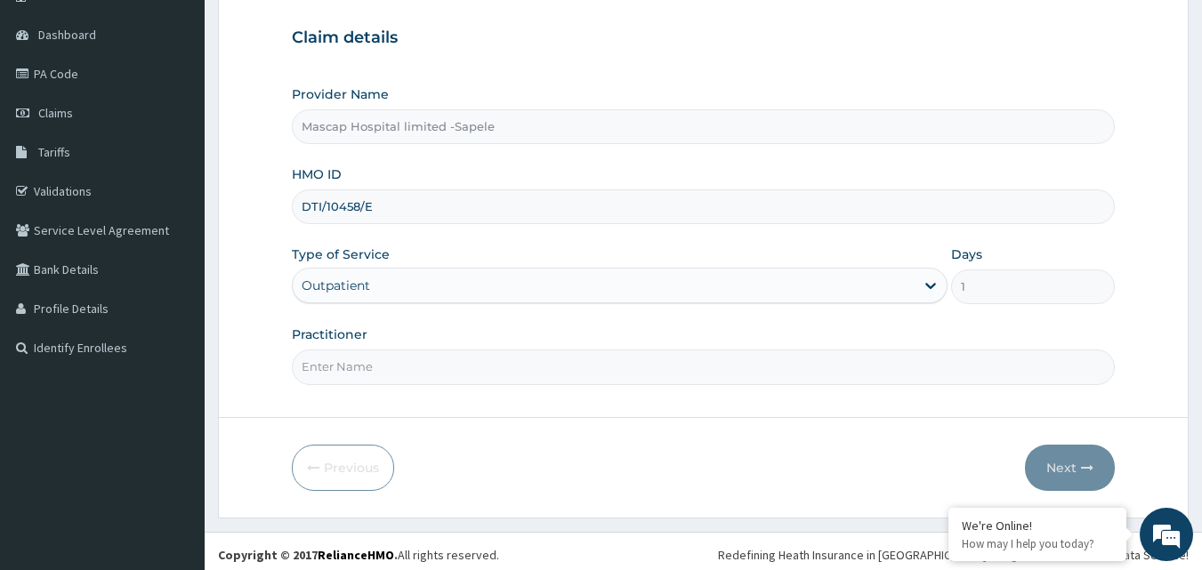
scroll to position [166, 0]
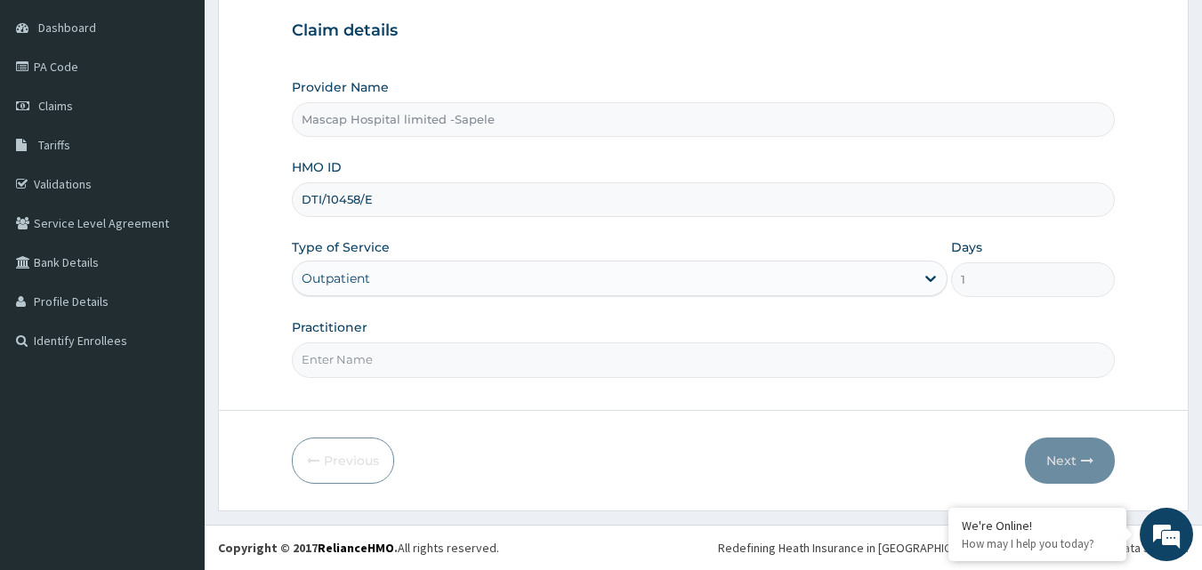
click at [615, 356] on input "Practitioner" at bounding box center [704, 360] width 824 height 35
type input "[PERSON_NAME]"
click at [1059, 461] on button "Next" at bounding box center [1070, 461] width 90 height 46
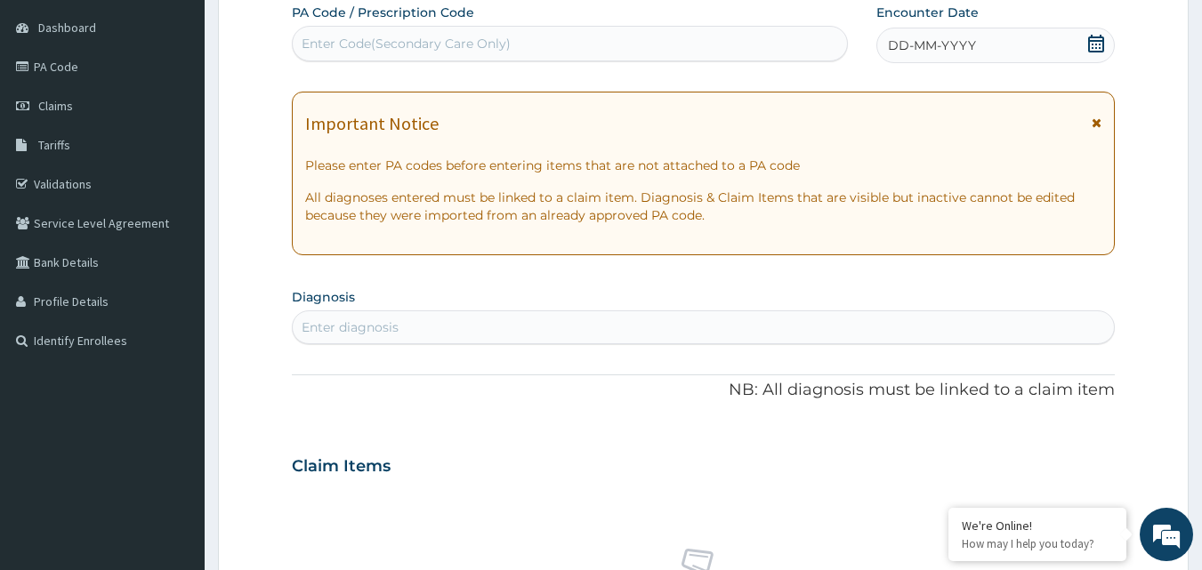
click at [1100, 118] on icon at bounding box center [1097, 123] width 10 height 12
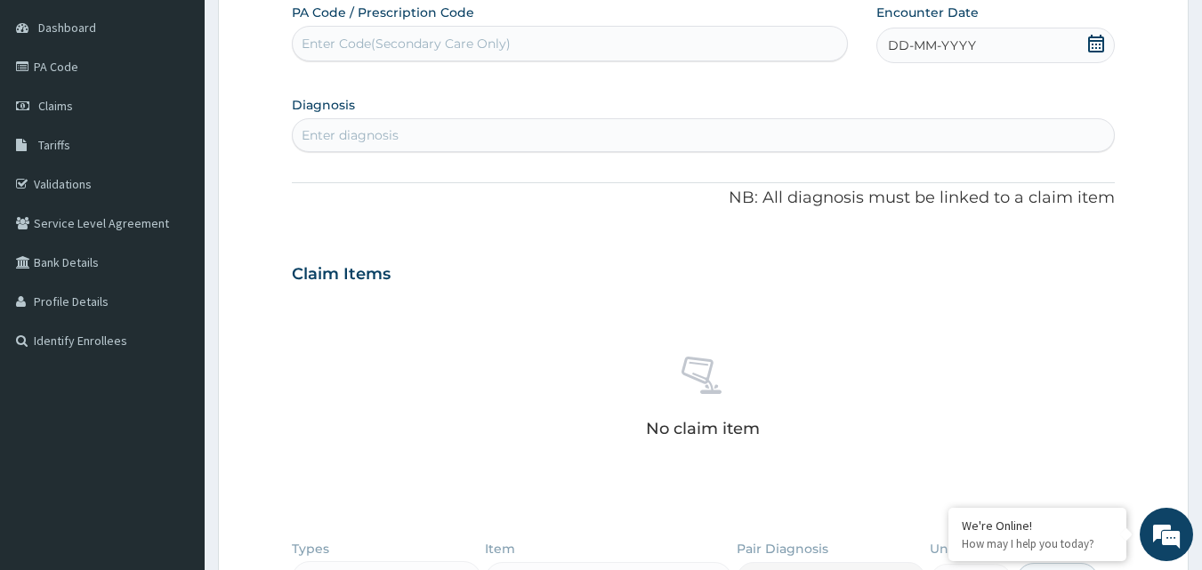
click at [1074, 45] on div "DD-MM-YYYY" at bounding box center [995, 46] width 238 height 36
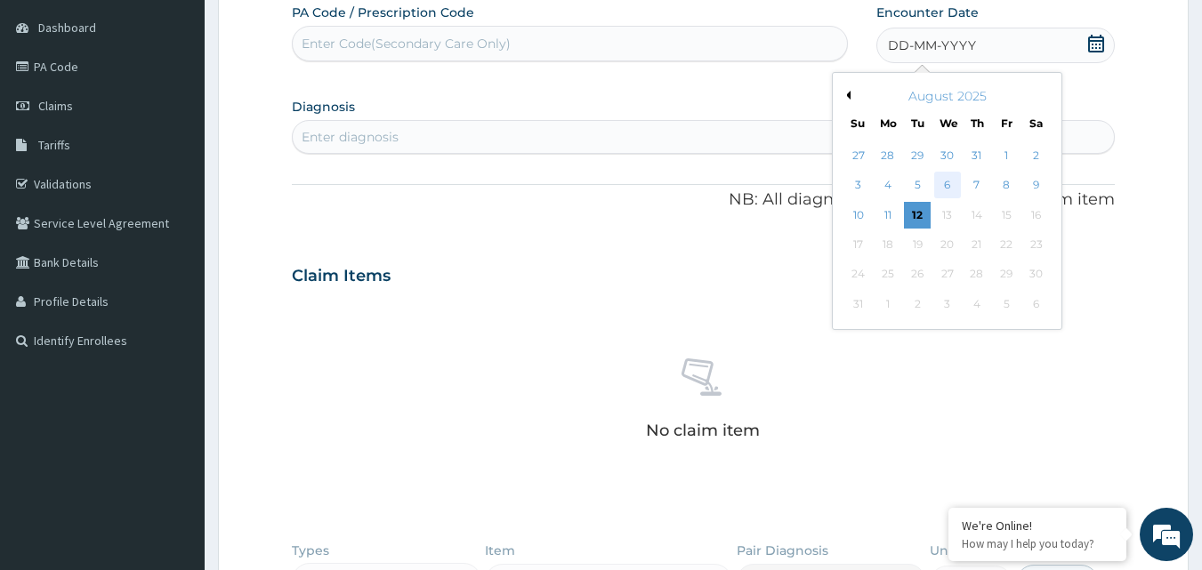
click at [948, 184] on div "6" at bounding box center [947, 186] width 27 height 27
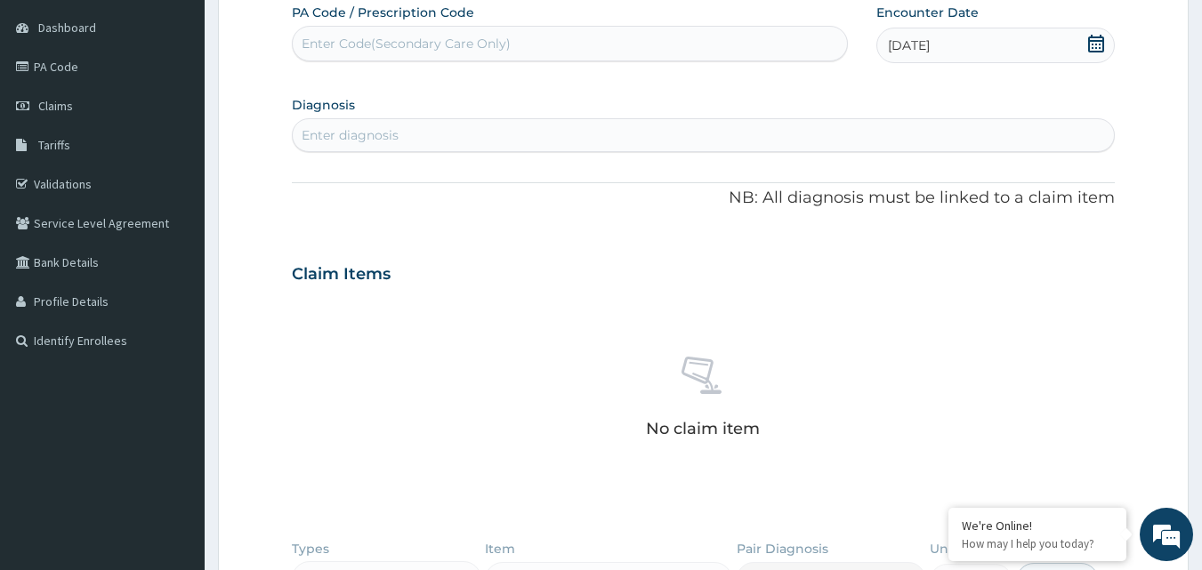
click at [466, 129] on div "Enter diagnosis" at bounding box center [704, 135] width 822 height 28
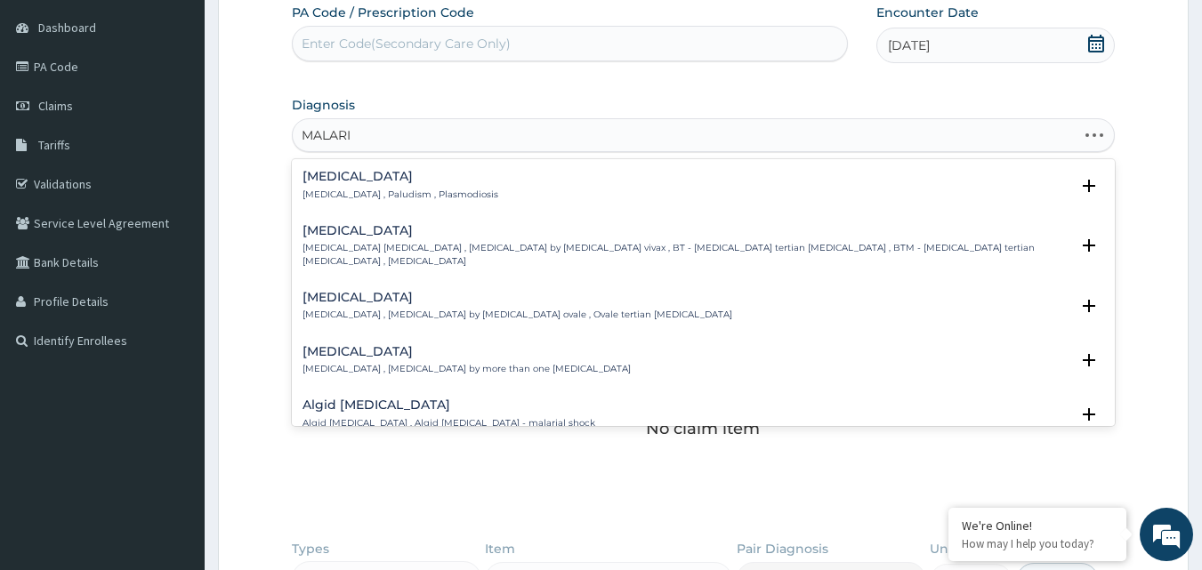
type input "[MEDICAL_DATA]"
click at [314, 195] on p "[MEDICAL_DATA] , Paludism , Plasmodiosis" at bounding box center [400, 195] width 196 height 12
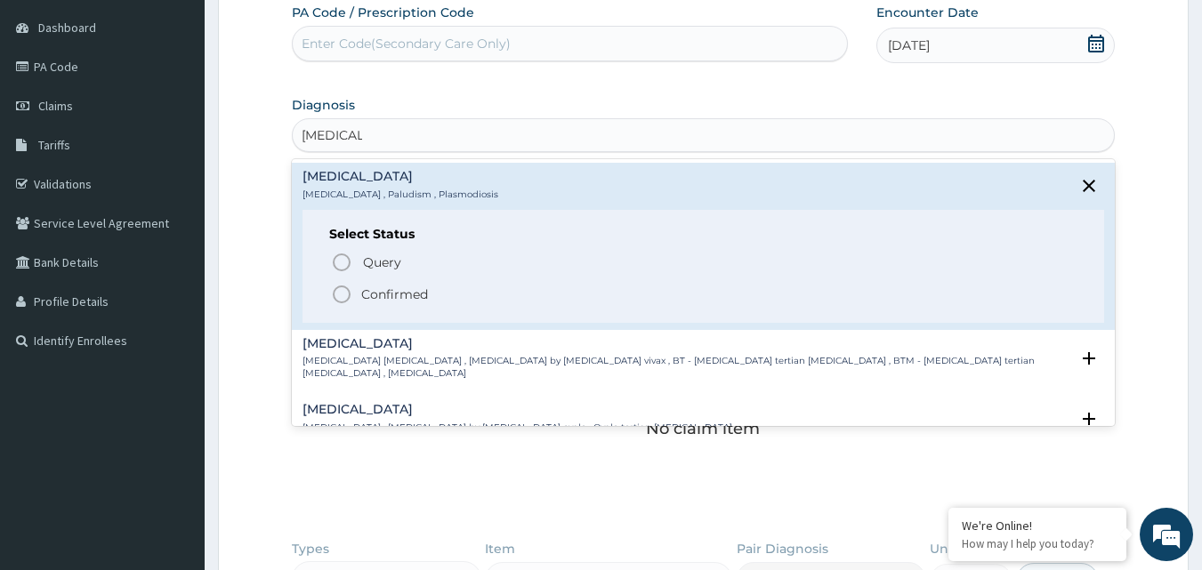
click at [341, 292] on icon "status option filled" at bounding box center [341, 294] width 21 height 21
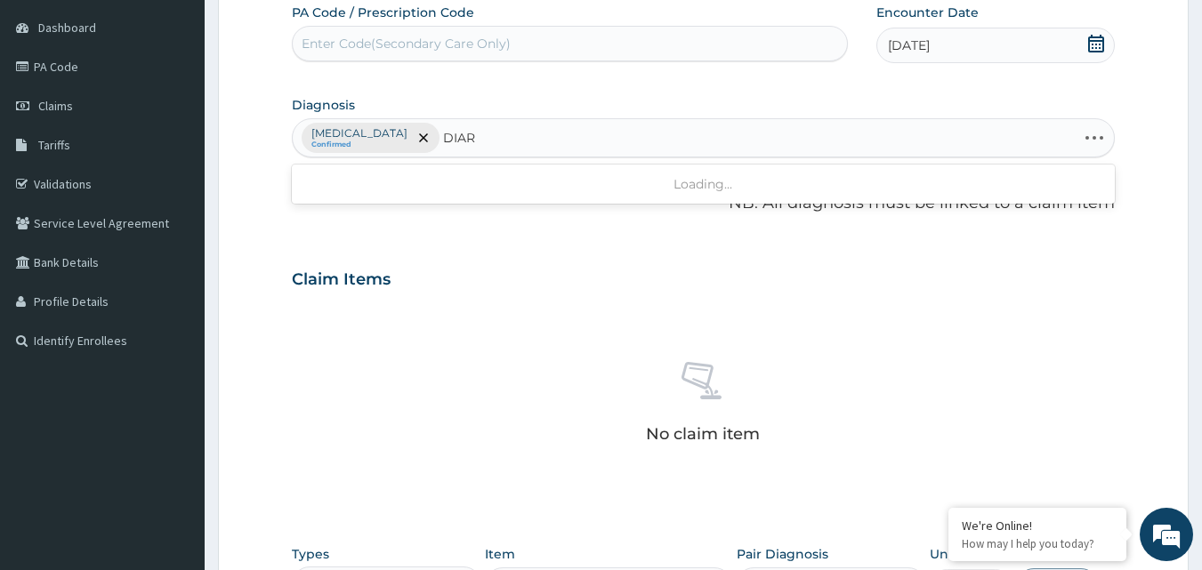
type input "DIARR"
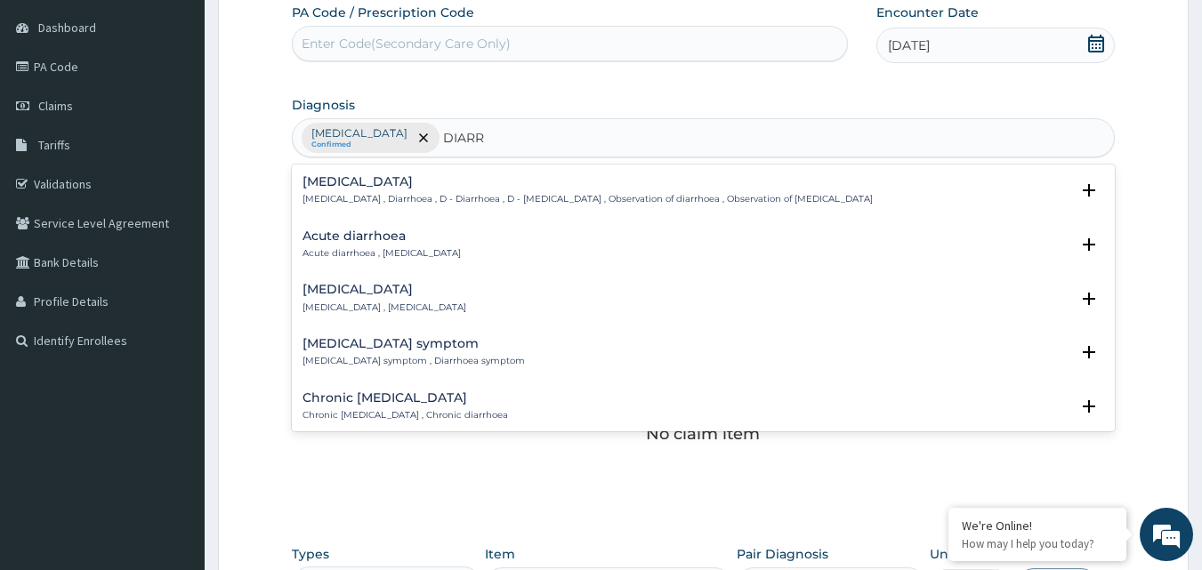
click at [320, 200] on p "[MEDICAL_DATA] , Diarrhoea , D - Diarrhoea , D - [MEDICAL_DATA] , Observation o…" at bounding box center [587, 199] width 570 height 12
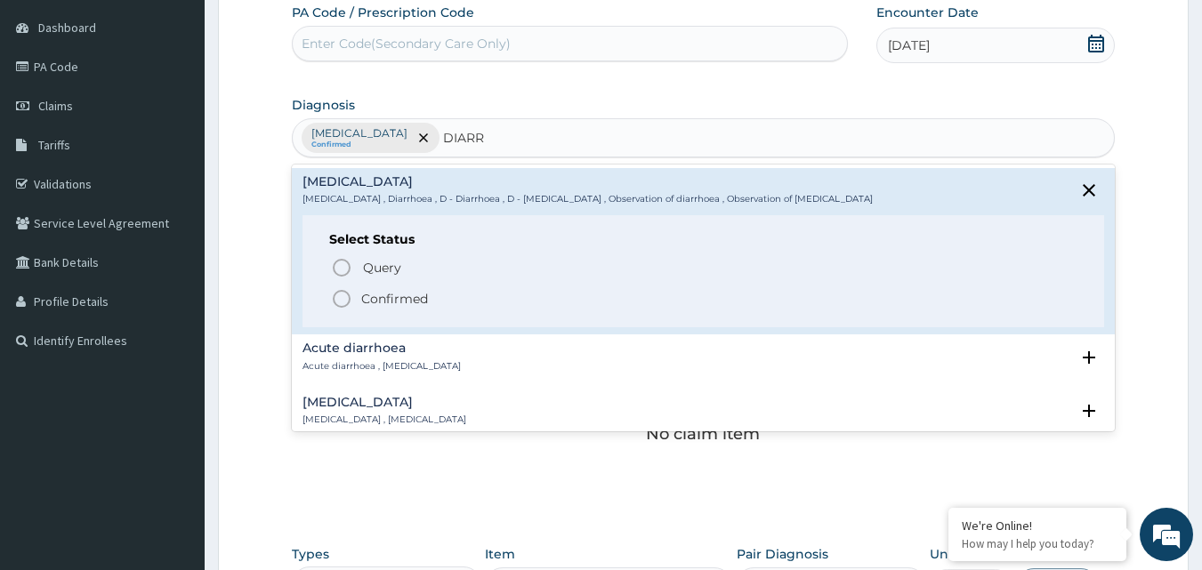
click at [341, 302] on icon "status option filled" at bounding box center [341, 298] width 21 height 21
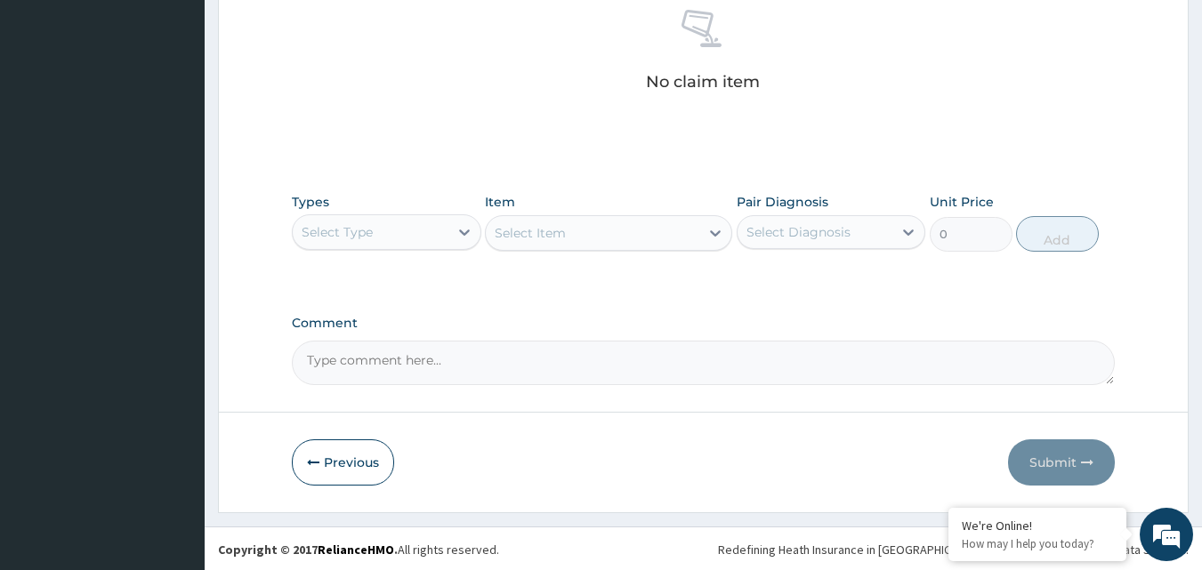
scroll to position [520, 0]
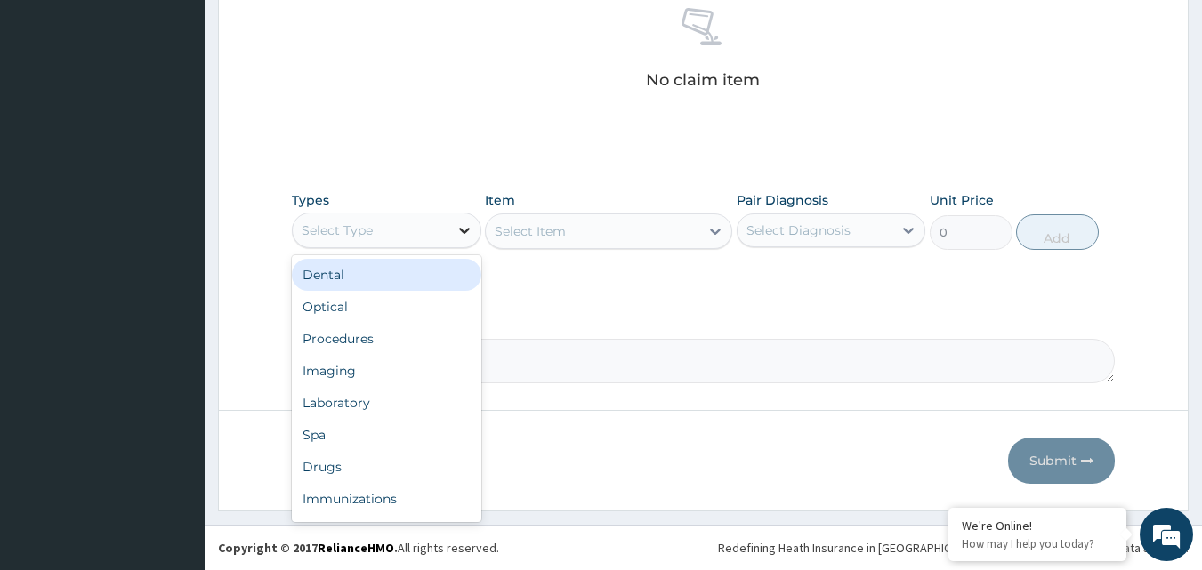
click at [466, 231] on icon at bounding box center [464, 231] width 11 height 6
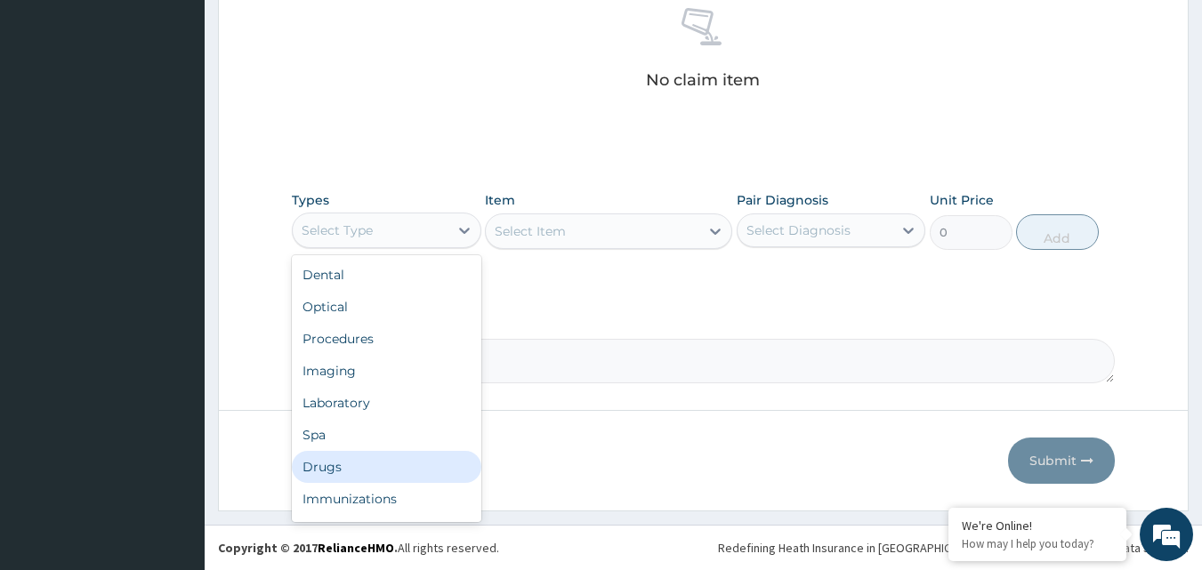
click at [353, 468] on div "Drugs" at bounding box center [386, 467] width 189 height 32
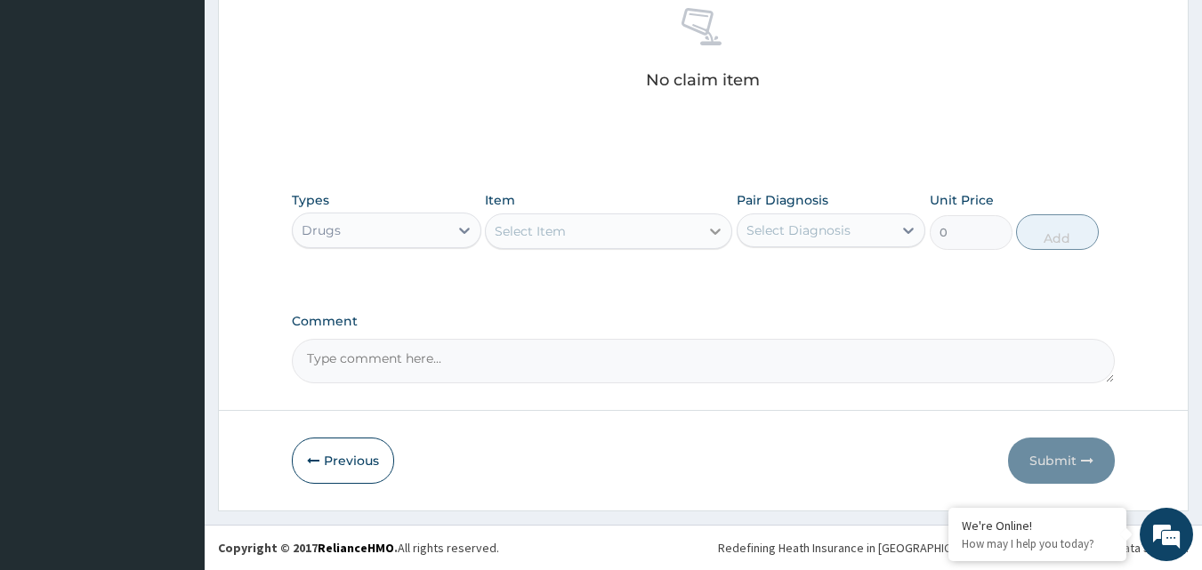
click at [714, 234] on icon at bounding box center [715, 232] width 11 height 6
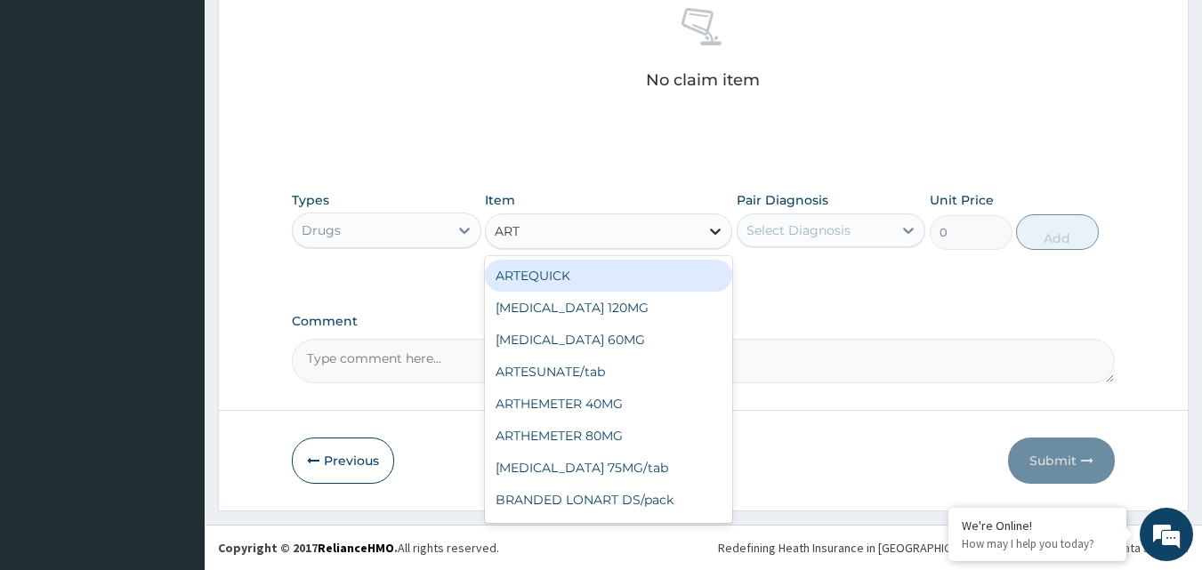
type input "ARTH"
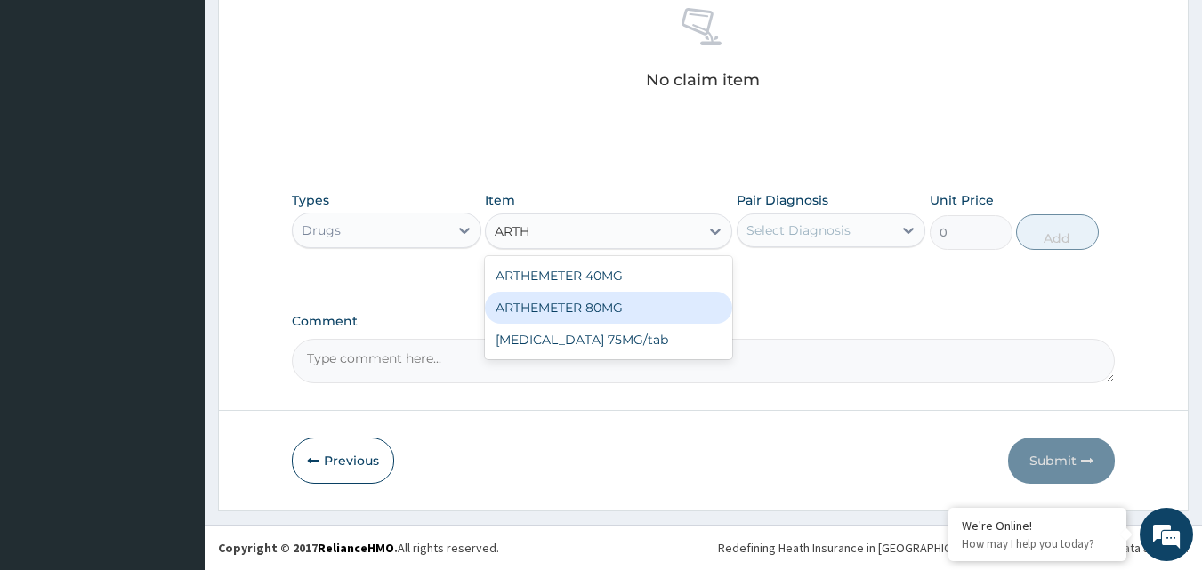
click at [645, 305] on div "ARTHEMETER 80MG" at bounding box center [608, 308] width 247 height 32
type input "500"
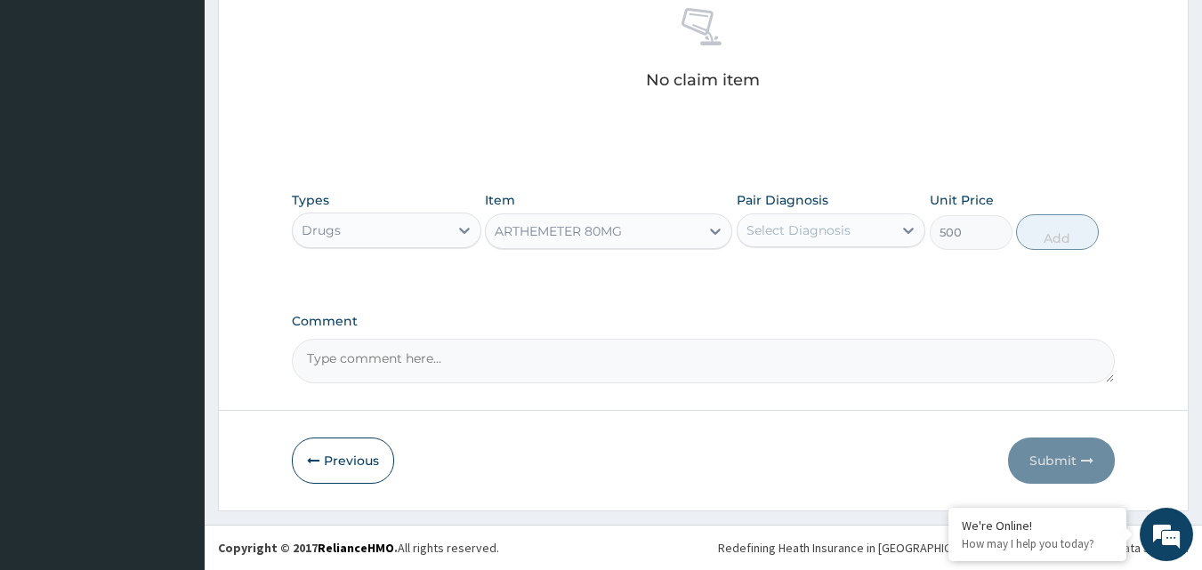
drag, startPoint x: 903, startPoint y: 226, endPoint x: 885, endPoint y: 230, distance: 18.1
click at [901, 226] on icon at bounding box center [908, 231] width 18 height 18
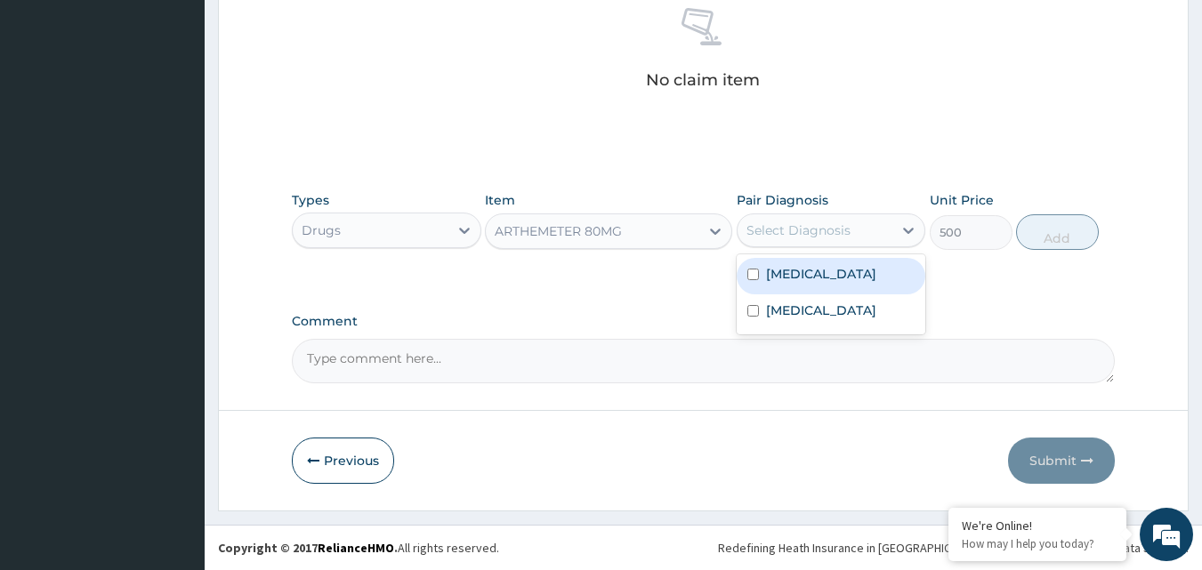
click at [754, 275] on input "checkbox" at bounding box center [753, 275] width 12 height 12
checkbox input "true"
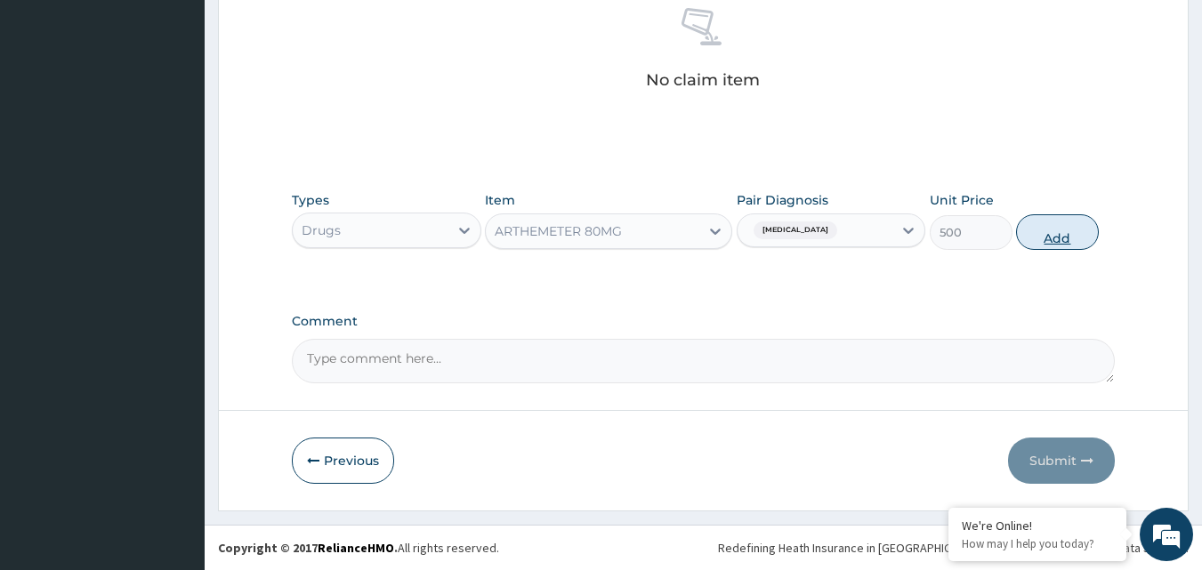
drag, startPoint x: 1046, startPoint y: 232, endPoint x: 1035, endPoint y: 221, distance: 16.4
click at [1046, 231] on button "Add" at bounding box center [1057, 232] width 83 height 36
type input "0"
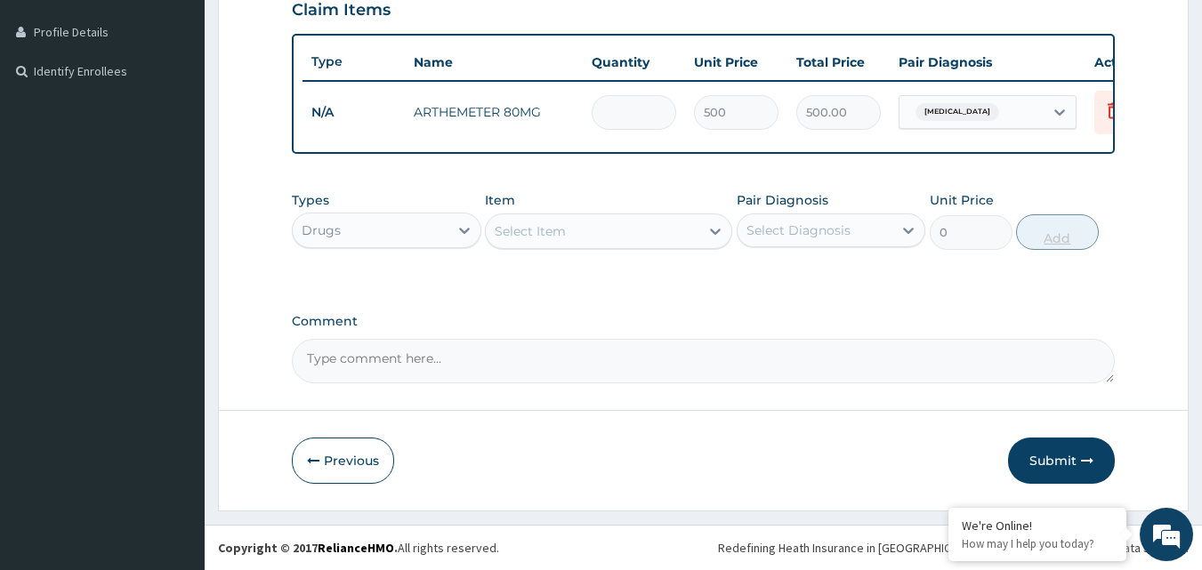
type input "0.00"
type input "6"
type input "3000.00"
type input "6"
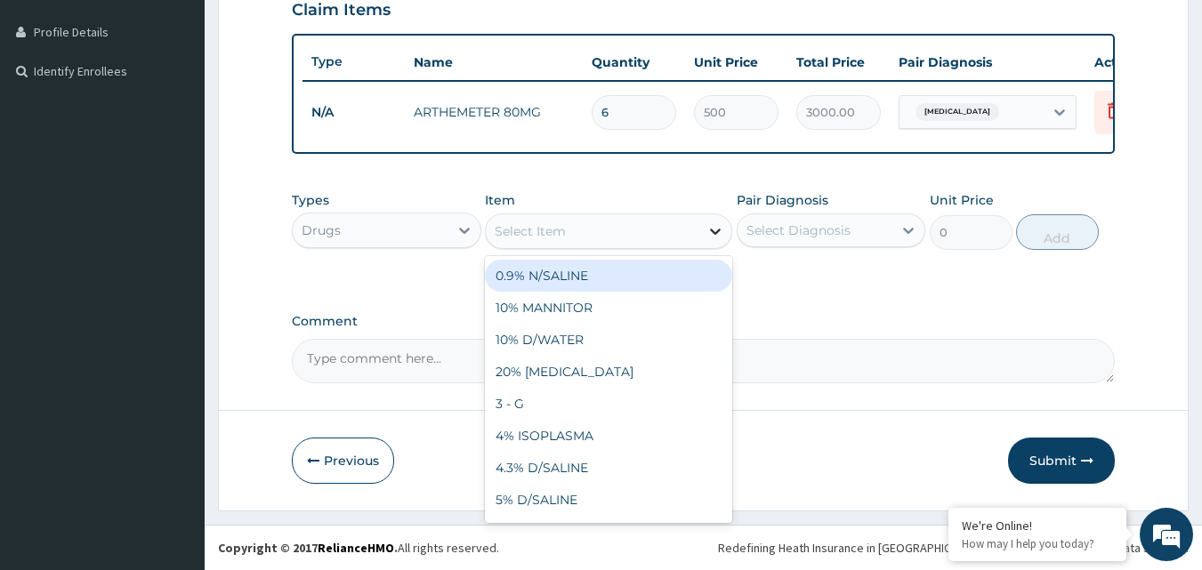
click at [706, 229] on icon at bounding box center [715, 231] width 18 height 18
type input "ZINC"
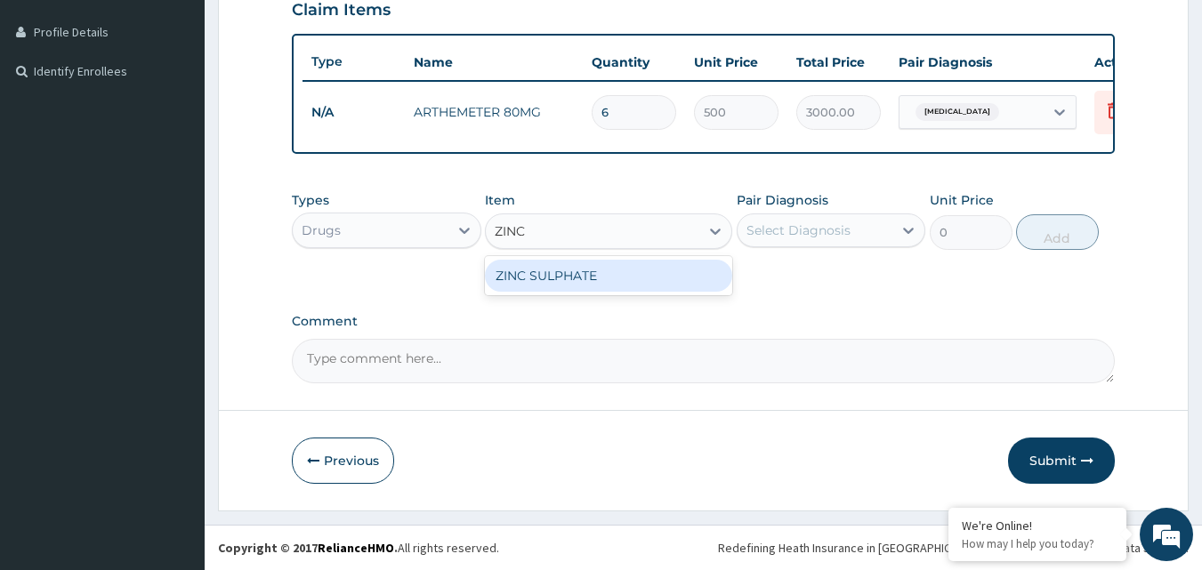
click at [677, 281] on div "ZINC SULPHATE" at bounding box center [608, 276] width 247 height 32
type input "50"
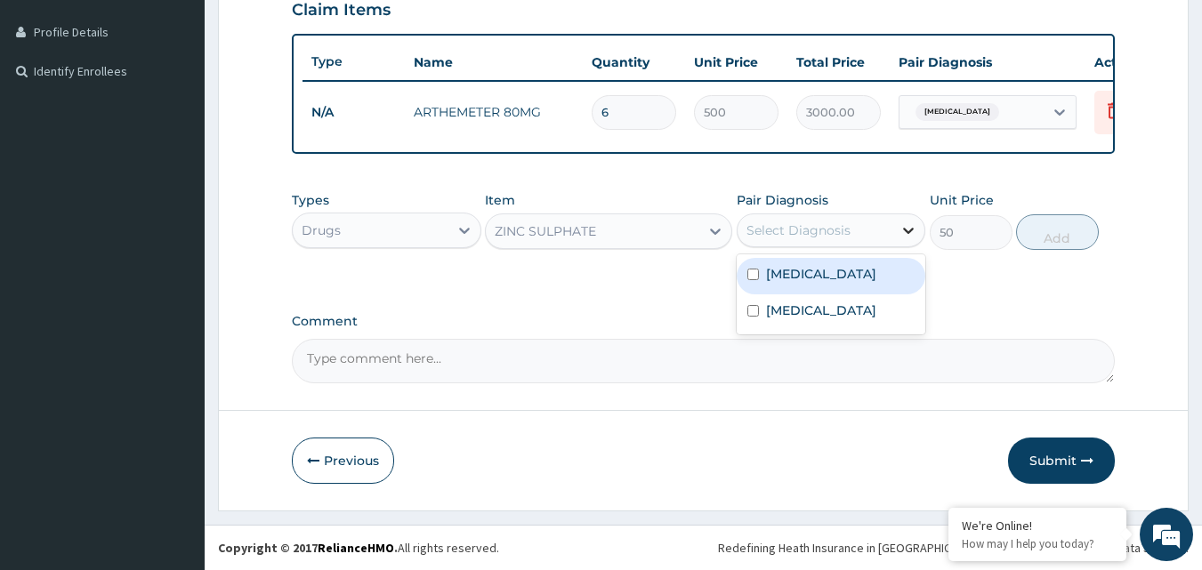
click at [900, 229] on icon at bounding box center [908, 231] width 18 height 18
click at [753, 272] on input "checkbox" at bounding box center [753, 275] width 12 height 12
checkbox input "true"
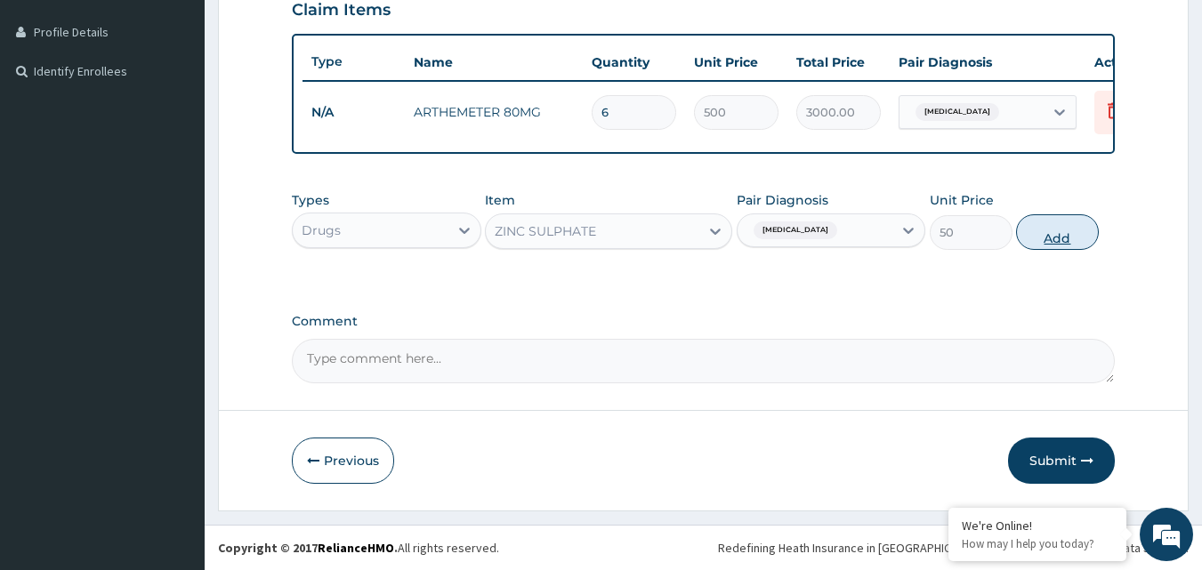
click at [1060, 234] on button "Add" at bounding box center [1057, 232] width 83 height 36
type input "0"
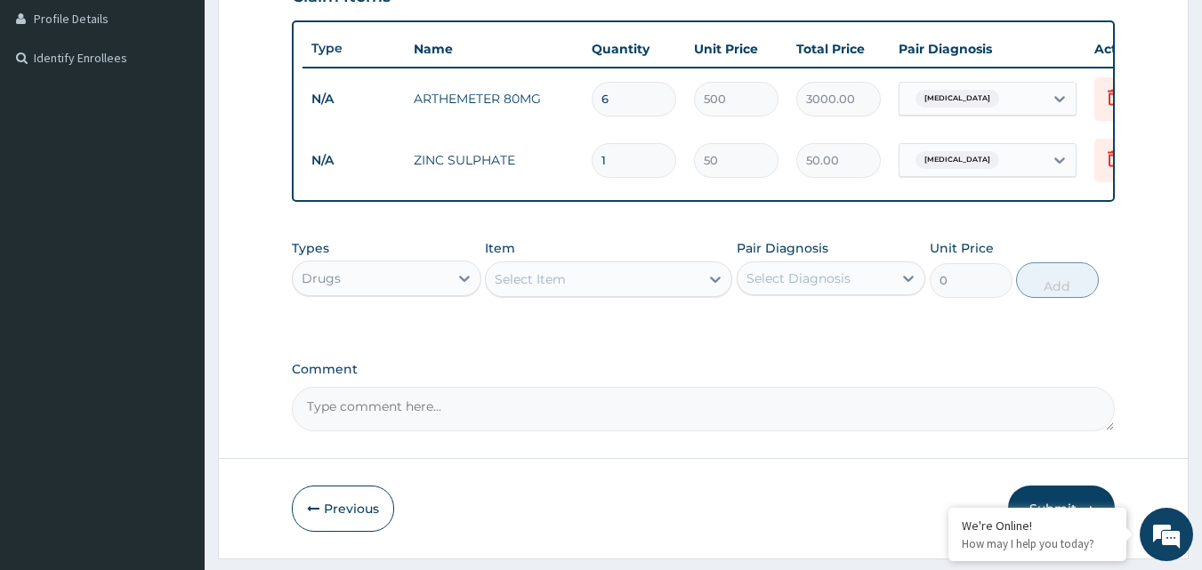
type input "0.00"
type input "7"
type input "350.00"
type input "7"
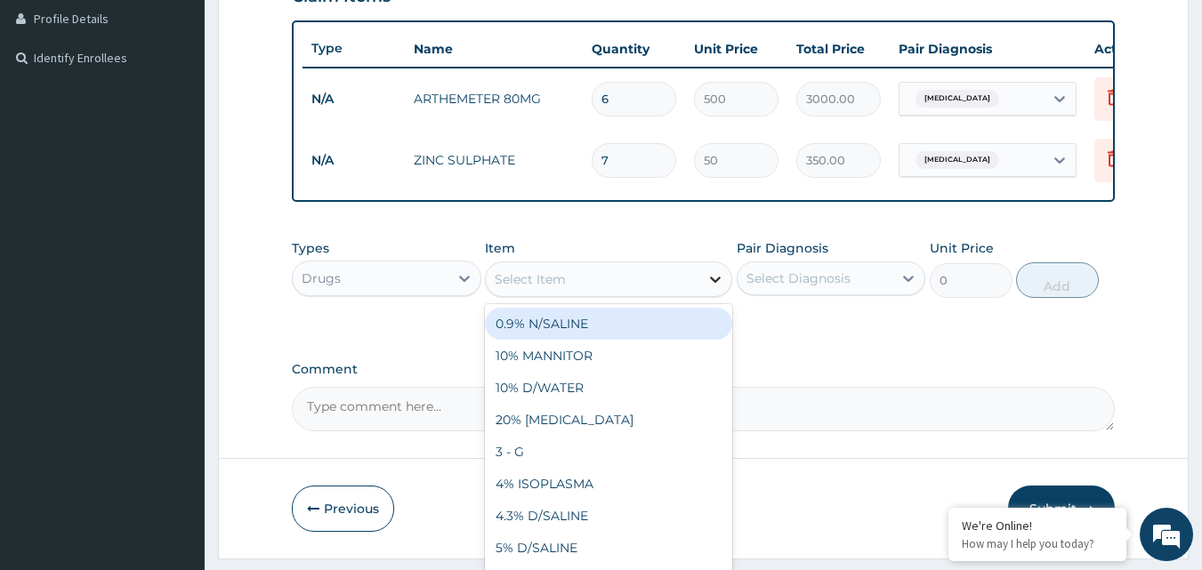
click at [715, 283] on icon at bounding box center [715, 280] width 11 height 6
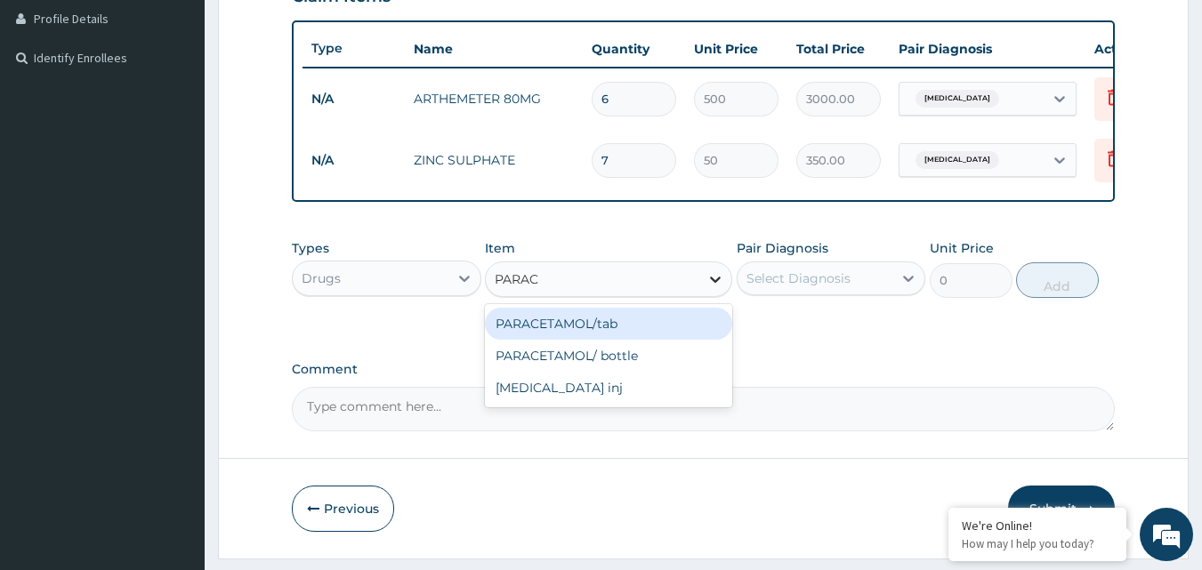
type input "PARACE"
click at [675, 335] on div "PARACETAMOL/tab" at bounding box center [608, 324] width 247 height 32
type input "20"
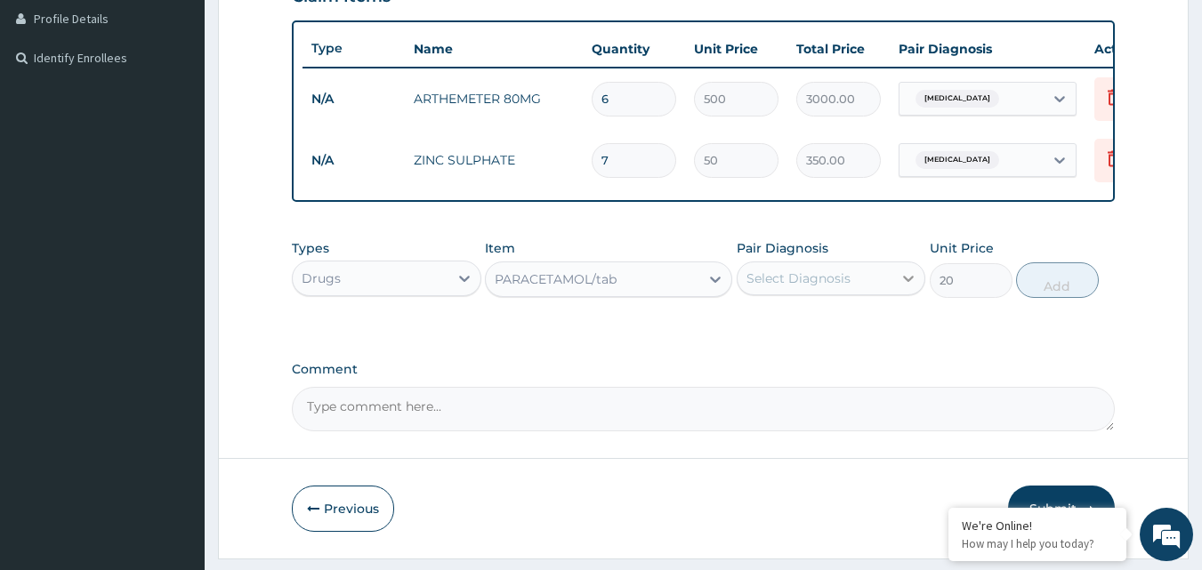
click at [914, 286] on icon at bounding box center [908, 279] width 18 height 18
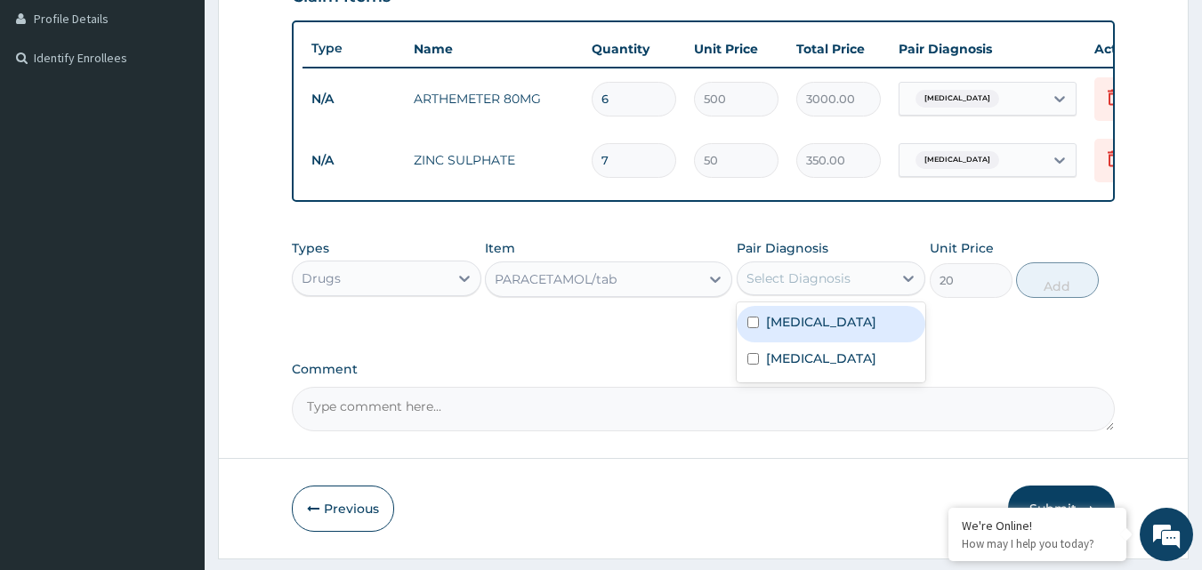
click at [752, 328] on input "checkbox" at bounding box center [753, 323] width 12 height 12
checkbox input "true"
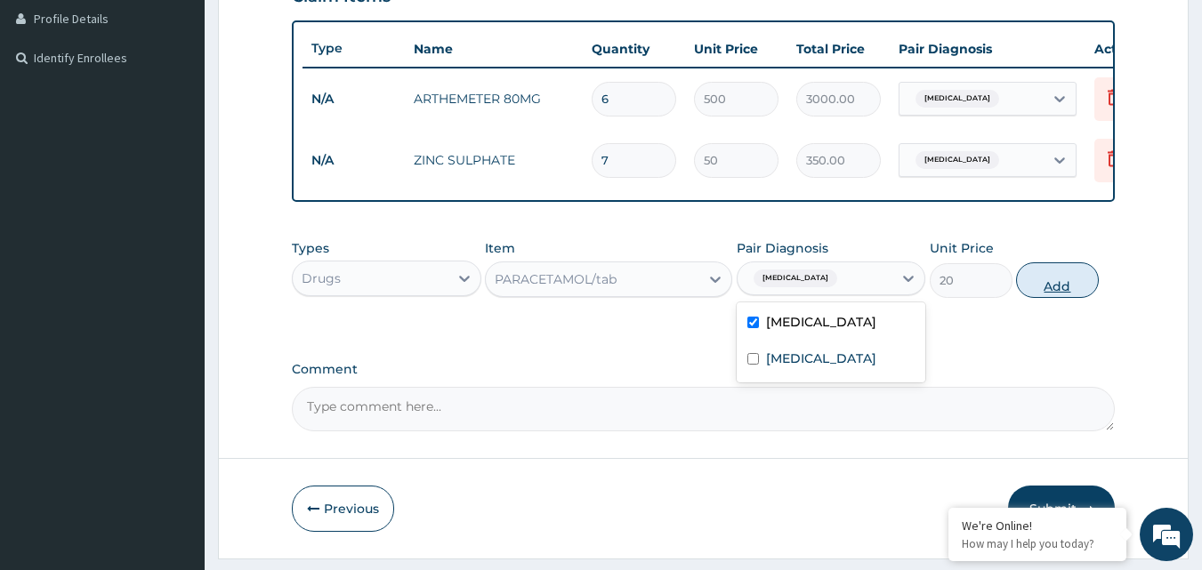
click at [1068, 298] on button "Add" at bounding box center [1057, 280] width 83 height 36
type input "0"
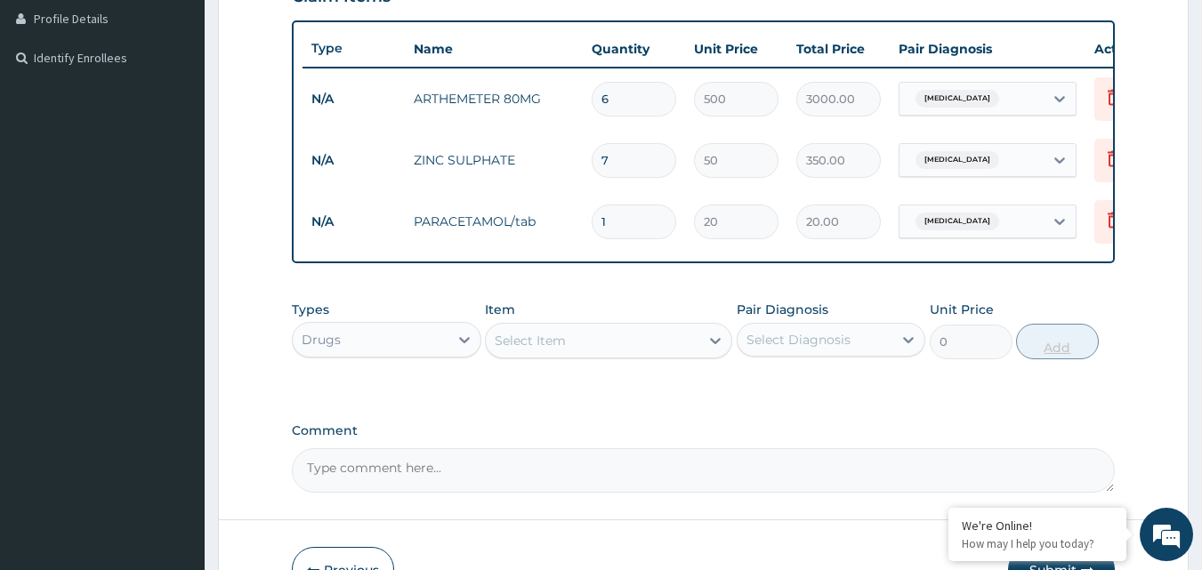
type input "18"
type input "360.00"
type input "18"
click at [711, 350] on icon at bounding box center [715, 341] width 18 height 18
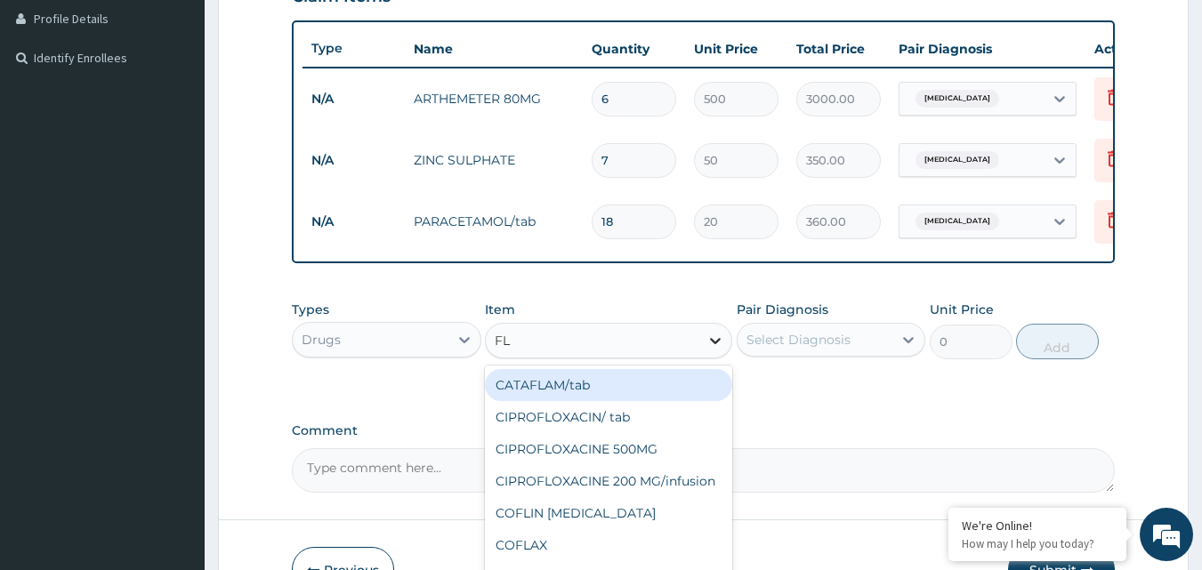
type input "F"
type input "METRO"
click at [617, 401] on div "[MEDICAL_DATA] 200MG" at bounding box center [608, 385] width 247 height 32
type input "30"
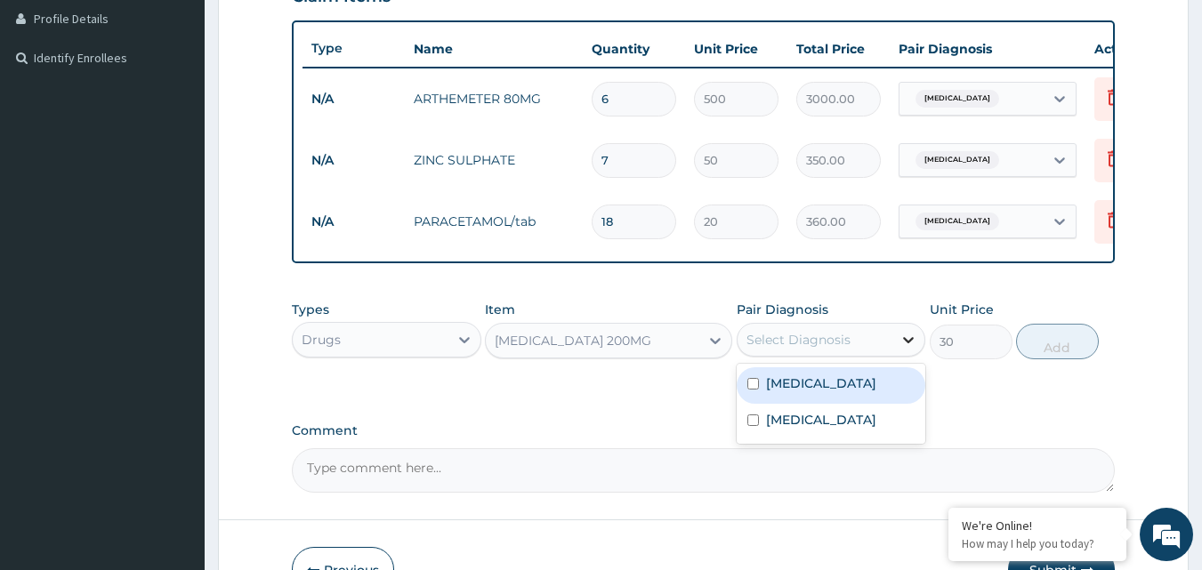
click at [906, 343] on icon at bounding box center [909, 340] width 11 height 6
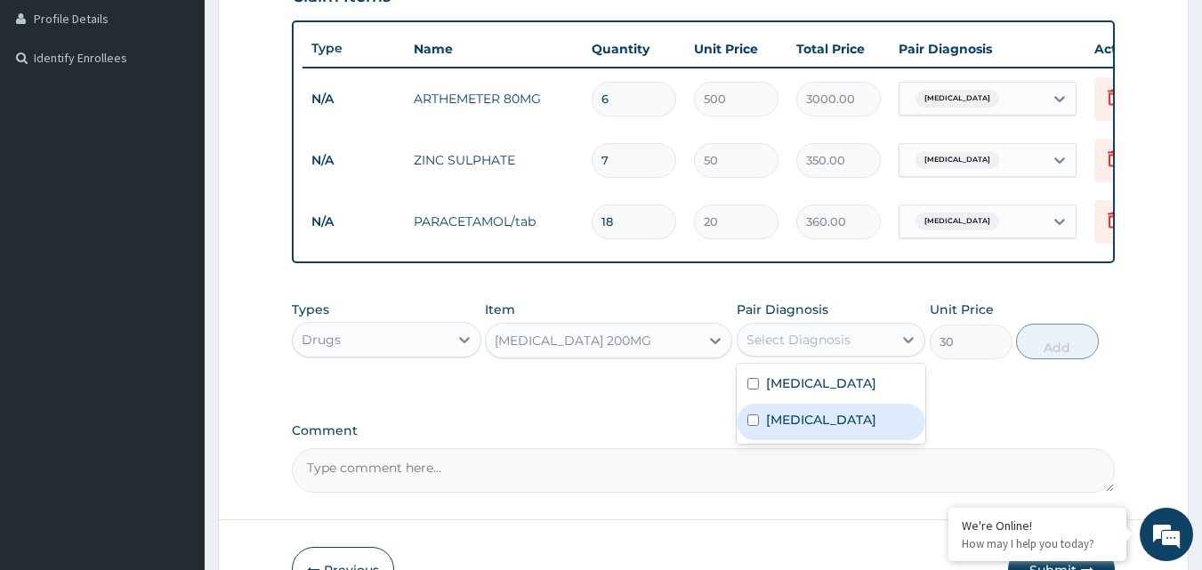
click at [754, 426] on input "checkbox" at bounding box center [753, 421] width 12 height 12
checkbox input "true"
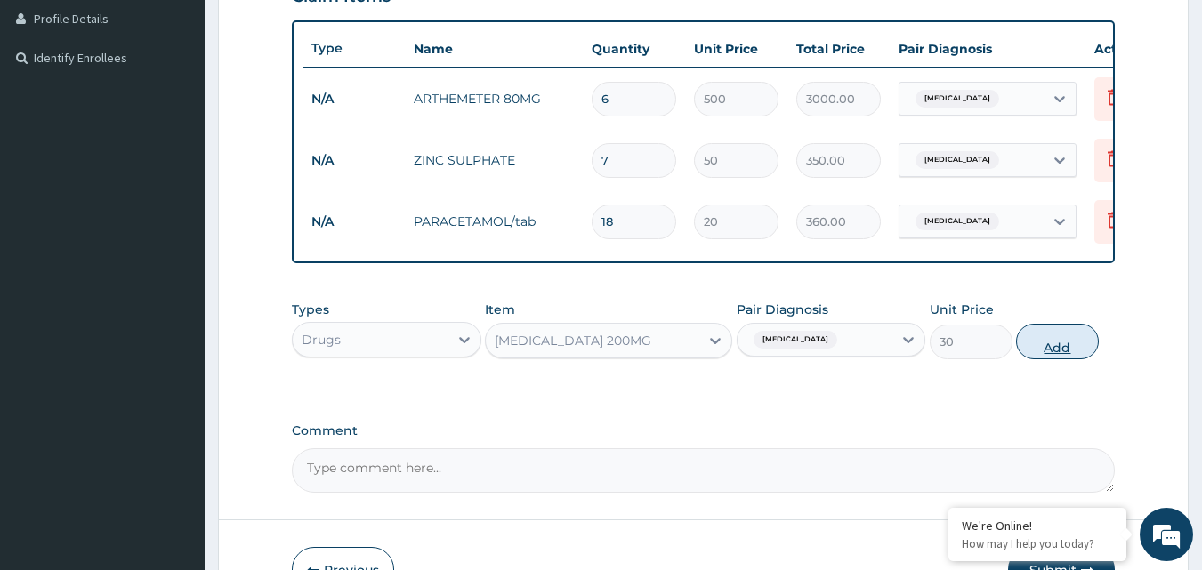
click at [1069, 353] on button "Add" at bounding box center [1057, 342] width 83 height 36
type input "0"
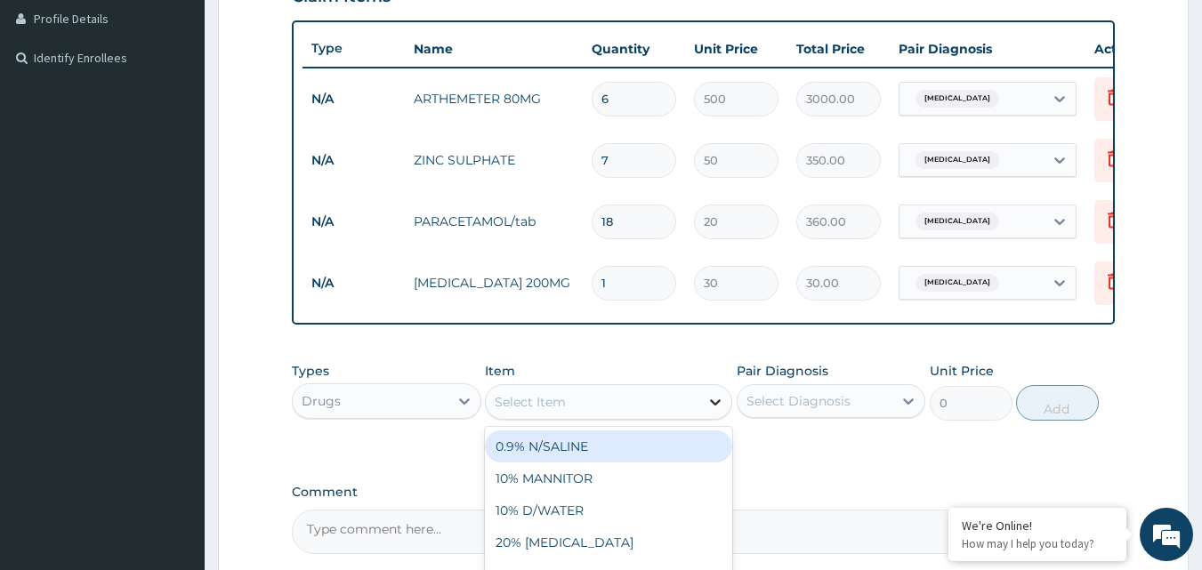
click at [705, 418] on div at bounding box center [715, 402] width 32 height 32
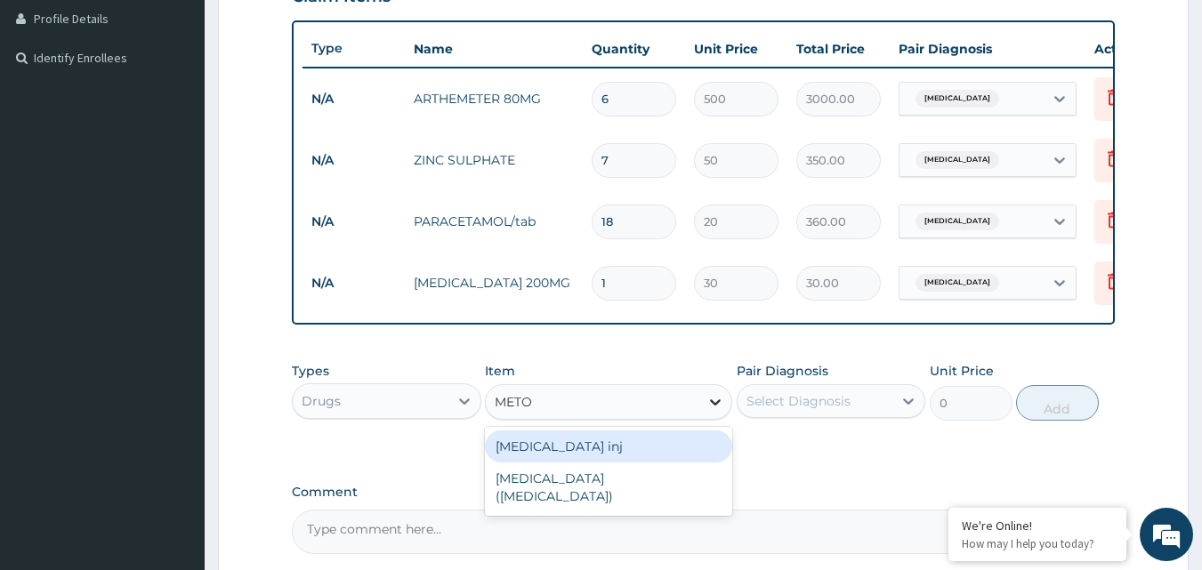
type input "METOC"
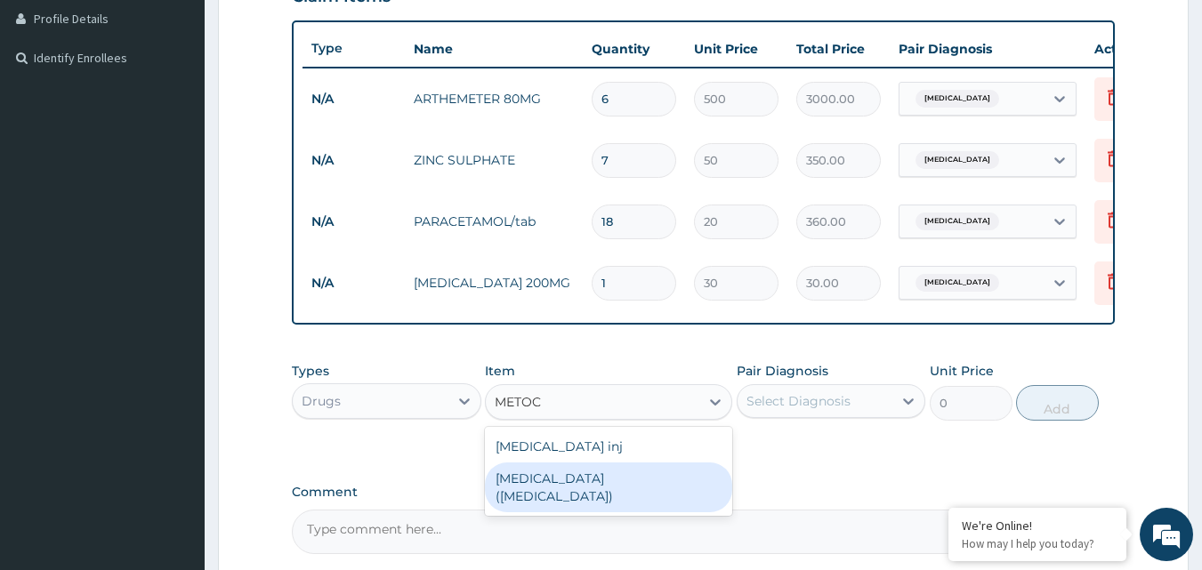
click at [593, 493] on div "[MEDICAL_DATA] ([MEDICAL_DATA])" at bounding box center [608, 488] width 247 height 50
type input "80"
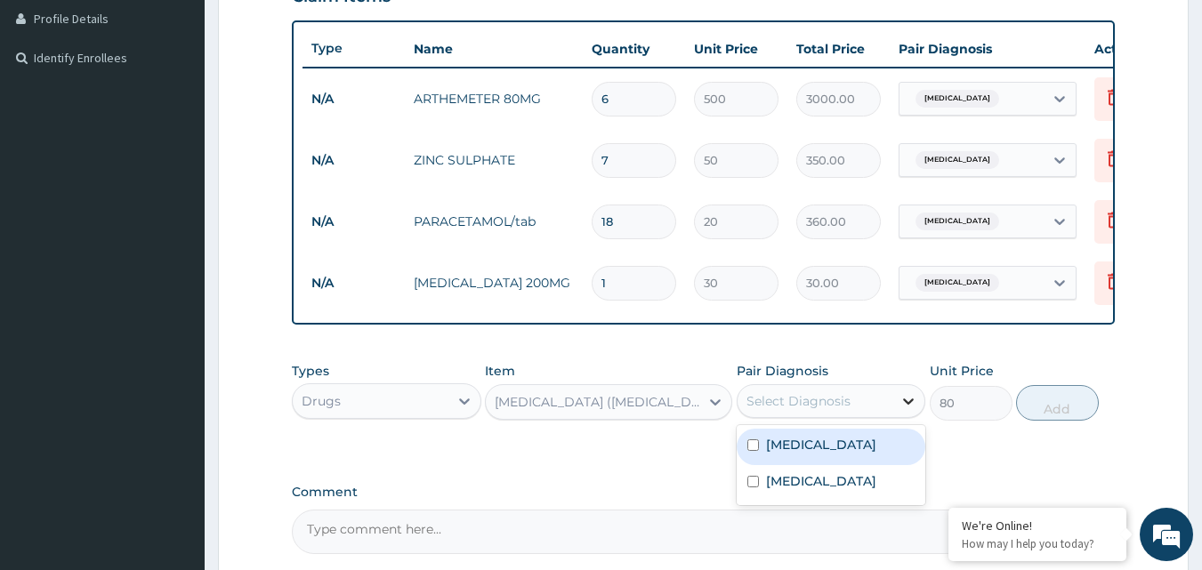
click at [908, 410] on icon at bounding box center [908, 401] width 18 height 18
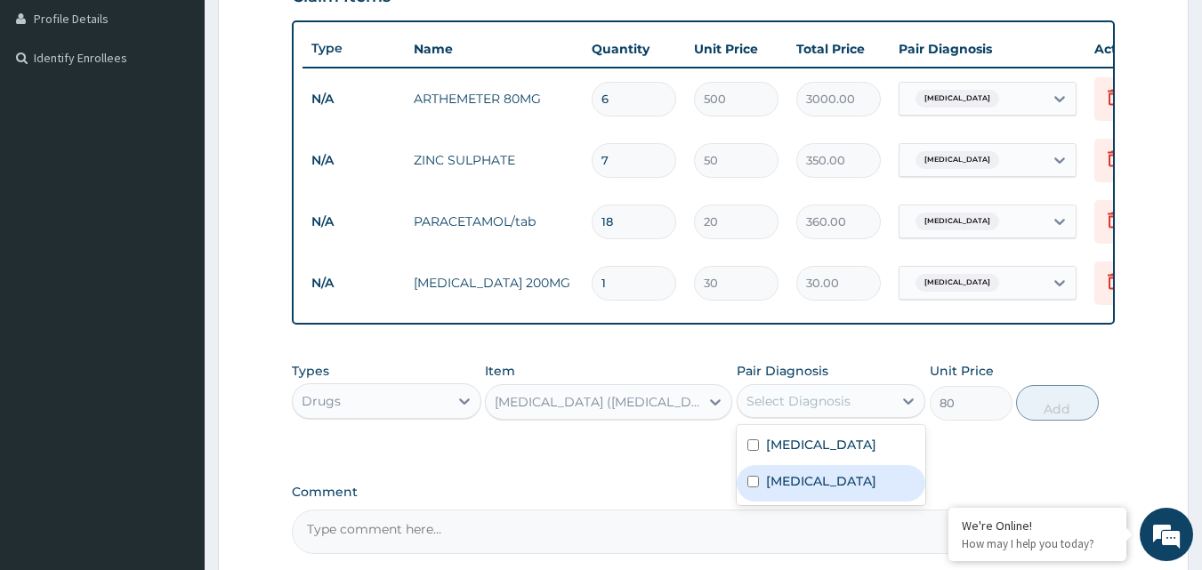
click at [754, 488] on input "checkbox" at bounding box center [753, 482] width 12 height 12
checkbox input "true"
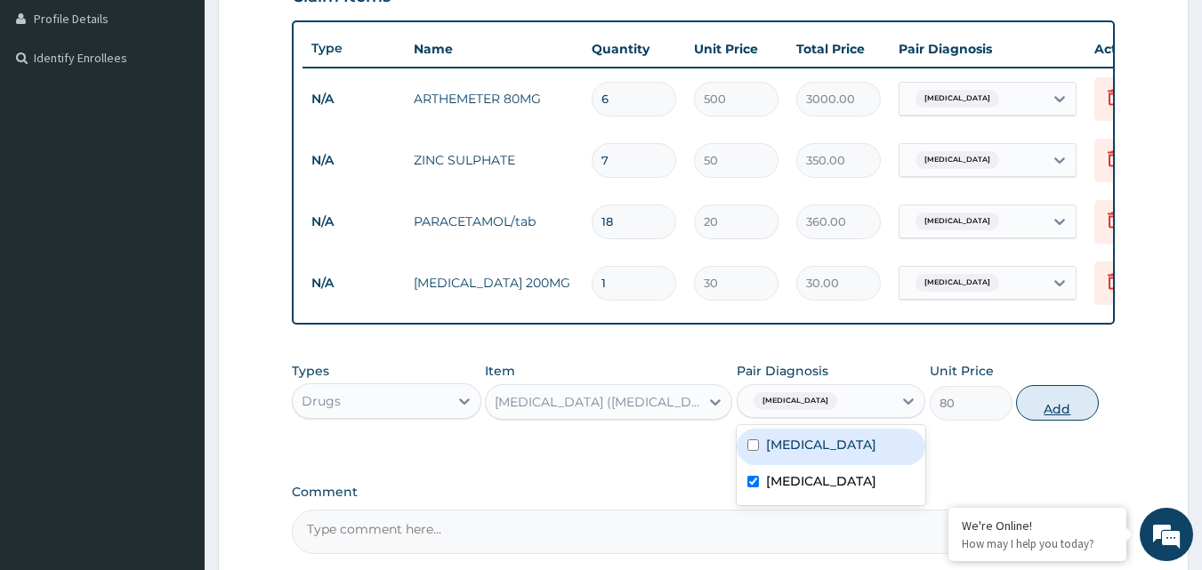
click at [1060, 414] on button "Add" at bounding box center [1057, 403] width 83 height 36
type input "0"
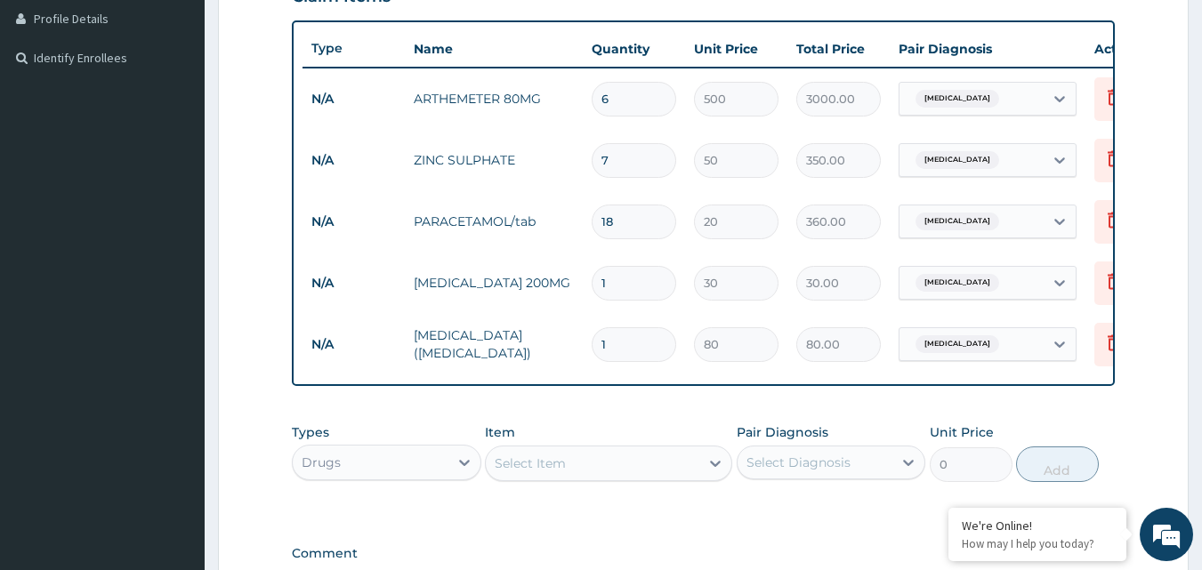
type input "0.00"
type input "6"
type input "480.00"
type input "0.00"
type input "1"
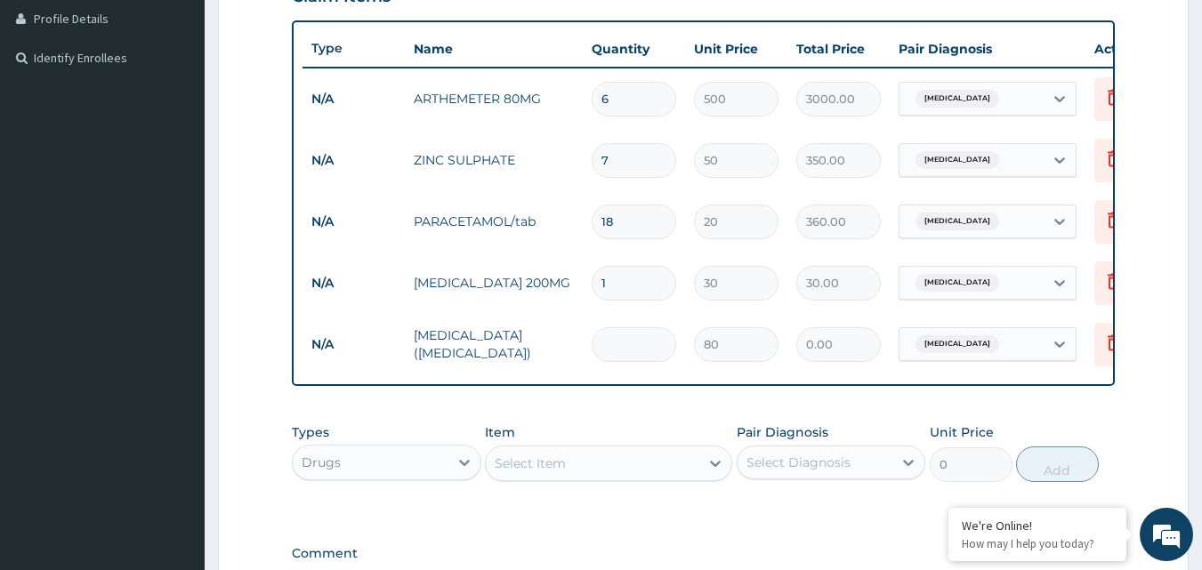
type input "80.00"
type input "10"
type input "800.00"
type input "10"
click at [611, 284] on input "1" at bounding box center [634, 283] width 85 height 35
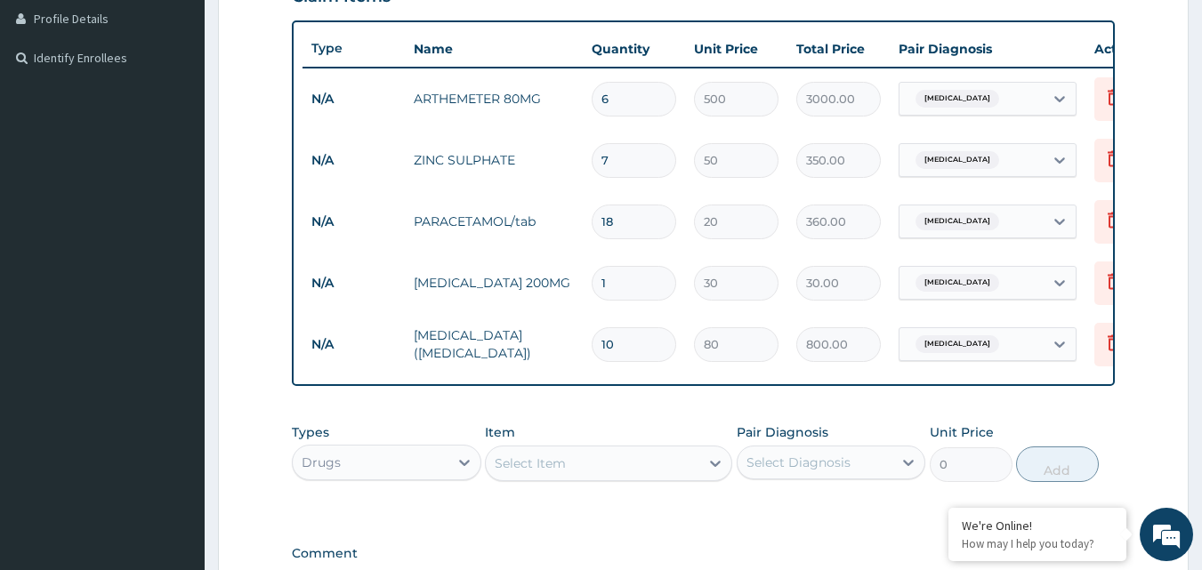
type input "15"
type input "450.00"
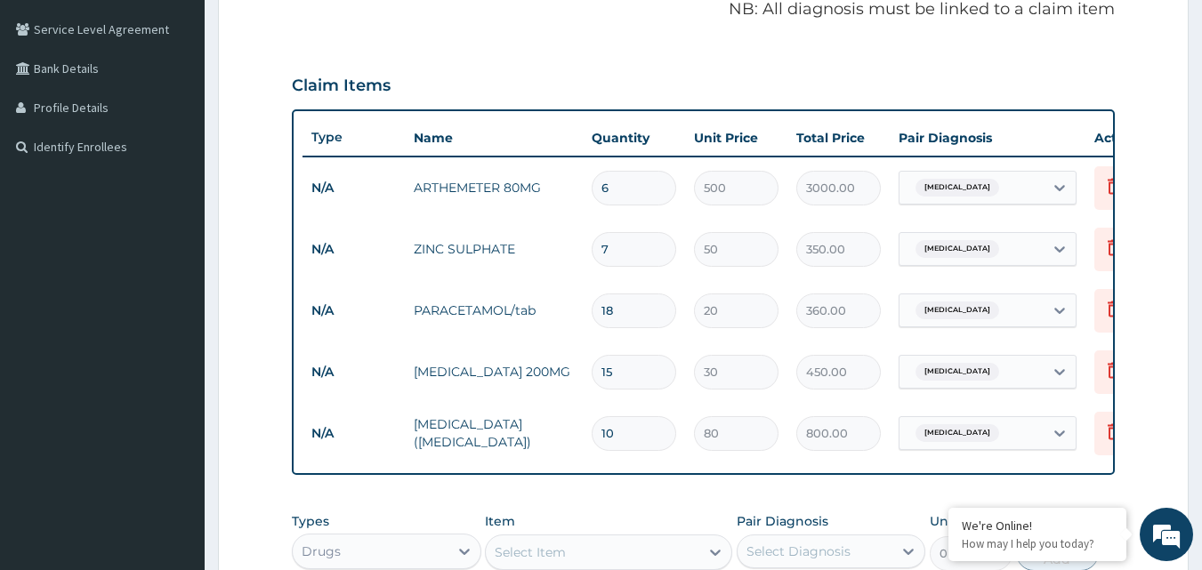
scroll to position [538, 0]
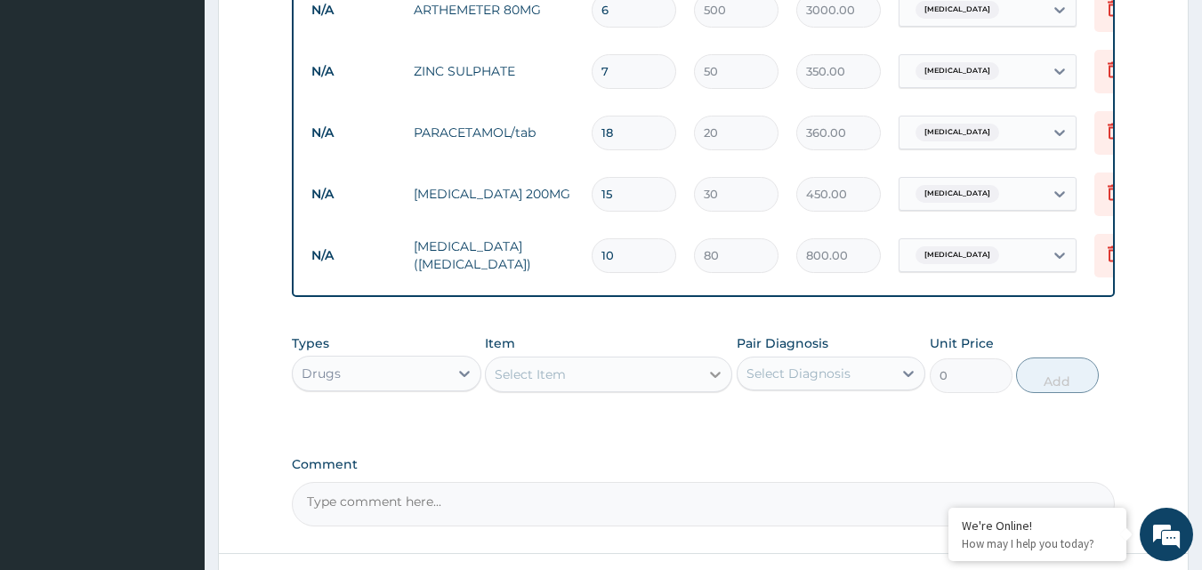
type input "15"
click at [710, 383] on icon at bounding box center [715, 375] width 18 height 18
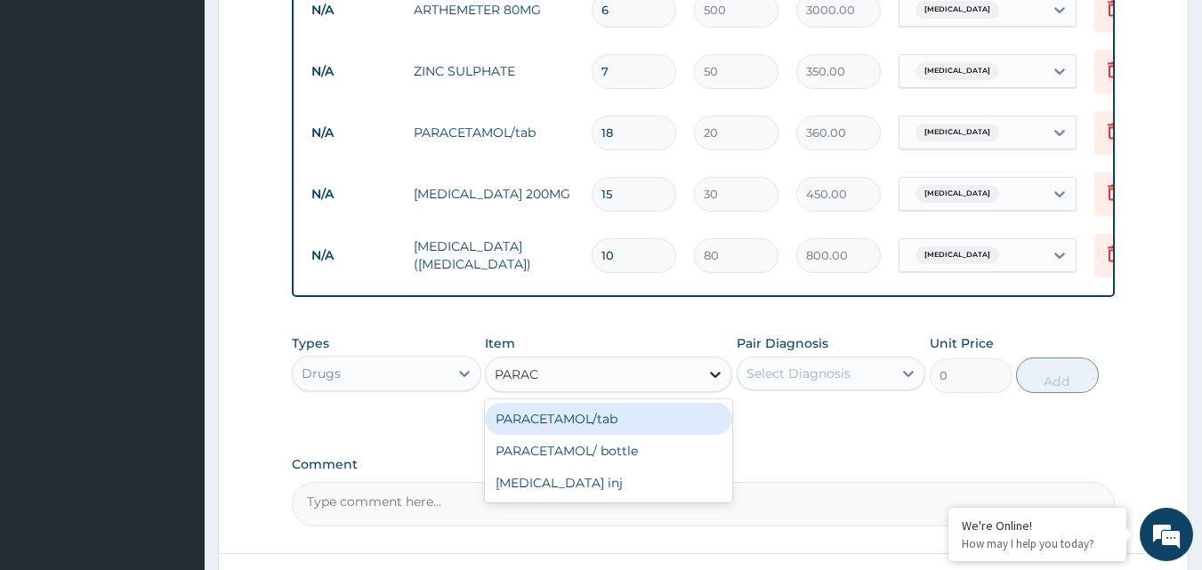
type input "PARACE"
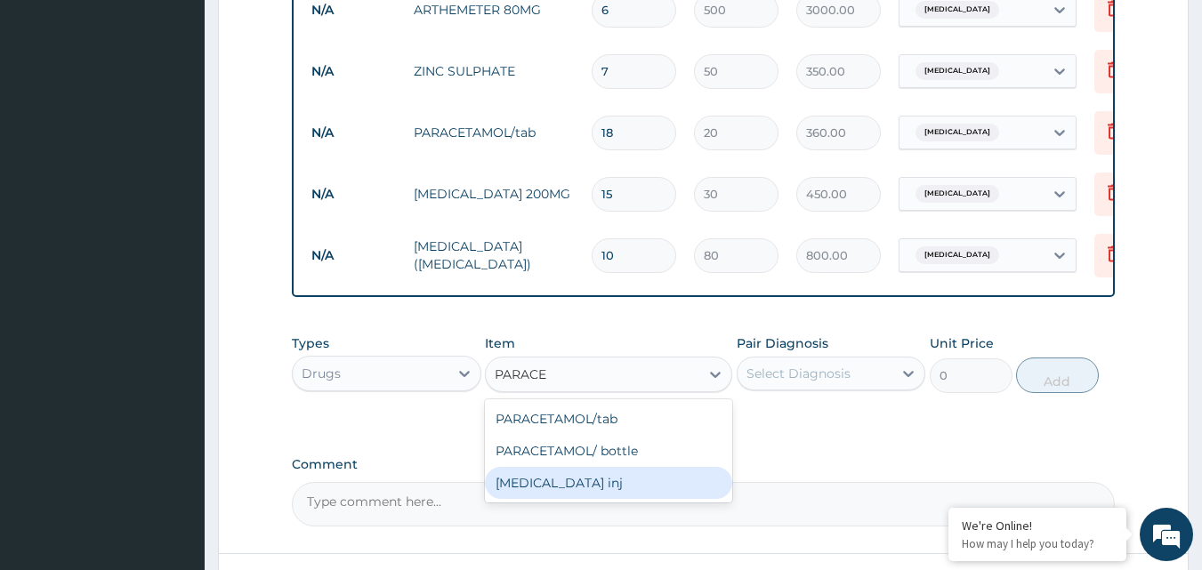
click at [630, 496] on div "[MEDICAL_DATA] inj" at bounding box center [608, 483] width 247 height 32
type input "300"
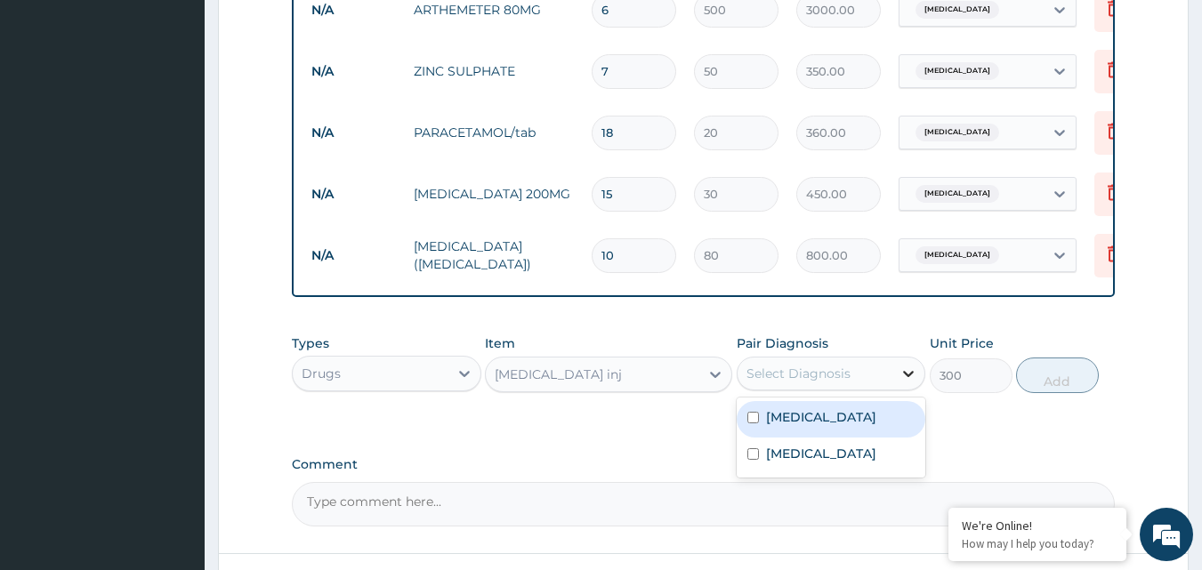
click at [906, 383] on icon at bounding box center [908, 374] width 18 height 18
click at [752, 423] on input "checkbox" at bounding box center [753, 418] width 12 height 12
checkbox input "true"
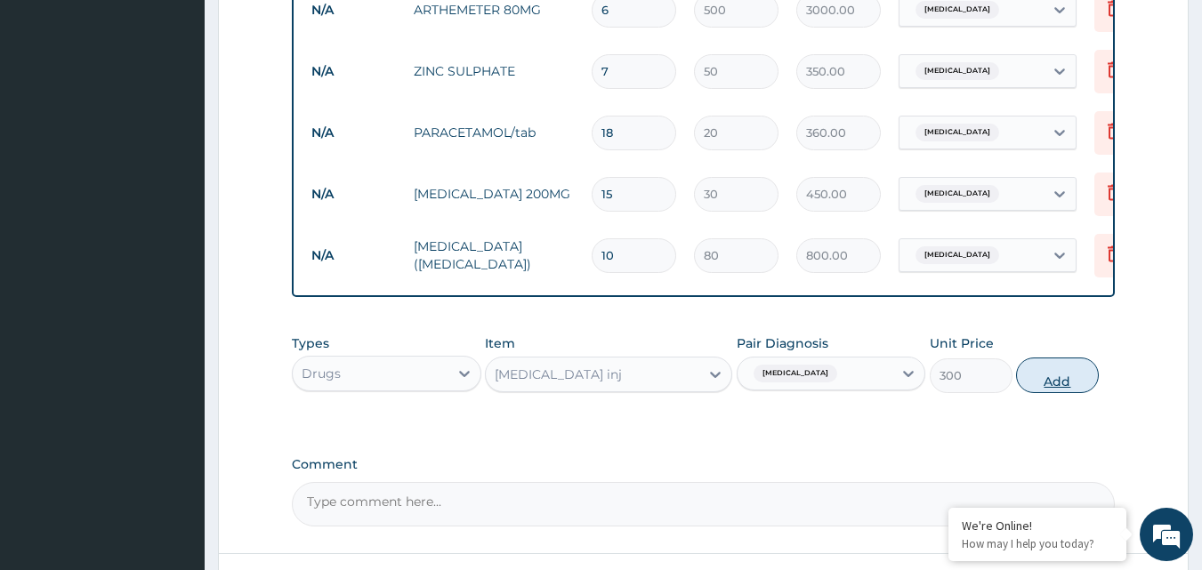
click at [1055, 389] on button "Add" at bounding box center [1057, 376] width 83 height 36
type input "0"
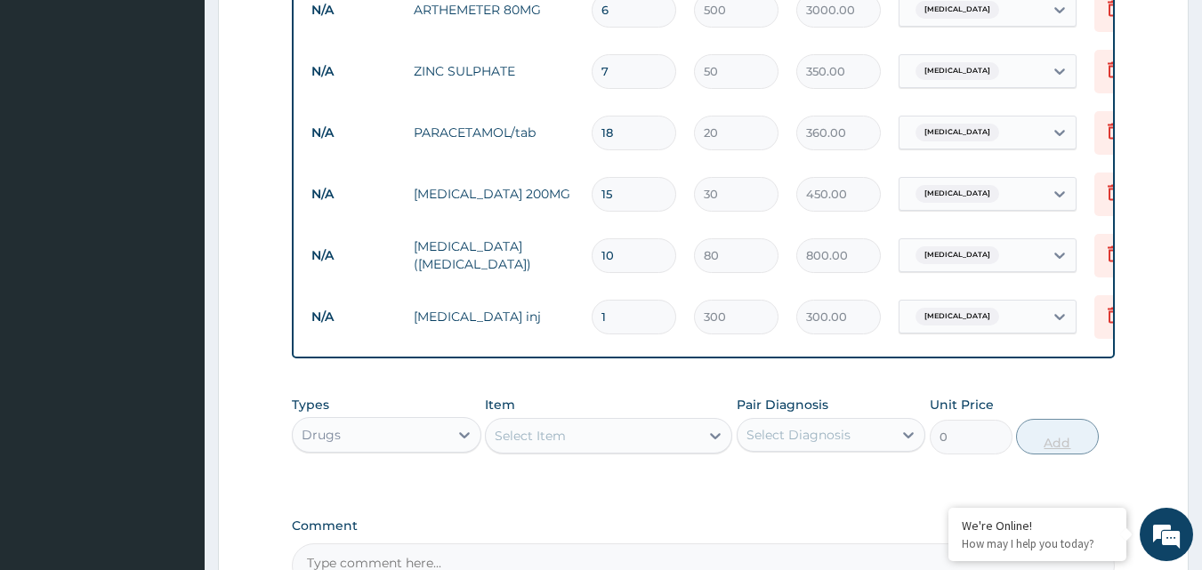
type input "0.00"
type input "3"
type input "900.00"
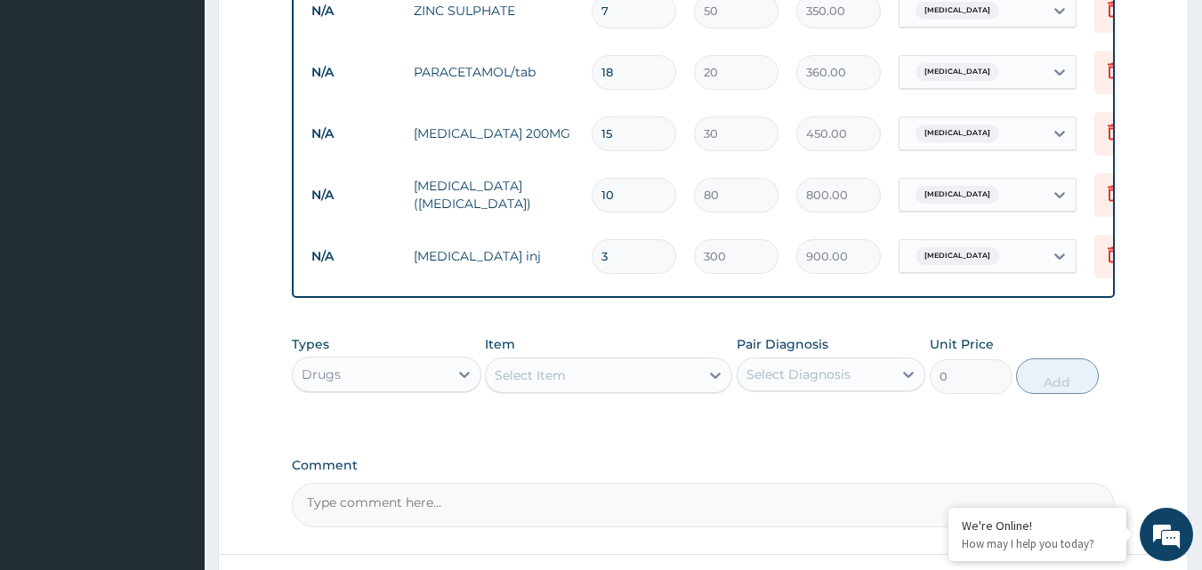
scroll to position [627, 0]
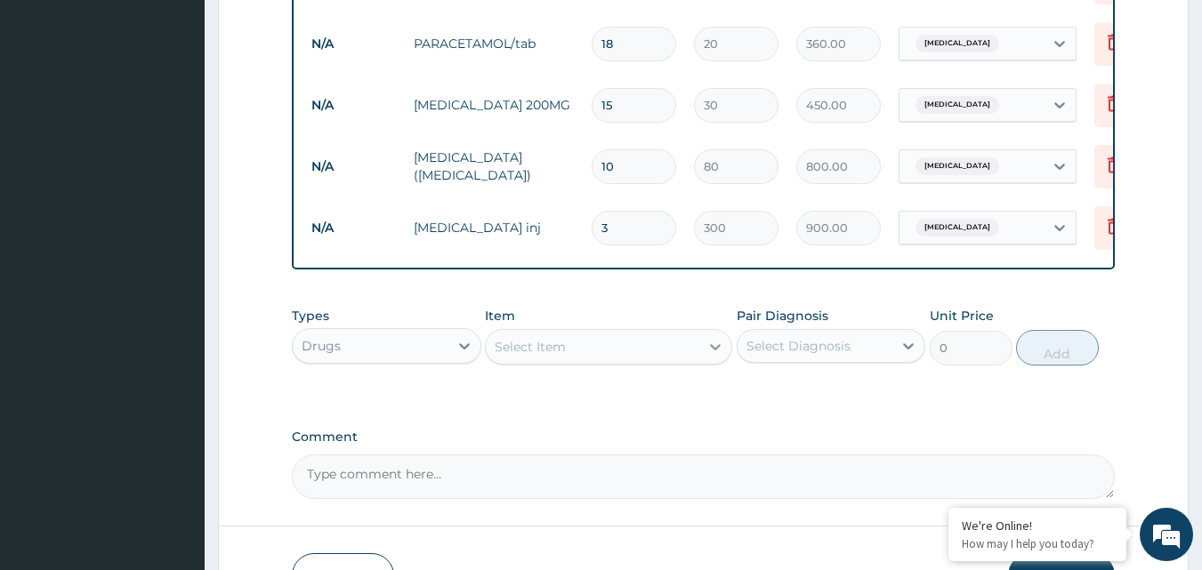
type input "3"
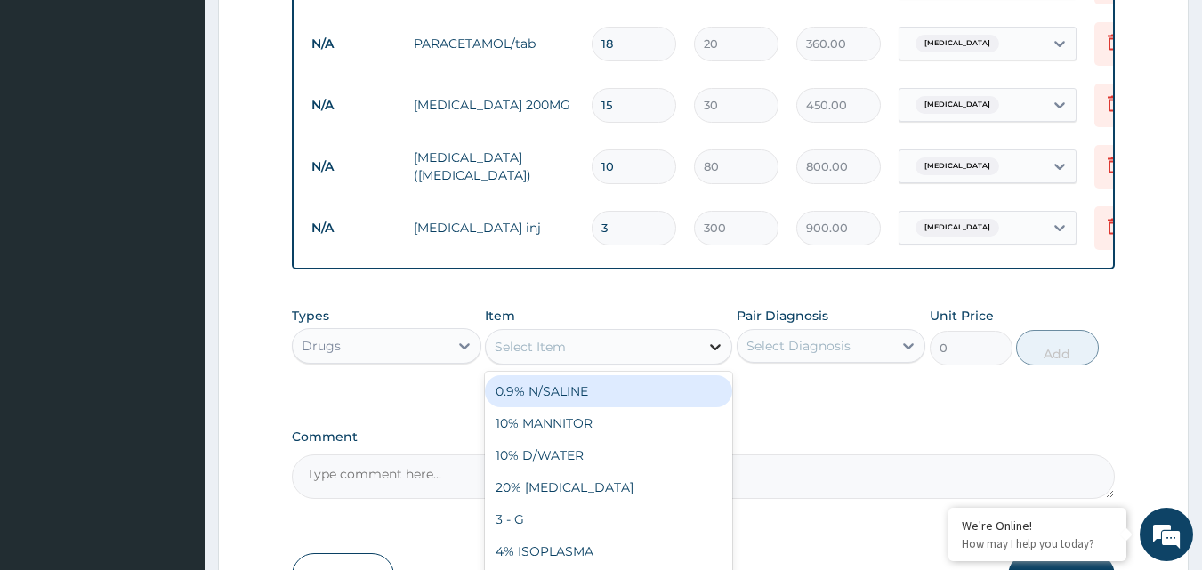
click at [715, 356] on icon at bounding box center [715, 347] width 18 height 18
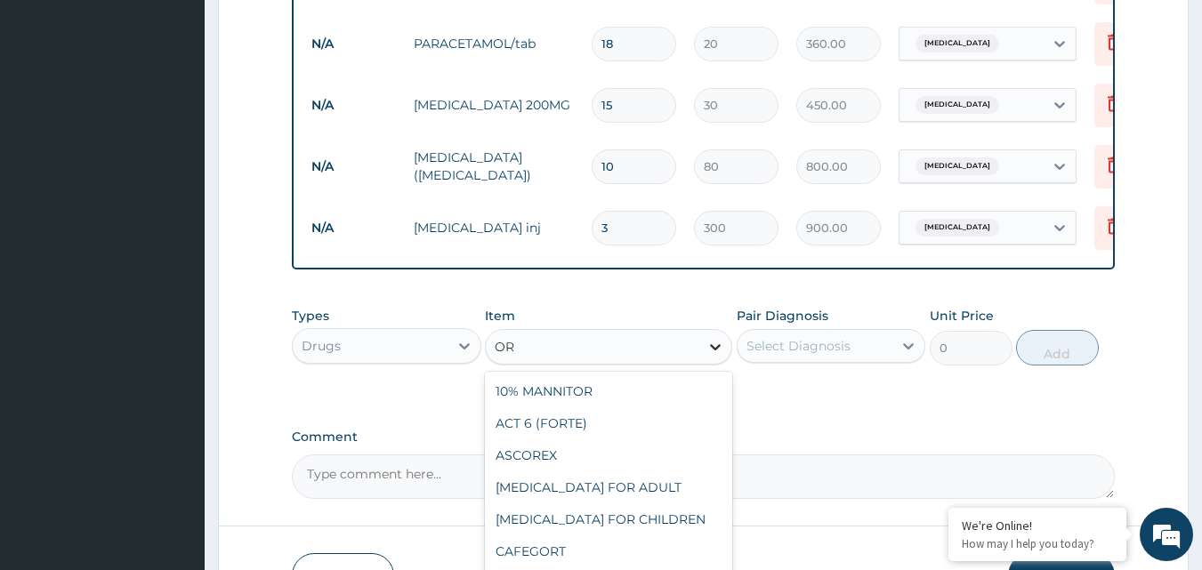
type input "O"
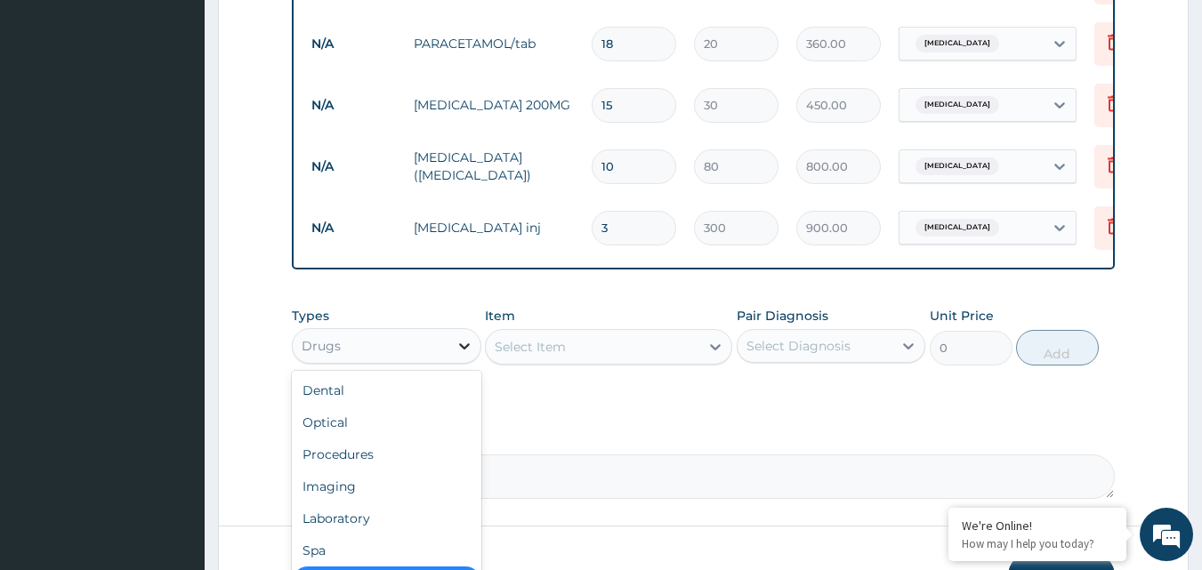
click at [462, 354] on icon at bounding box center [465, 346] width 18 height 18
click at [378, 532] on div "Laboratory" at bounding box center [386, 519] width 189 height 32
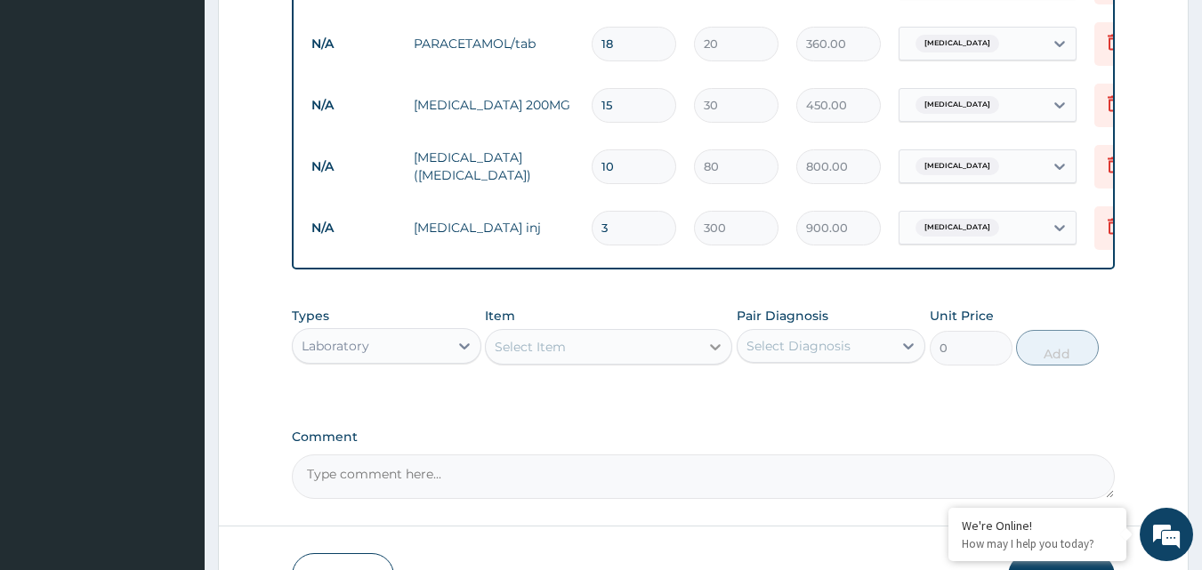
click at [714, 356] on icon at bounding box center [715, 347] width 18 height 18
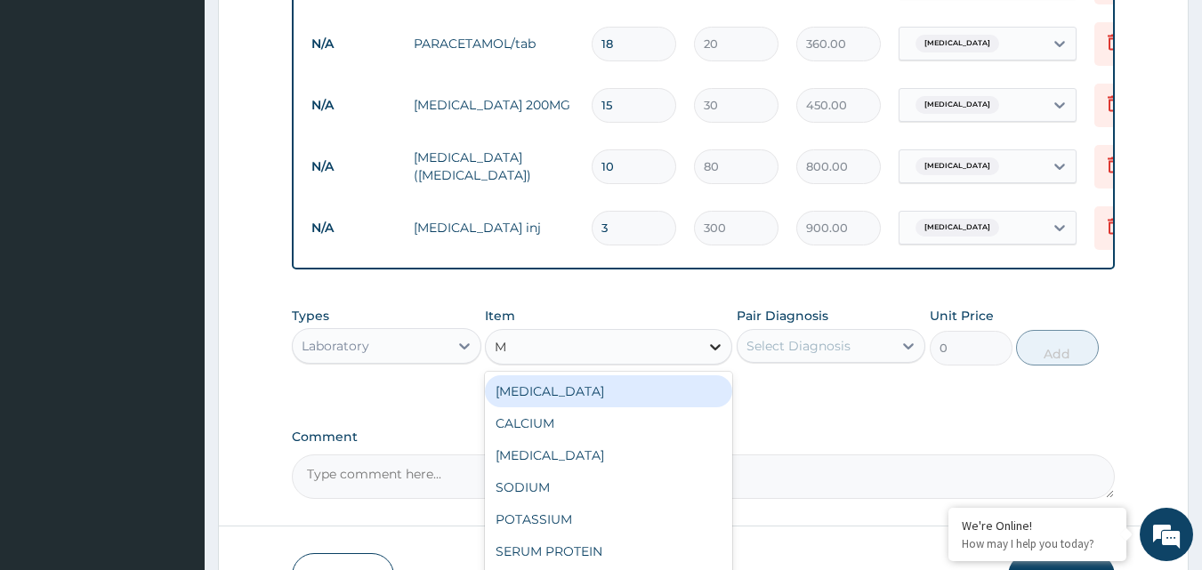
type input "MP"
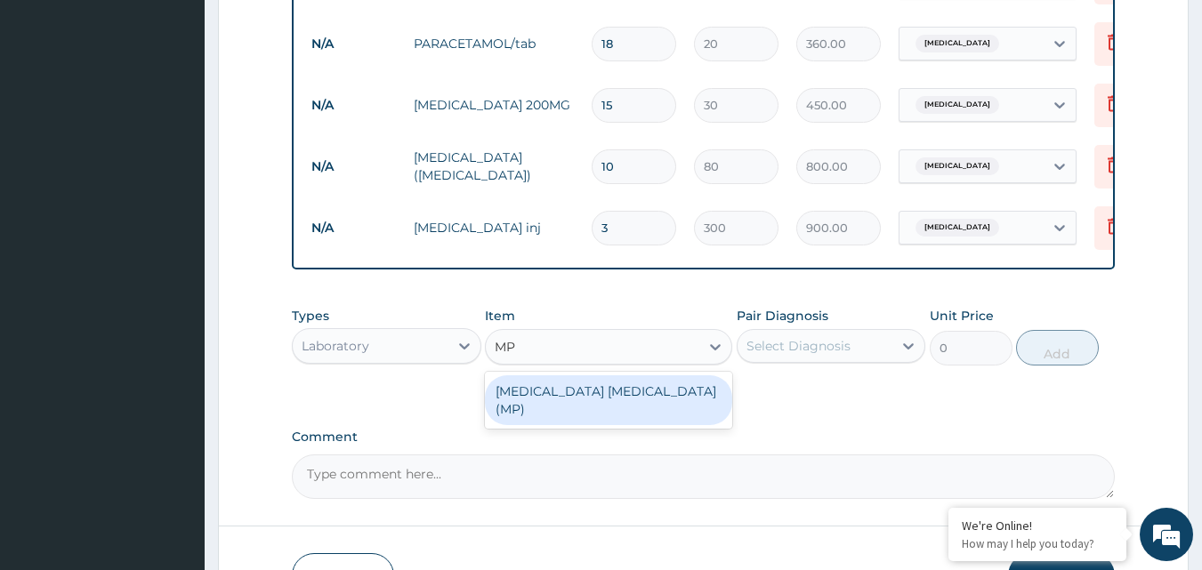
click at [688, 409] on div "[MEDICAL_DATA] [MEDICAL_DATA] (MP)" at bounding box center [608, 400] width 247 height 50
type input "800"
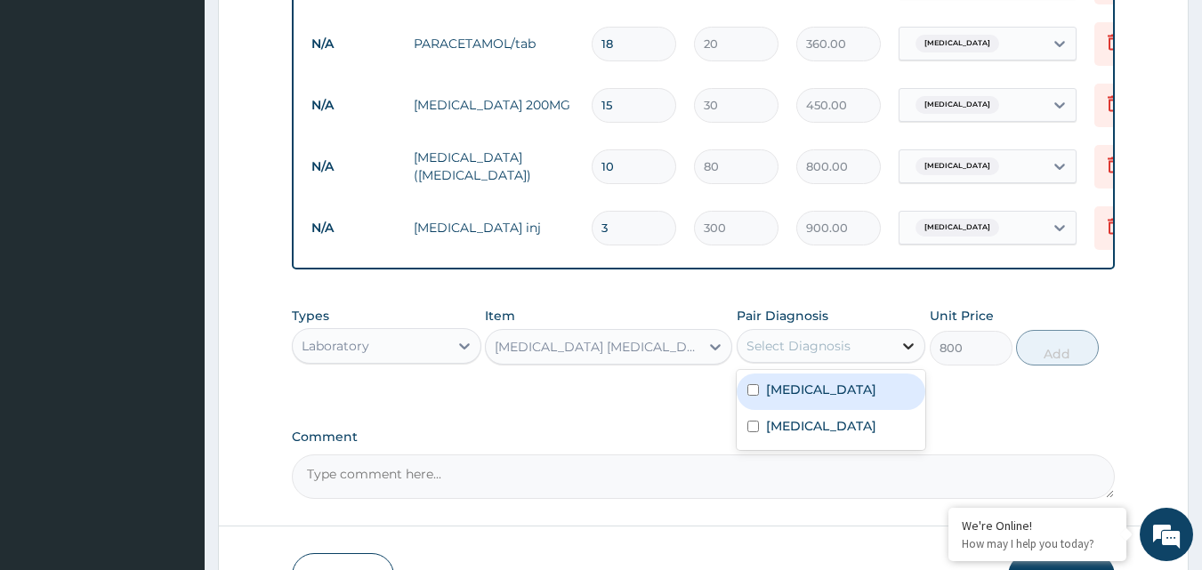
click at [906, 355] on icon at bounding box center [908, 346] width 18 height 18
click at [752, 396] on input "checkbox" at bounding box center [753, 390] width 12 height 12
checkbox input "true"
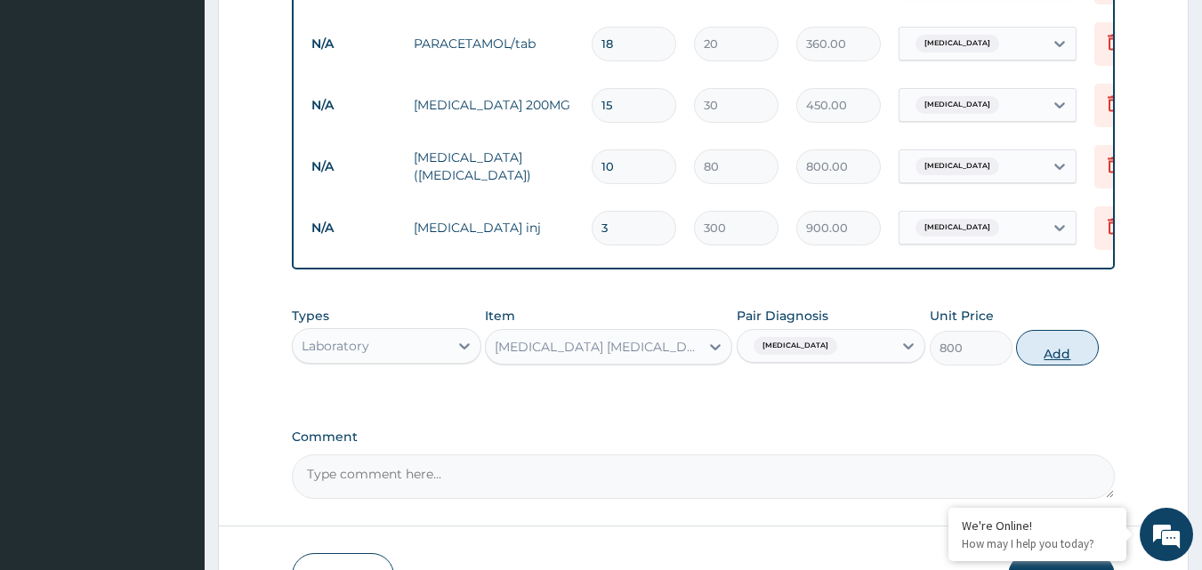
click at [1052, 357] on button "Add" at bounding box center [1057, 348] width 83 height 36
type input "0"
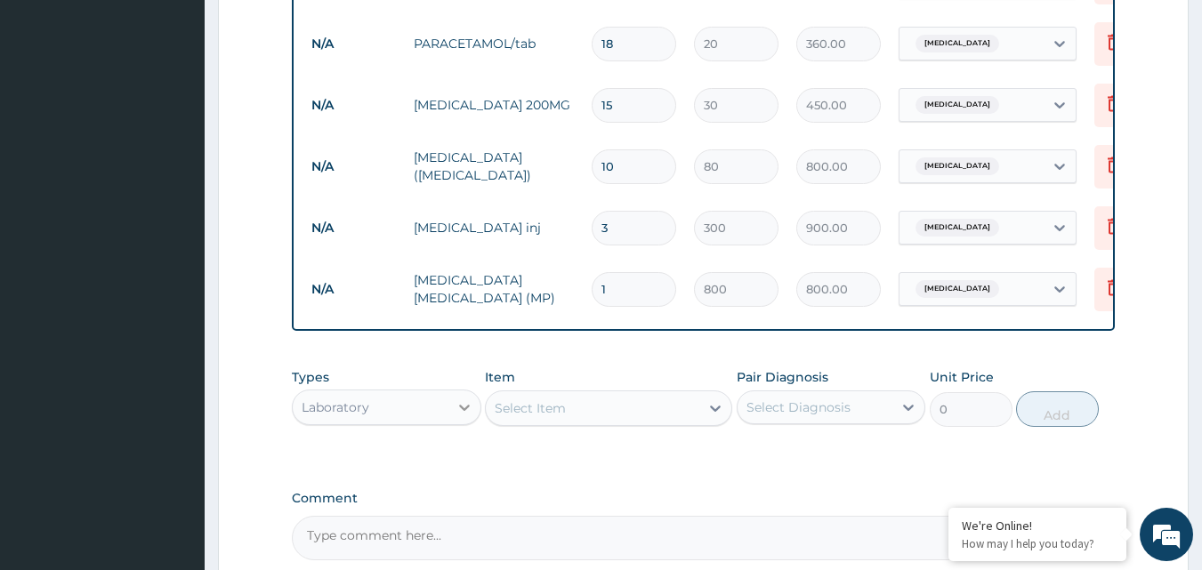
click at [463, 416] on icon at bounding box center [465, 408] width 18 height 18
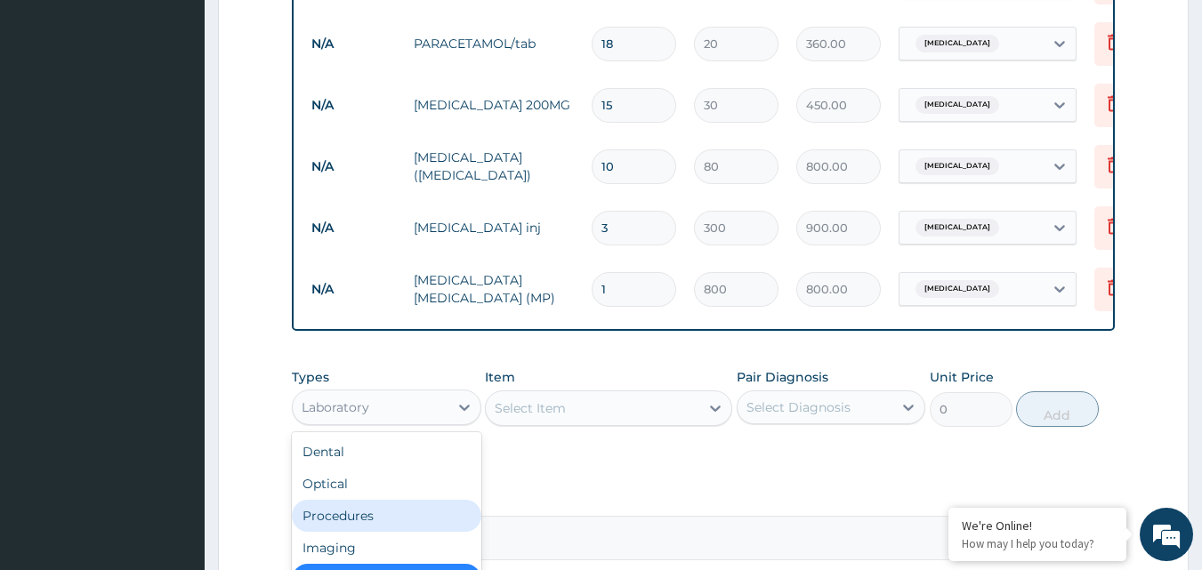
click at [408, 526] on div "Procedures" at bounding box center [386, 516] width 189 height 32
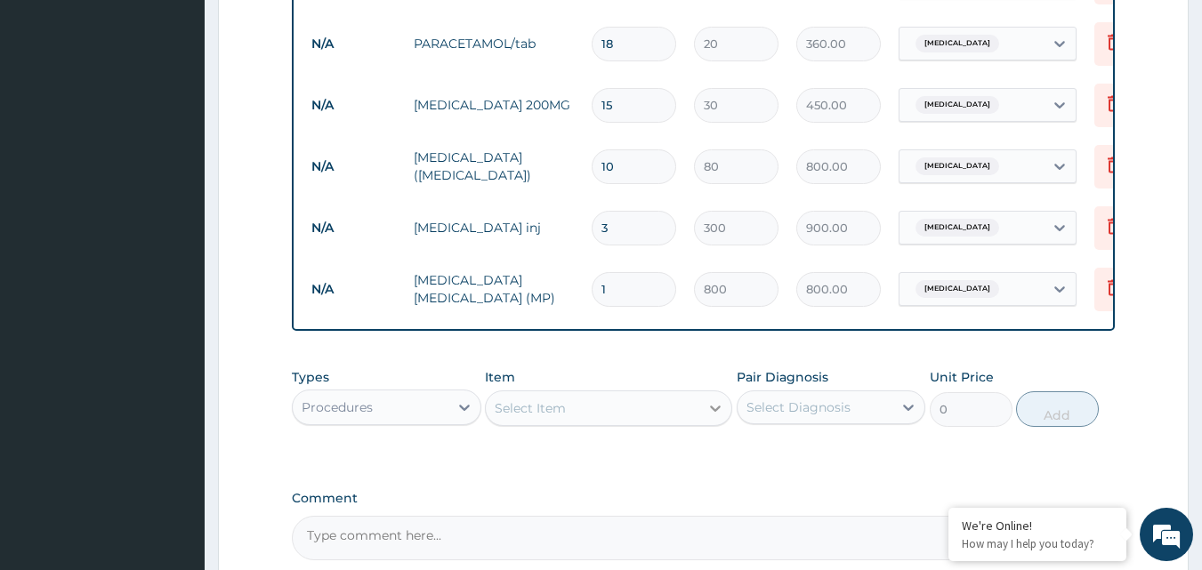
click at [713, 417] on icon at bounding box center [715, 408] width 18 height 18
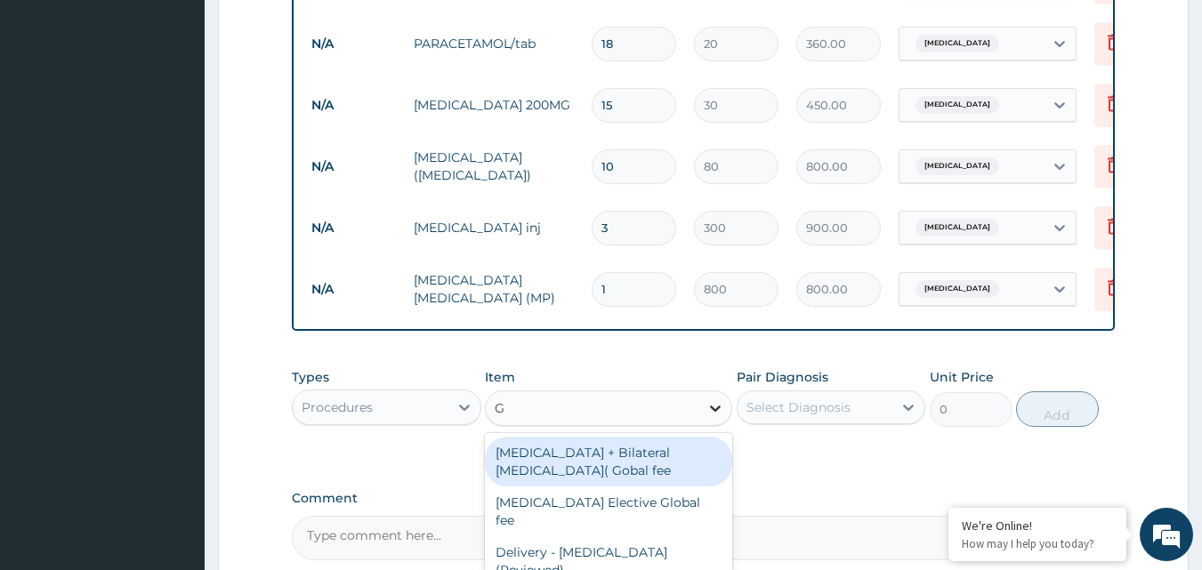
type input "GP"
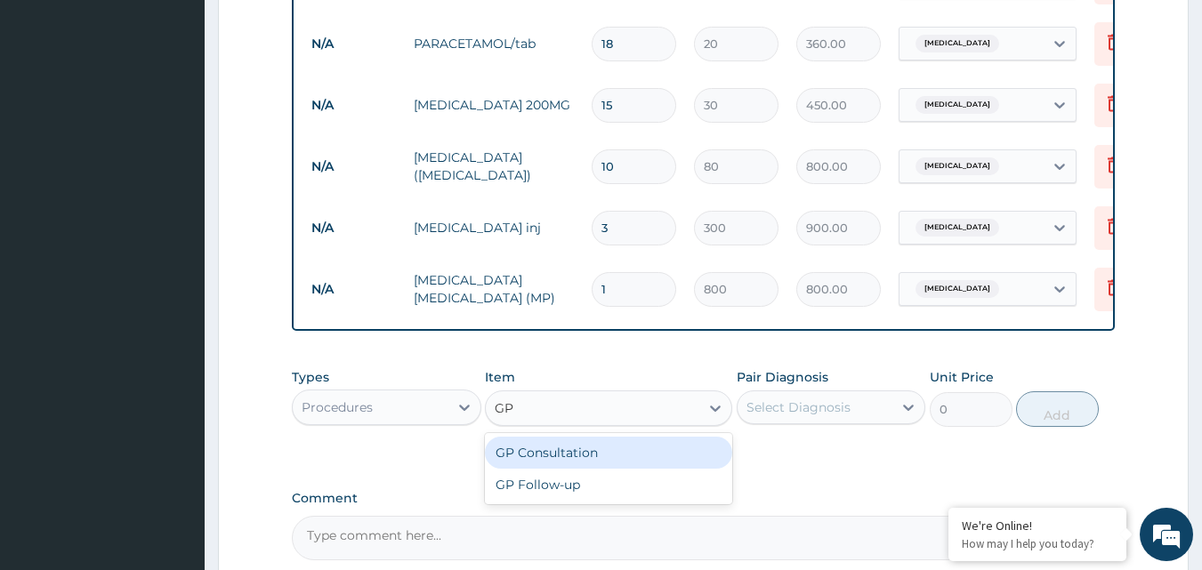
click at [648, 464] on div "GP Consultation" at bounding box center [608, 453] width 247 height 32
type input "1500"
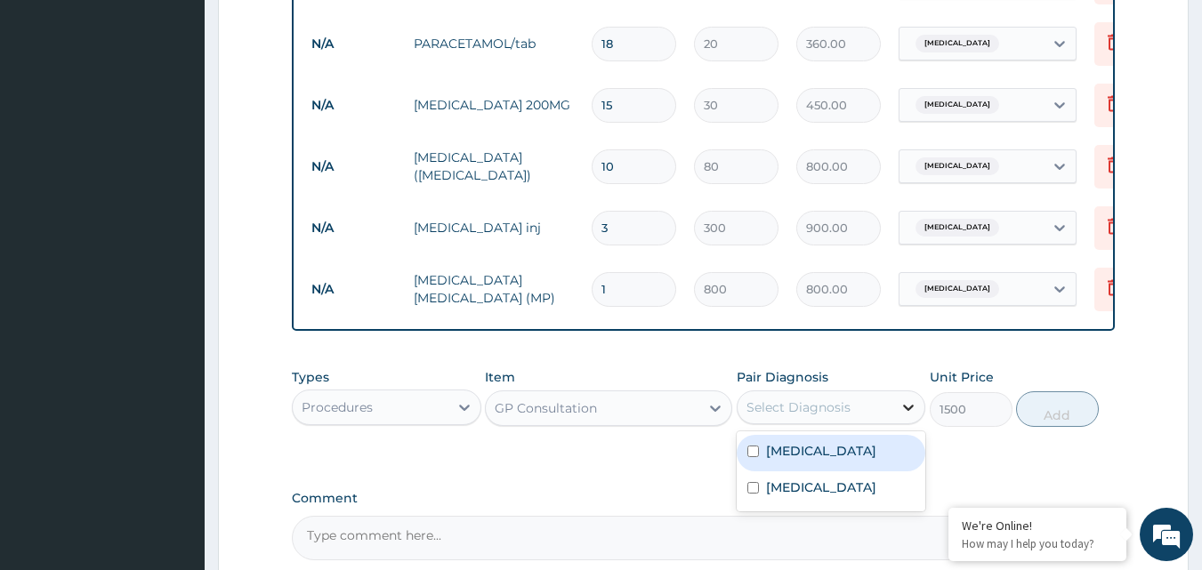
click at [910, 414] on icon at bounding box center [908, 408] width 18 height 18
click at [754, 457] on input "checkbox" at bounding box center [753, 452] width 12 height 12
checkbox input "true"
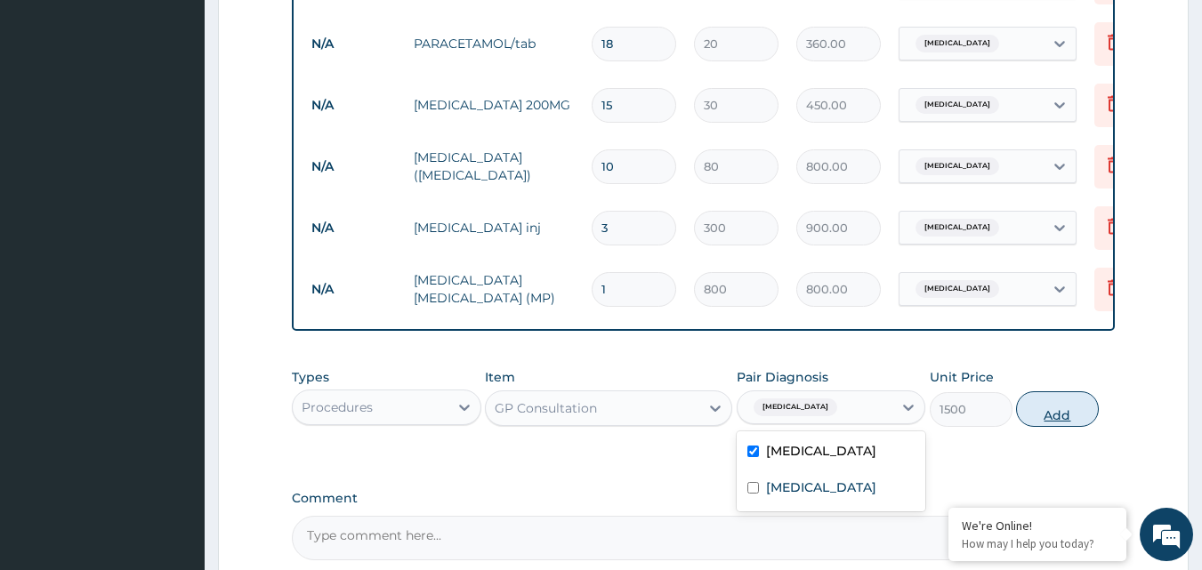
click at [1057, 426] on button "Add" at bounding box center [1057, 409] width 83 height 36
type input "0"
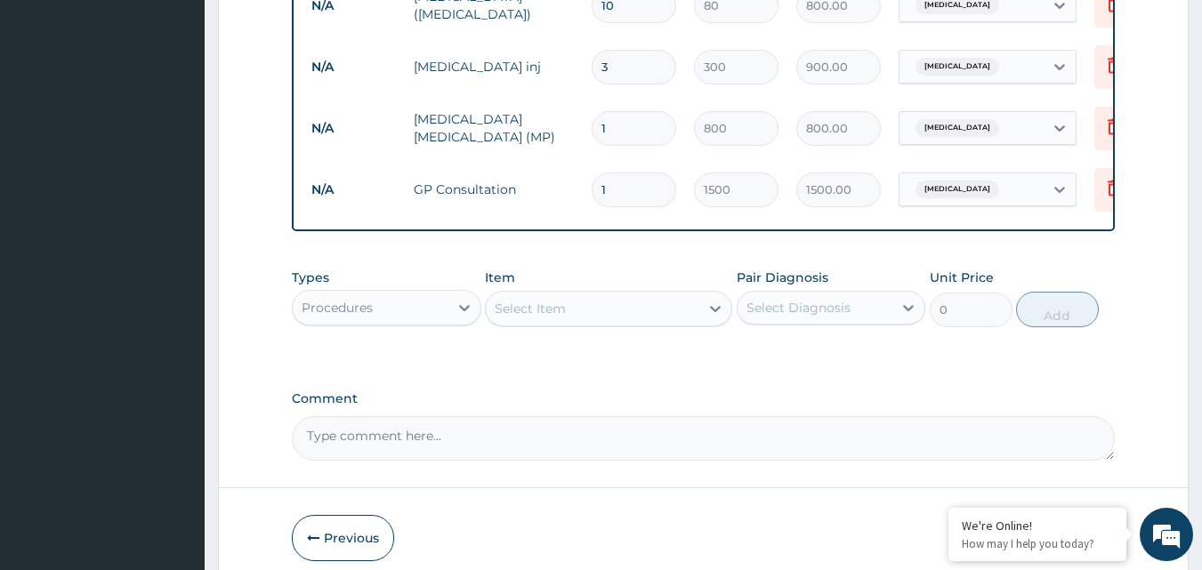
scroll to position [879, 0]
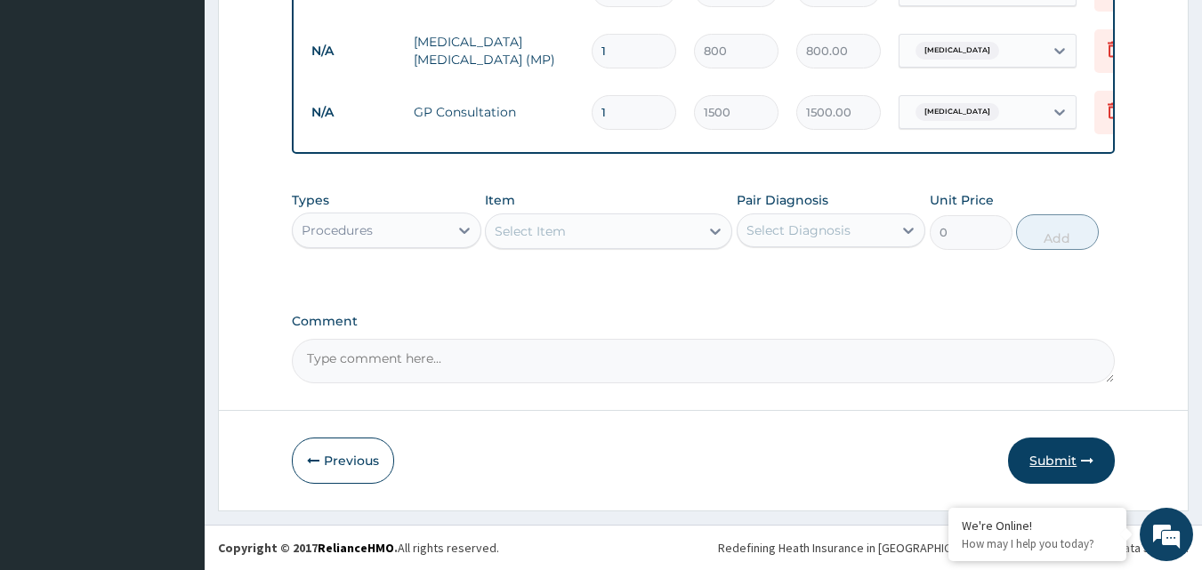
click at [1054, 452] on button "Submit" at bounding box center [1061, 461] width 107 height 46
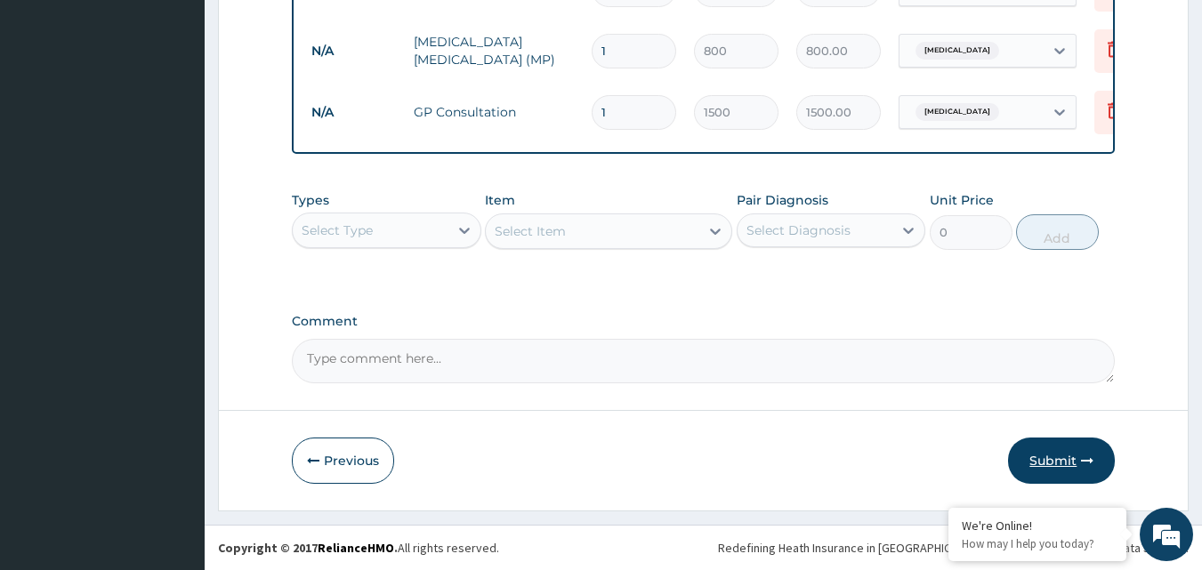
click at [1053, 463] on button "Submit" at bounding box center [1061, 461] width 107 height 46
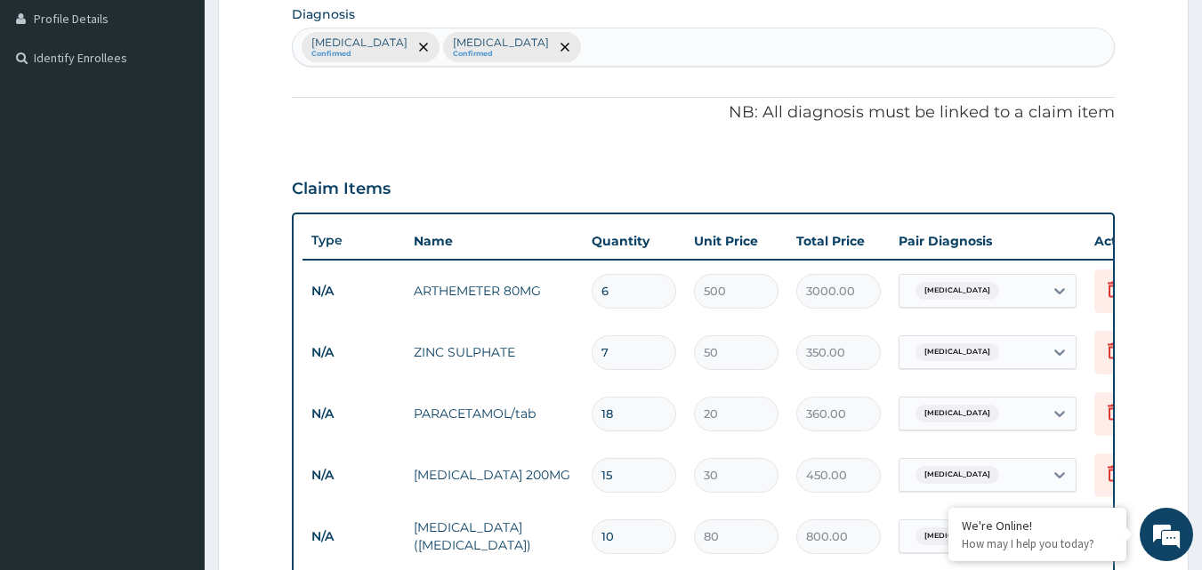
scroll to position [448, 0]
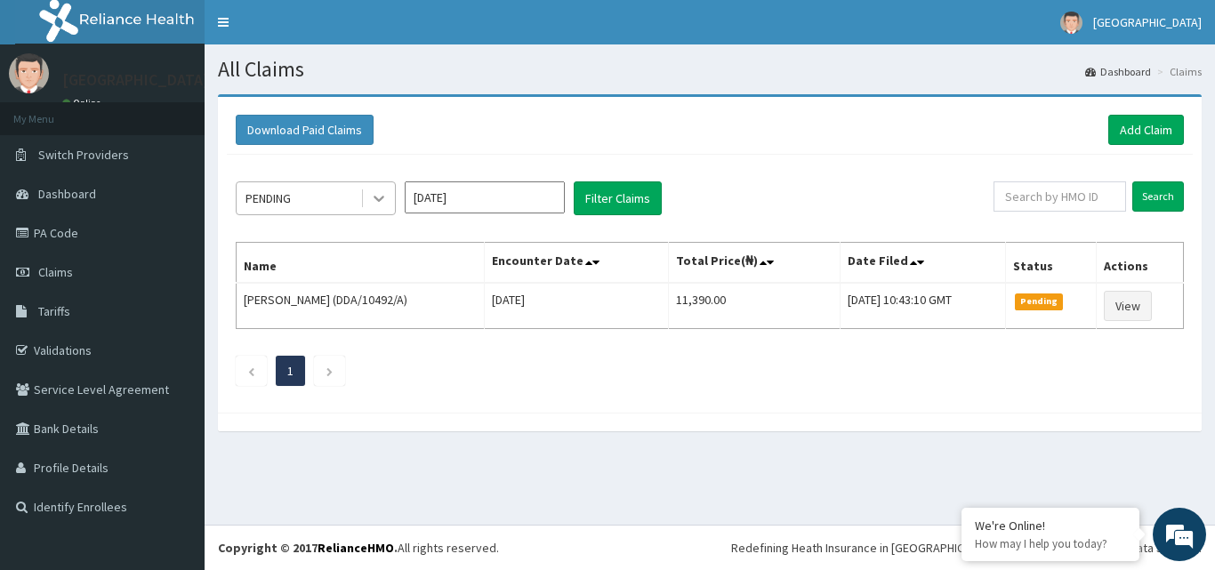
click at [383, 198] on icon at bounding box center [379, 200] width 11 height 6
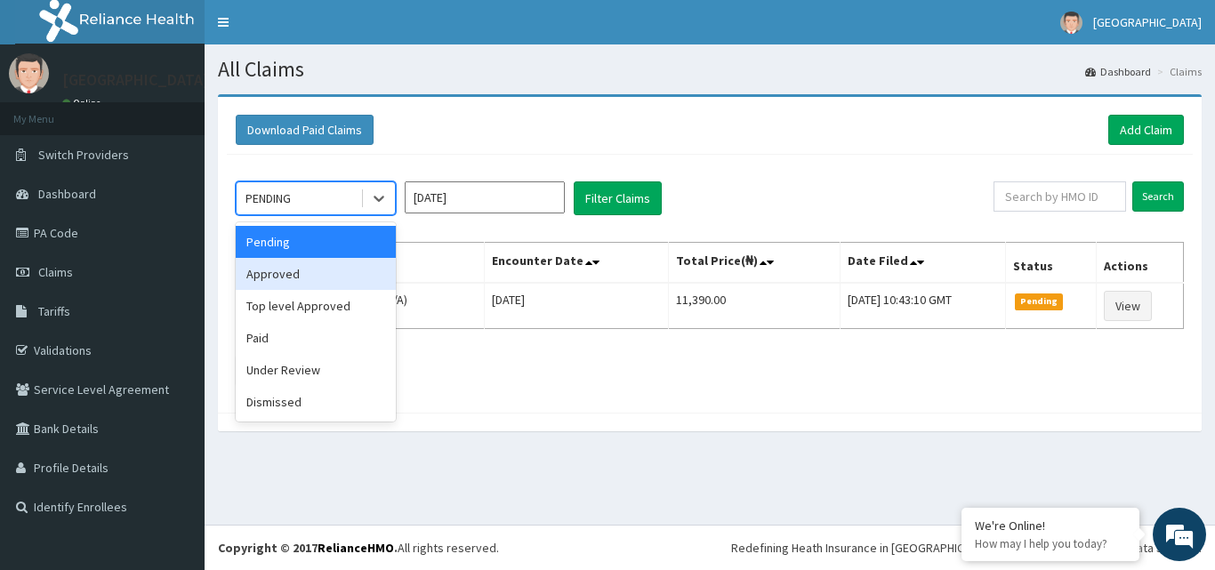
click at [292, 269] on div "Approved" at bounding box center [316, 274] width 160 height 32
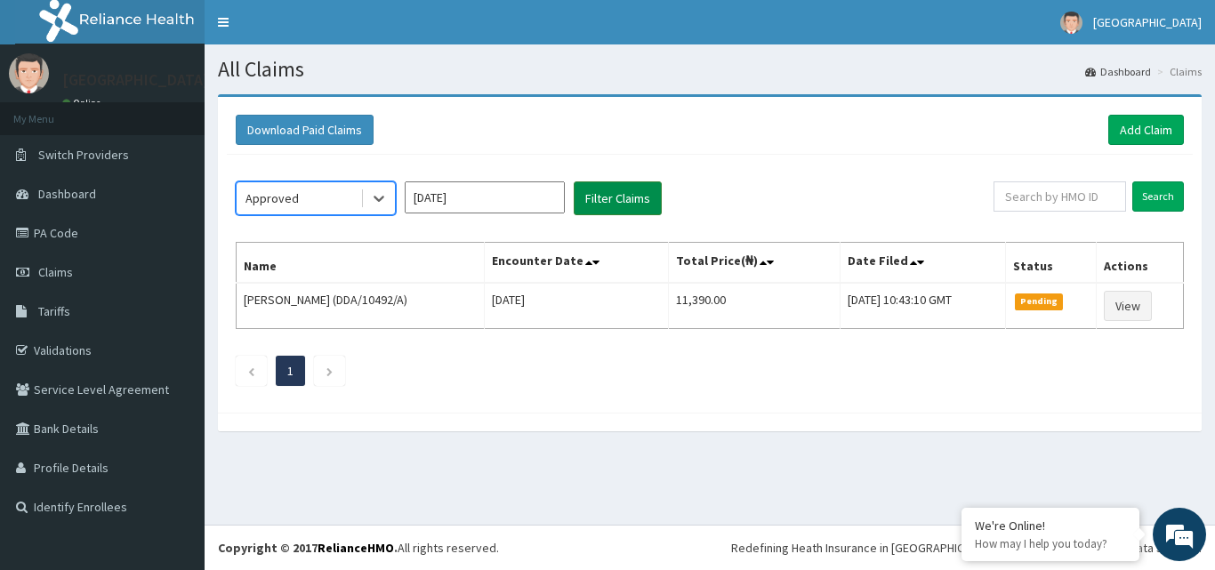
click at [634, 202] on button "Filter Claims" at bounding box center [618, 198] width 88 height 34
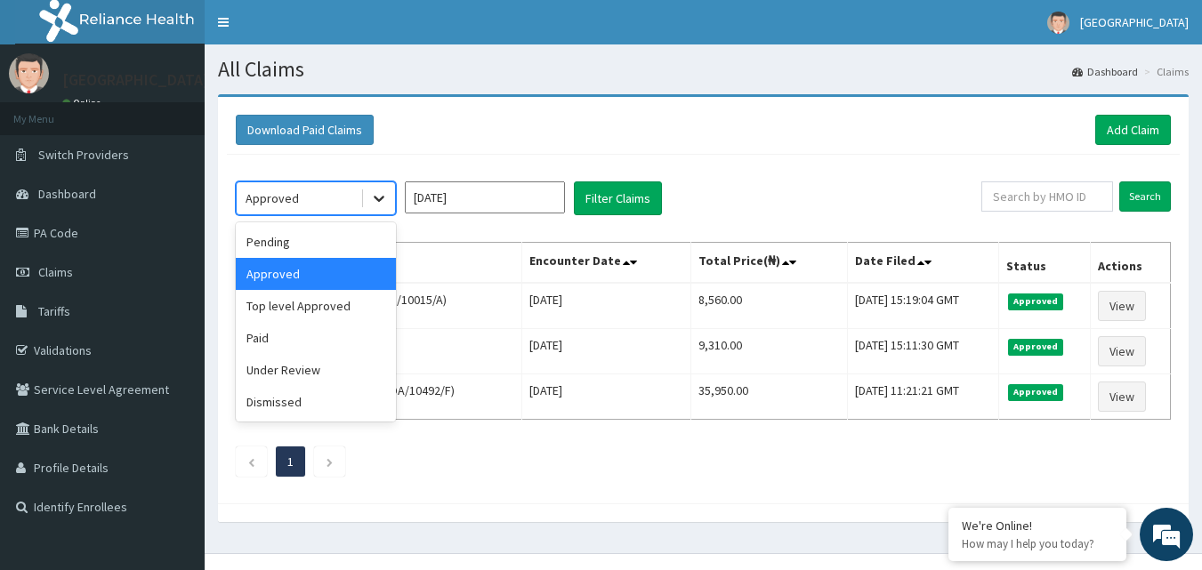
click at [380, 198] on icon at bounding box center [379, 198] width 18 height 18
click at [305, 369] on div "Under Review" at bounding box center [316, 370] width 160 height 32
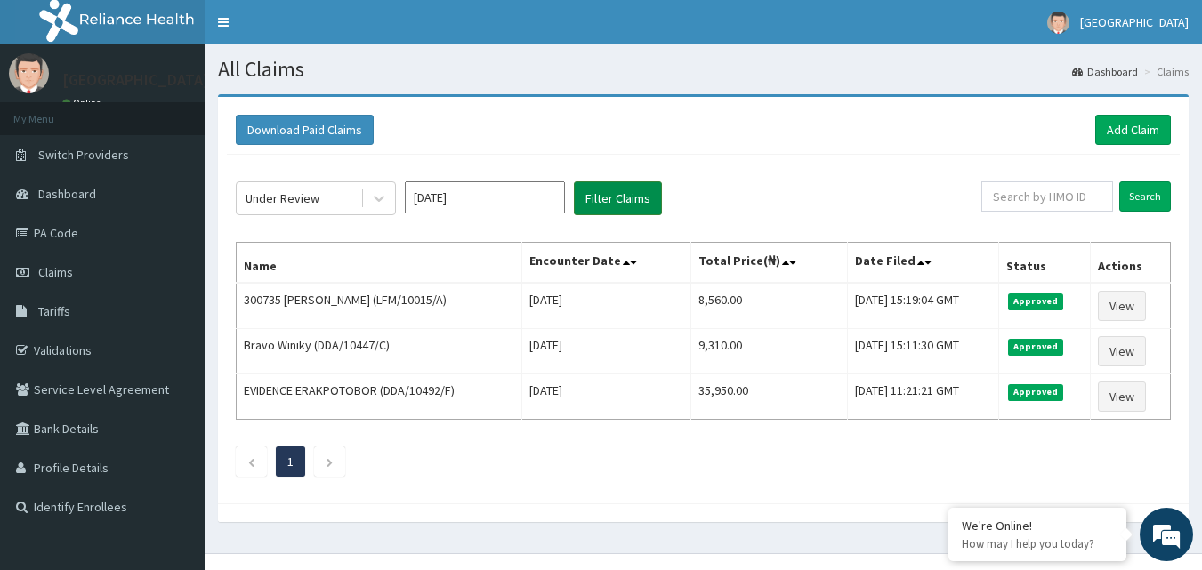
click at [625, 201] on button "Filter Claims" at bounding box center [618, 198] width 88 height 34
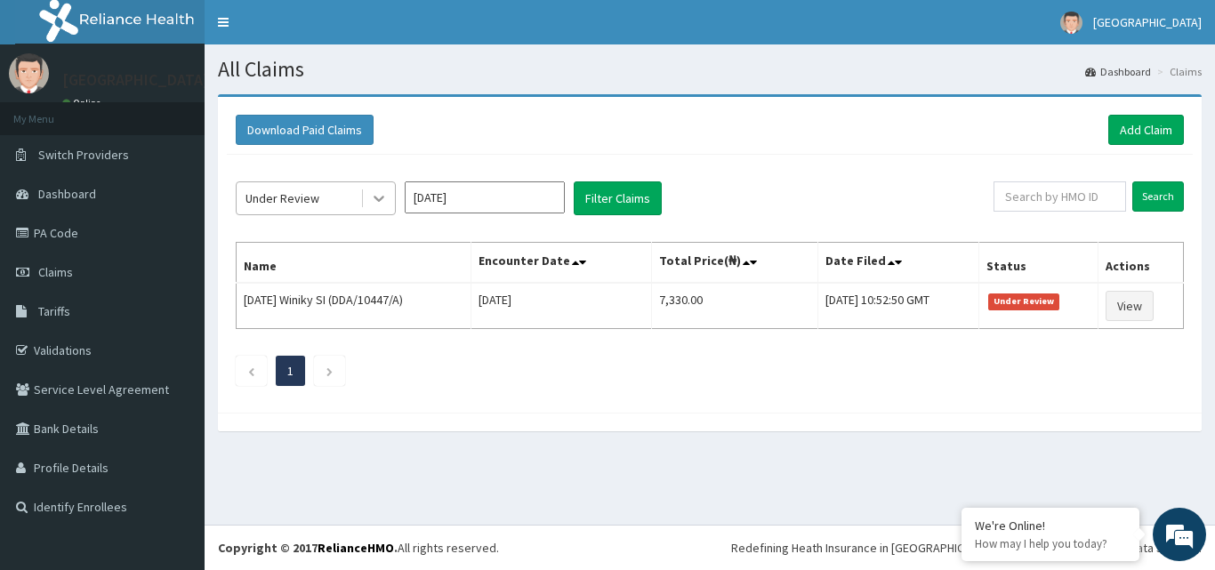
click at [380, 198] on icon at bounding box center [379, 198] width 18 height 18
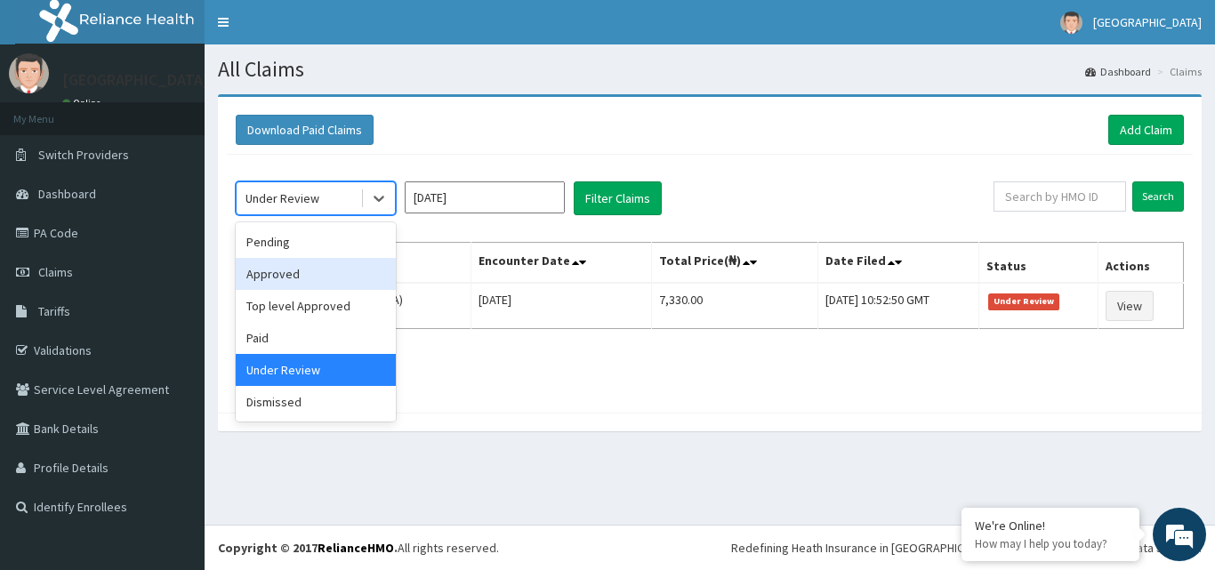
click at [326, 278] on div "Approved" at bounding box center [316, 274] width 160 height 32
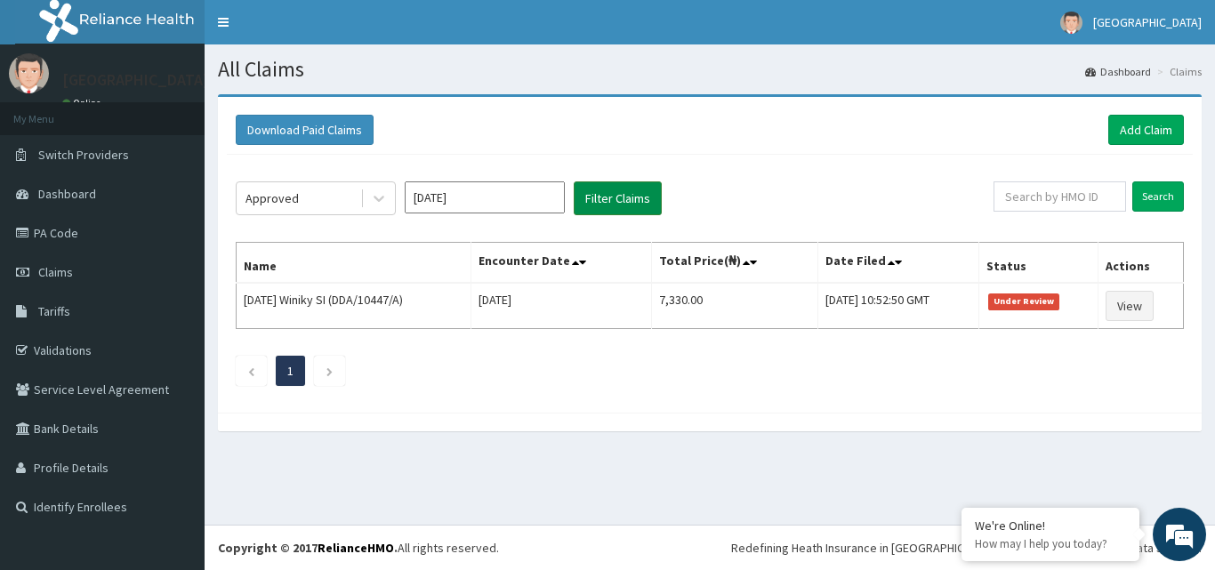
click at [609, 185] on button "Filter Claims" at bounding box center [618, 198] width 88 height 34
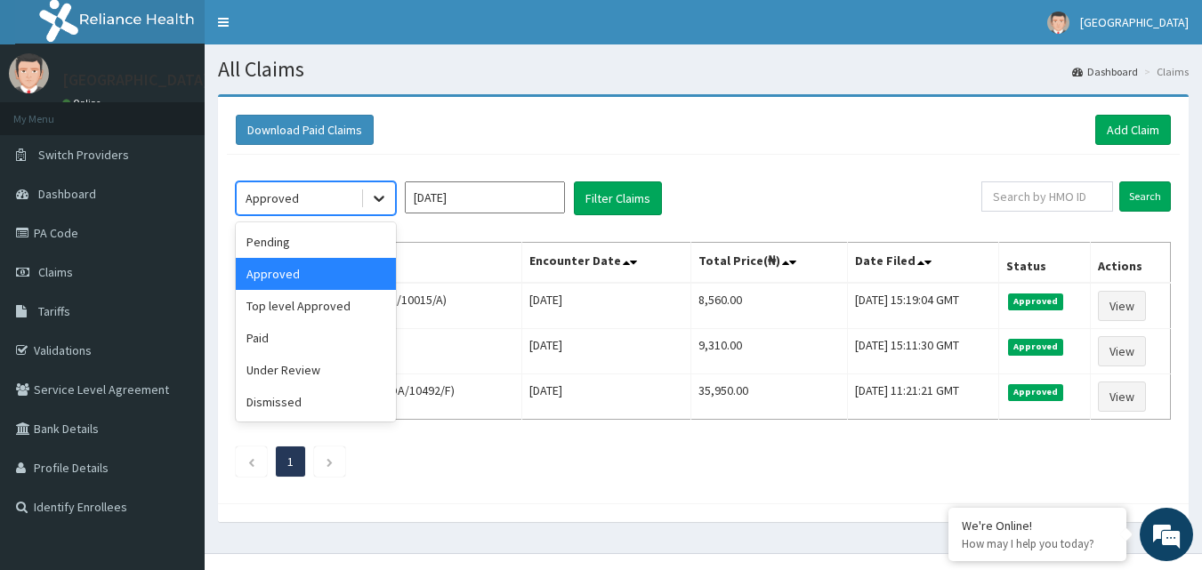
click at [380, 200] on icon at bounding box center [379, 200] width 11 height 6
click at [318, 375] on div "Under Review" at bounding box center [316, 370] width 160 height 32
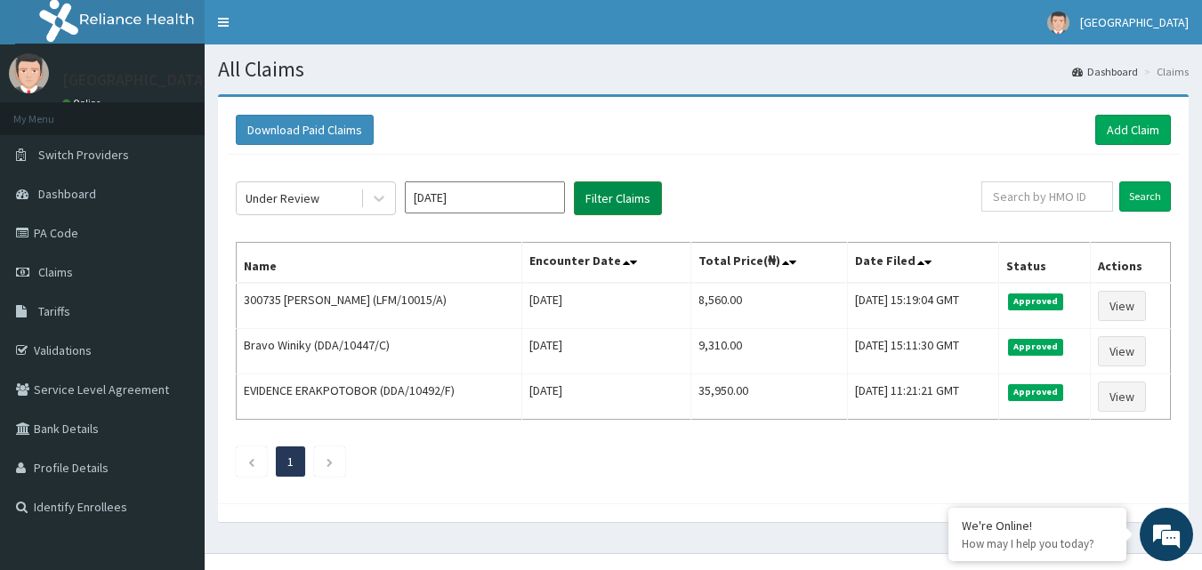
click at [636, 194] on button "Filter Claims" at bounding box center [618, 198] width 88 height 34
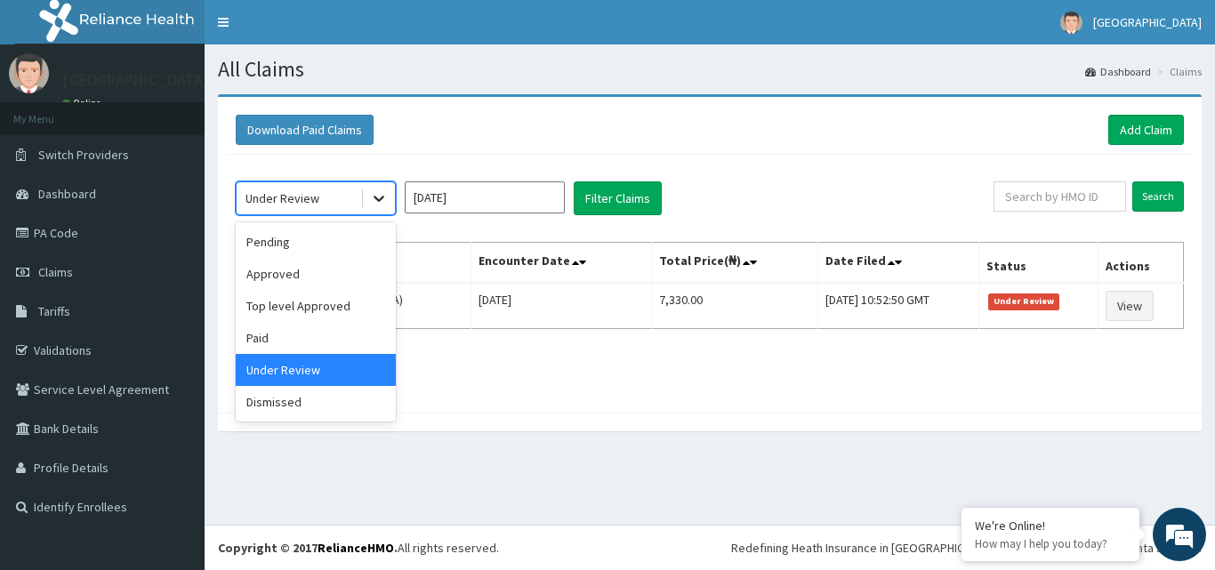
click at [381, 199] on icon at bounding box center [379, 200] width 11 height 6
click at [322, 278] on div "Approved" at bounding box center [316, 274] width 160 height 32
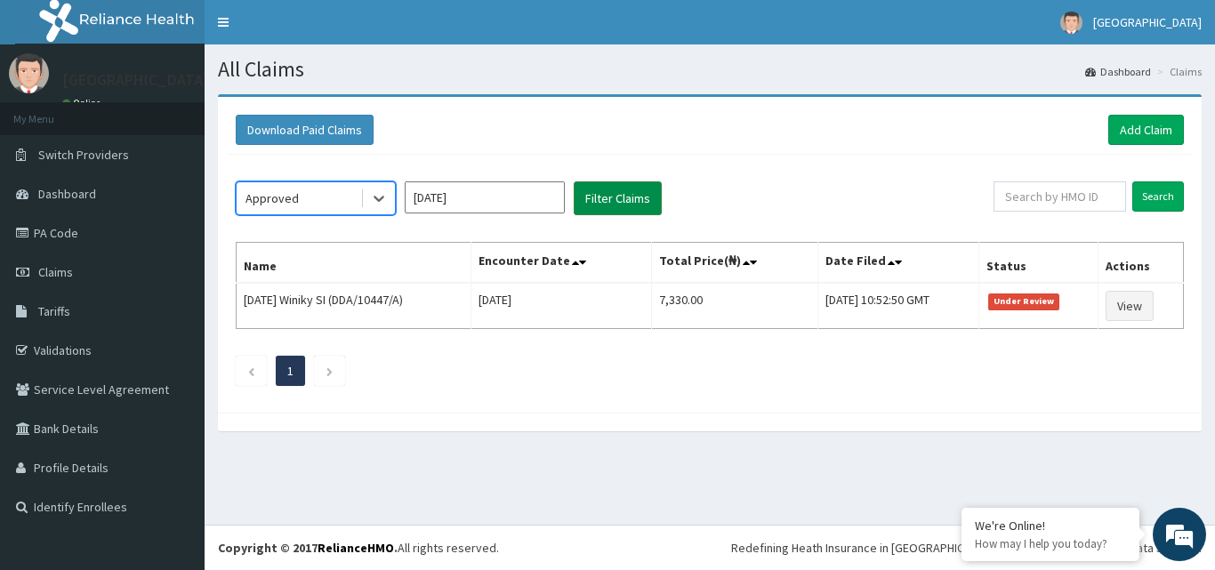
click at [620, 191] on button "Filter Claims" at bounding box center [618, 198] width 88 height 34
